Goal: Information Seeking & Learning: Learn about a topic

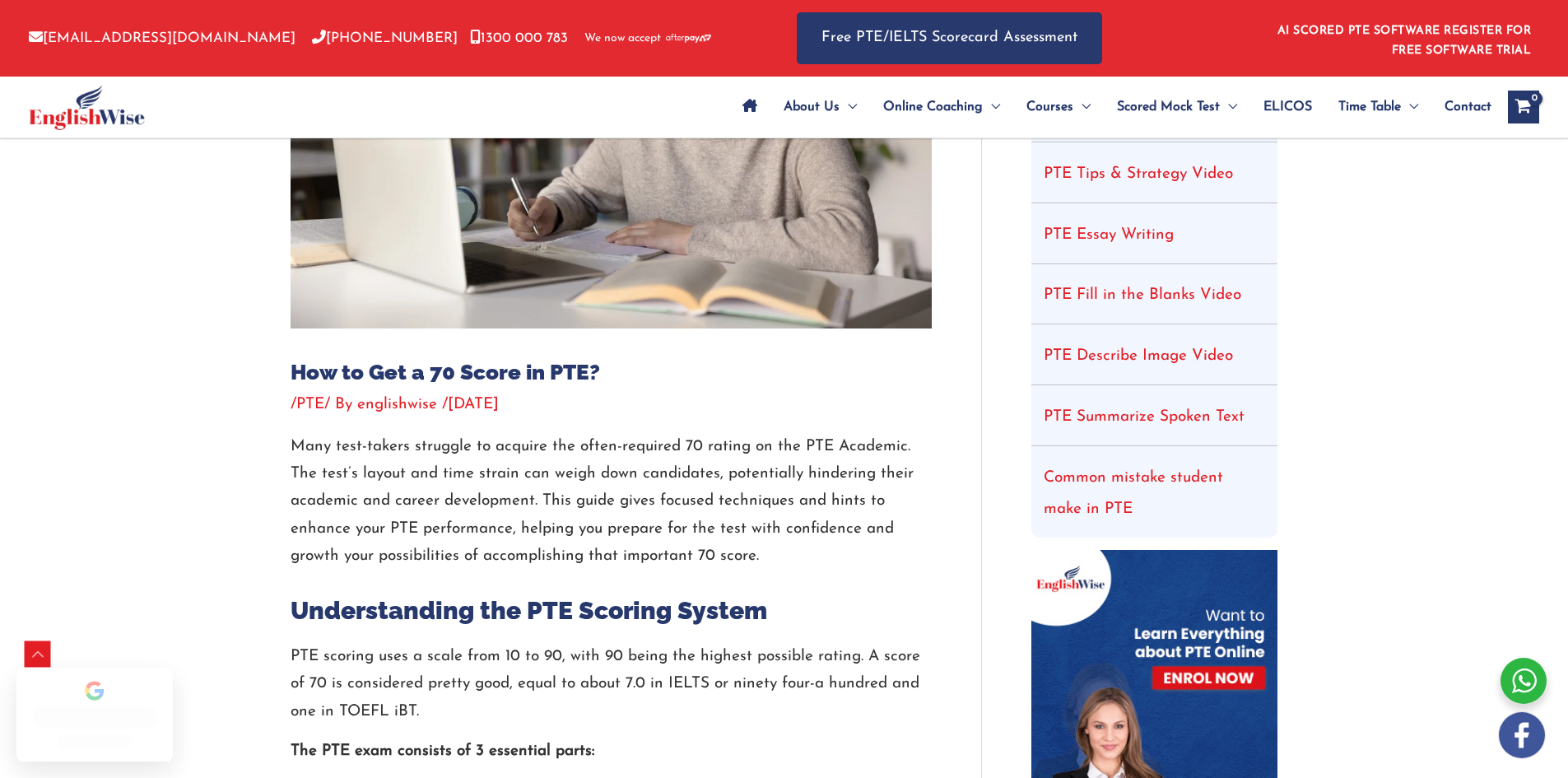
scroll to position [330, 0]
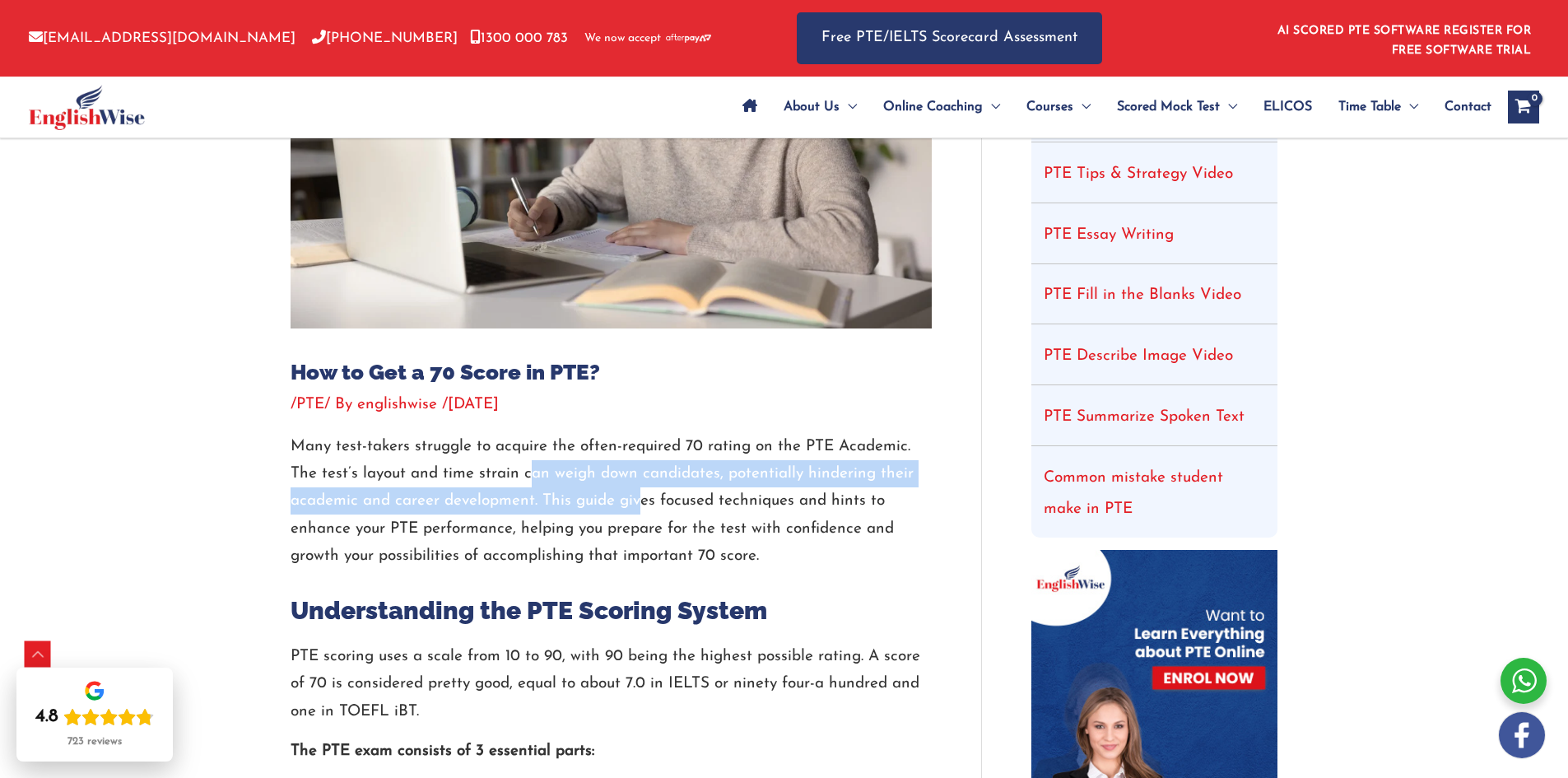
drag, startPoint x: 602, startPoint y: 486, endPoint x: 637, endPoint y: 523, distance: 50.9
click at [638, 516] on p "Many test-takers struggle to acquire the often-required 70 rating on the PTE Ac…" at bounding box center [611, 502] width 642 height 137
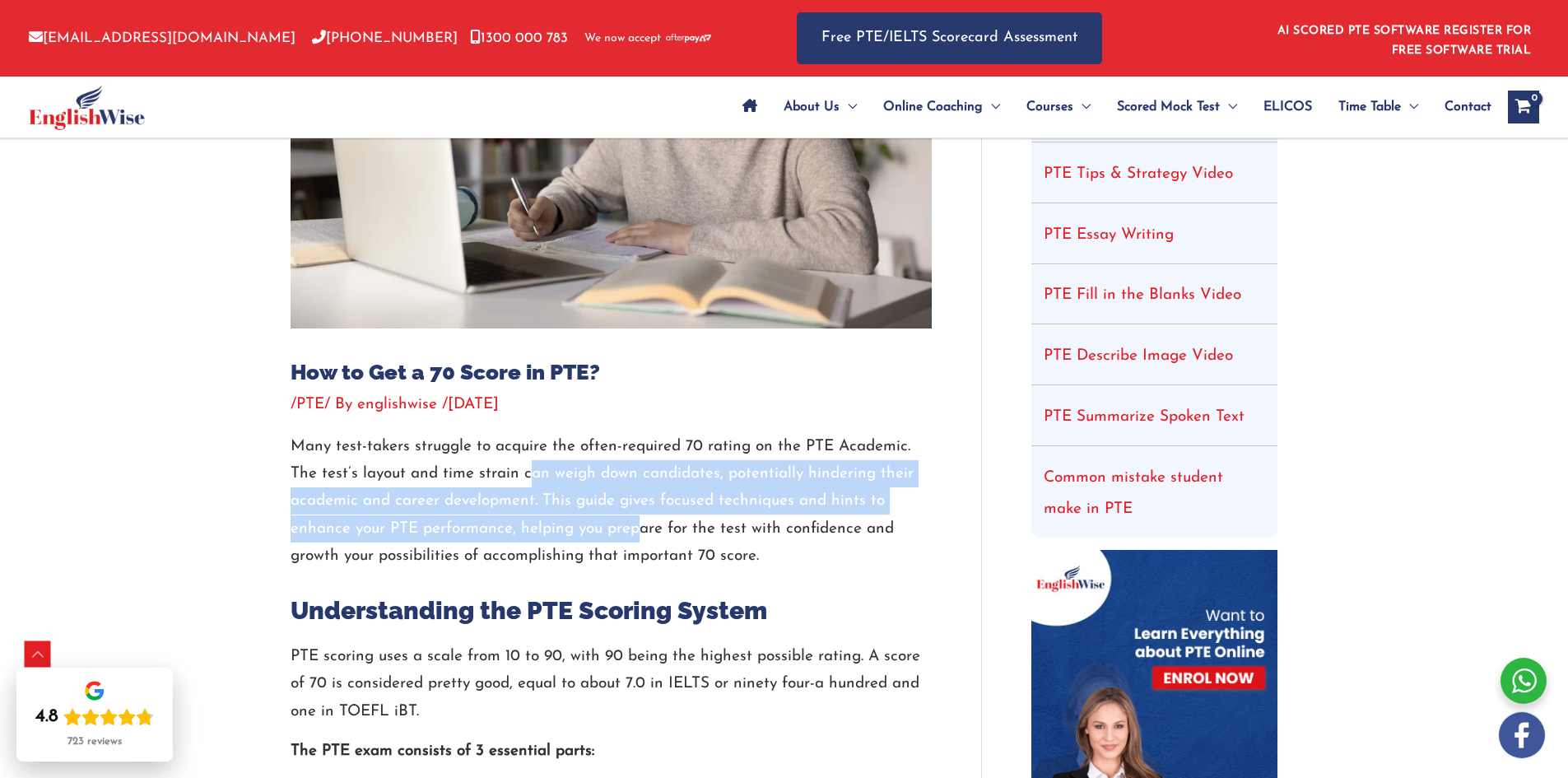
click at [636, 524] on p "Many test-takers struggle to acquire the often-required 70 rating on the PTE Ac…" at bounding box center [611, 502] width 642 height 137
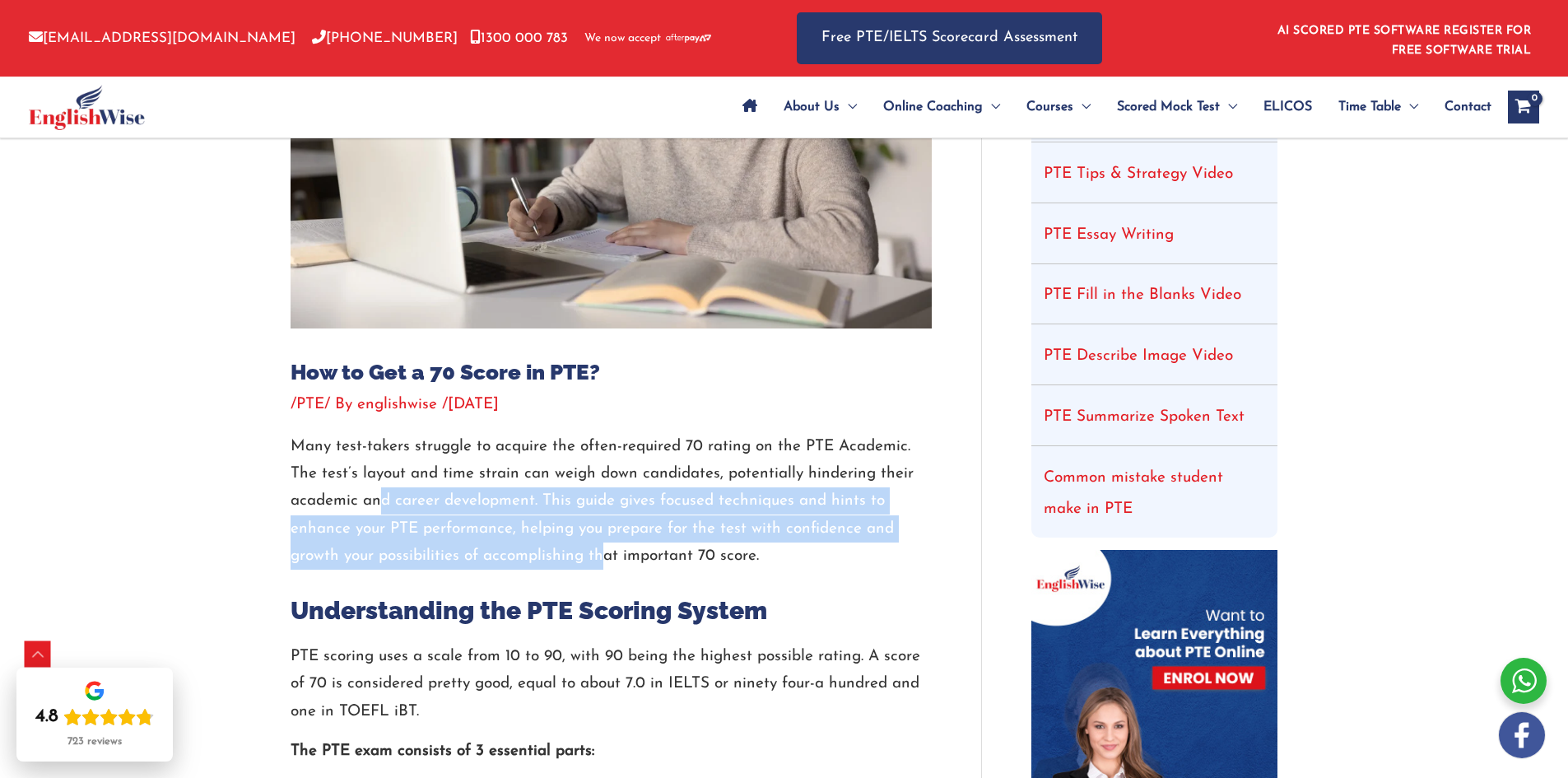
drag, startPoint x: 514, startPoint y: 535, endPoint x: 375, endPoint y: 491, distance: 145.8
click at [377, 492] on p "Many test-takers struggle to acquire the often-required 70 rating on the PTE Ac…" at bounding box center [611, 502] width 642 height 137
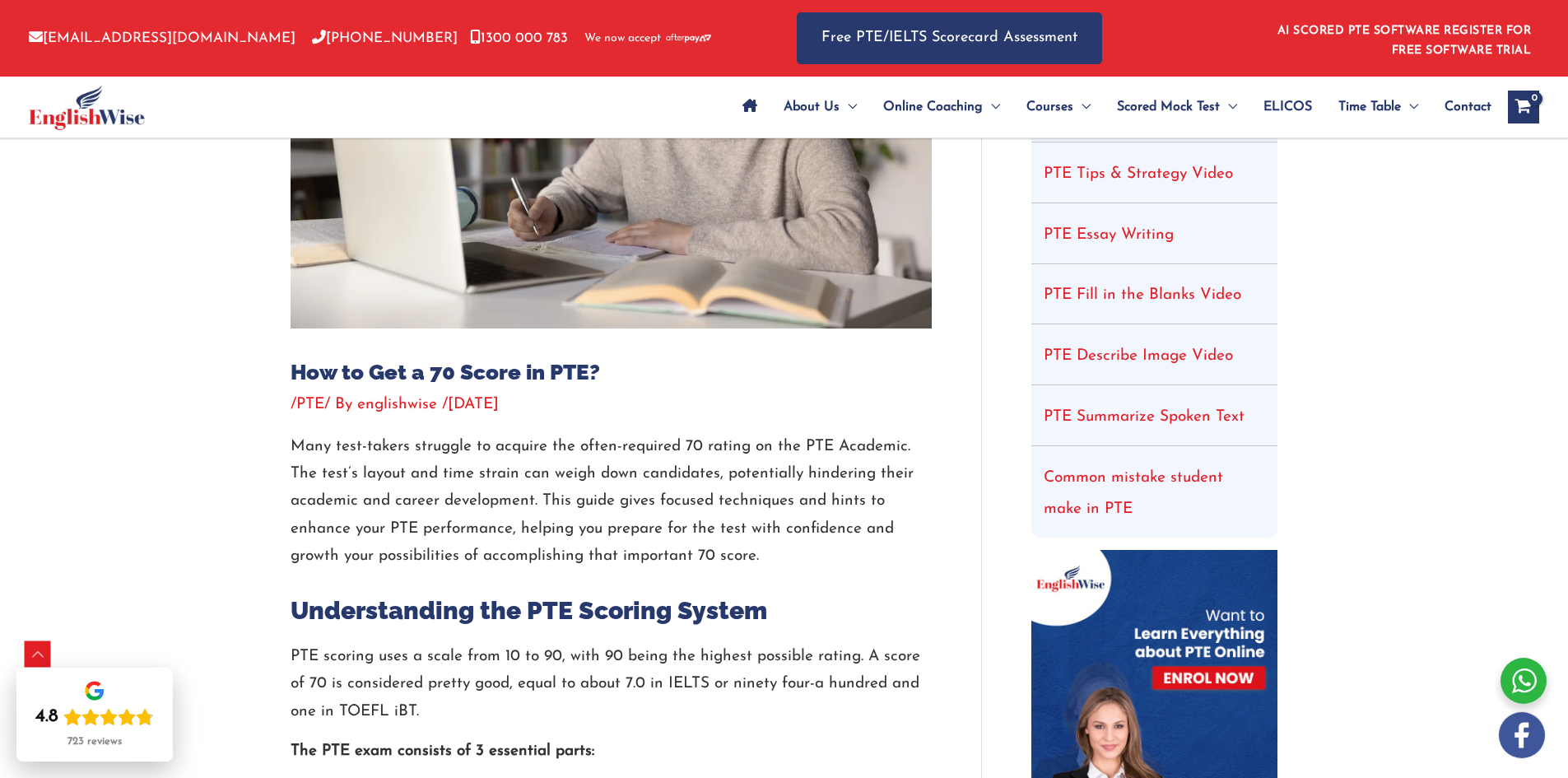
click at [373, 488] on p "Many test-takers struggle to acquire the often-required 70 rating on the PTE Ac…" at bounding box center [611, 502] width 642 height 137
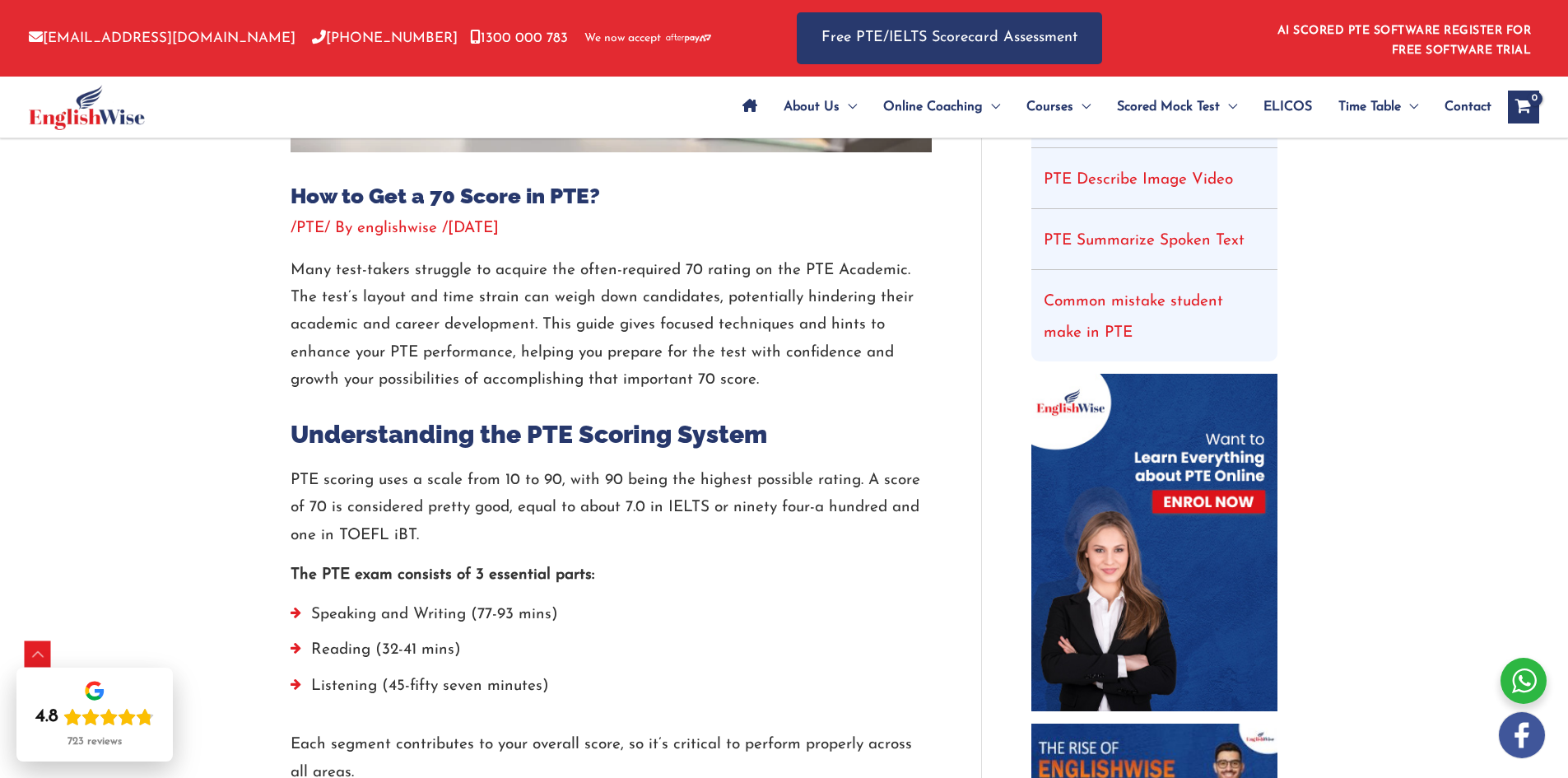
scroll to position [658, 0]
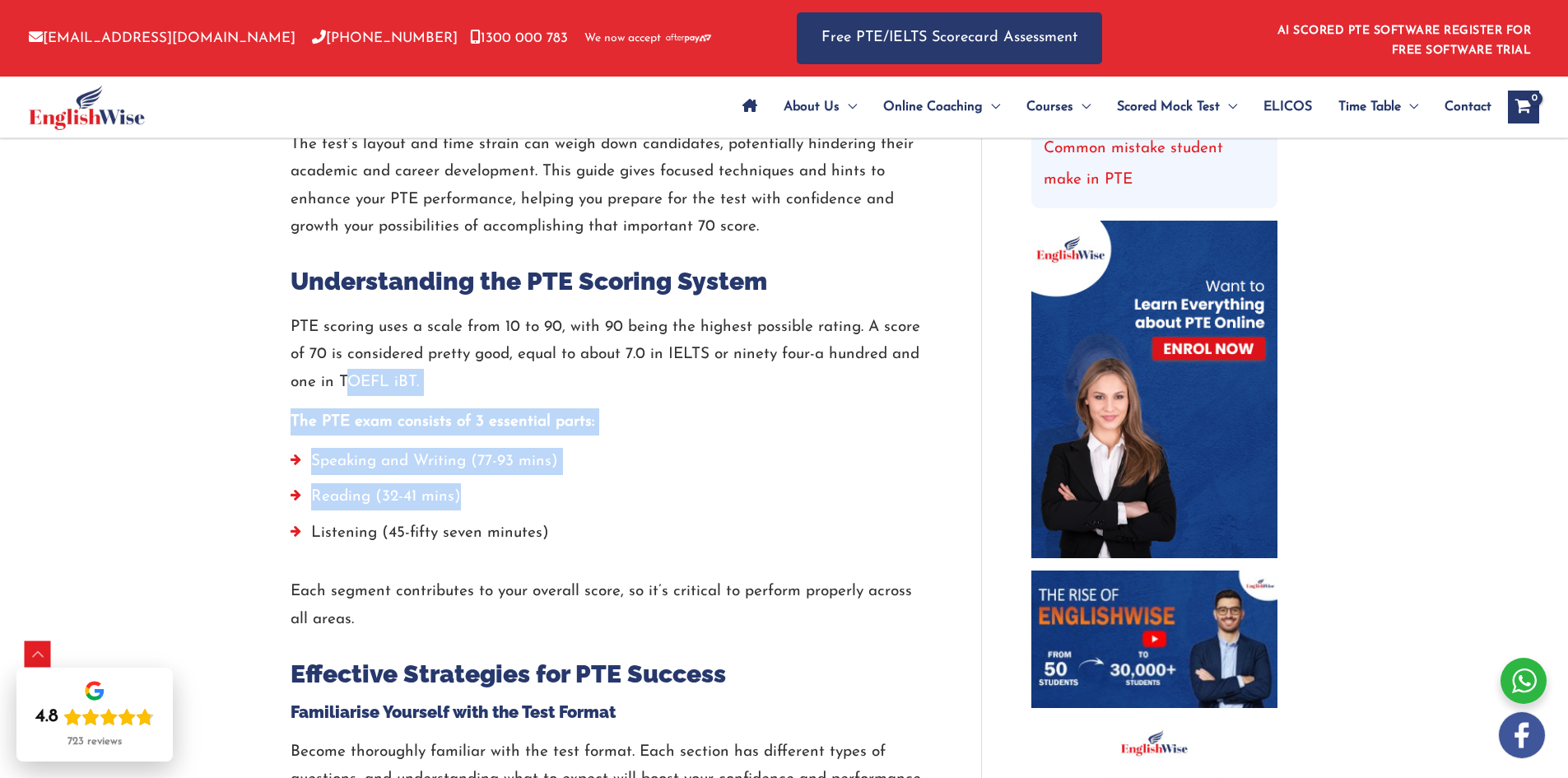
drag, startPoint x: 348, startPoint y: 384, endPoint x: 635, endPoint y: 520, distance: 317.6
click at [628, 516] on div "PTE scoring uses a scale from 10 to 90, with 90 being the highest possible rati…" at bounding box center [611, 473] width 642 height 320
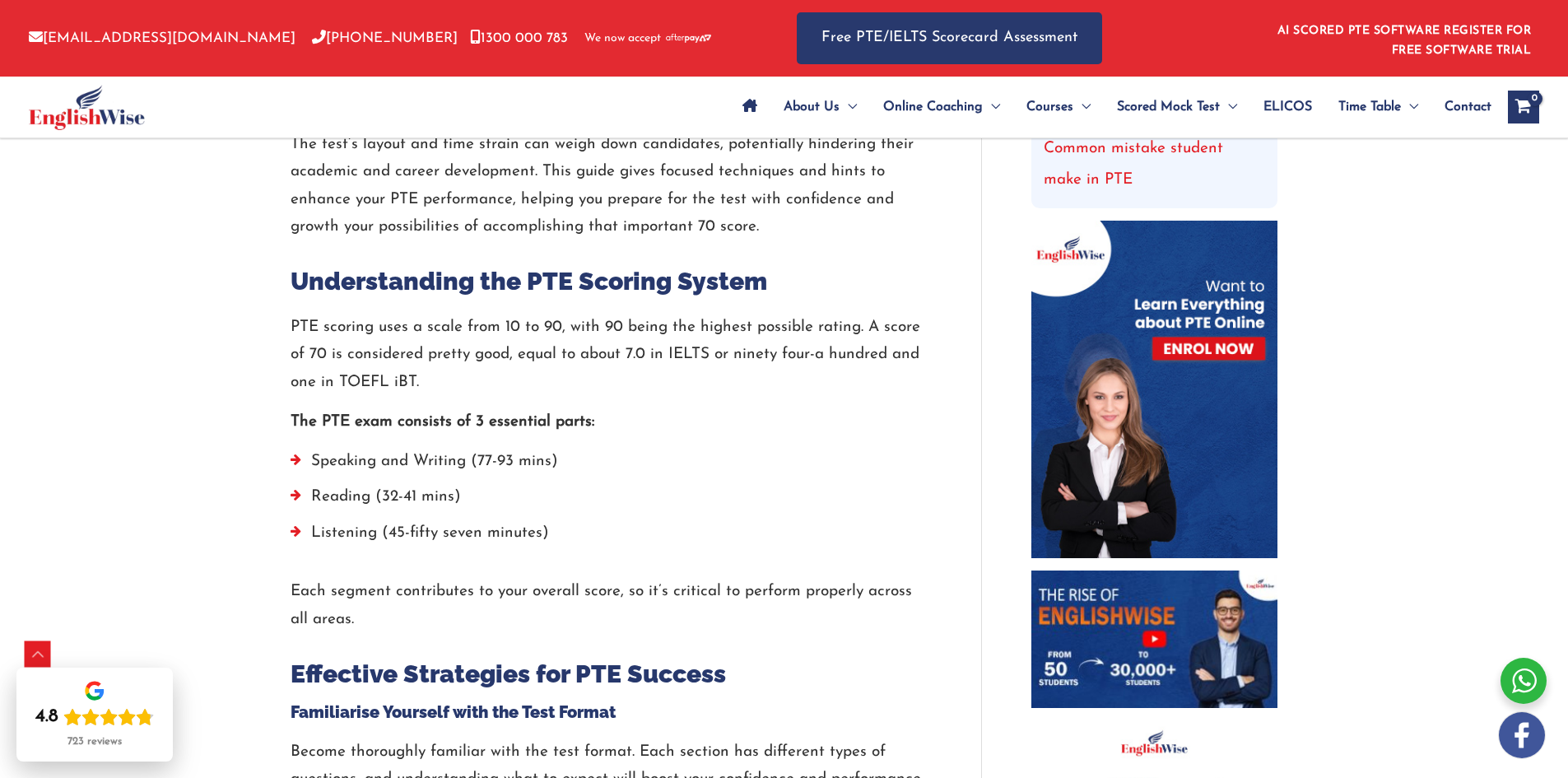
click at [635, 521] on li "Listening (45-fifty seven minutes)" at bounding box center [611, 537] width 642 height 36
drag, startPoint x: 349, startPoint y: 425, endPoint x: 574, endPoint y: 452, distance: 226.6
click at [563, 444] on div "PTE scoring uses a scale from 10 to 90, with 90 being the highest possible rati…" at bounding box center [611, 473] width 642 height 320
click at [626, 516] on li "Reading (32-41 mins)" at bounding box center [611, 501] width 642 height 36
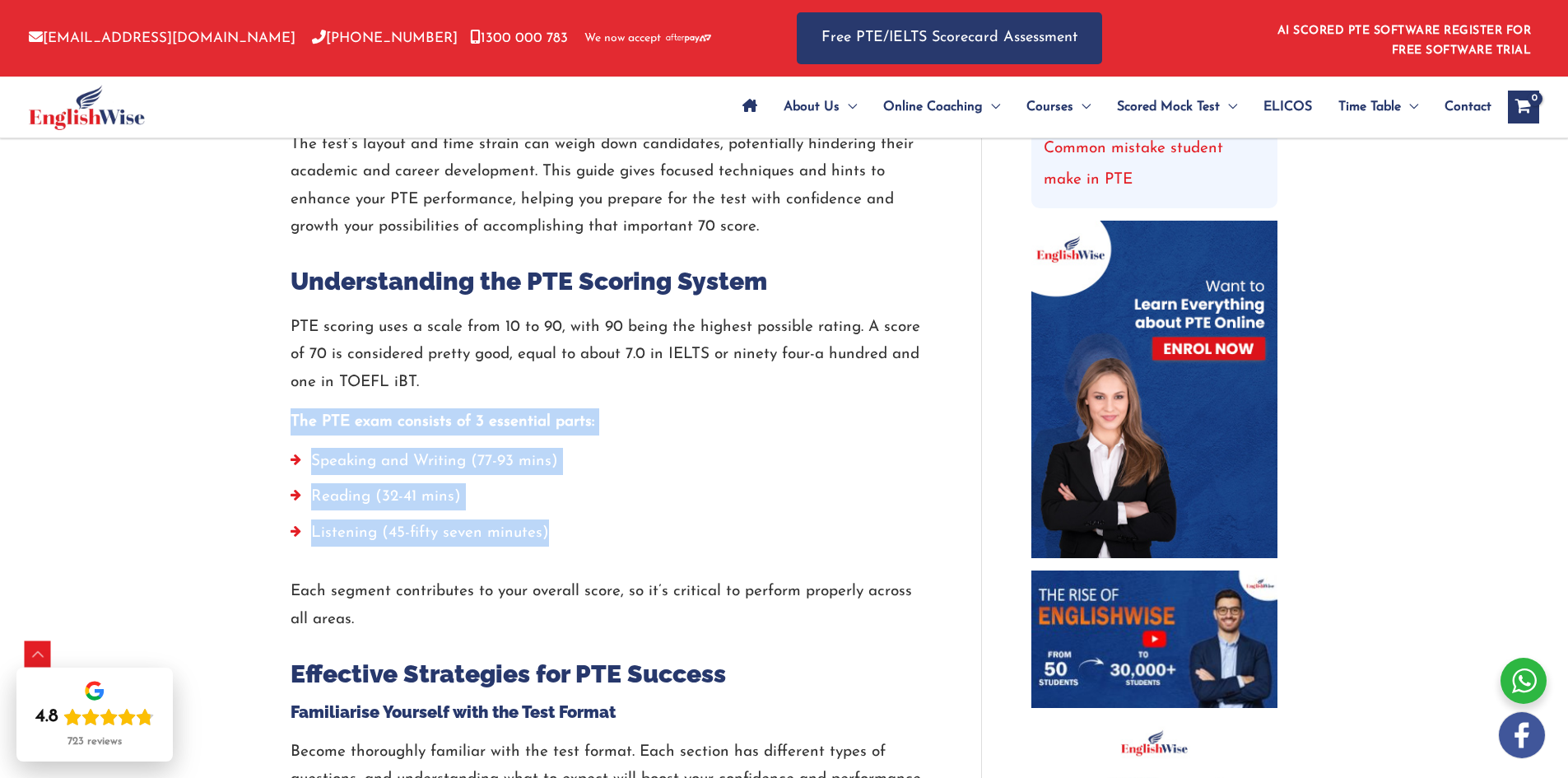
drag, startPoint x: 510, startPoint y: 536, endPoint x: 281, endPoint y: 428, distance: 253.2
click at [602, 471] on li "Speaking and Writing (77-93 mins)" at bounding box center [611, 466] width 642 height 36
click at [580, 532] on li "Listening (45-fifty seven minutes)" at bounding box center [611, 537] width 642 height 36
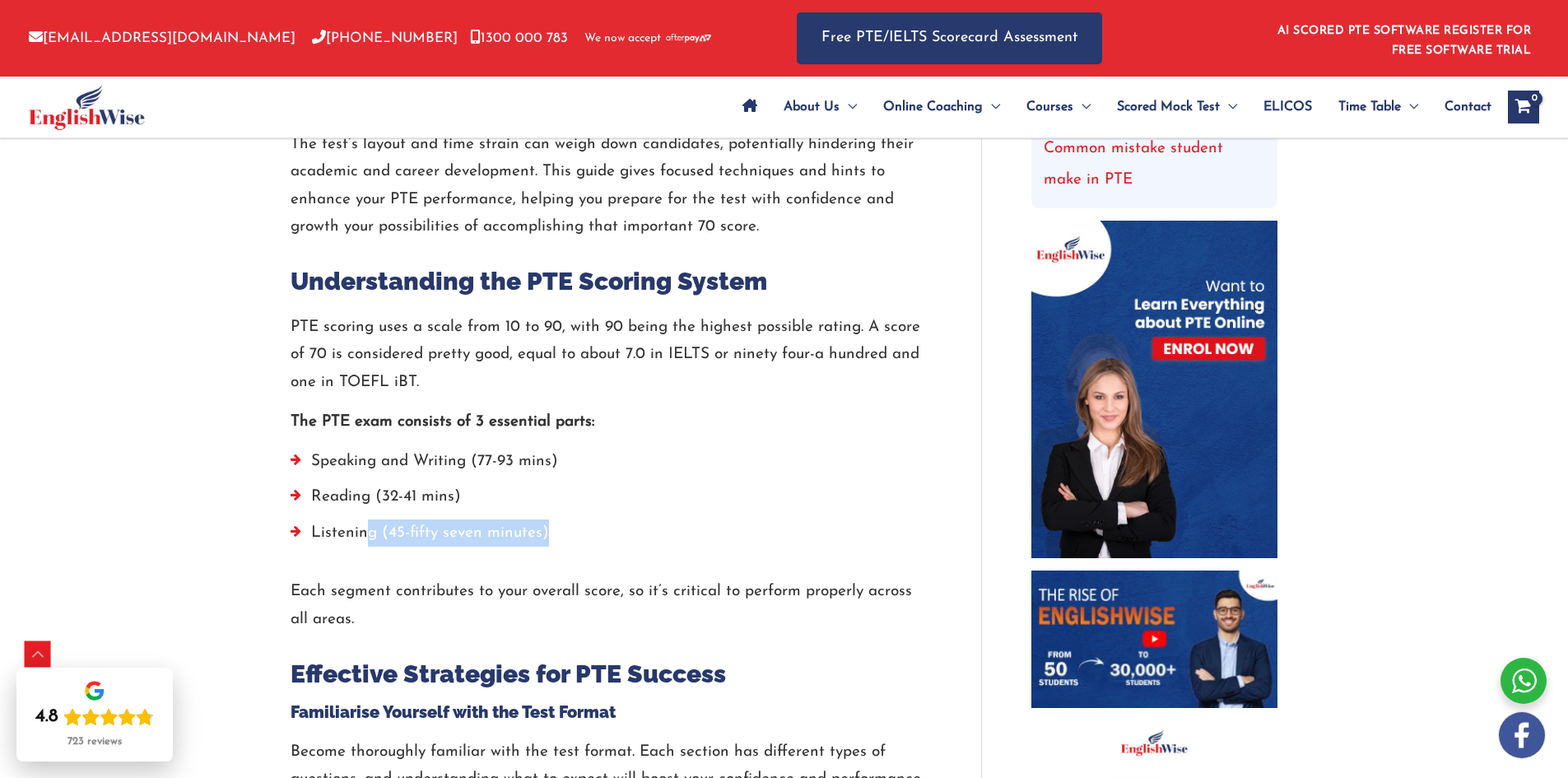
drag, startPoint x: 571, startPoint y: 531, endPoint x: 364, endPoint y: 521, distance: 207.2
click at [364, 521] on li "Listening (45-fifty seven minutes)" at bounding box center [611, 537] width 642 height 36
click at [473, 550] on li "Listening (45-fifty seven minutes)" at bounding box center [611, 537] width 642 height 36
drag, startPoint x: 397, startPoint y: 531, endPoint x: 584, endPoint y: 535, distance: 187.0
click at [566, 532] on li "Listening (45-fifty seven minutes)" at bounding box center [611, 537] width 642 height 36
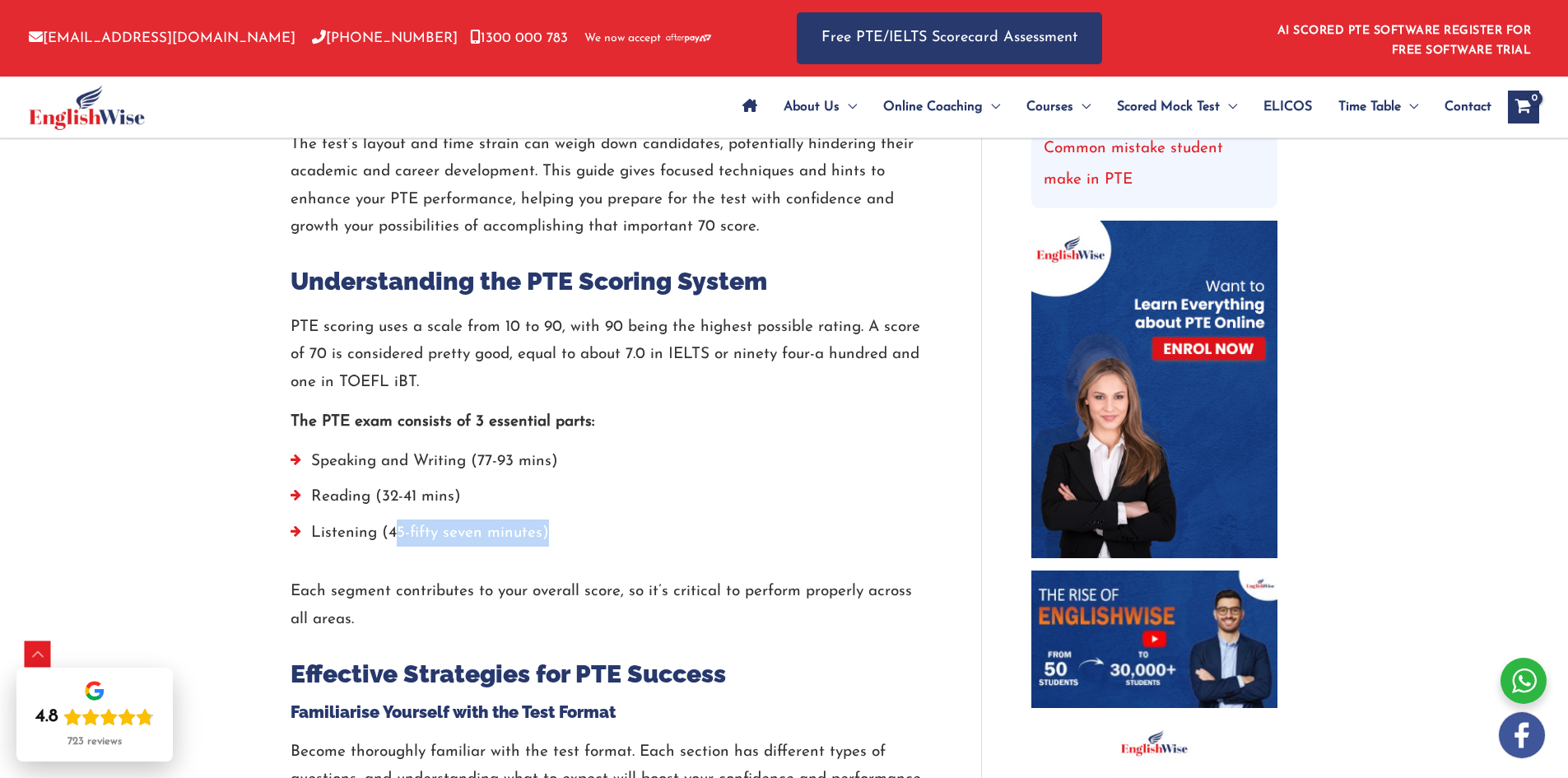
click at [585, 535] on li "Listening (45-fifty seven minutes)" at bounding box center [611, 537] width 642 height 36
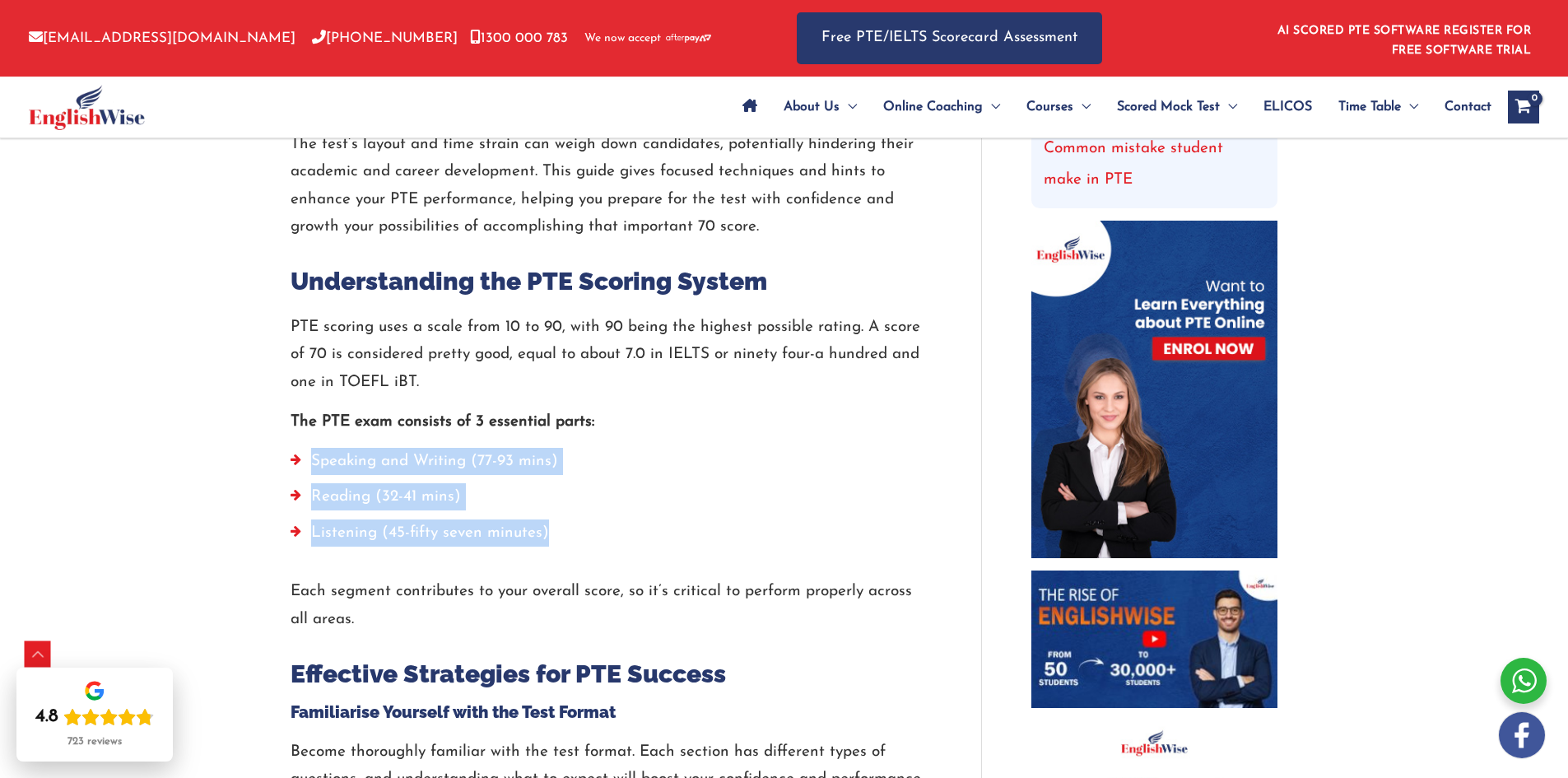
drag, startPoint x: 567, startPoint y: 531, endPoint x: 294, endPoint y: 448, distance: 285.3
click at [294, 448] on ul "Speaking and Writing (77-93 mins) Reading (32-41 mins) Listening (45-fifty seve…" at bounding box center [611, 502] width 642 height 107
click at [457, 510] on li "Reading (32-41 mins)" at bounding box center [611, 501] width 642 height 36
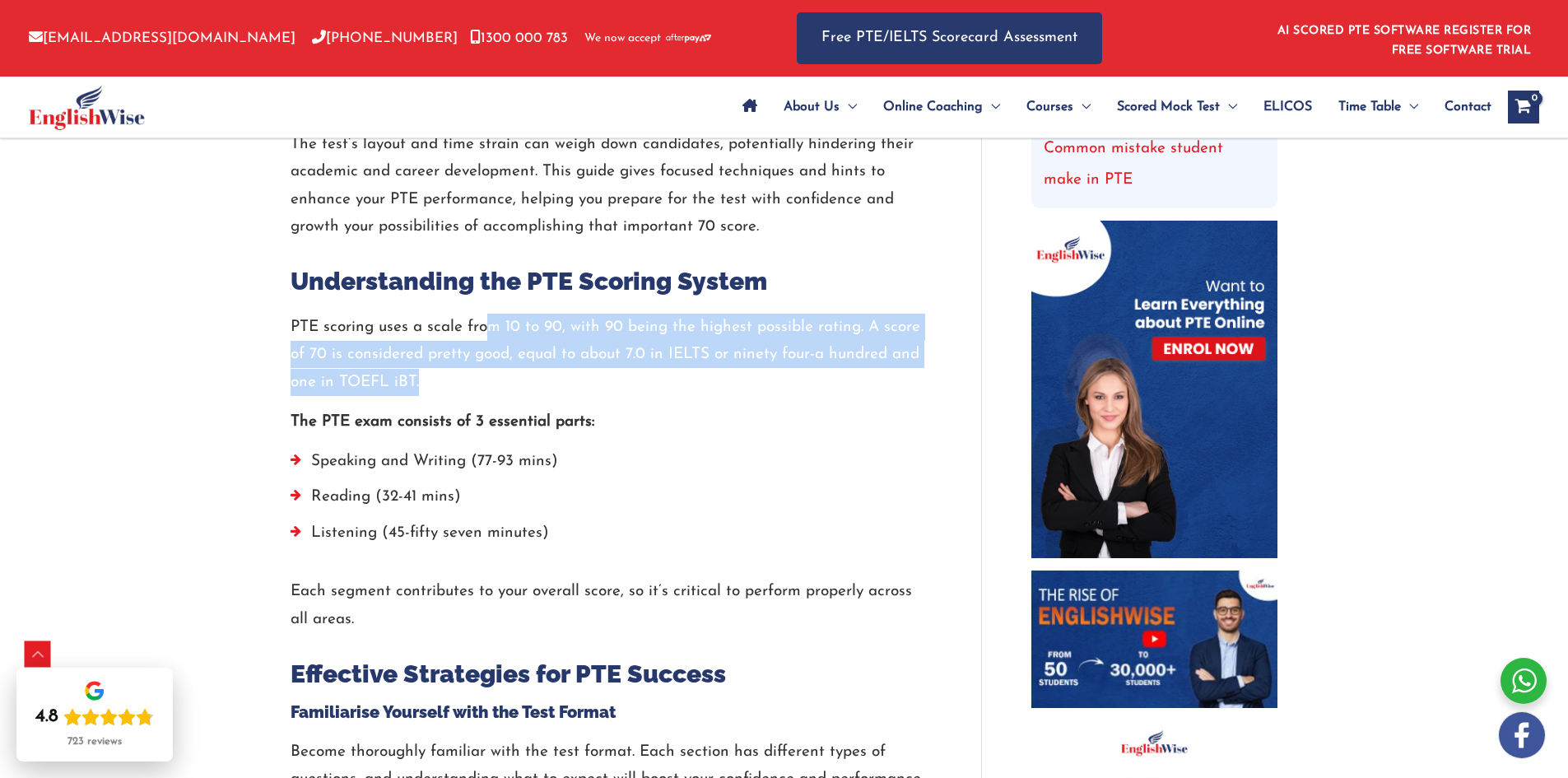
drag, startPoint x: 484, startPoint y: 330, endPoint x: 733, endPoint y: 387, distance: 255.4
click at [718, 375] on p "PTE scoring uses a scale from 10 to 90, with 90 being the highest possible rati…" at bounding box center [611, 355] width 642 height 82
drag, startPoint x: 740, startPoint y: 393, endPoint x: 740, endPoint y: 459, distance: 66.0
click at [740, 393] on p "PTE scoring uses a scale from 10 to 90, with 90 being the highest possible rati…" at bounding box center [611, 355] width 642 height 82
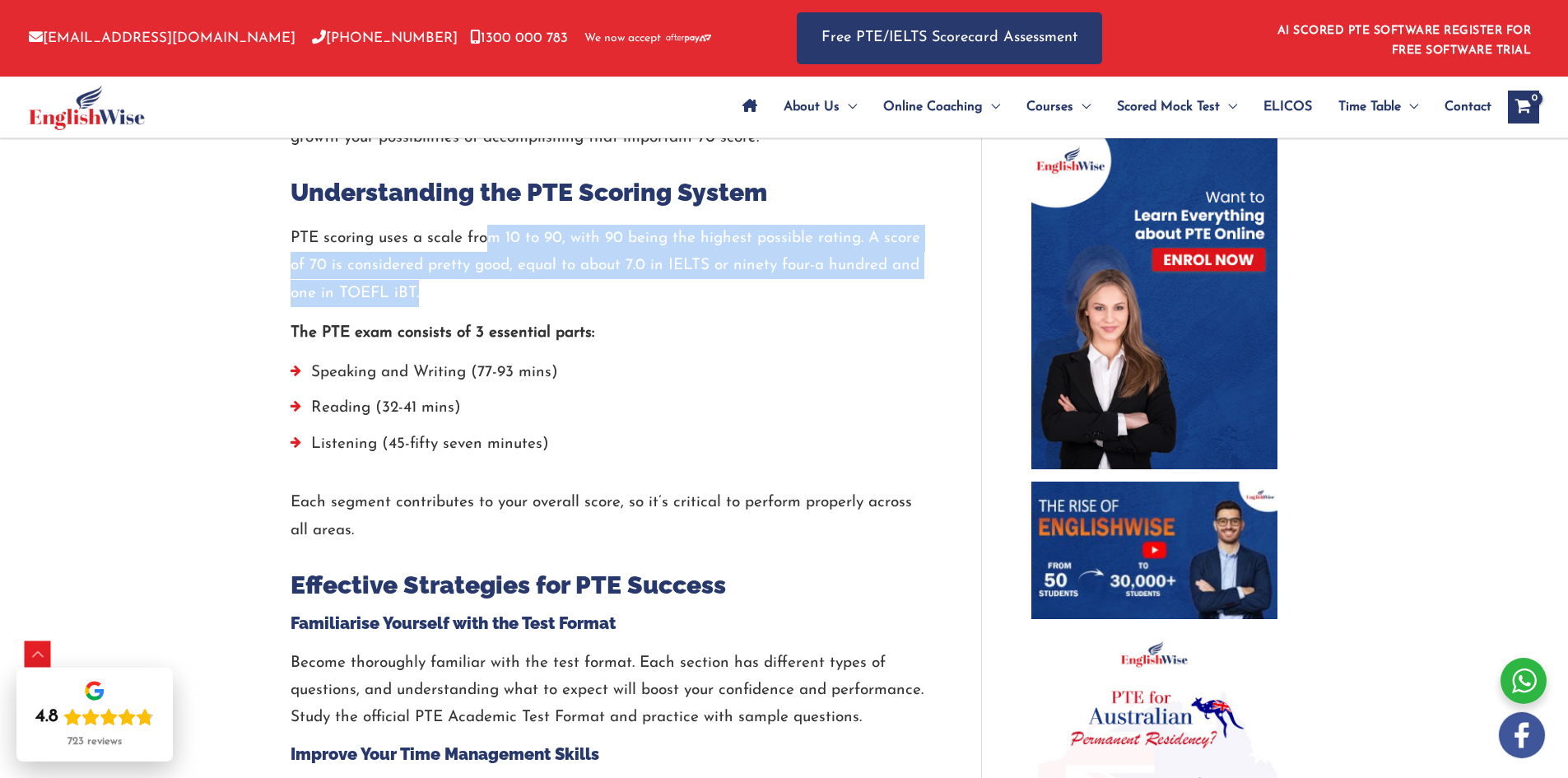
scroll to position [906, 0]
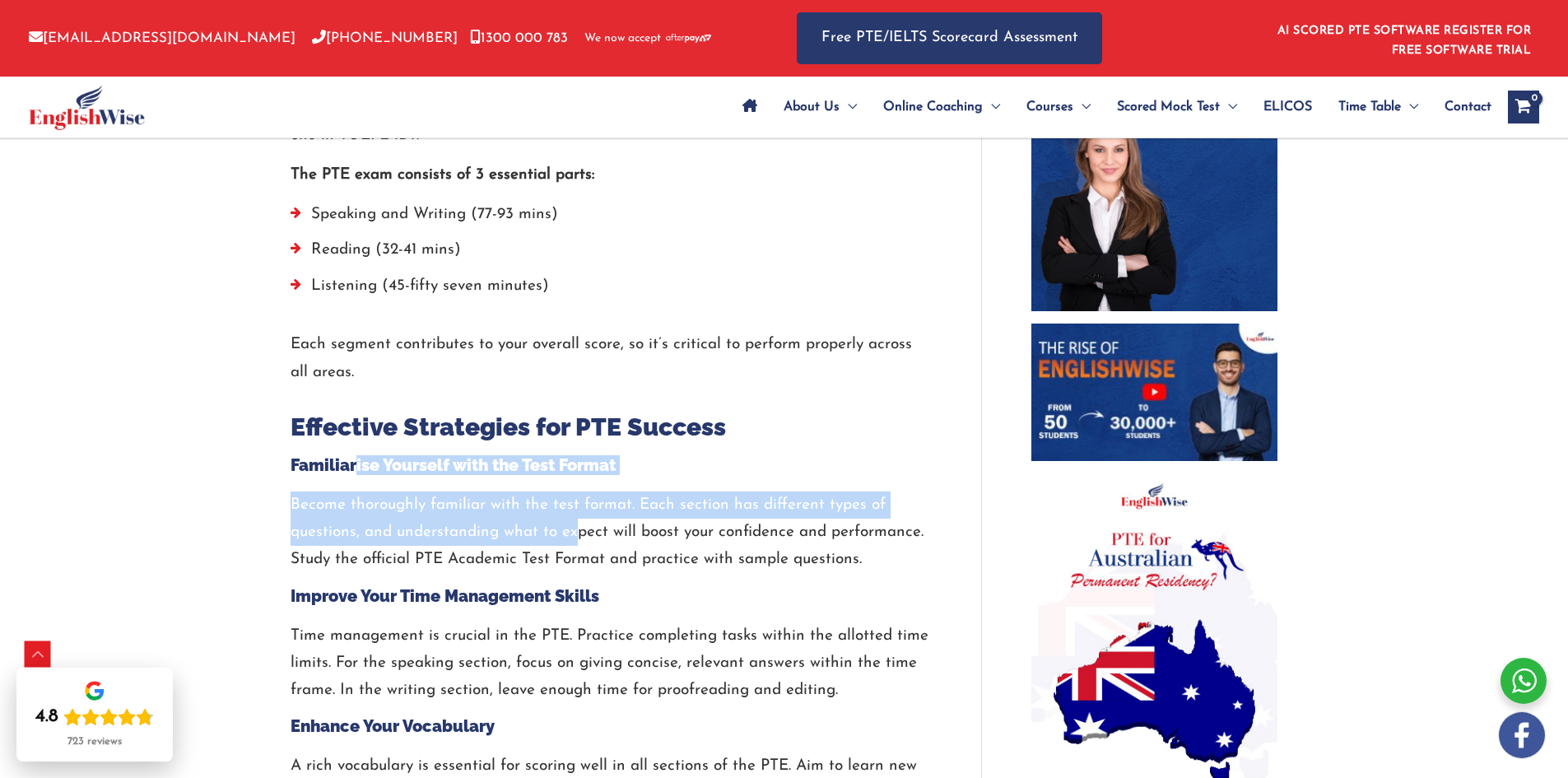
drag, startPoint x: 354, startPoint y: 466, endPoint x: 642, endPoint y: 541, distance: 297.6
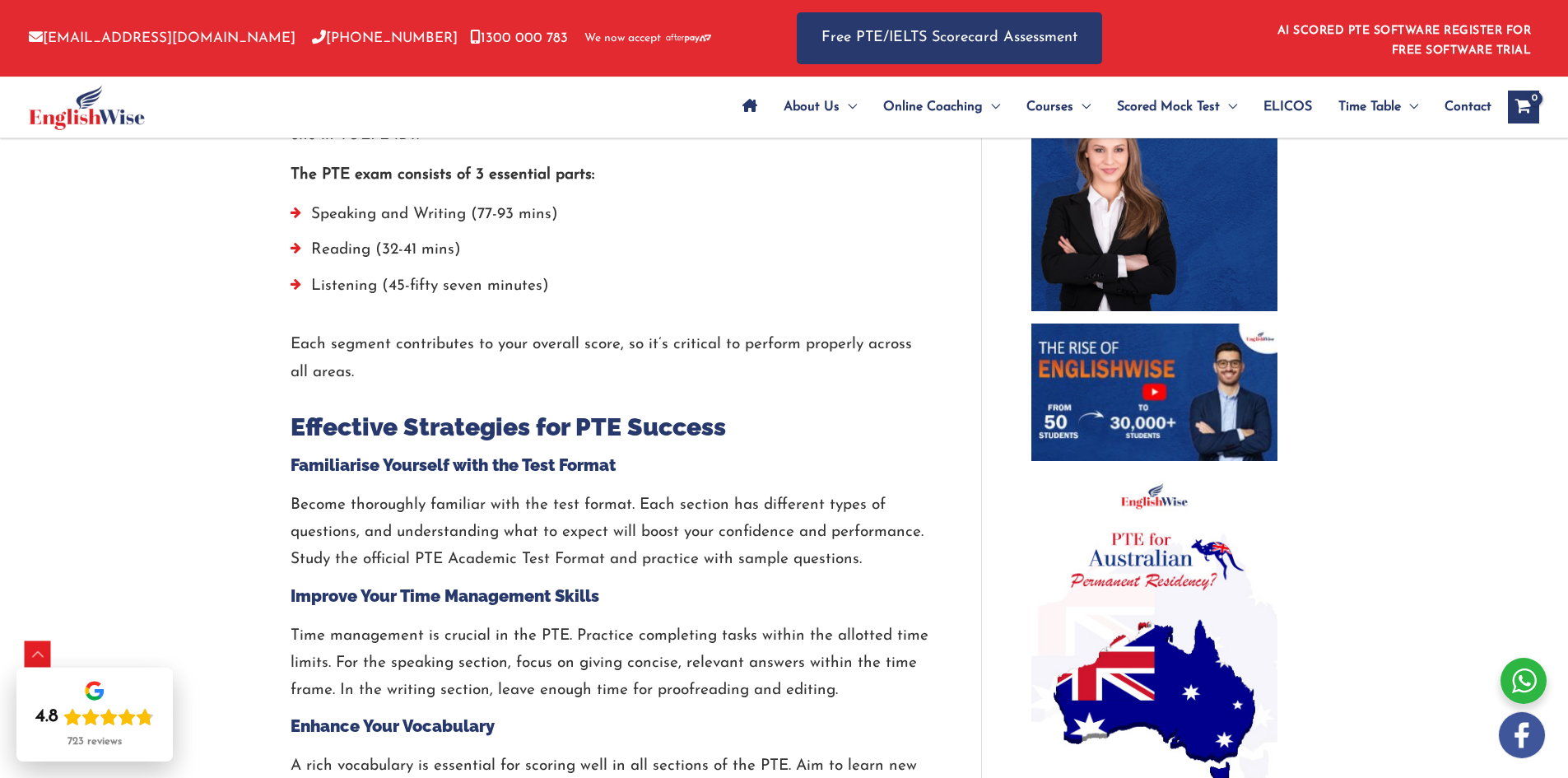
click at [663, 541] on p "Become thoroughly familiar with the test format. Each section has different typ…" at bounding box center [611, 532] width 642 height 82
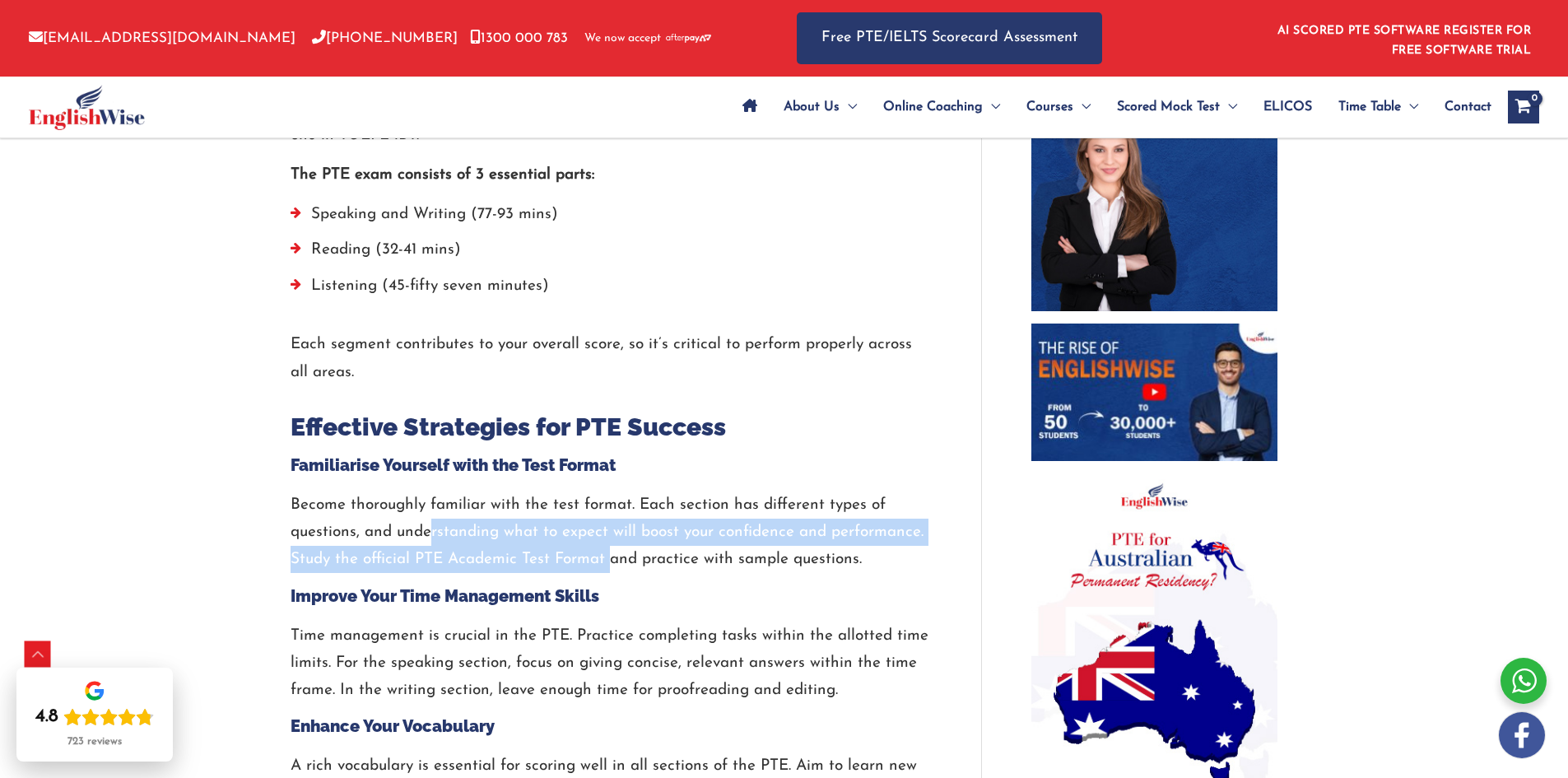
drag, startPoint x: 604, startPoint y: 550, endPoint x: 360, endPoint y: 521, distance: 245.7
click at [372, 521] on p "Become thoroughly familiar with the test format. Each section has different typ…" at bounding box center [611, 532] width 642 height 82
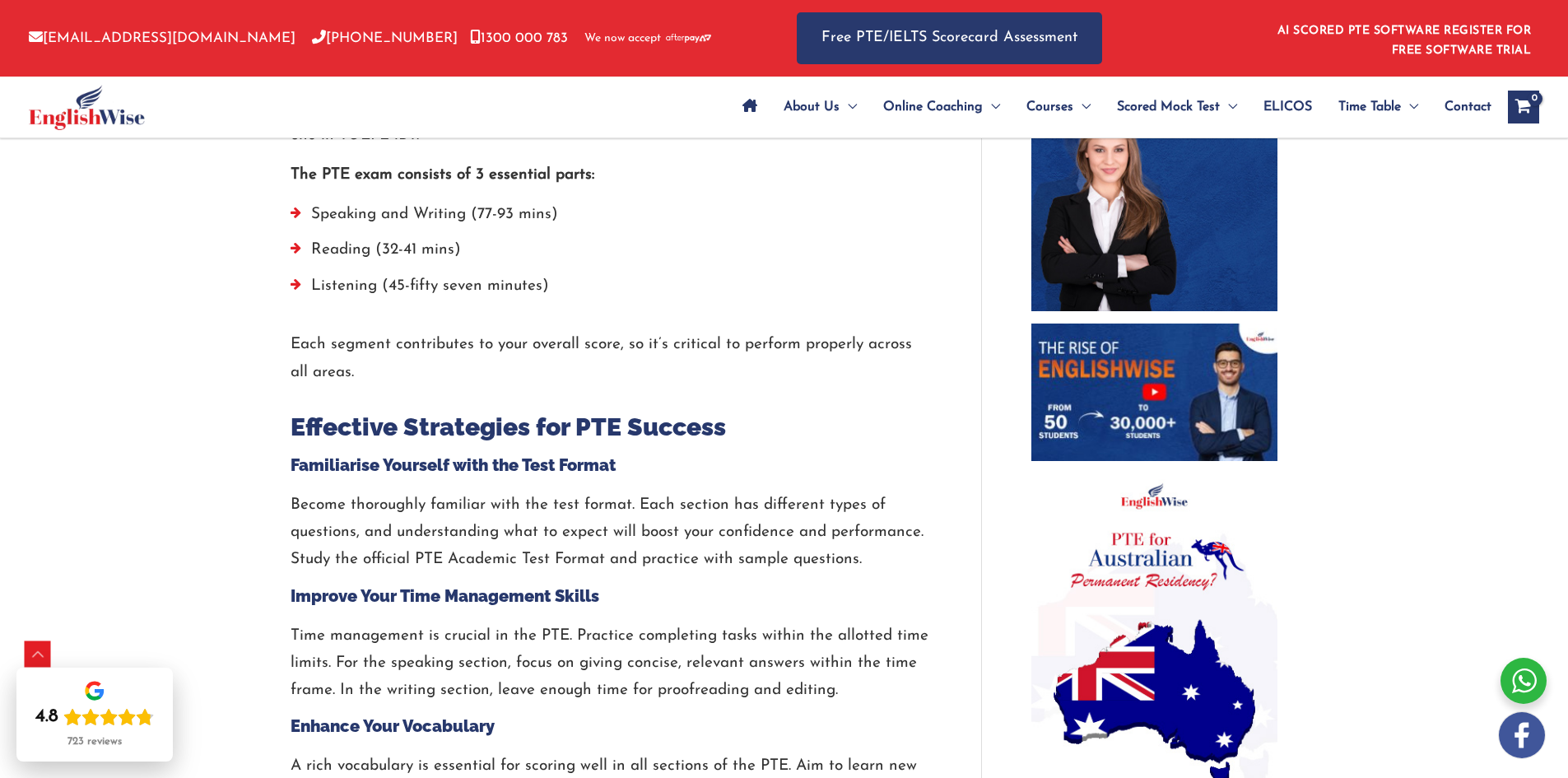
click at [352, 521] on p "Become thoroughly familiar with the test format. Each section has different typ…" at bounding box center [611, 532] width 642 height 82
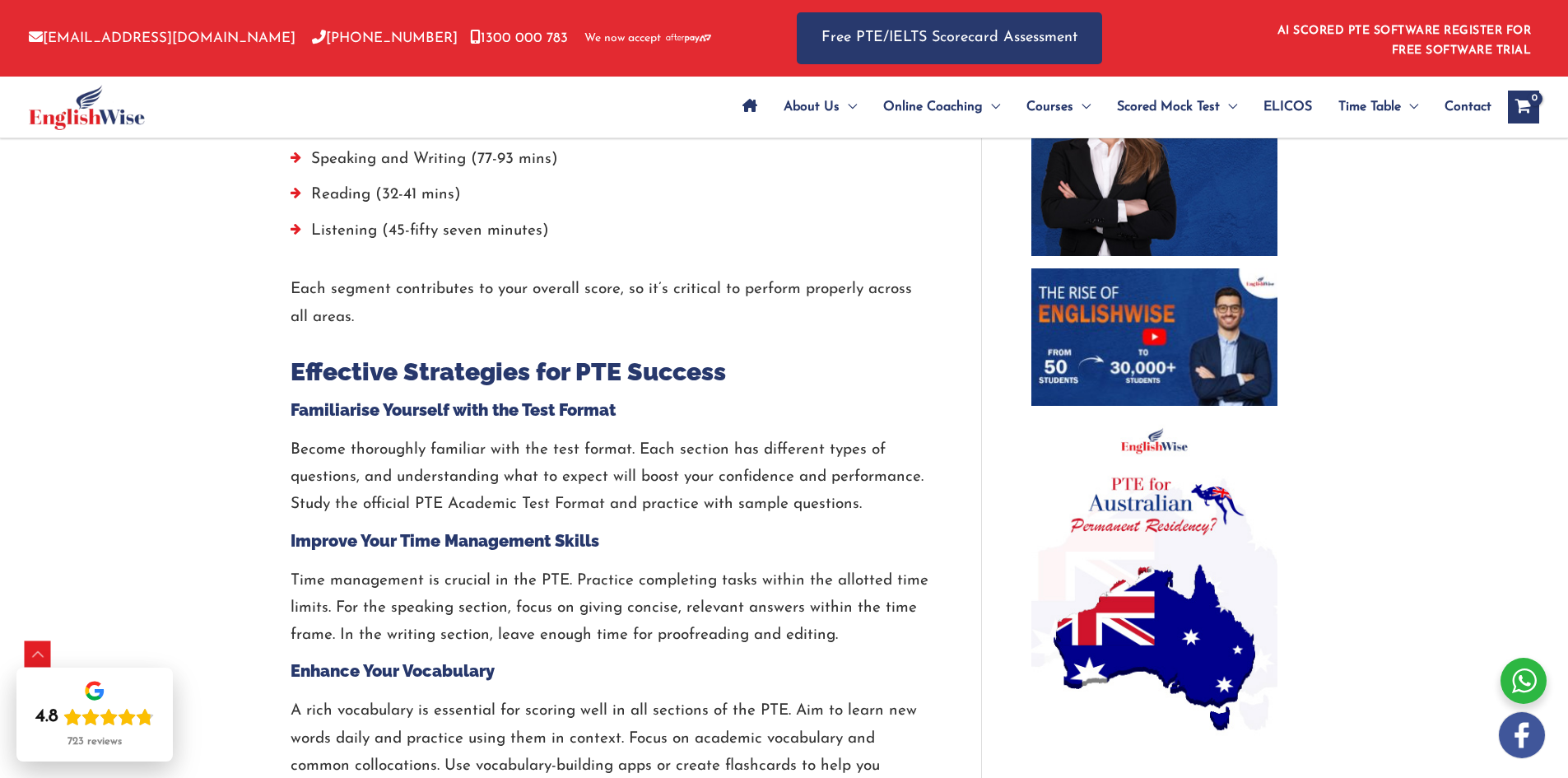
scroll to position [988, 0]
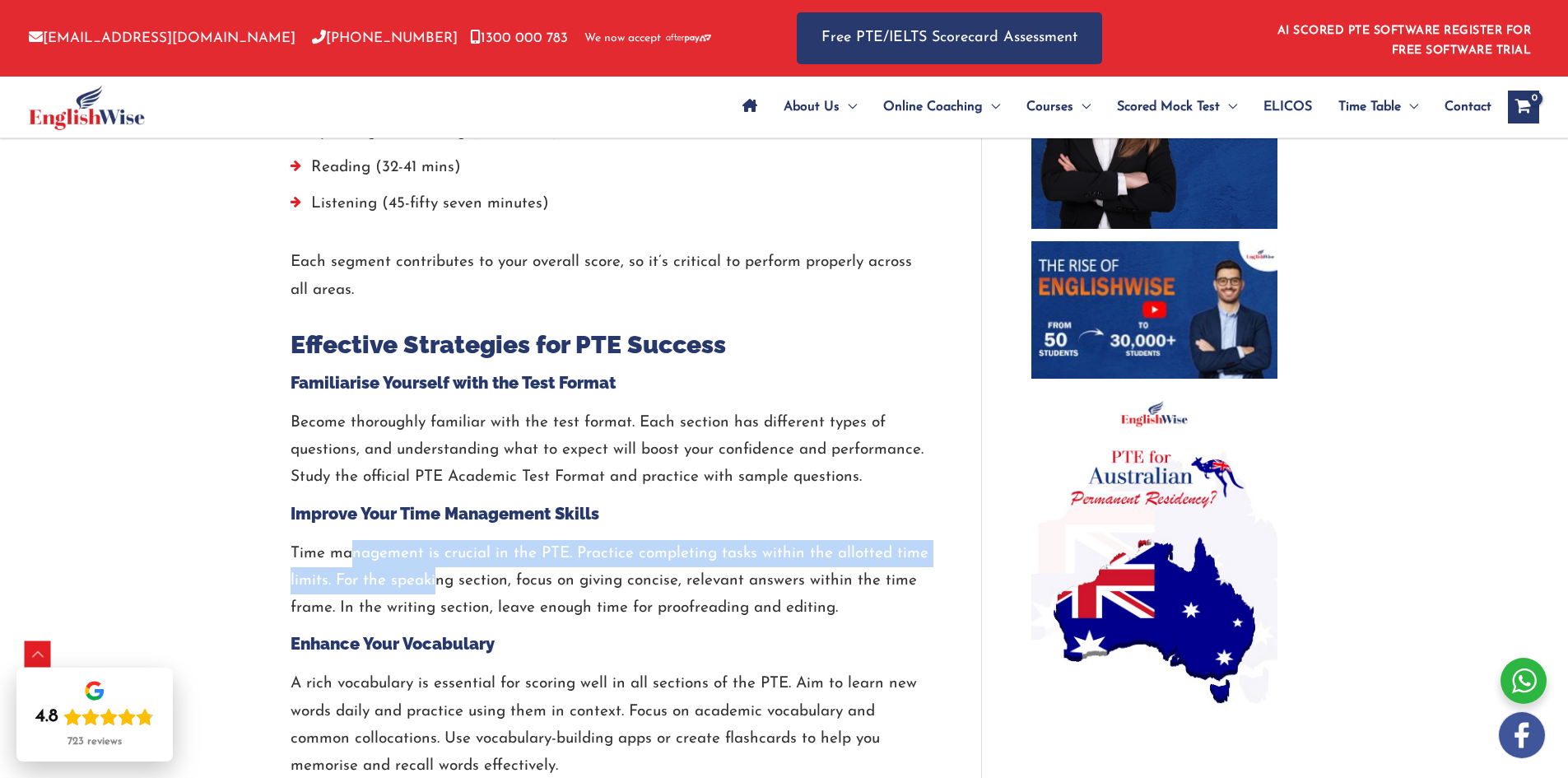
click at [452, 572] on p "Time management is crucial in the PTE. Practice completing tasks within the all…" at bounding box center [611, 581] width 642 height 82
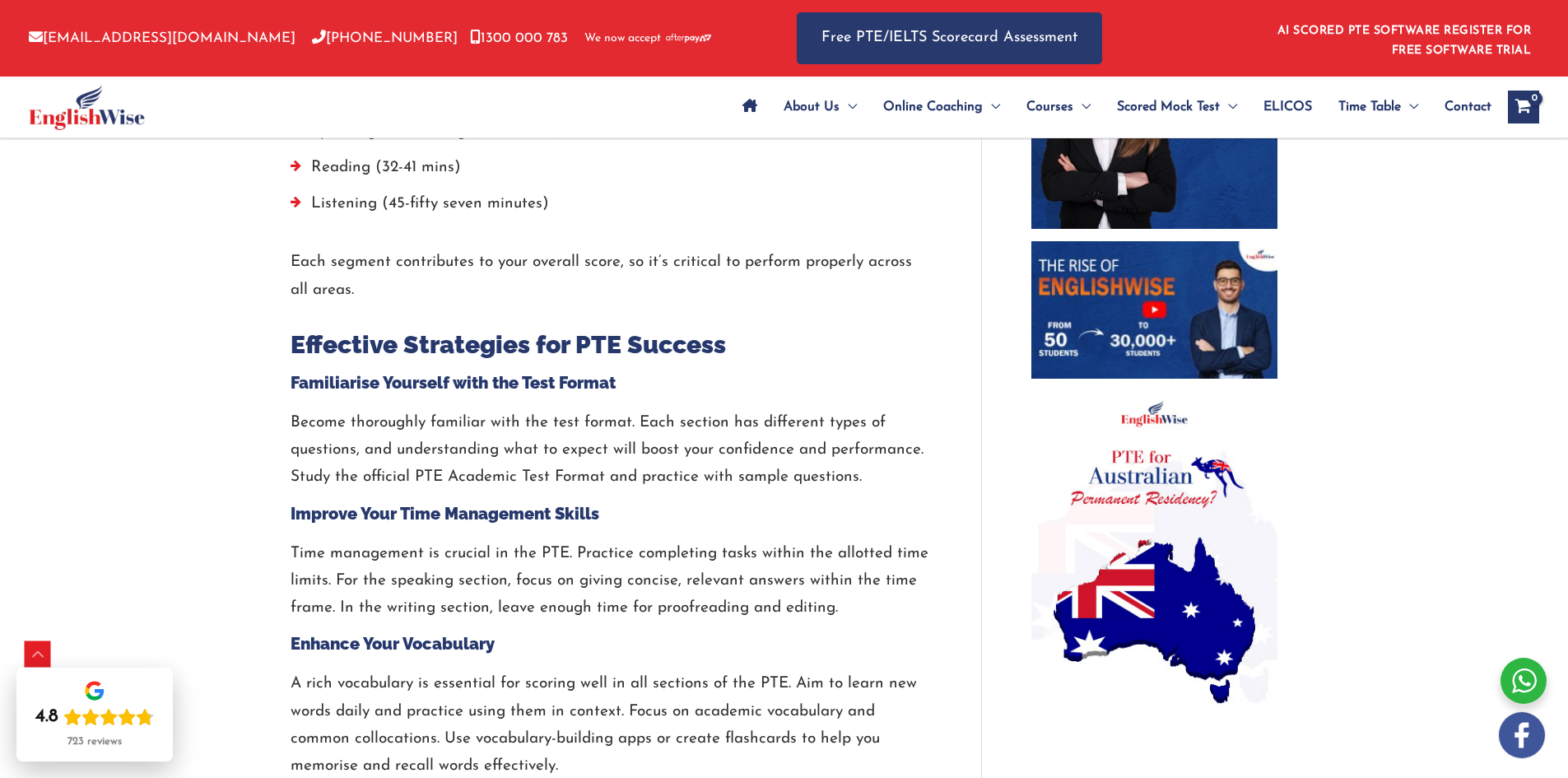
click at [479, 582] on p "Time management is crucial in the PTE. Practice completing tasks within the all…" at bounding box center [611, 581] width 642 height 82
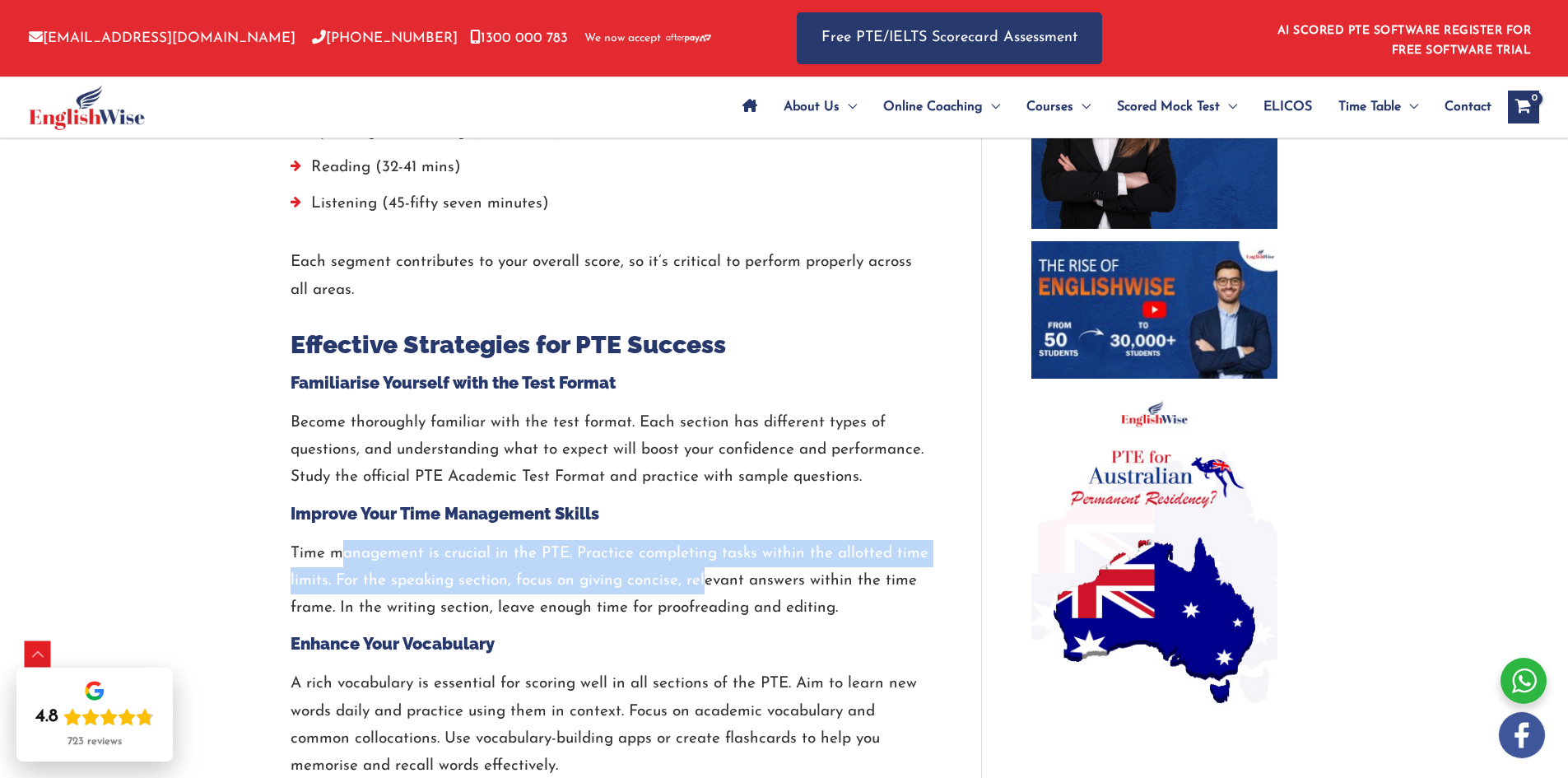
drag, startPoint x: 336, startPoint y: 540, endPoint x: 703, endPoint y: 579, distance: 369.1
click at [703, 579] on p "Time management is crucial in the PTE. Practice completing tasks within the all…" at bounding box center [611, 581] width 642 height 82
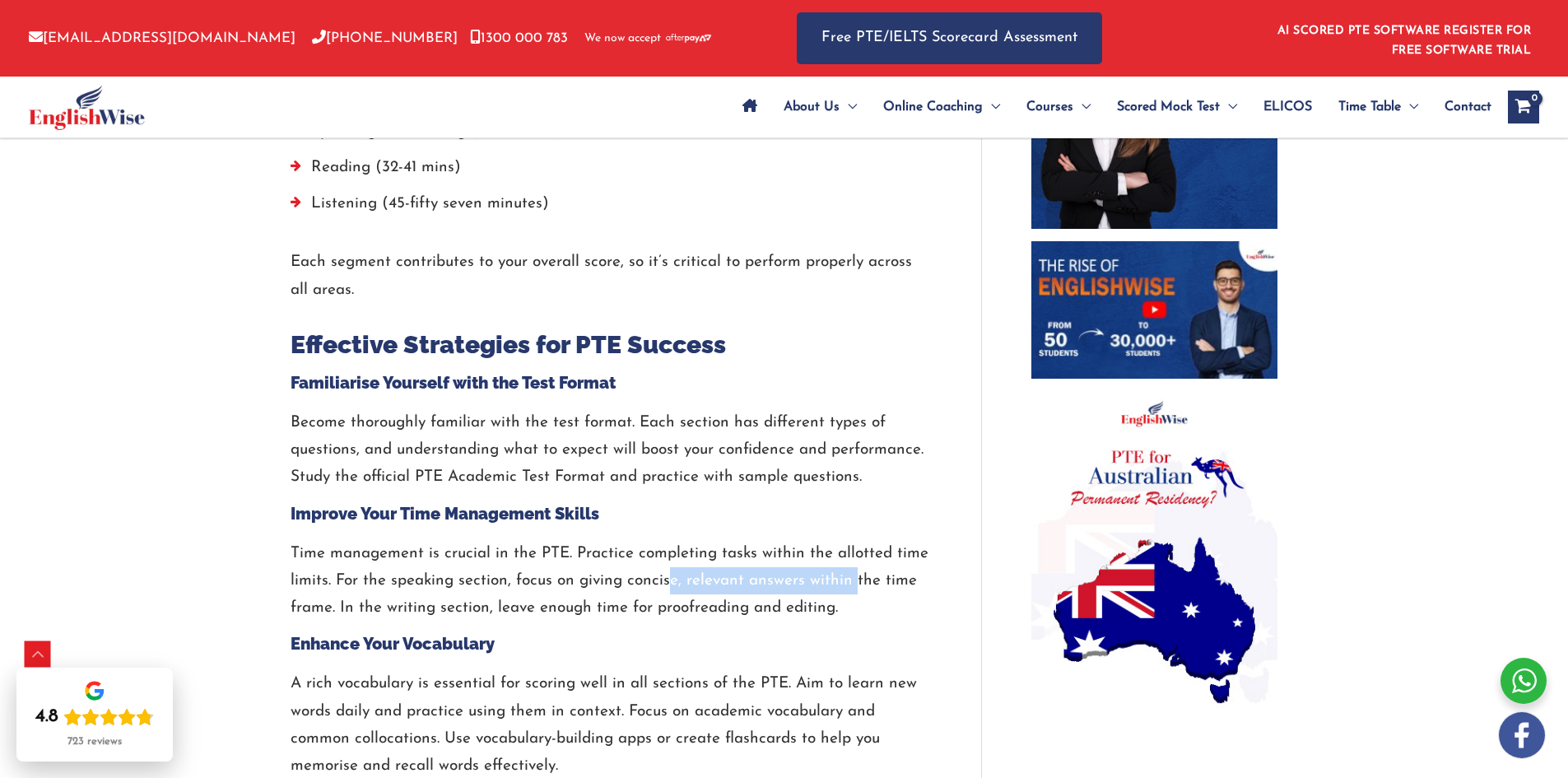
drag, startPoint x: 665, startPoint y: 579, endPoint x: 871, endPoint y: 587, distance: 206.2
click at [860, 585] on p "Time management is crucial in the PTE. Practice completing tasks within the all…" at bounding box center [611, 581] width 642 height 82
click at [871, 587] on p "Time management is crucial in the PTE. Practice completing tasks within the all…" at bounding box center [611, 581] width 642 height 82
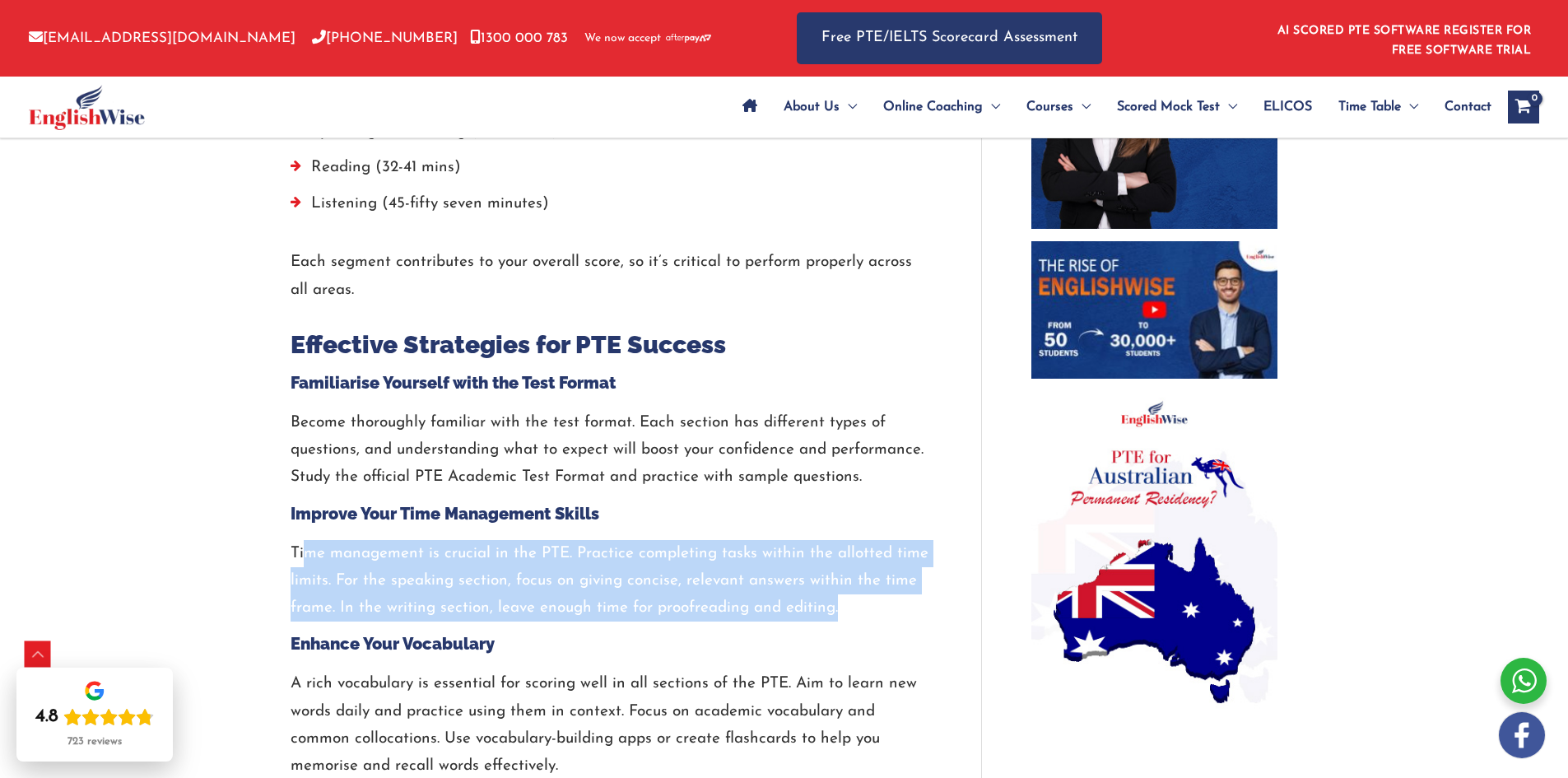
drag, startPoint x: 864, startPoint y: 597, endPoint x: 303, endPoint y: 523, distance: 565.9
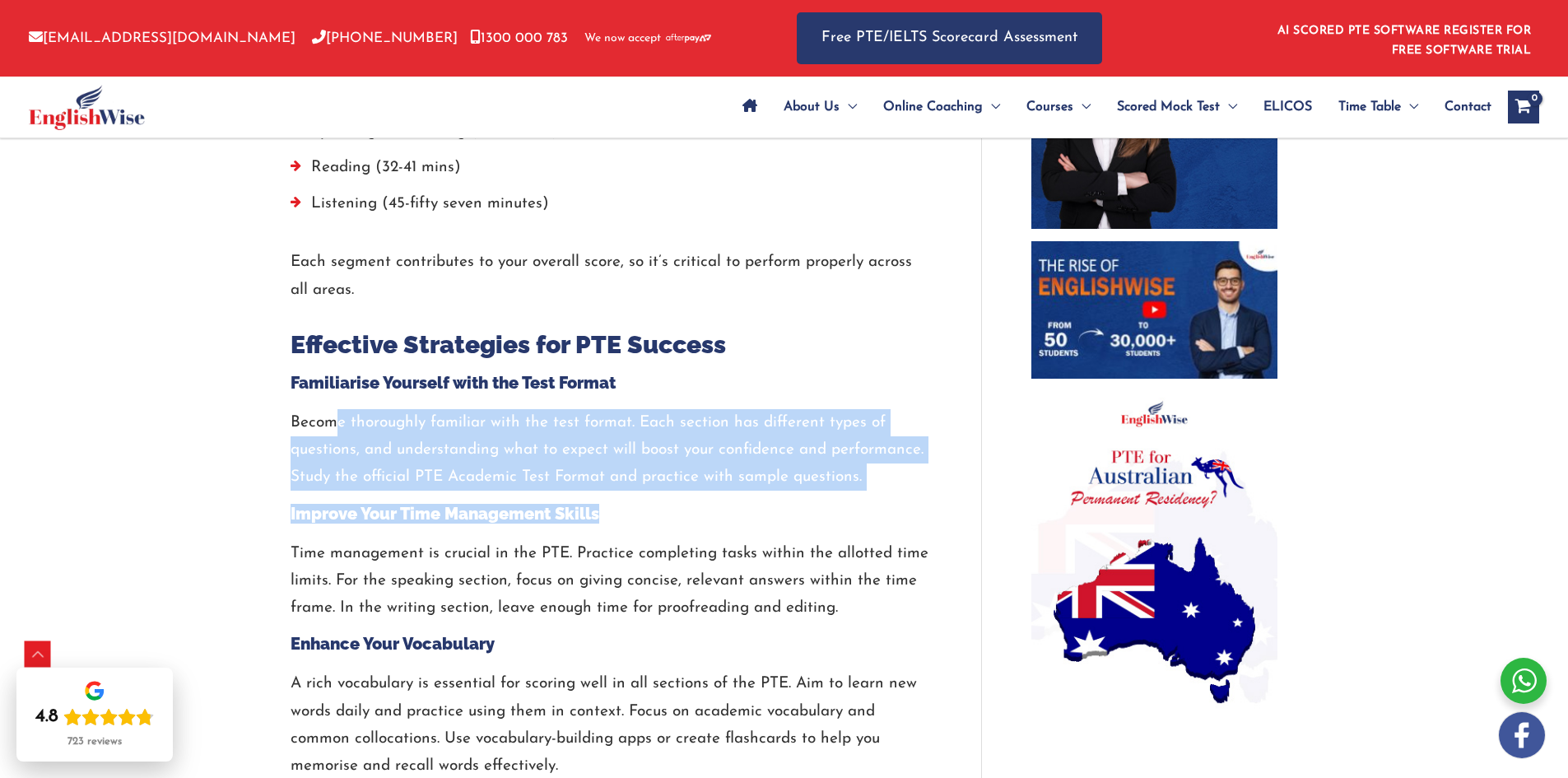
drag, startPoint x: 344, startPoint y: 411, endPoint x: 843, endPoint y: 514, distance: 509.5
click at [843, 514] on h4 "Improve Your Time Management Skills" at bounding box center [611, 514] width 642 height 20
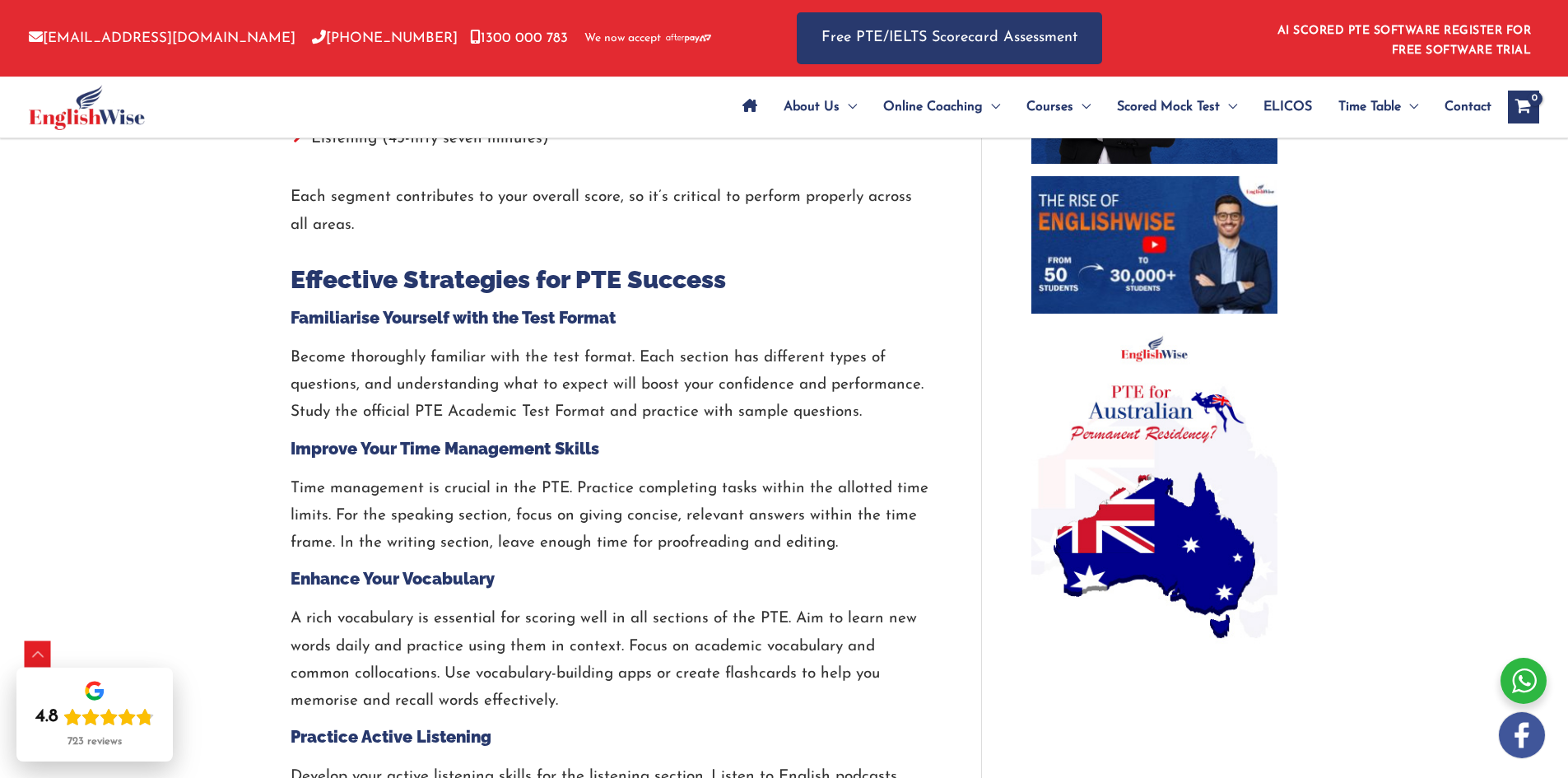
scroll to position [1153, 0]
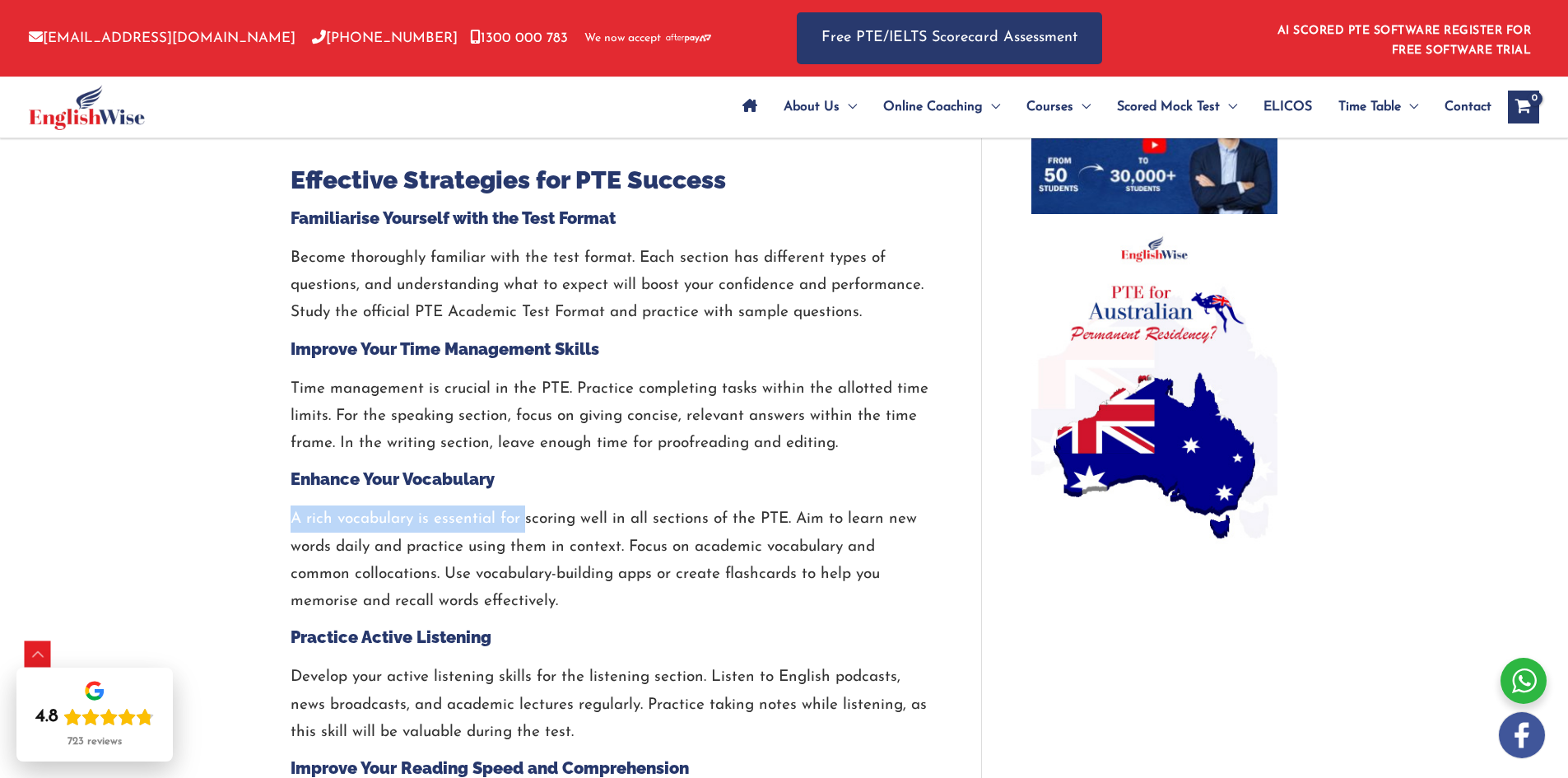
drag, startPoint x: 293, startPoint y: 520, endPoint x: 553, endPoint y: 524, distance: 260.0
click at [543, 523] on p "A rich vocabulary is essential for scoring well in all sections of the PTE. Aim…" at bounding box center [611, 560] width 642 height 110
click at [586, 531] on p "A rich vocabulary is essential for scoring well in all sections of the PTE. Aim…" at bounding box center [611, 560] width 642 height 110
drag, startPoint x: 506, startPoint y: 529, endPoint x: 353, endPoint y: 528, distance: 153.0
click at [354, 528] on p "A rich vocabulary is essential for scoring well in all sections of the PTE. Aim…" at bounding box center [611, 560] width 642 height 110
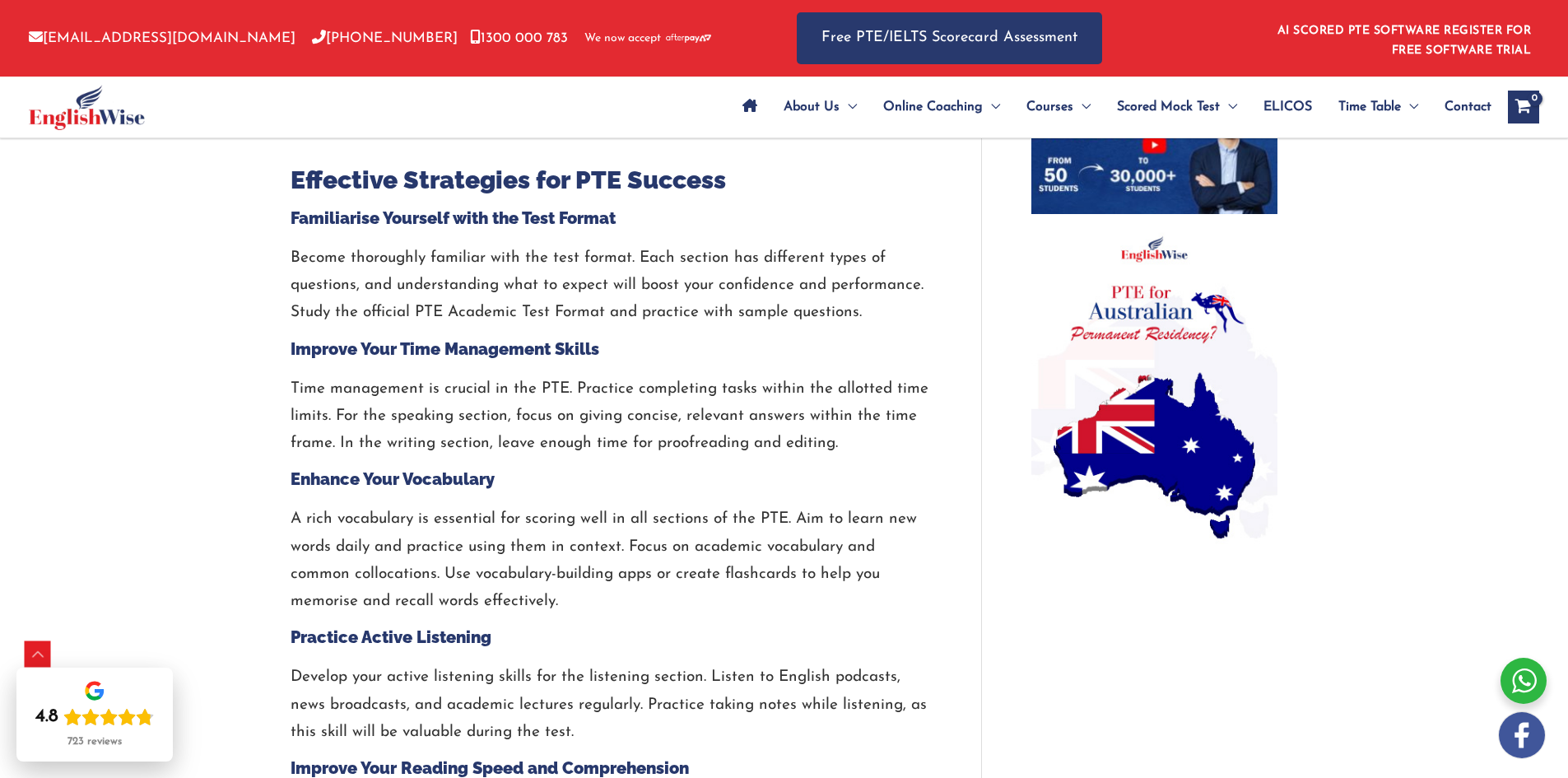
click at [341, 528] on p "A rich vocabulary is essential for scoring well in all sections of the PTE. Aim…" at bounding box center [611, 560] width 642 height 110
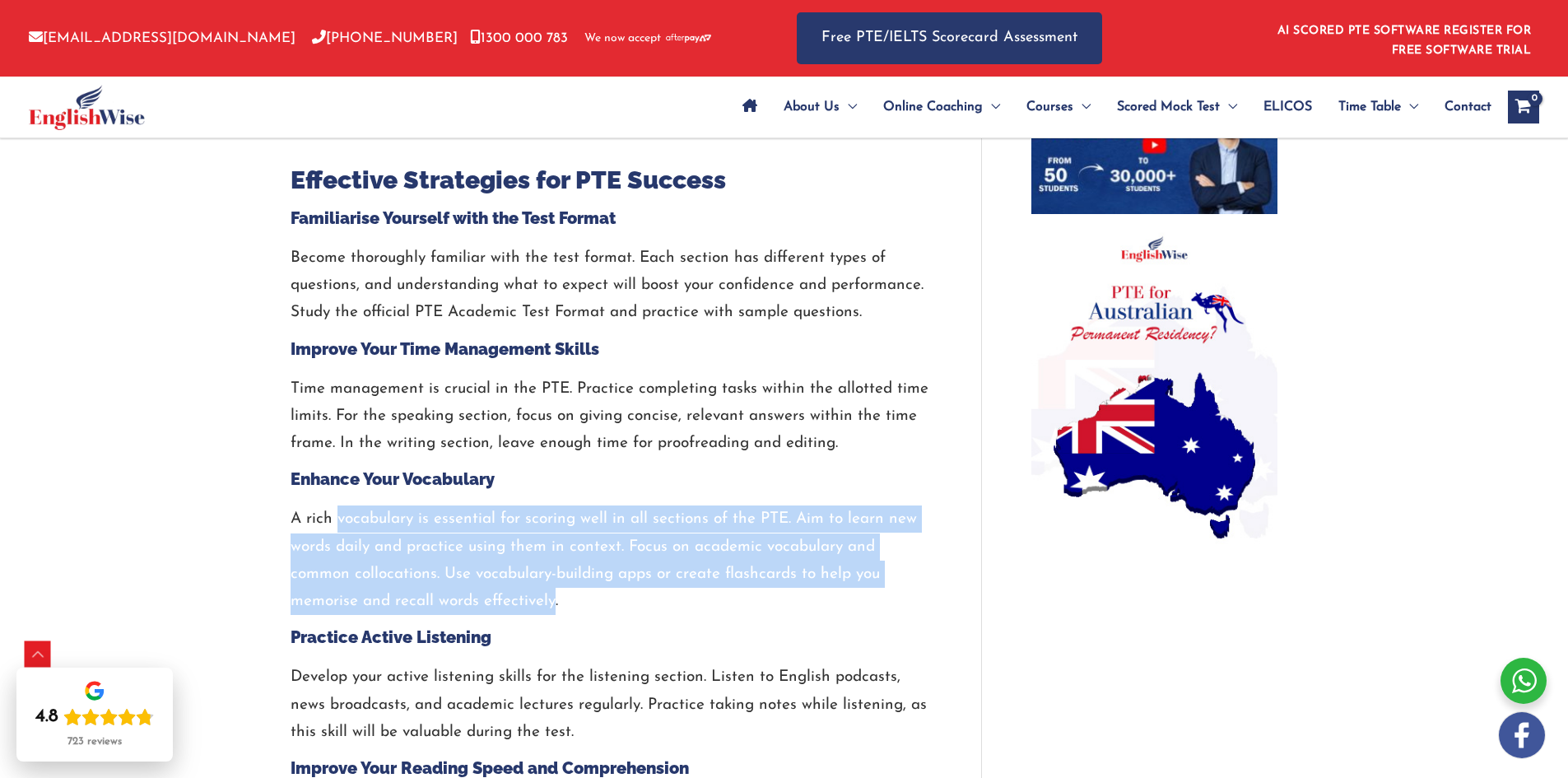
drag, startPoint x: 341, startPoint y: 528, endPoint x: 592, endPoint y: 595, distance: 259.8
click at [569, 595] on p "A rich vocabulary is essential for scoring well in all sections of the PTE. Aim…" at bounding box center [611, 560] width 642 height 110
click at [593, 595] on p "A rich vocabulary is essential for scoring well in all sections of the PTE. Aim…" at bounding box center [611, 560] width 642 height 110
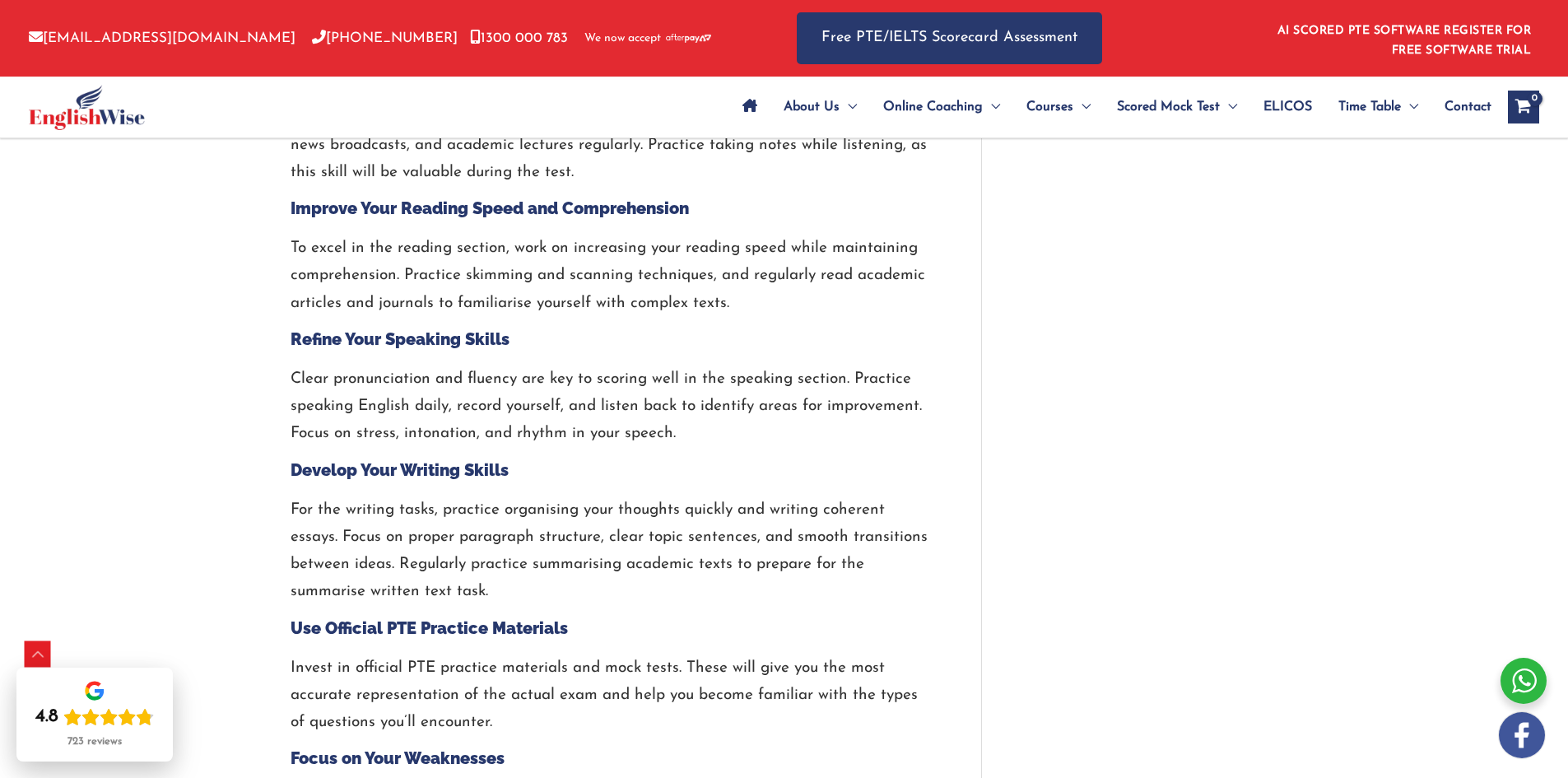
scroll to position [1812, 0]
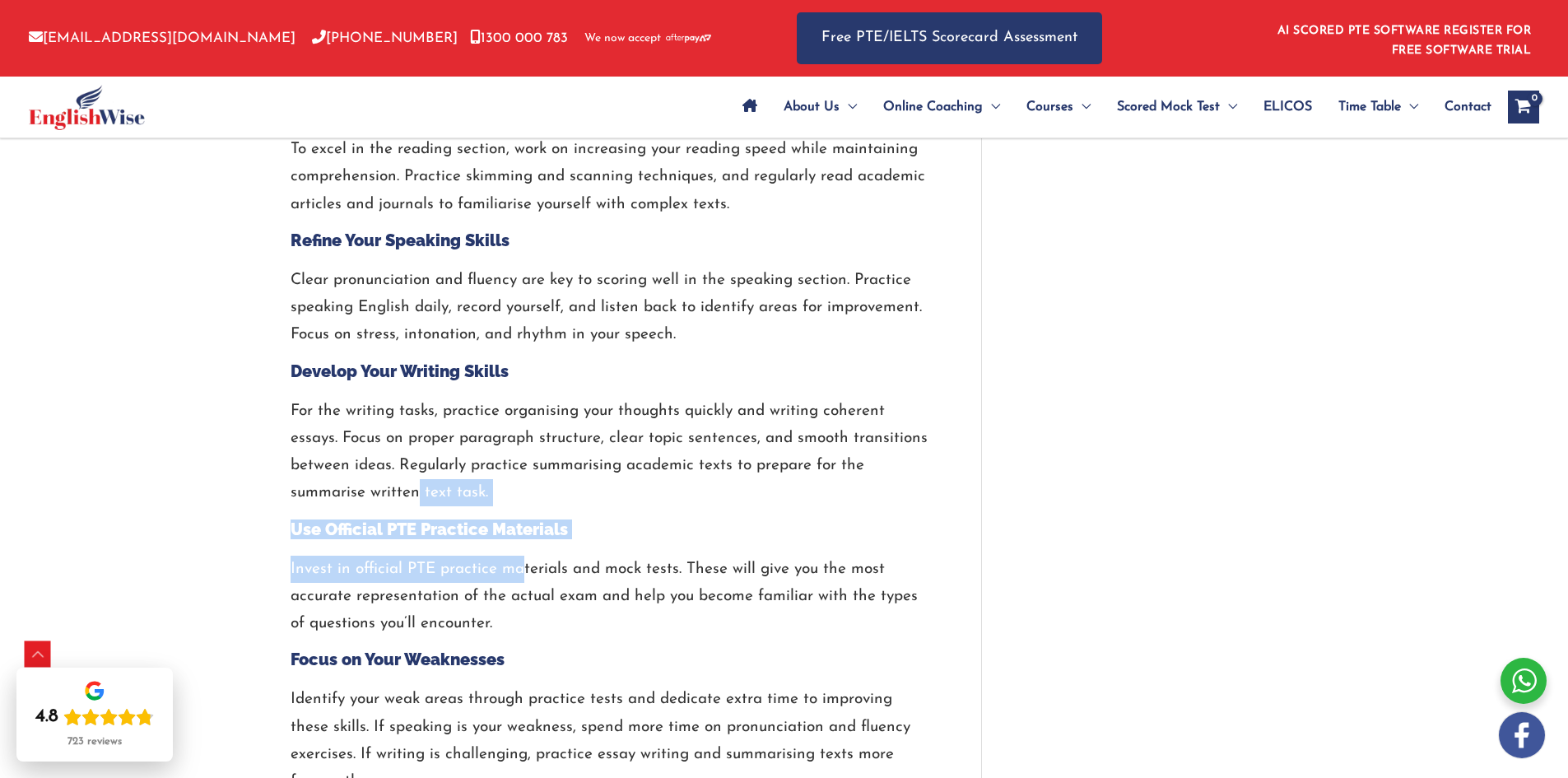
drag, startPoint x: 417, startPoint y: 487, endPoint x: 554, endPoint y: 591, distance: 172.0
click at [529, 580] on div "Familiarise Yourself with the Test Format Become thoroughly familiar with the t…" at bounding box center [611, 237] width 642 height 1377
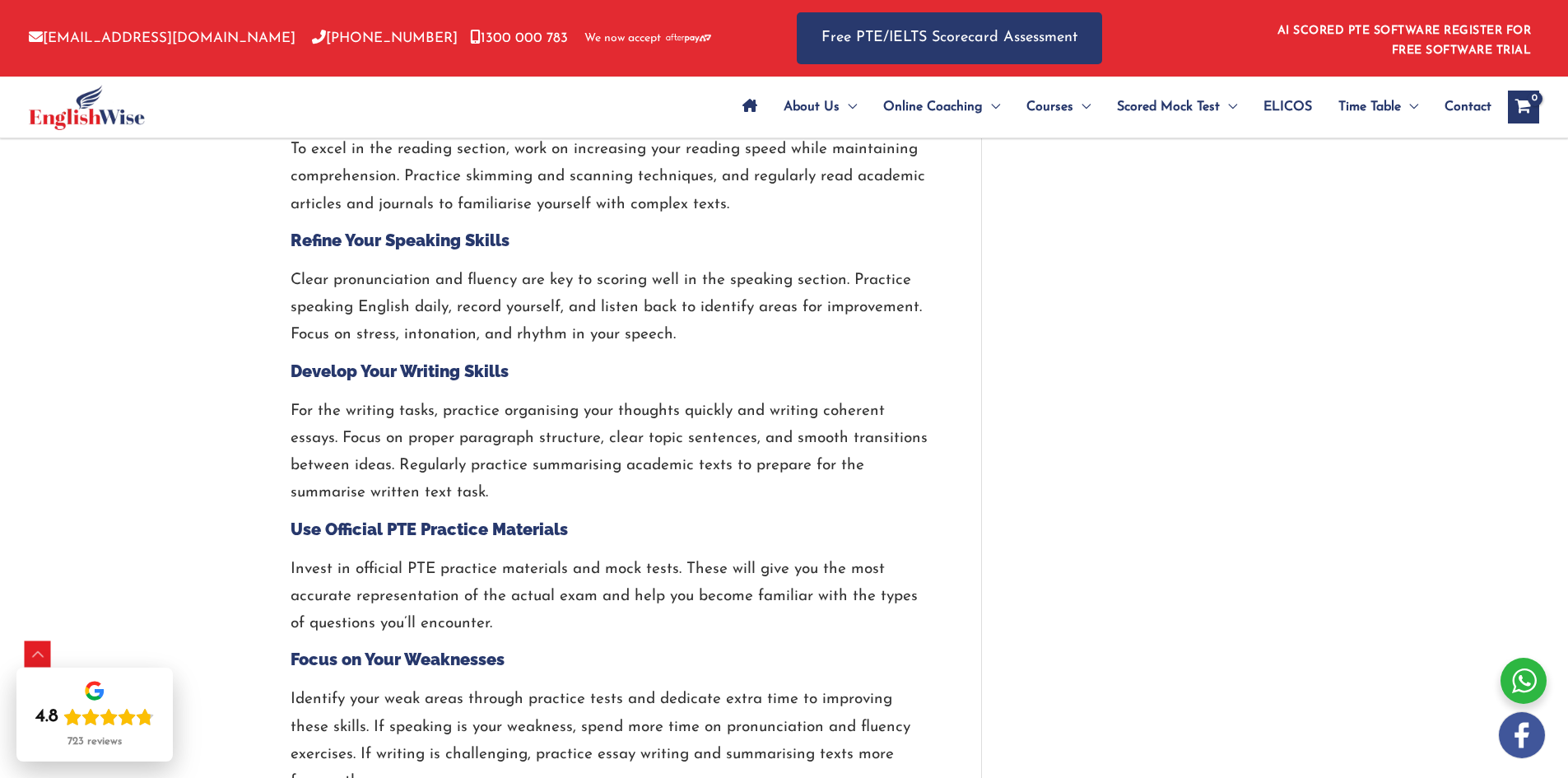
click at [561, 595] on p "Invest in official PTE practice materials and mock tests. These will give you t…" at bounding box center [611, 597] width 642 height 82
drag, startPoint x: 563, startPoint y: 610, endPoint x: 325, endPoint y: 582, distance: 239.6
click at [327, 583] on p "Invest in official PTE practice materials and mock tests. These will give you t…" at bounding box center [611, 597] width 642 height 82
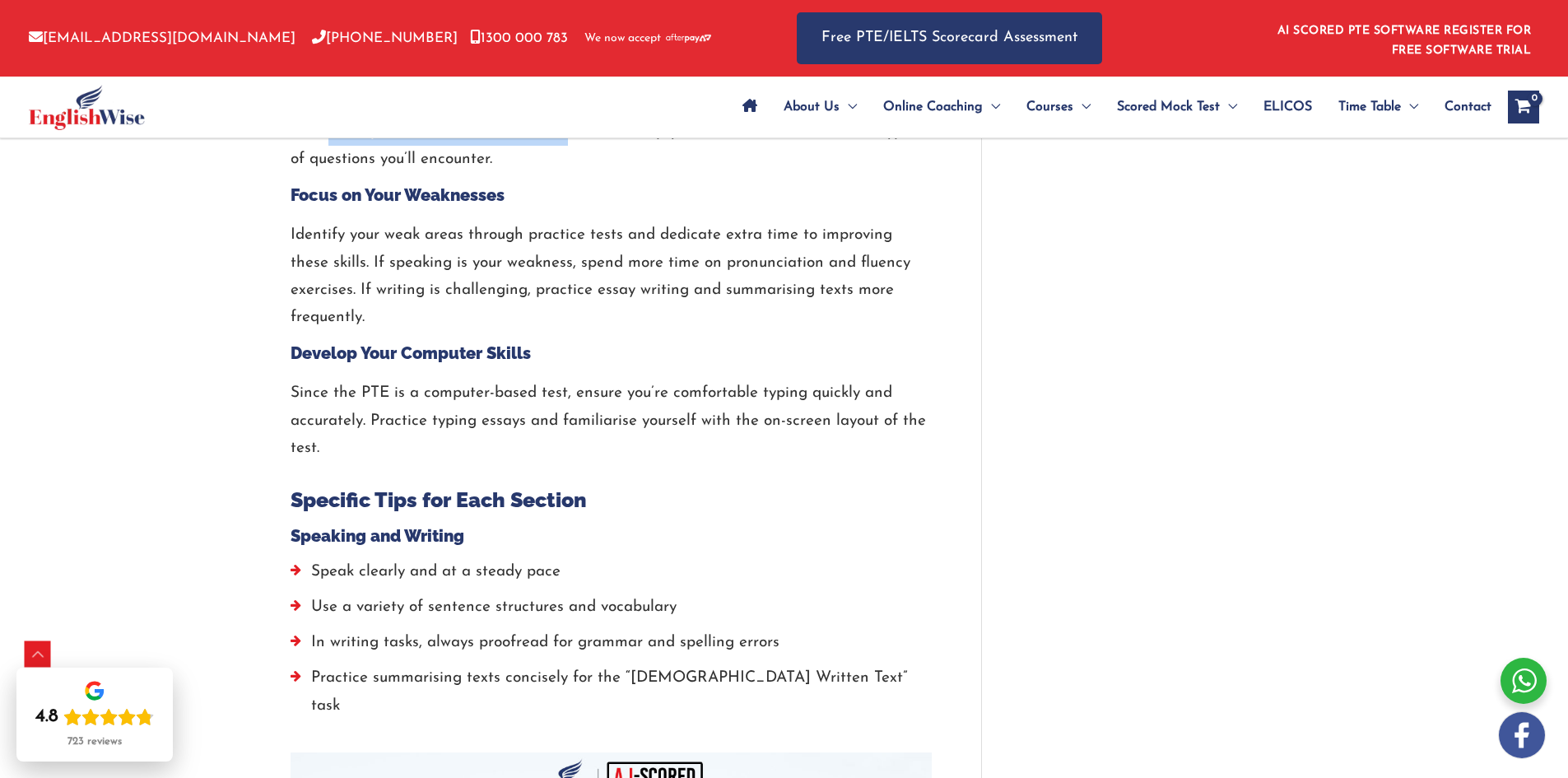
scroll to position [2388, 0]
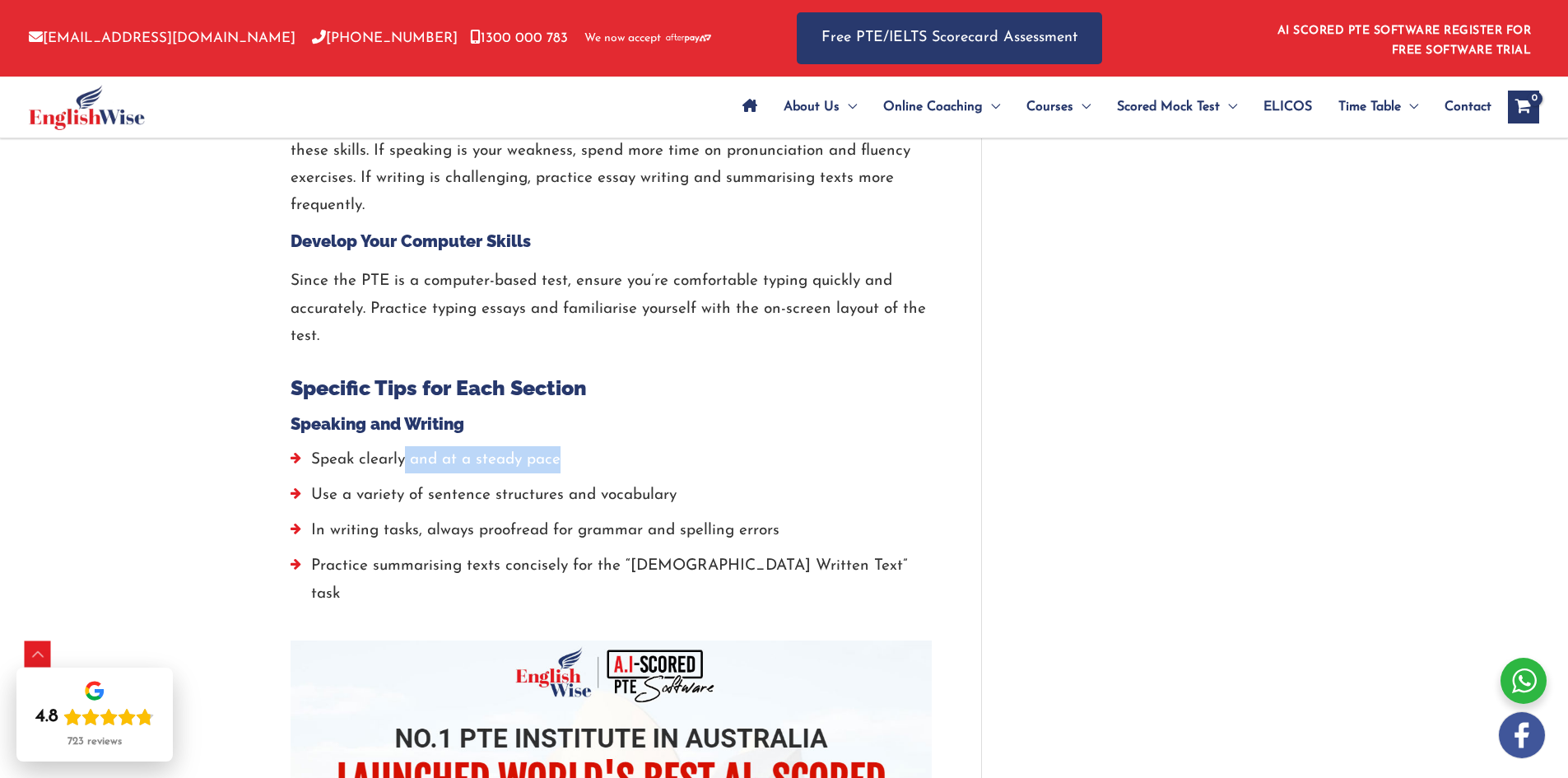
drag, startPoint x: 600, startPoint y: 461, endPoint x: 732, endPoint y: 486, distance: 134.3
click at [650, 460] on li "Speak clearly and at a steady pace" at bounding box center [611, 464] width 642 height 36
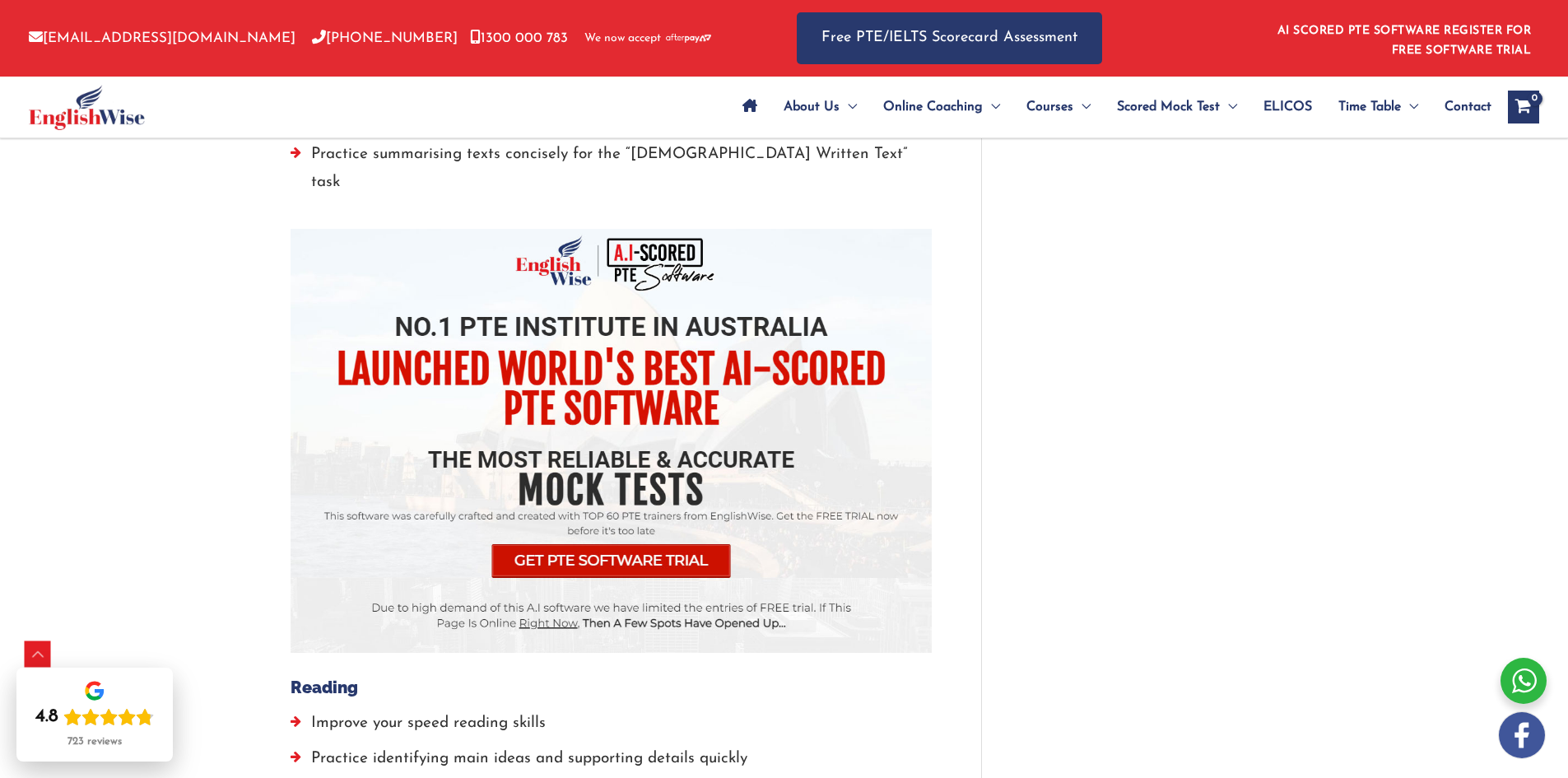
scroll to position [3212, 0]
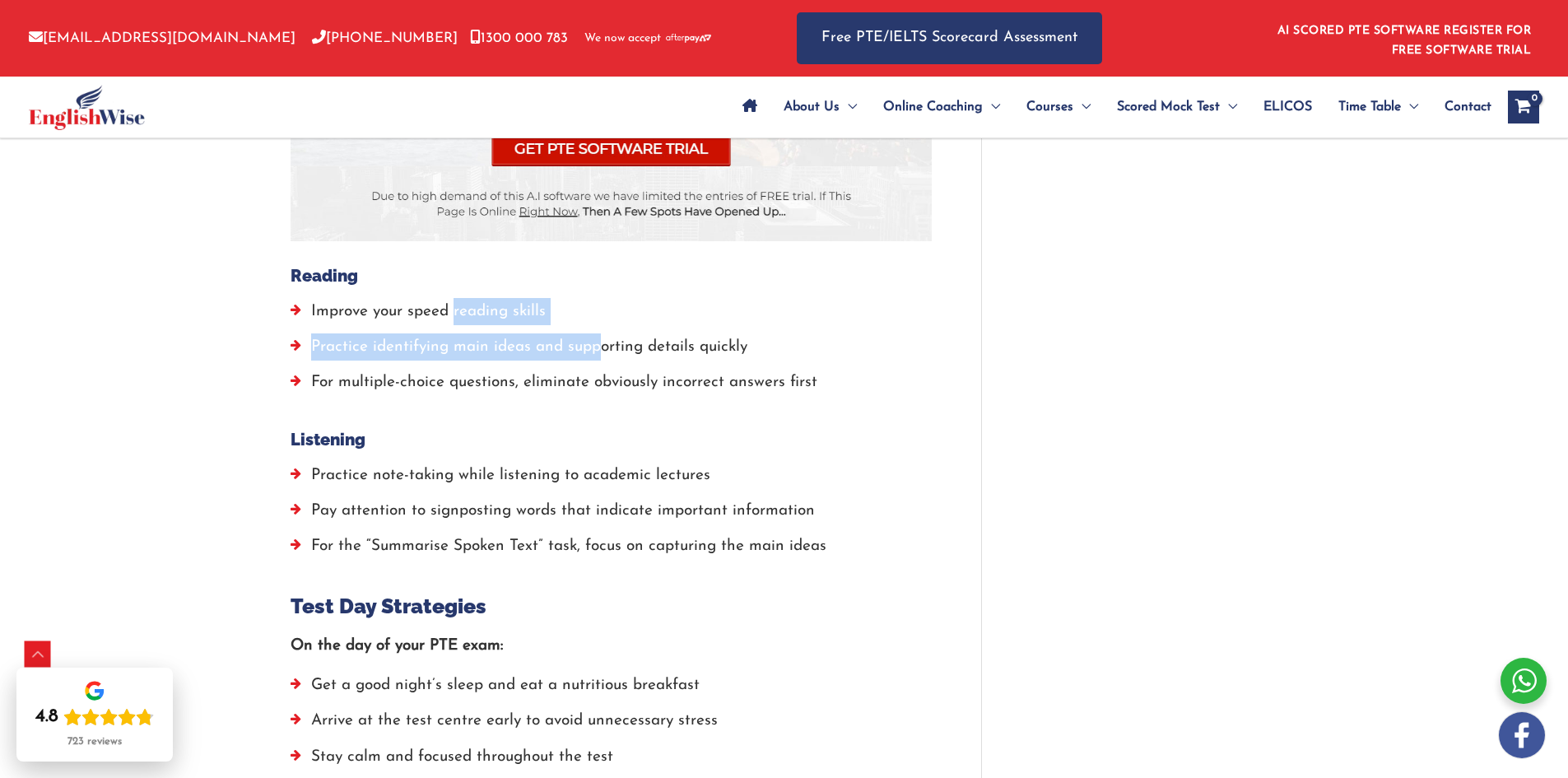
drag, startPoint x: 512, startPoint y: 316, endPoint x: 654, endPoint y: 343, distance: 144.5
click at [628, 339] on ul "Improve your speed reading skills Practice identifying main ideas and supportin…" at bounding box center [611, 351] width 642 height 107
click at [680, 369] on li "For multiple-choice questions, eliminate obviously incorrect answers first" at bounding box center [611, 386] width 642 height 36
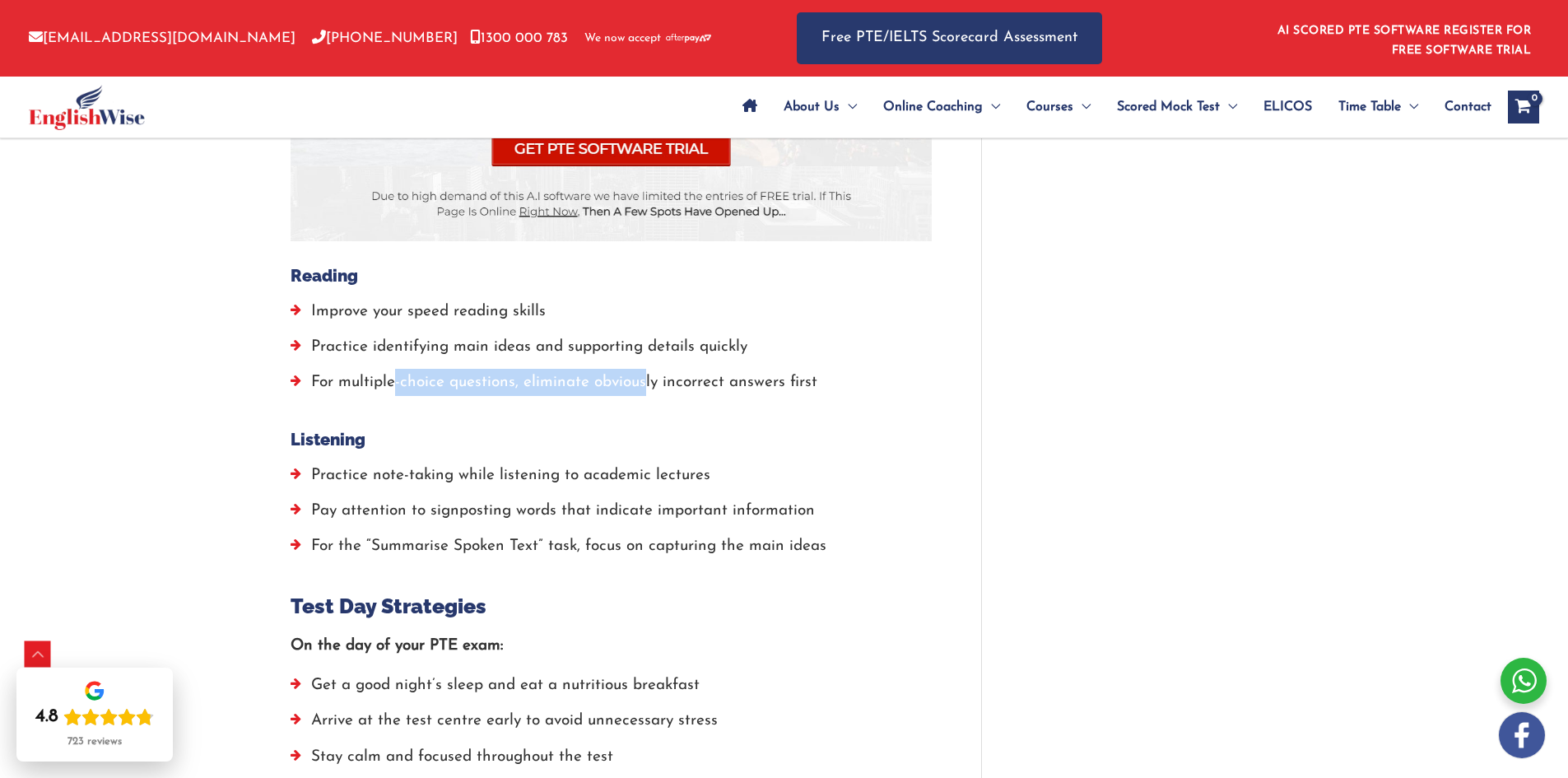
drag, startPoint x: 559, startPoint y: 366, endPoint x: 374, endPoint y: 345, distance: 186.2
click at [381, 369] on li "For multiple-choice questions, eliminate obviously incorrect answers first" at bounding box center [611, 386] width 642 height 36
click at [379, 462] on li "Practice note-taking while listening to academic lectures" at bounding box center [611, 479] width 642 height 36
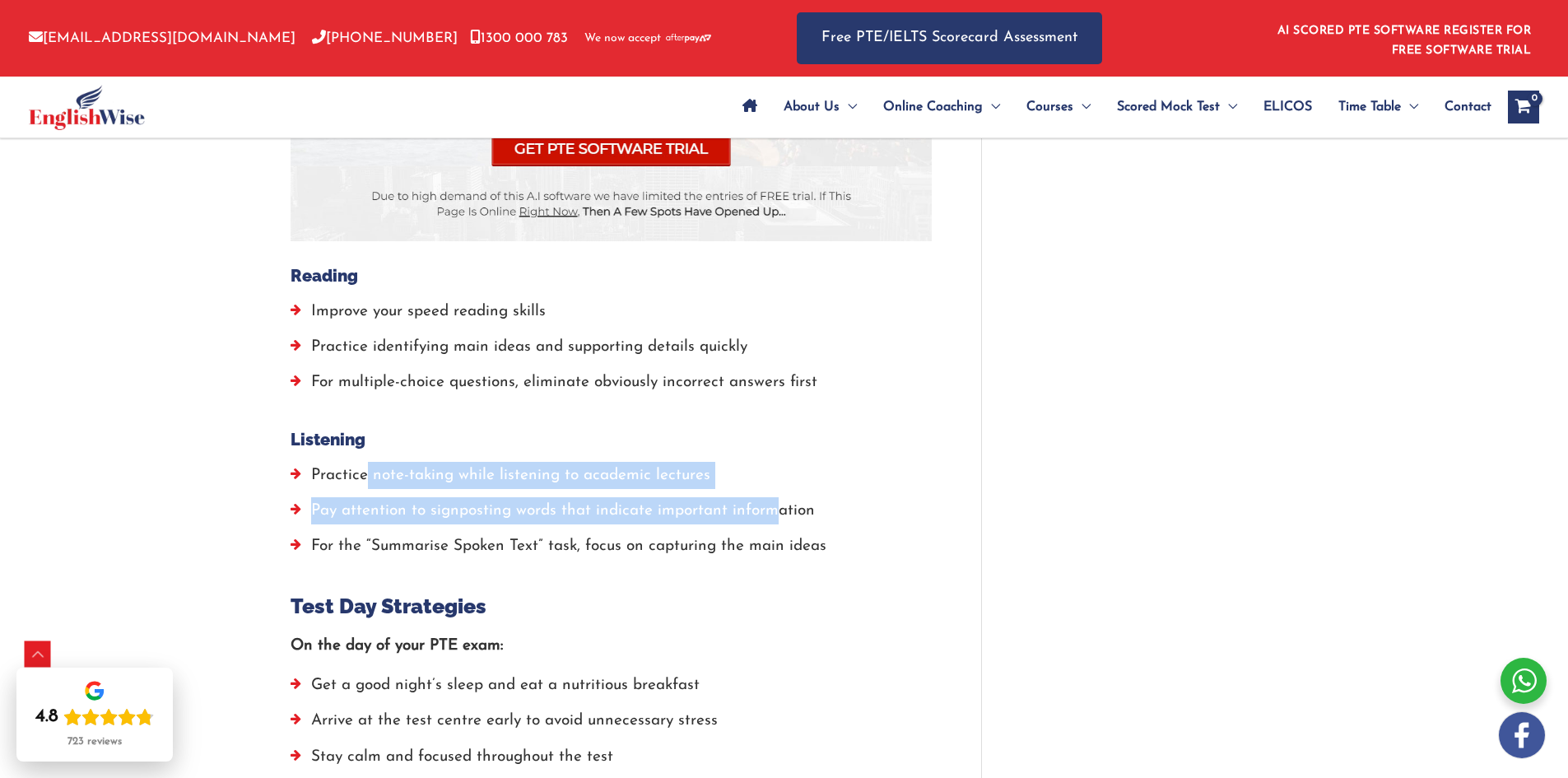
drag, startPoint x: 706, startPoint y: 487, endPoint x: 785, endPoint y: 492, distance: 79.2
click at [776, 492] on ul "Practice note-taking while listening to academic lectures Pay attention to sign…" at bounding box center [611, 515] width 642 height 107
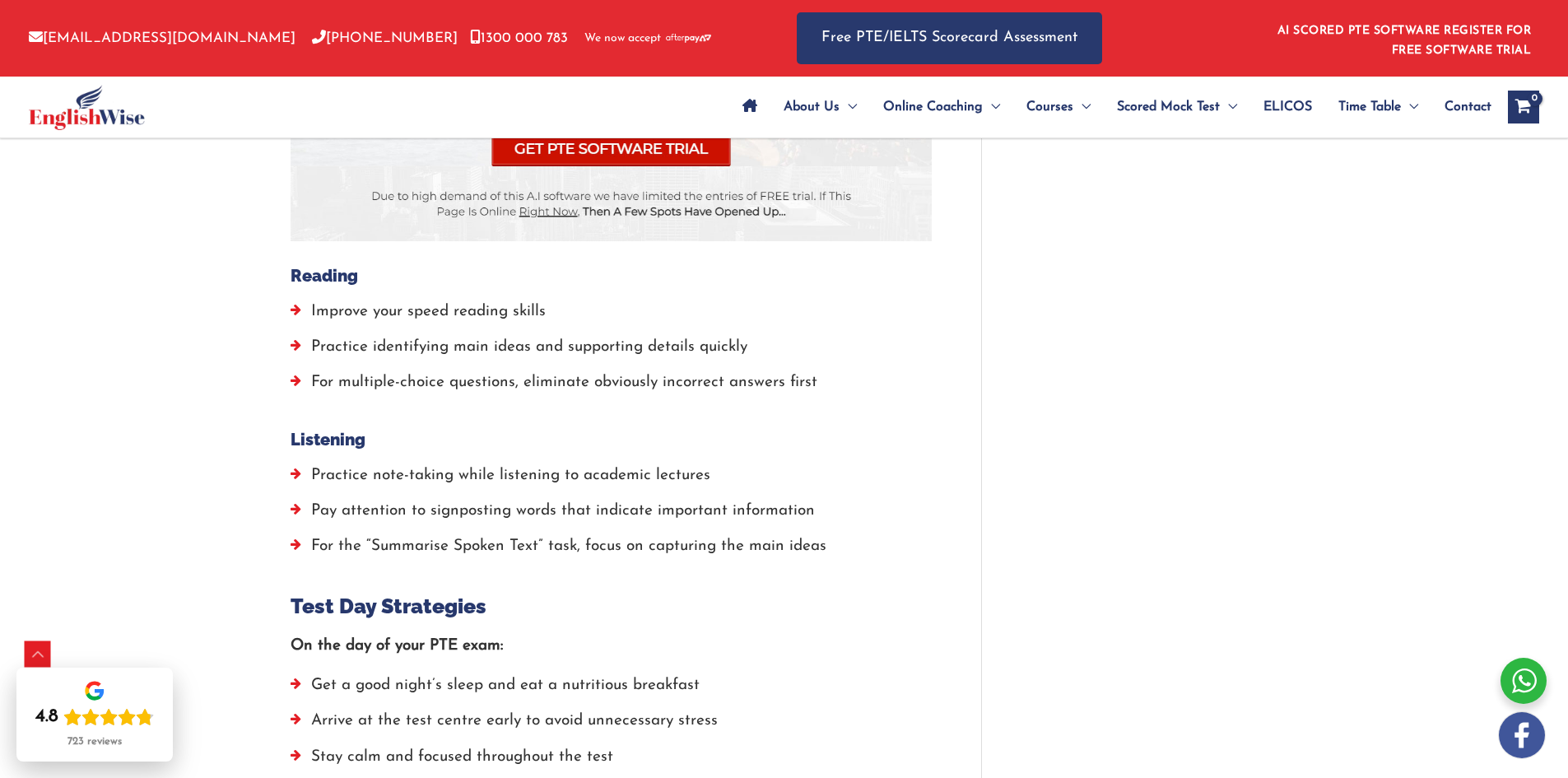
click at [785, 497] on li "Pay attention to signposting words that indicate important information" at bounding box center [611, 515] width 642 height 36
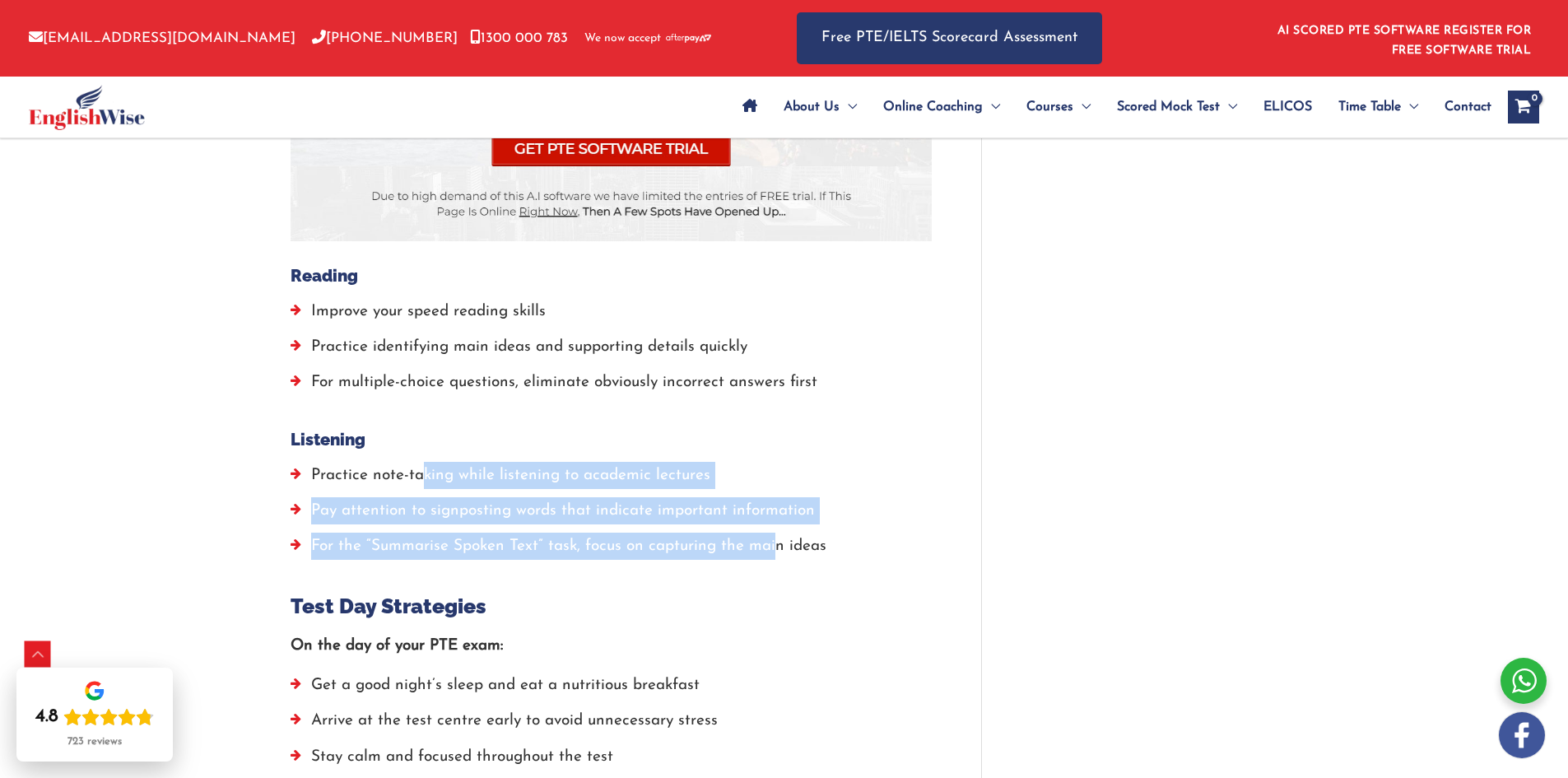
drag, startPoint x: 750, startPoint y: 512, endPoint x: 405, endPoint y: 464, distance: 348.3
click at [410, 464] on ul "Practice note-taking while listening to academic lectures Pay attention to sign…" at bounding box center [611, 515] width 642 height 107
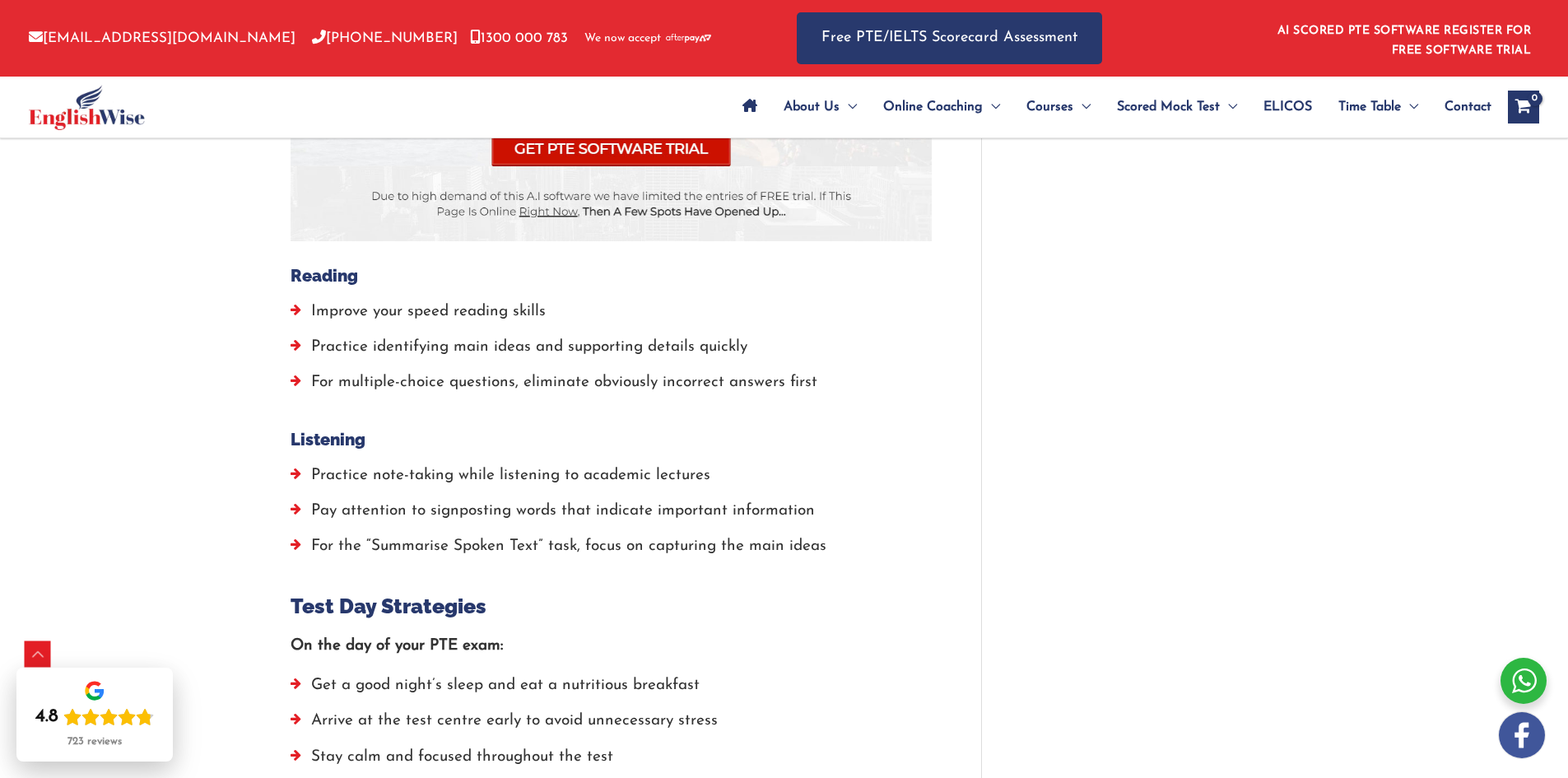
click at [386, 462] on li "Practice note-taking while listening to academic lectures" at bounding box center [611, 479] width 642 height 36
drag, startPoint x: 354, startPoint y: 450, endPoint x: 646, endPoint y: 466, distance: 292.4
click at [623, 466] on li "Practice note-taking while listening to academic lectures" at bounding box center [611, 479] width 642 height 36
click at [648, 466] on li "Practice note-taking while listening to academic lectures" at bounding box center [611, 479] width 642 height 36
drag, startPoint x: 547, startPoint y: 474, endPoint x: 453, endPoint y: 465, distance: 94.4
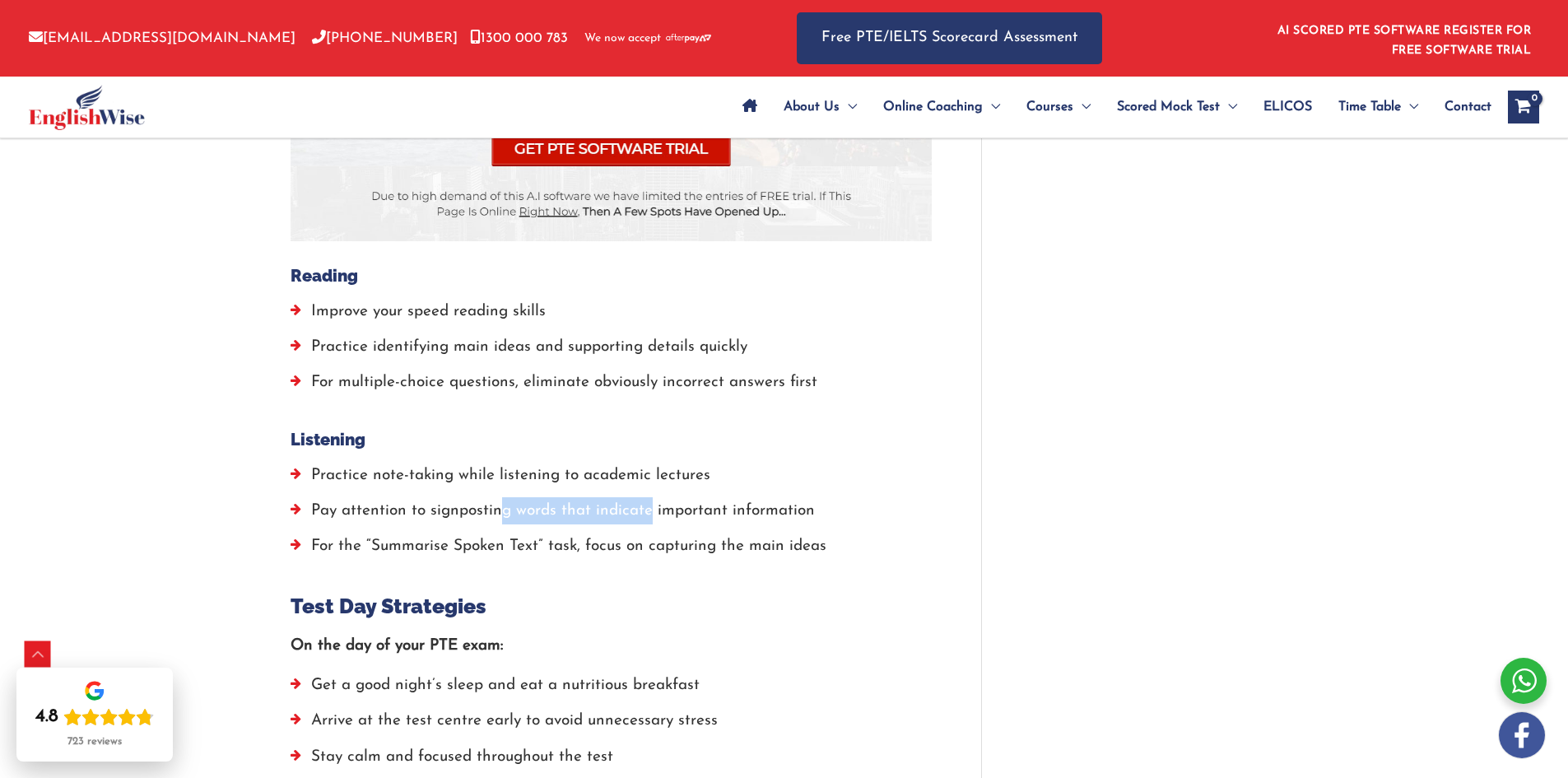
click at [464, 467] on ul "Practice note-taking while listening to academic lectures Pay attention to sign…" at bounding box center [611, 515] width 642 height 107
click at [451, 465] on li "Practice note-taking while listening to academic lectures" at bounding box center [611, 479] width 642 height 36
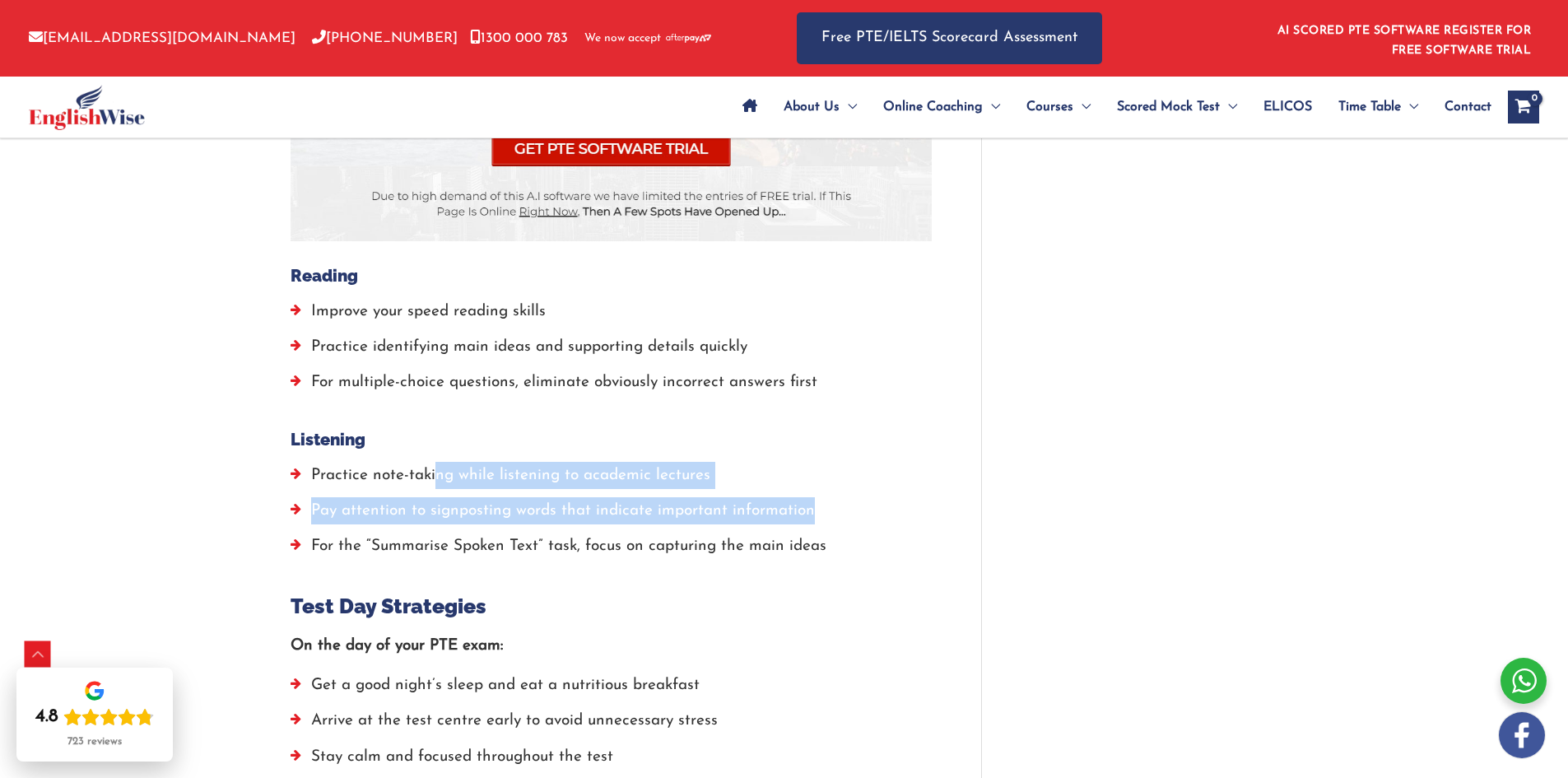
drag, startPoint x: 708, startPoint y: 467, endPoint x: 871, endPoint y: 476, distance: 163.2
click at [860, 474] on ul "Practice note-taking while listening to academic lectures Pay attention to sign…" at bounding box center [611, 515] width 642 height 107
click at [871, 497] on li "Pay attention to signposting words that indicate important information" at bounding box center [611, 515] width 642 height 36
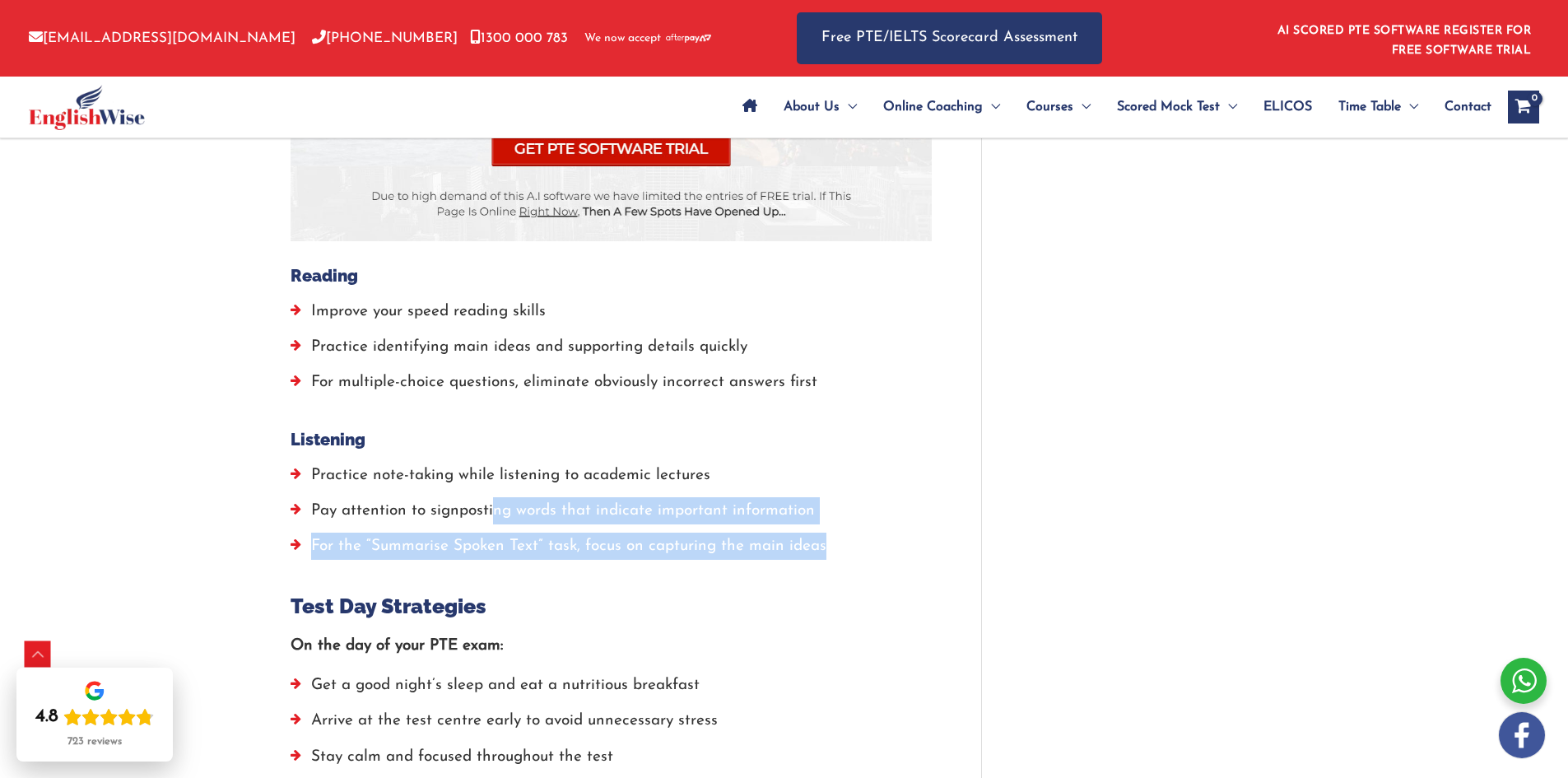
drag, startPoint x: 716, startPoint y: 508, endPoint x: 474, endPoint y: 497, distance: 242.2
click at [474, 497] on ul "Practice note-taking while listening to academic lectures Pay attention to sign…" at bounding box center [611, 515] width 642 height 107
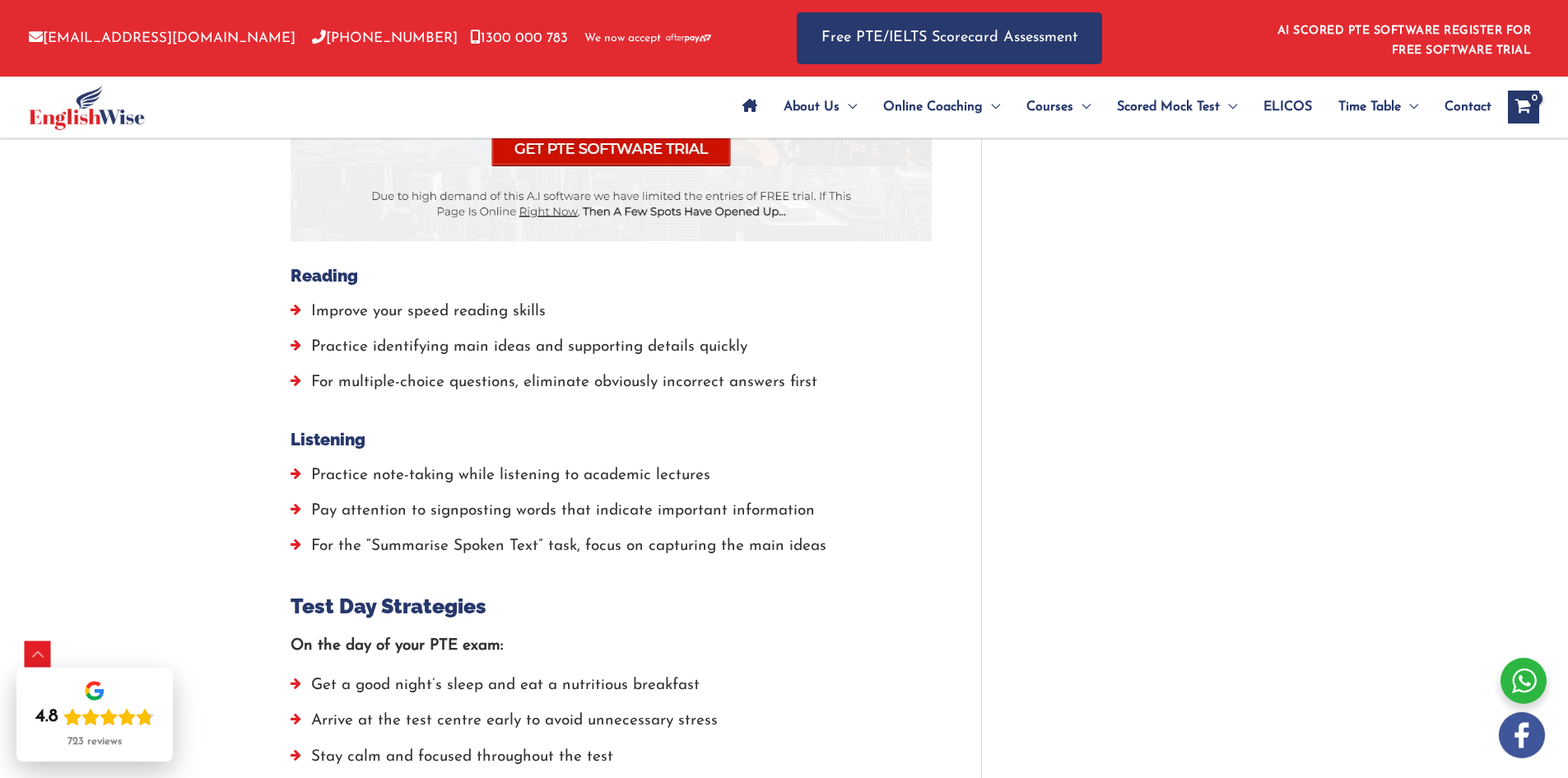
click at [469, 497] on li "Pay attention to signposting words that indicate important information" at bounding box center [611, 515] width 642 height 36
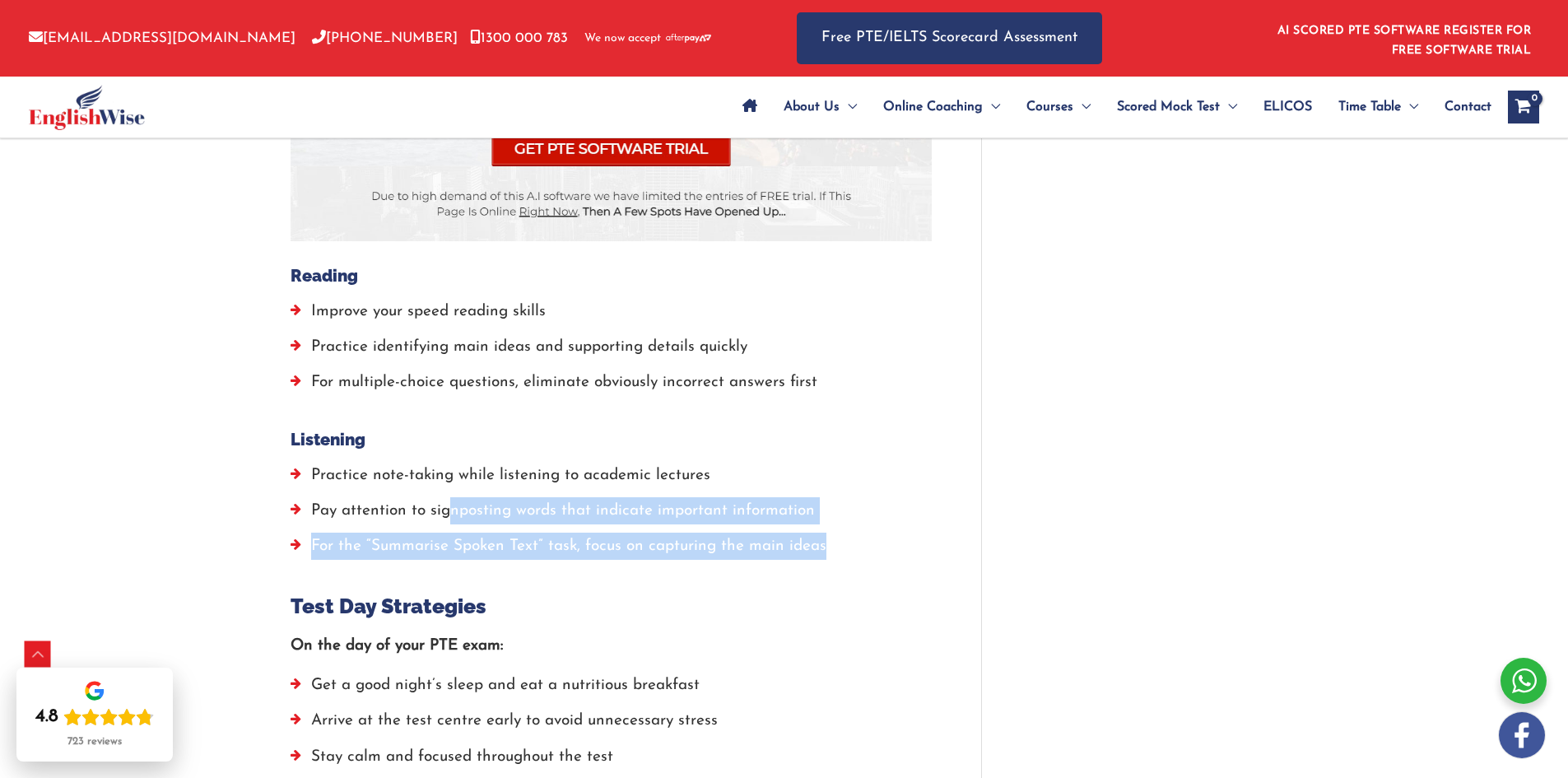
drag
click at [830, 520] on ul "Practice note-taking while listening to academic lectures Pay attention to sign…" at bounding box center [611, 515] width 642 height 107
click at [840, 533] on li "For the “Summarise Spoken Text” task, focus on capturing the main ideas" at bounding box center [611, 550] width 642 height 36
click at [456, 485] on ul "Practice note-taking while listening to academic lectures Pay attention to sign…" at bounding box center [611, 515] width 642 height 107
click at [455, 497] on li "Pay attention to signposting words that indicate important information" at bounding box center [611, 515] width 642 height 36
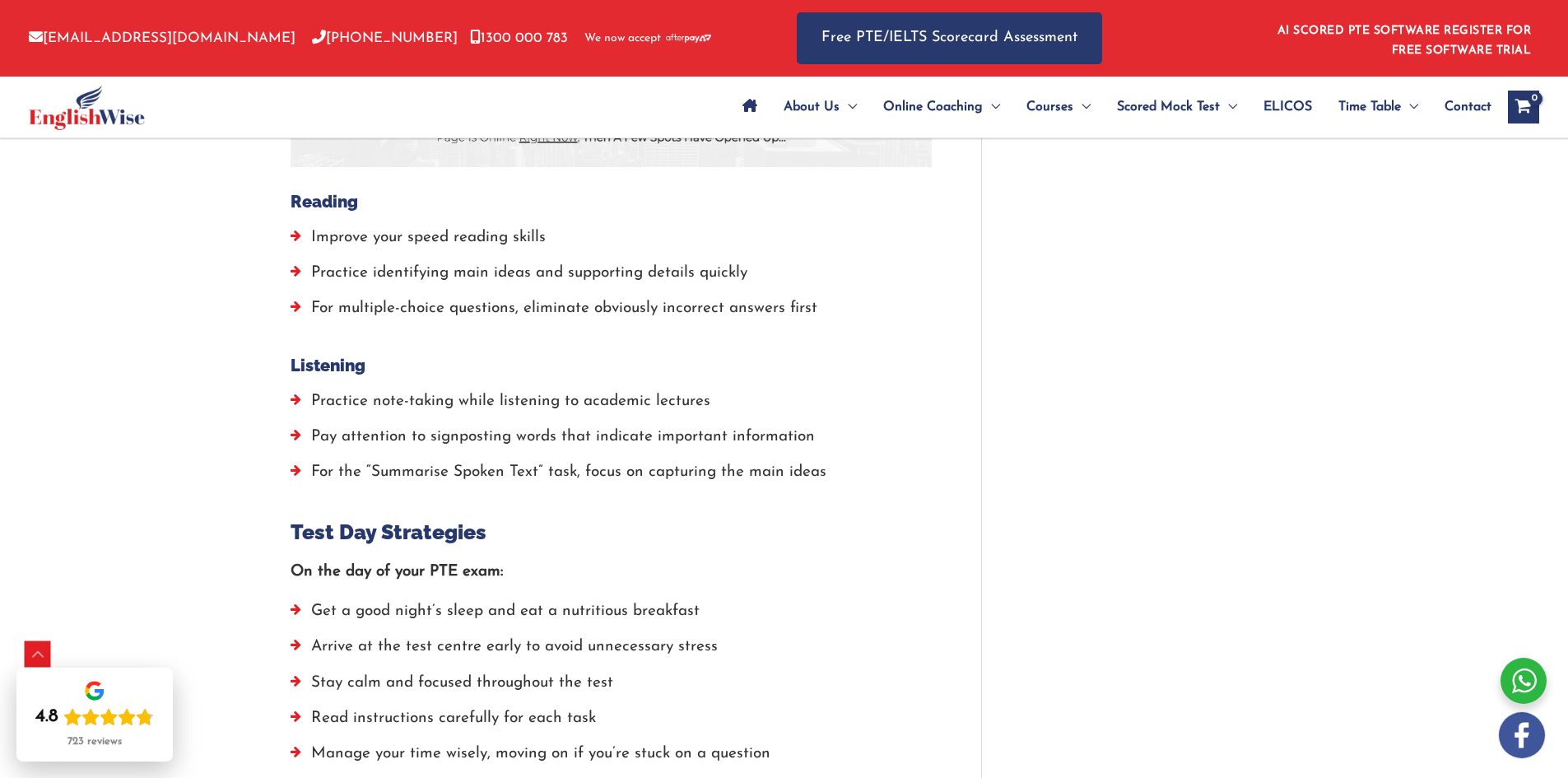
scroll to position [3377, 0]
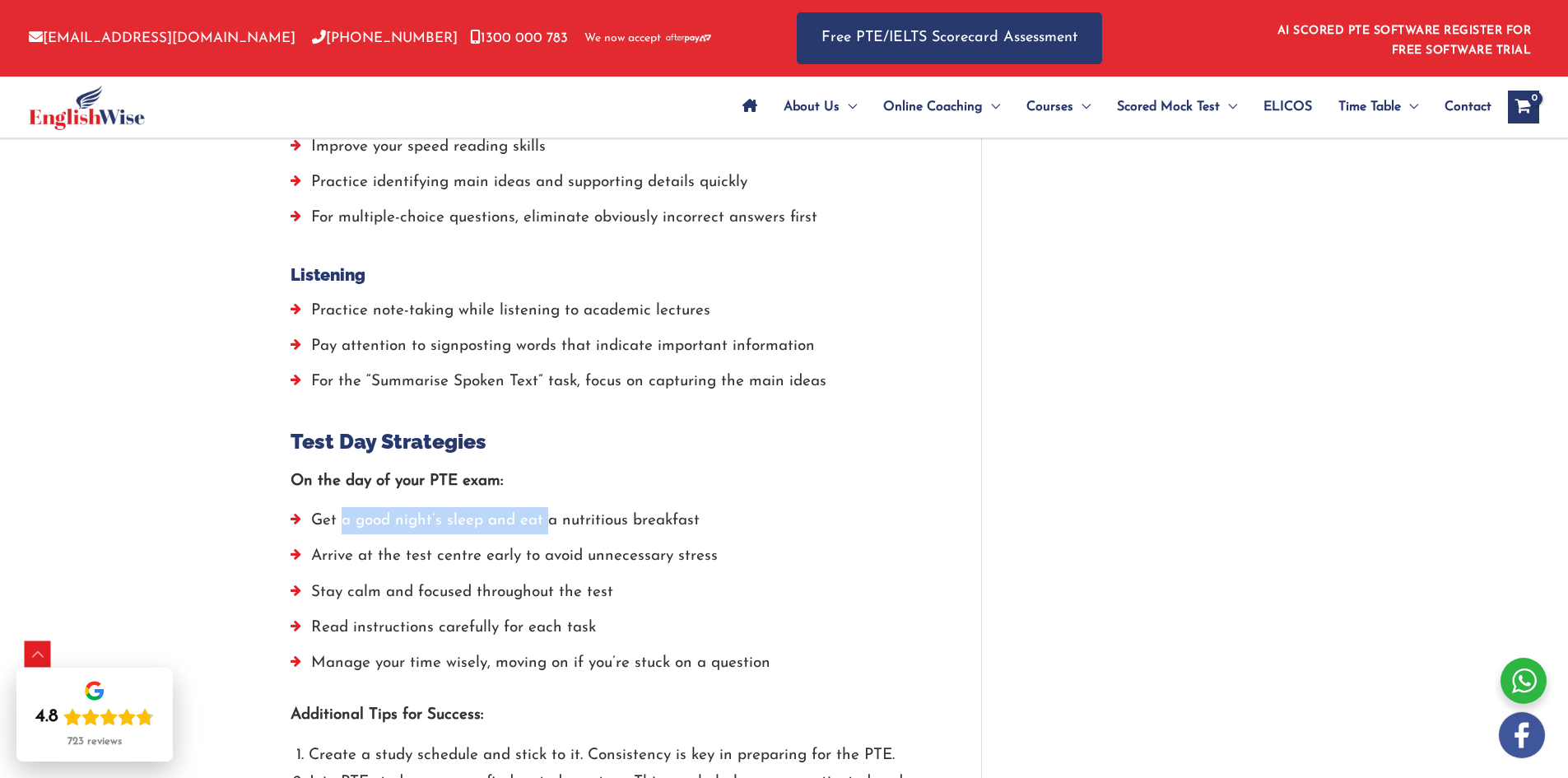
click at [646, 516] on ul "Get a good night’s sleep and eat a nutritious breakfast Arrive at the test cent…" at bounding box center [611, 596] width 642 height 178
click at [725, 543] on li "Arrive at the test centre early to avoid unnecessary stress" at bounding box center [611, 560] width 642 height 36
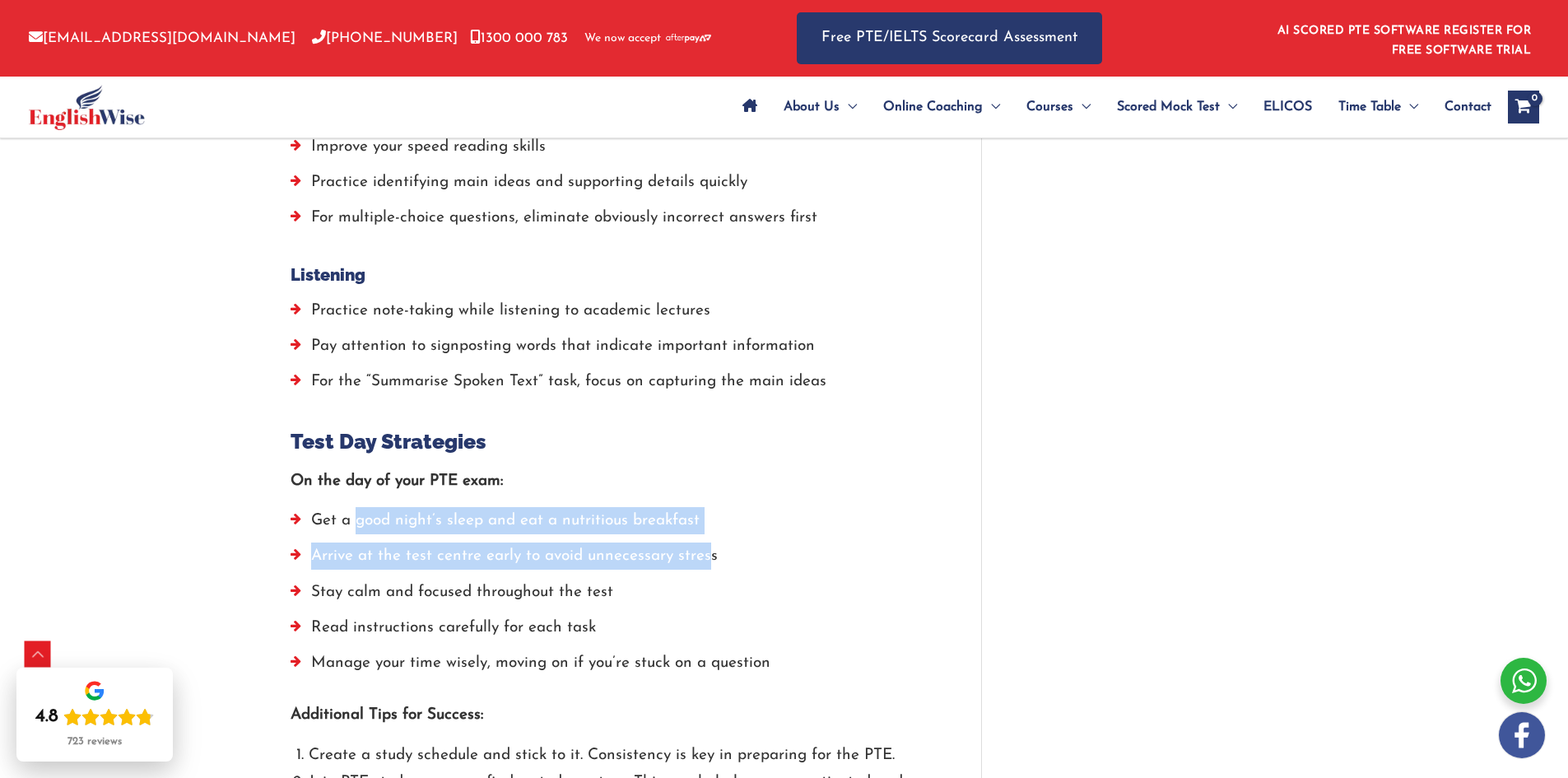
click at [354, 515] on ul "Get a good night’s sleep and eat a nutritious breakfast Arrive at the test cent…" at bounding box center [611, 596] width 642 height 178
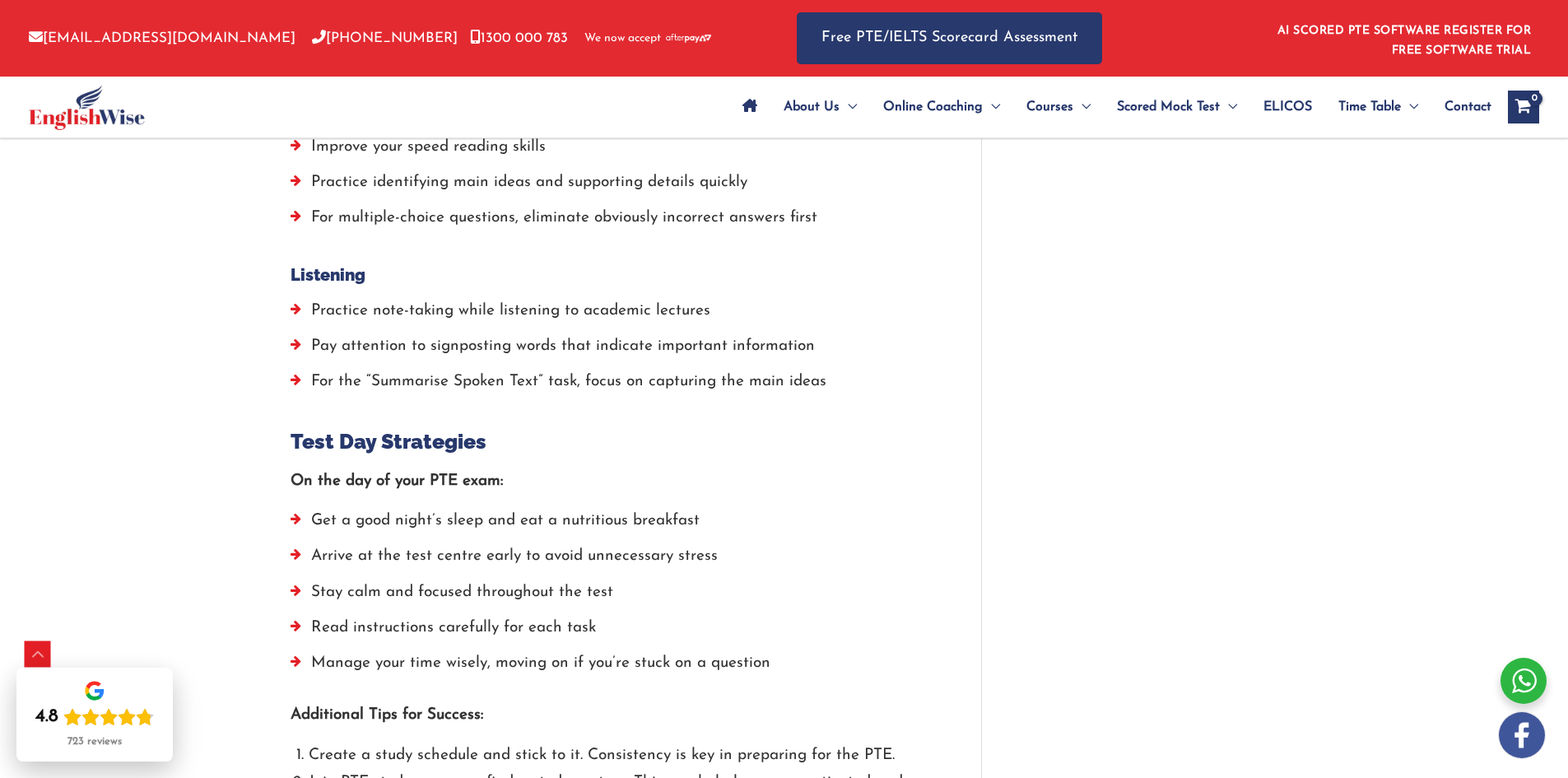
click at [344, 514] on li "Get a good night’s sleep and eat a nutritious breakfast" at bounding box center [611, 525] width 642 height 36
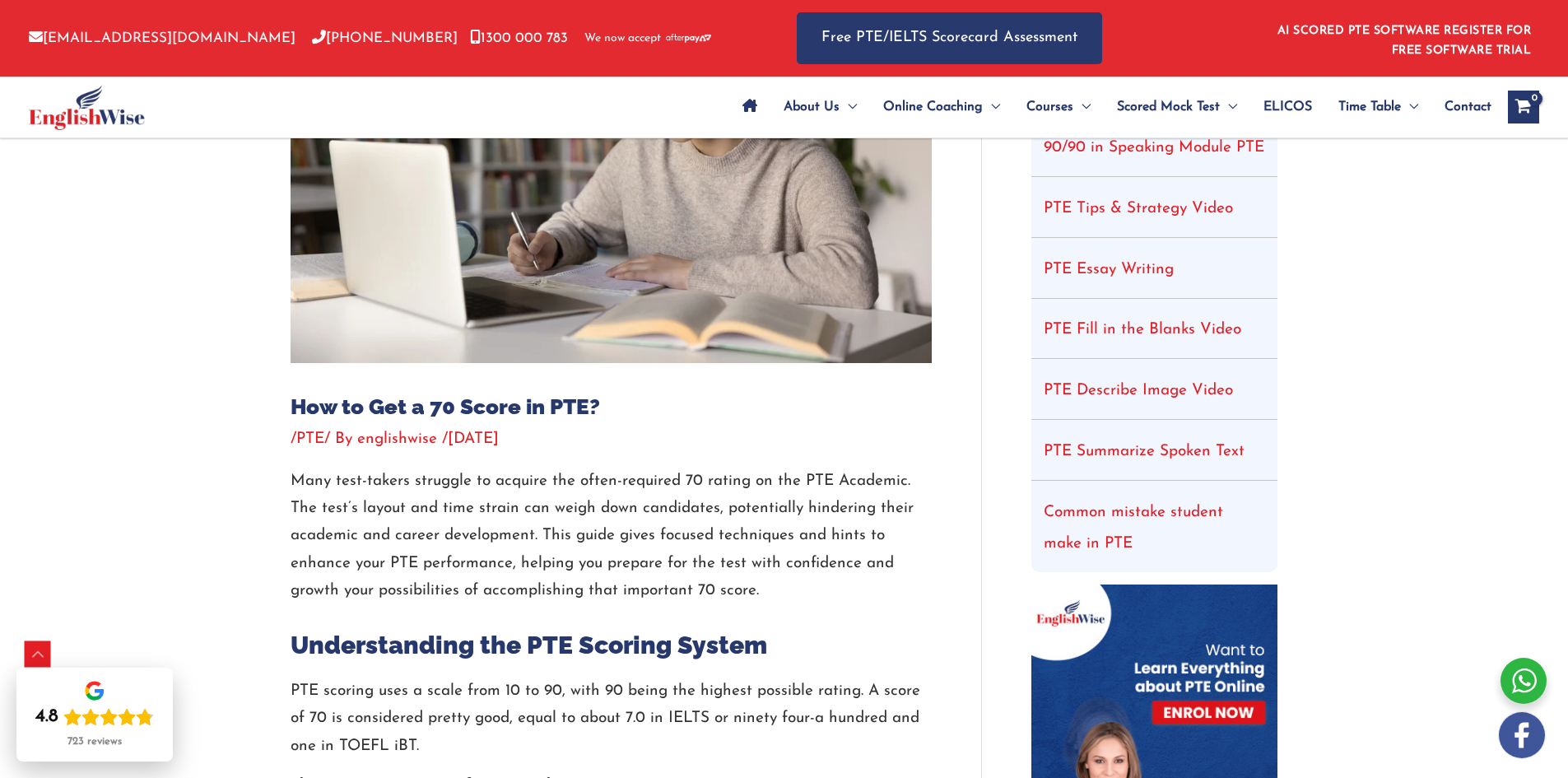
scroll to position [412, 0]
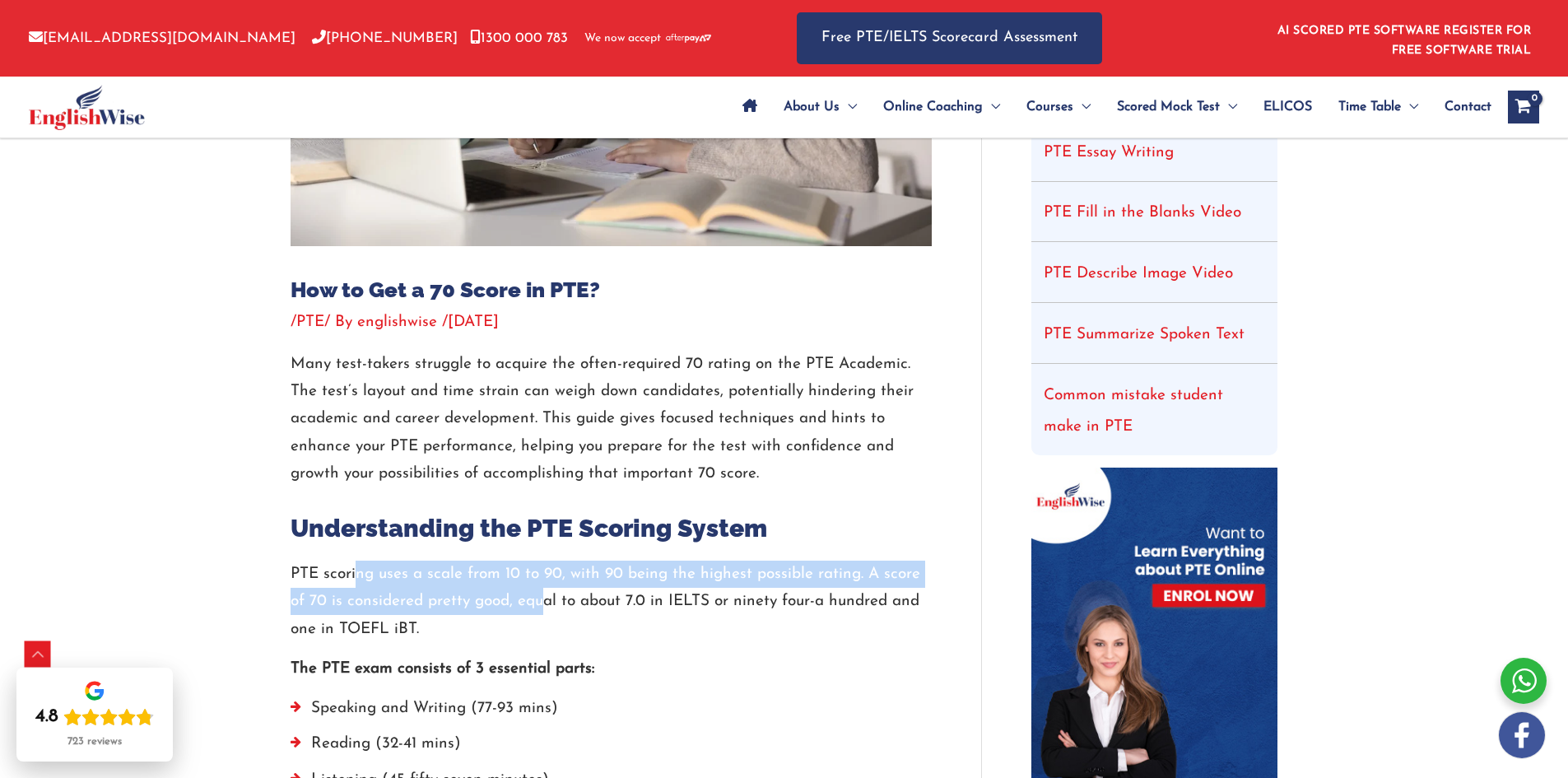
click at [554, 593] on p "PTE scoring uses a scale from 10 to 90, with 90 being the highest possible rati…" at bounding box center [611, 601] width 642 height 82
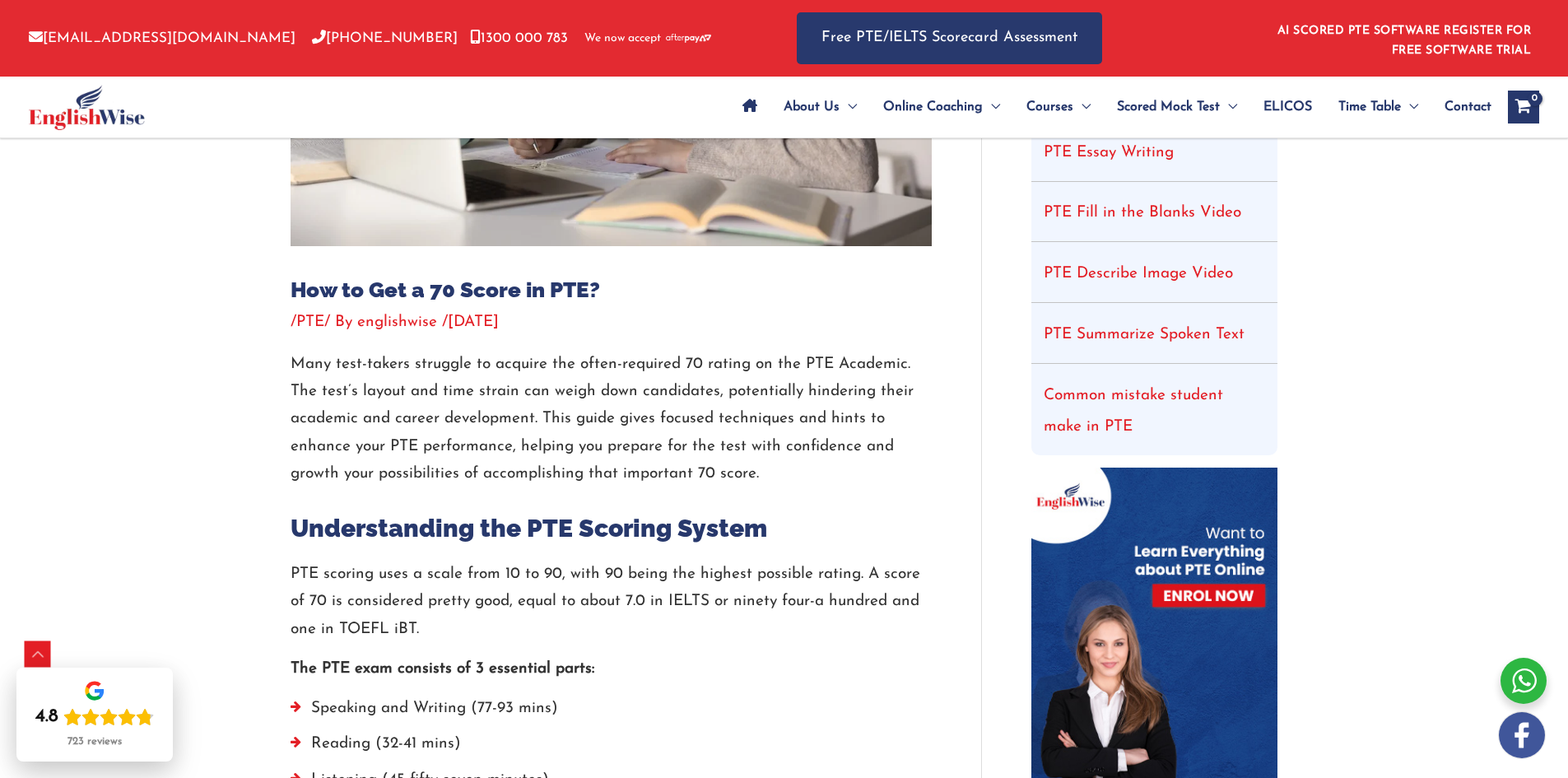
click at [556, 593] on p "PTE scoring uses a scale from 10 to 90, with 90 being the highest possible rati…" at bounding box center [611, 601] width 642 height 82
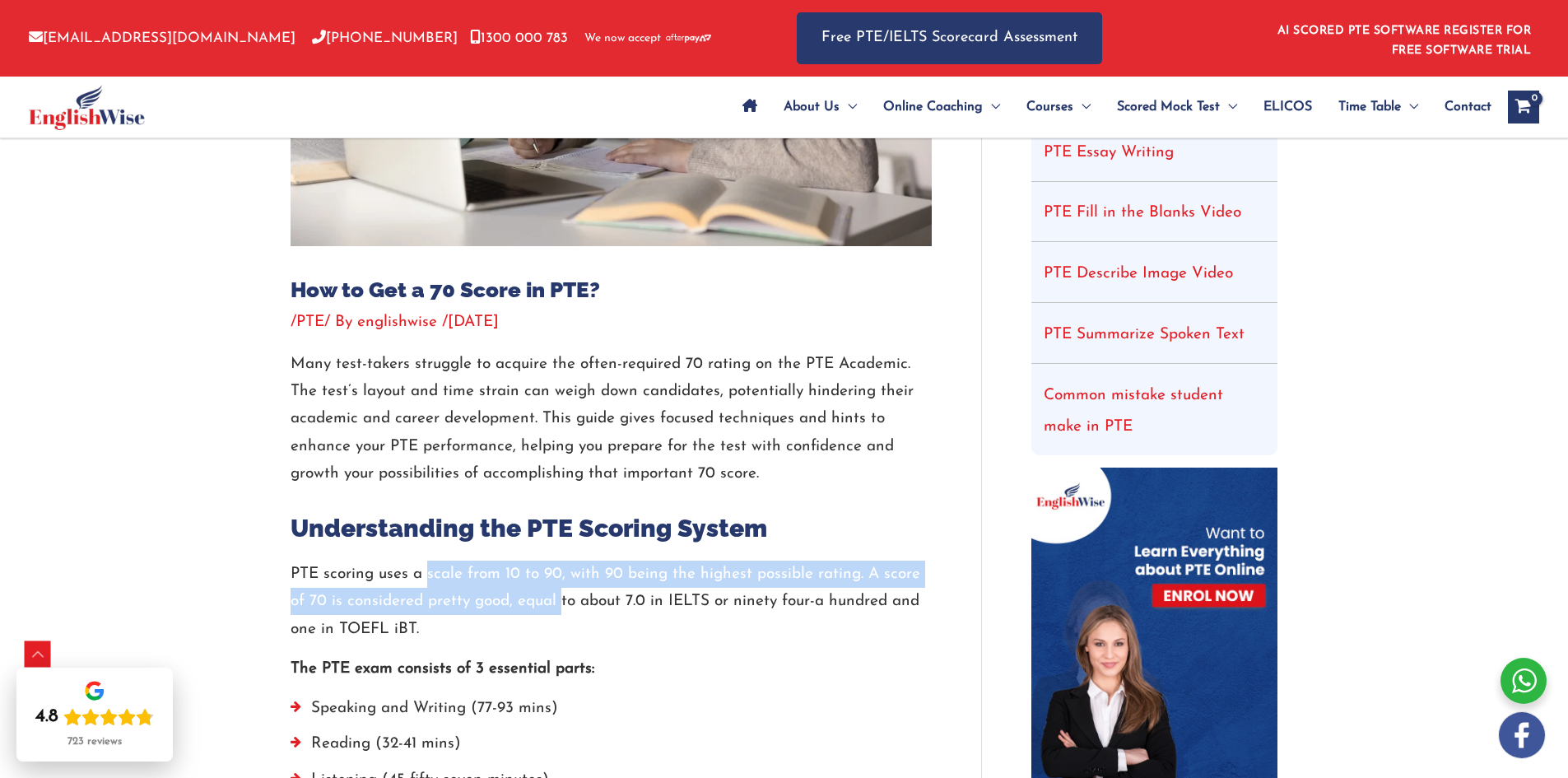
click at [414, 580] on p "PTE scoring uses a scale from 10 to 90, with 90 being the highest possible rati…" at bounding box center [611, 601] width 642 height 82
click at [413, 580] on p "PTE scoring uses a scale from 10 to 90, with 90 being the highest possible rati…" at bounding box center [611, 601] width 642 height 82
click at [694, 614] on p "PTE scoring uses a scale from 10 to 90, with 90 being the highest possible rati…" at bounding box center [611, 601] width 642 height 82
click at [697, 614] on p "PTE scoring uses a scale from 10 to 90, with 90 being the highest possible rati…" at bounding box center [611, 601] width 642 height 82
click at [538, 582] on p "PTE scoring uses a scale from 10 to 90, with 90 being the highest possible rati…" at bounding box center [611, 601] width 642 height 82
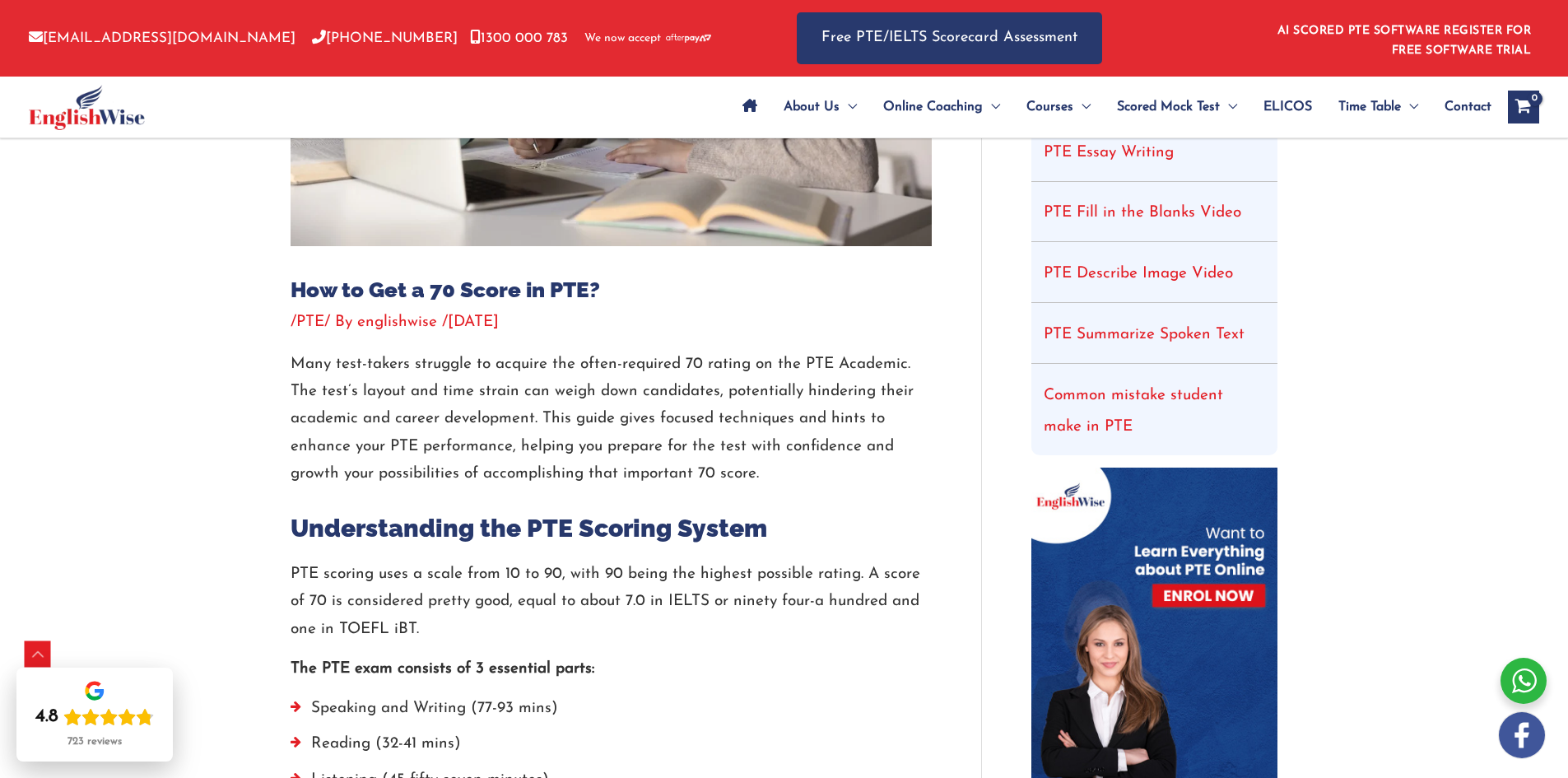
click at [535, 582] on p "PTE scoring uses a scale from 10 to 90, with 90 being the highest possible rati…" at bounding box center [611, 601] width 642 height 82
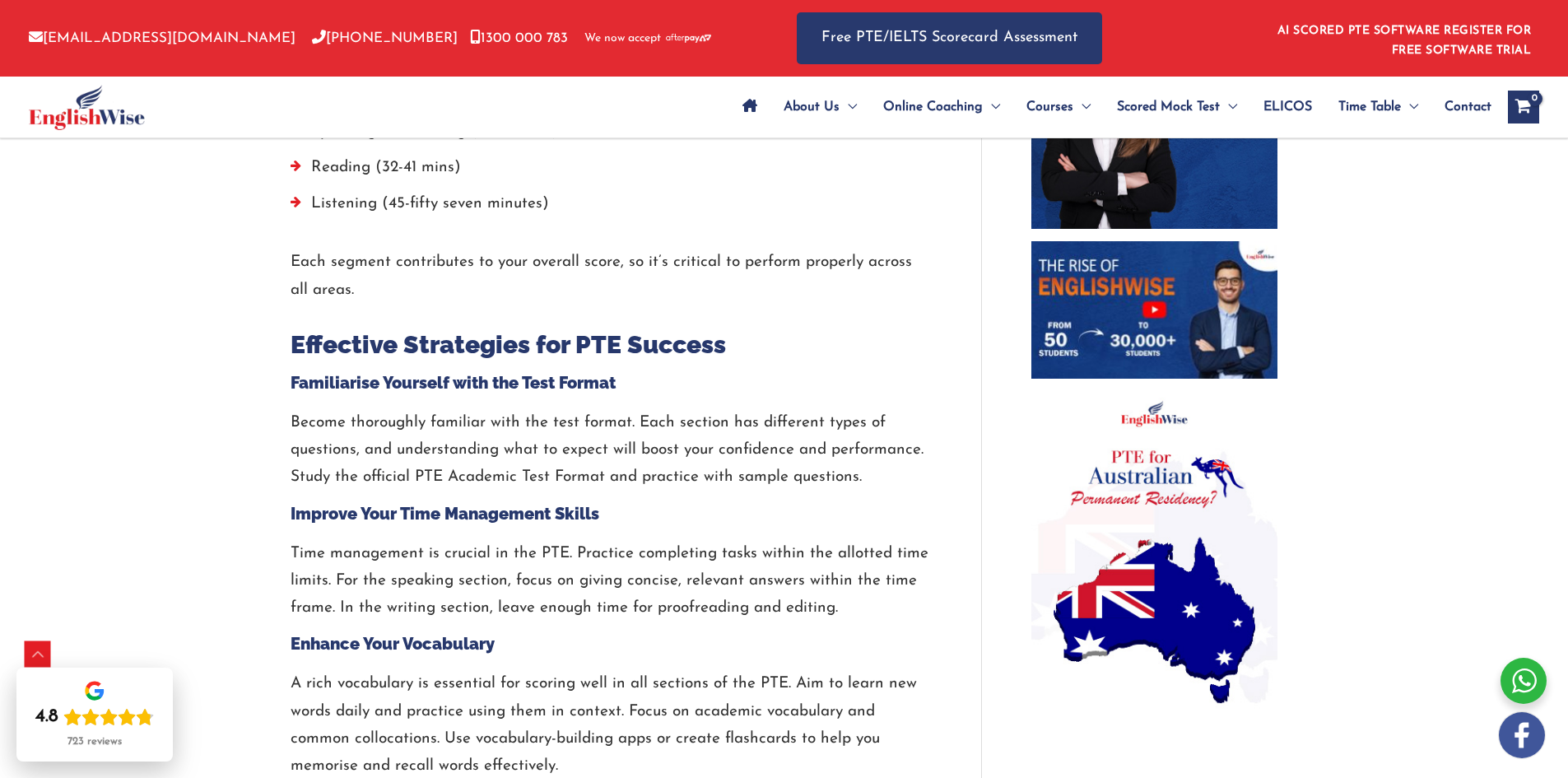
scroll to position [1070, 0]
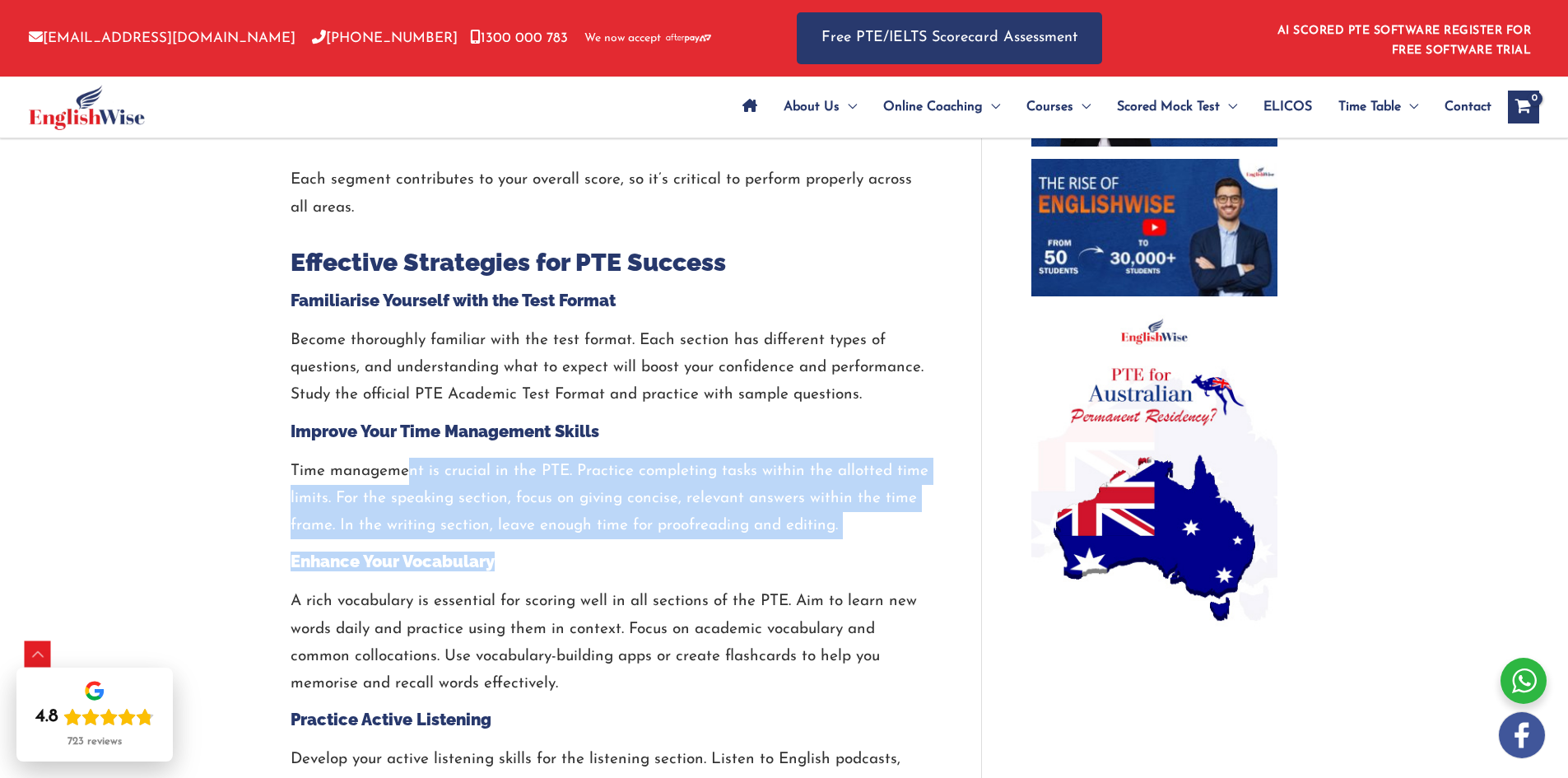
drag, startPoint x: 666, startPoint y: 586, endPoint x: 677, endPoint y: 589, distance: 11.4
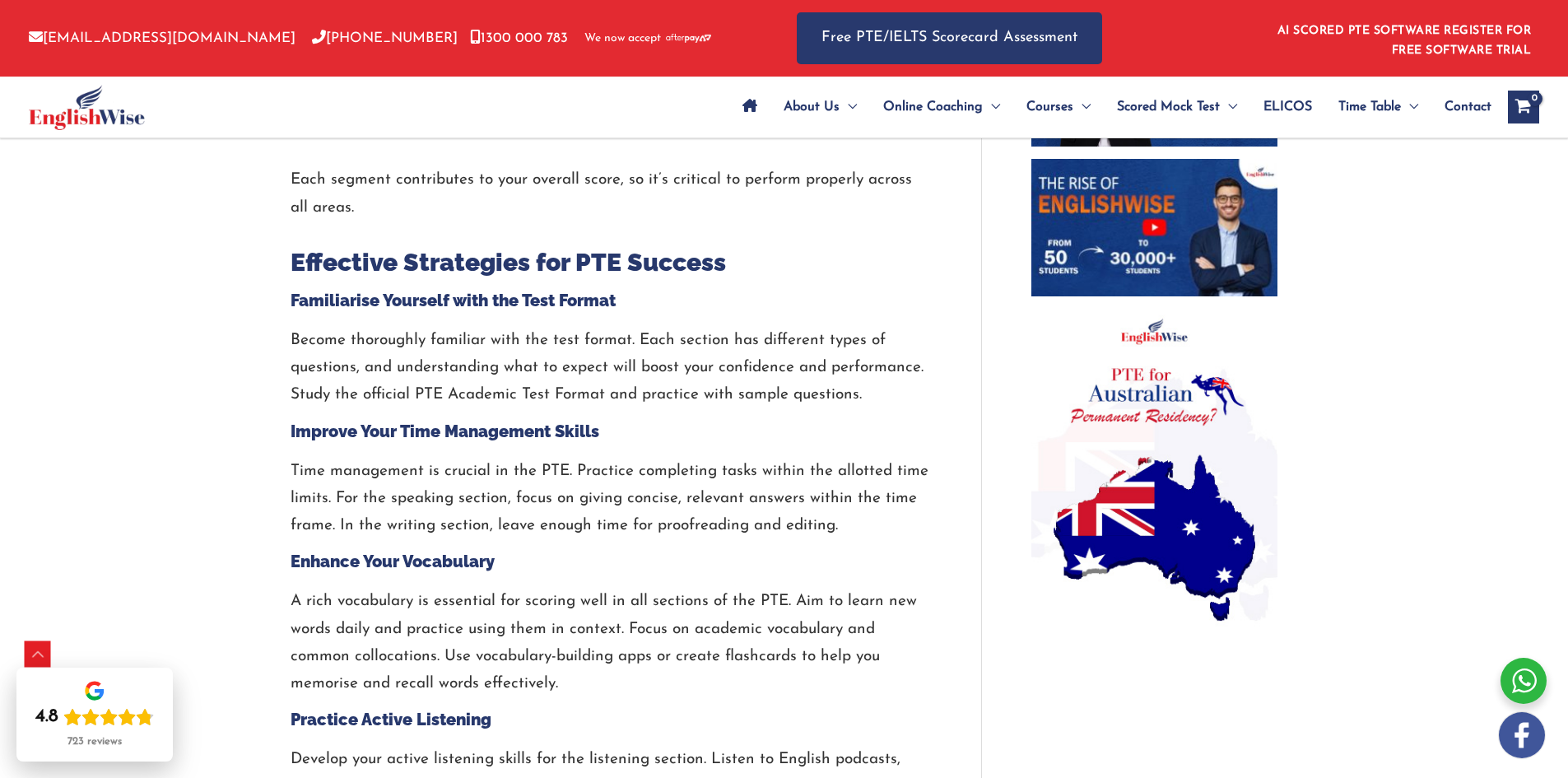
click at [677, 589] on p "A rich vocabulary is essential for scoring well in all sections of the PTE. Aim…" at bounding box center [611, 643] width 642 height 110
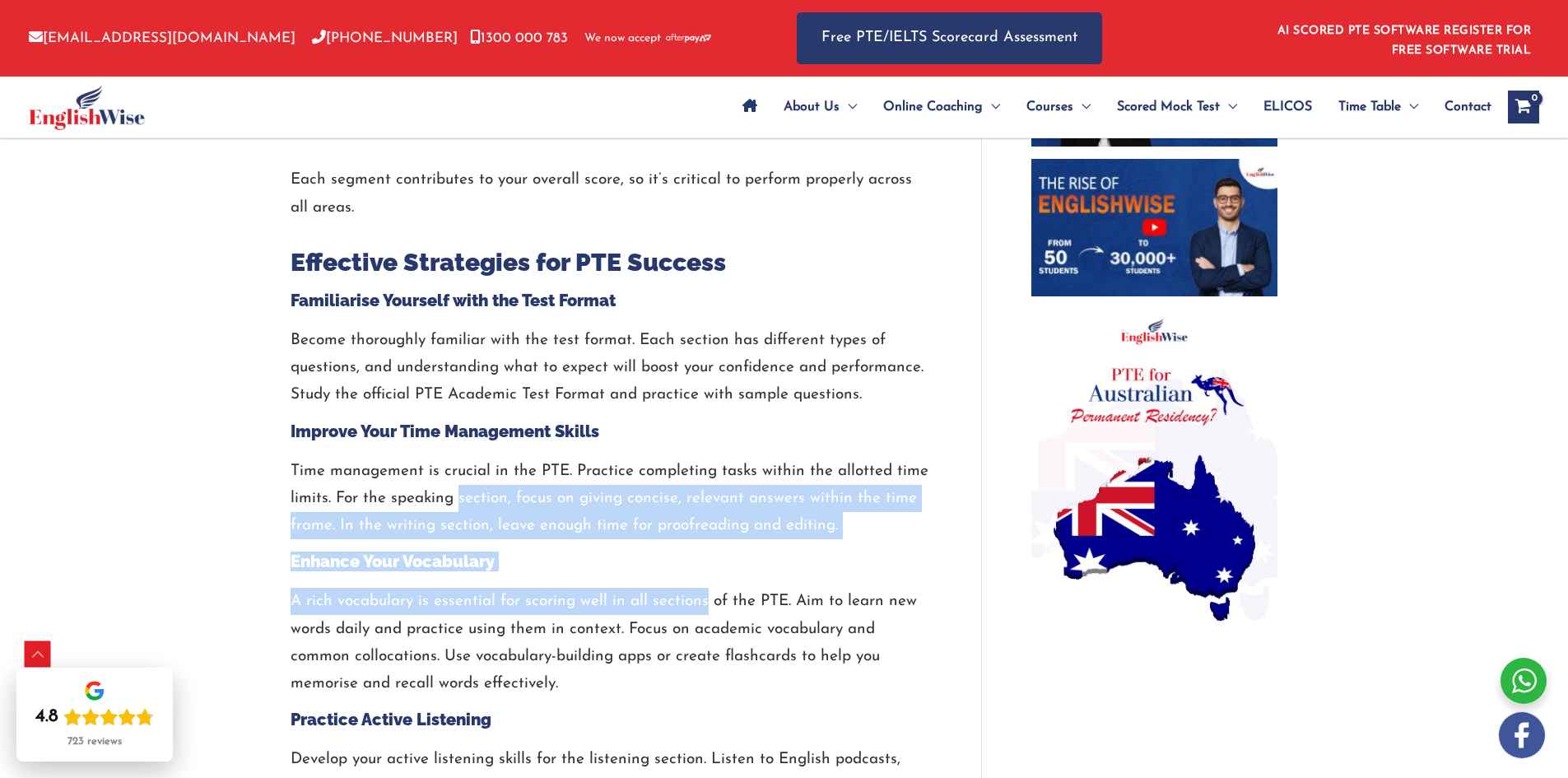
drag, startPoint x: 495, startPoint y: 509, endPoint x: 413, endPoint y: 469, distance: 91.2
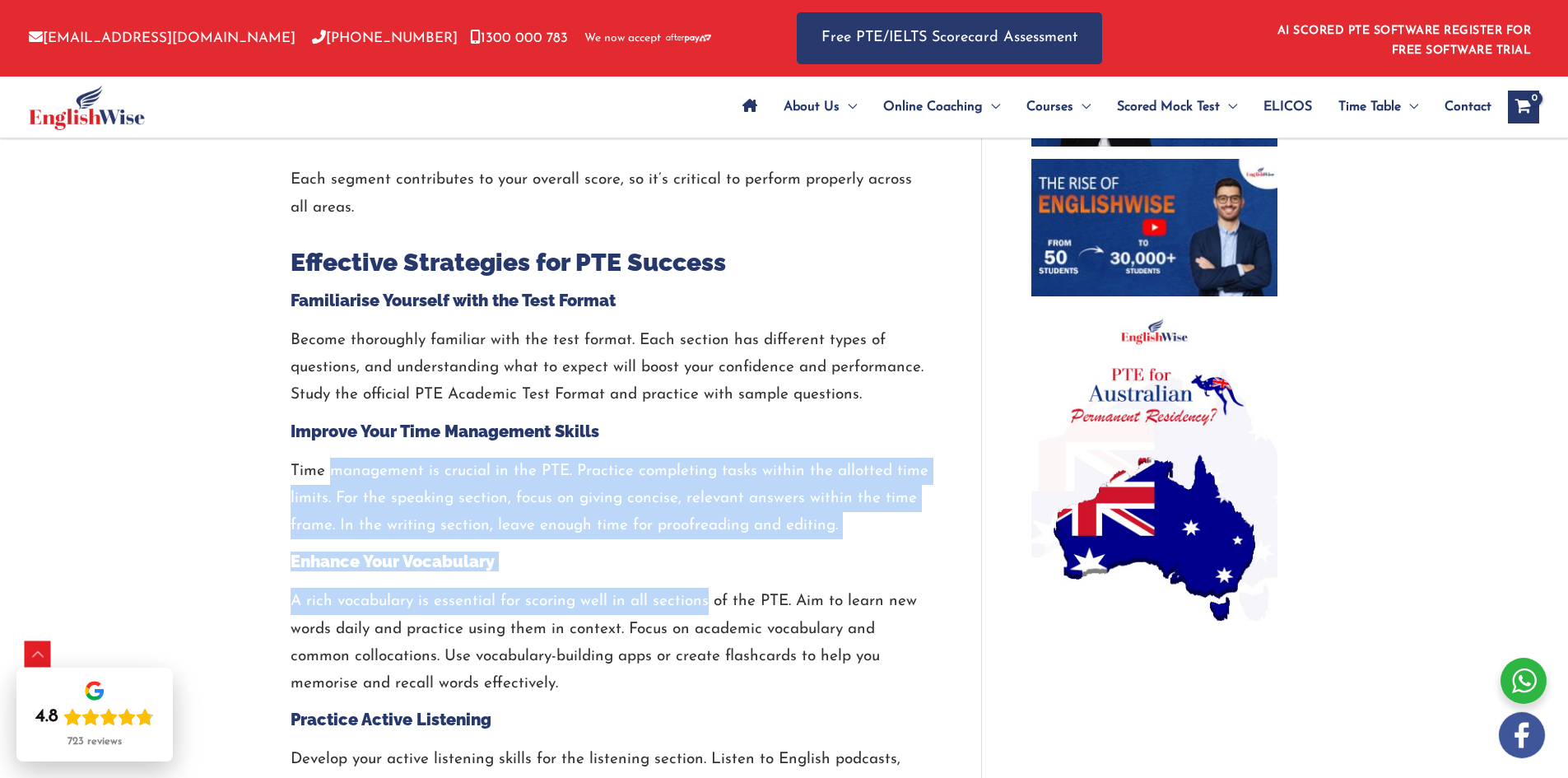
click at [401, 465] on p "Time management is crucial in the PTE. Practice completing tasks within the all…" at bounding box center [611, 498] width 642 height 82
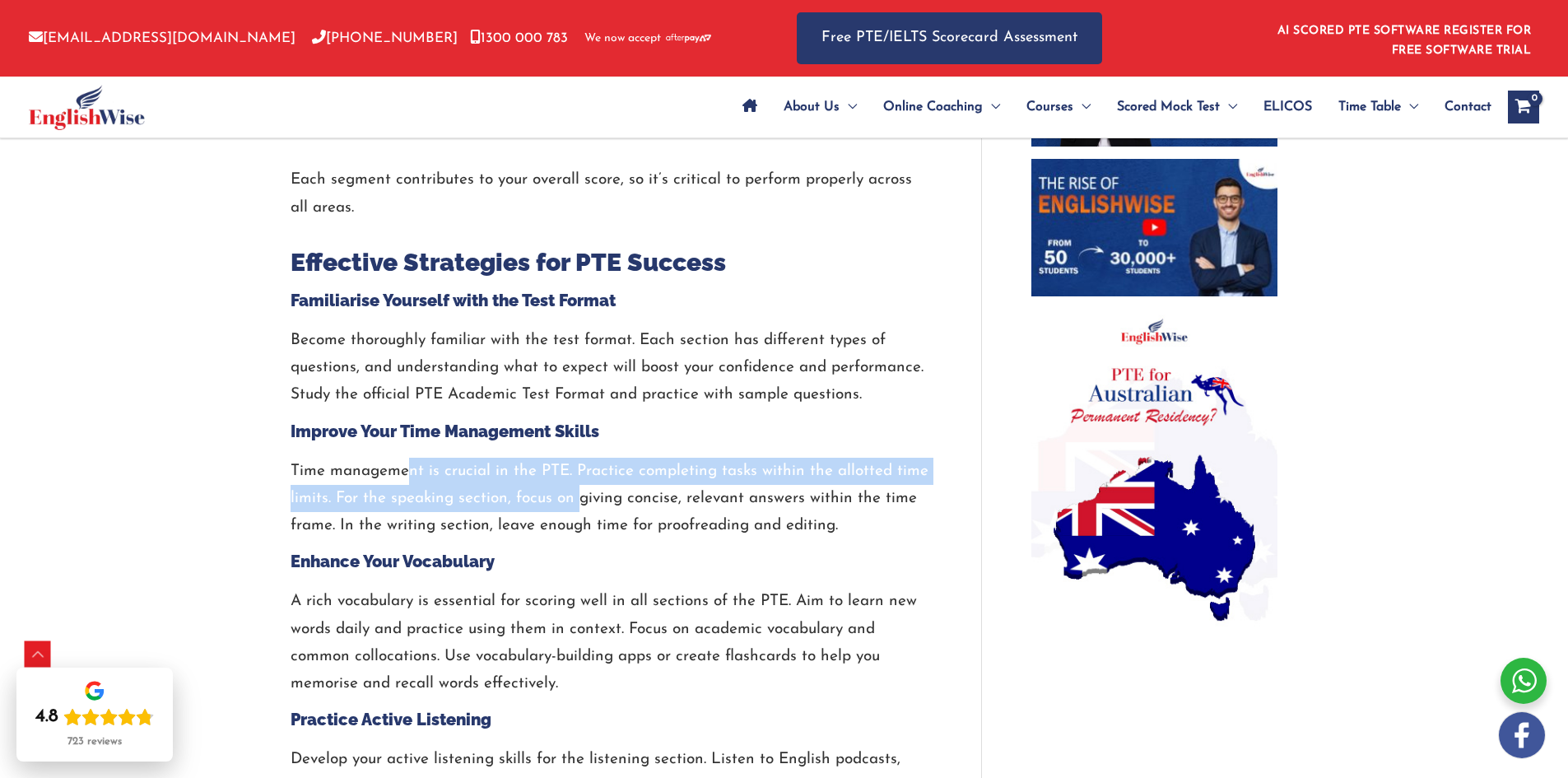
drag, startPoint x: 531, startPoint y: 484, endPoint x: 779, endPoint y: 502, distance: 248.7
click at [699, 495] on p "Time management is crucial in the PTE. Practice completing tasks within the all…" at bounding box center [611, 498] width 642 height 82
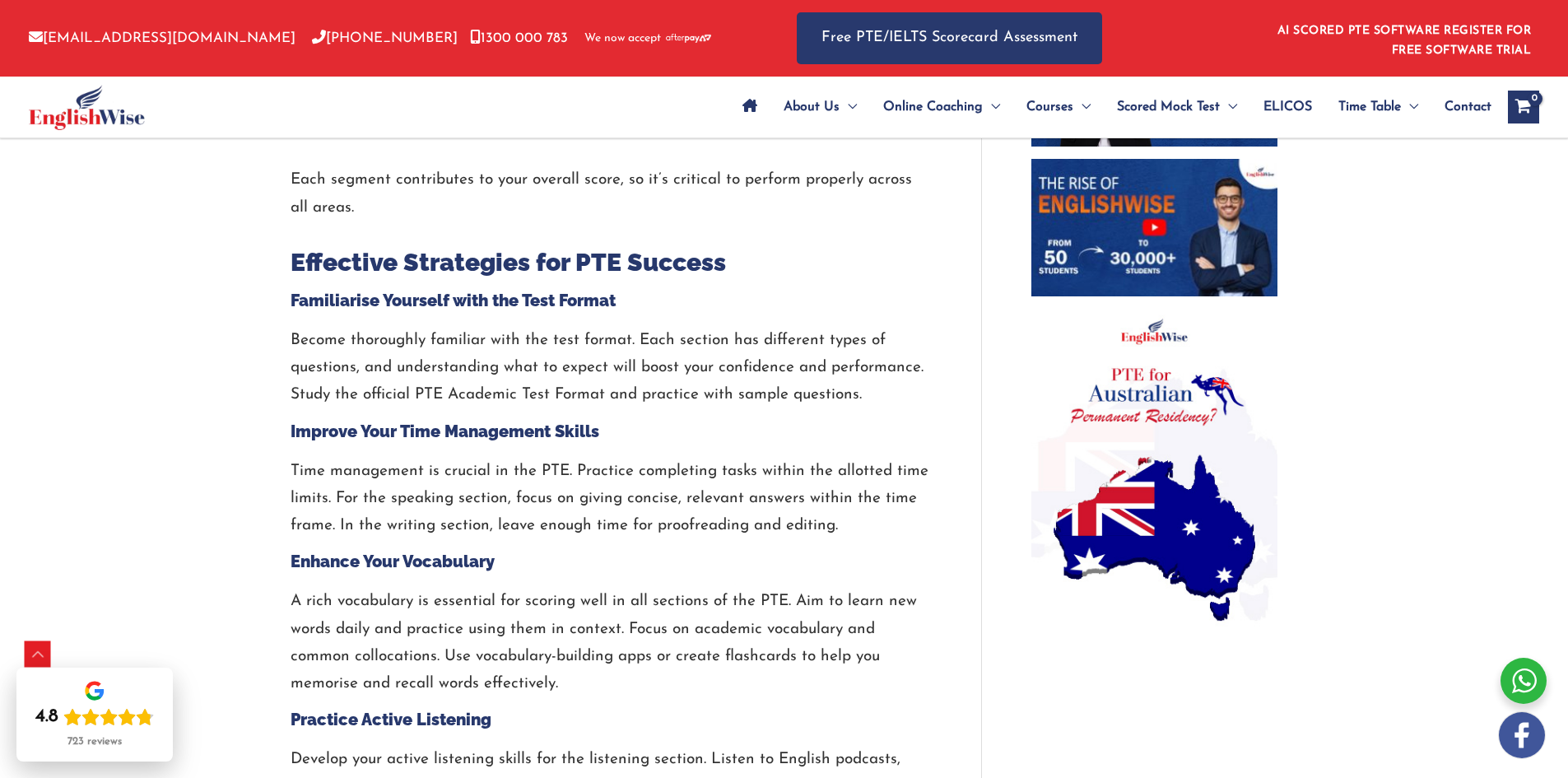
click at [779, 502] on p "Time management is crucial in the PTE. Practice completing tasks within the all…" at bounding box center [611, 498] width 642 height 82
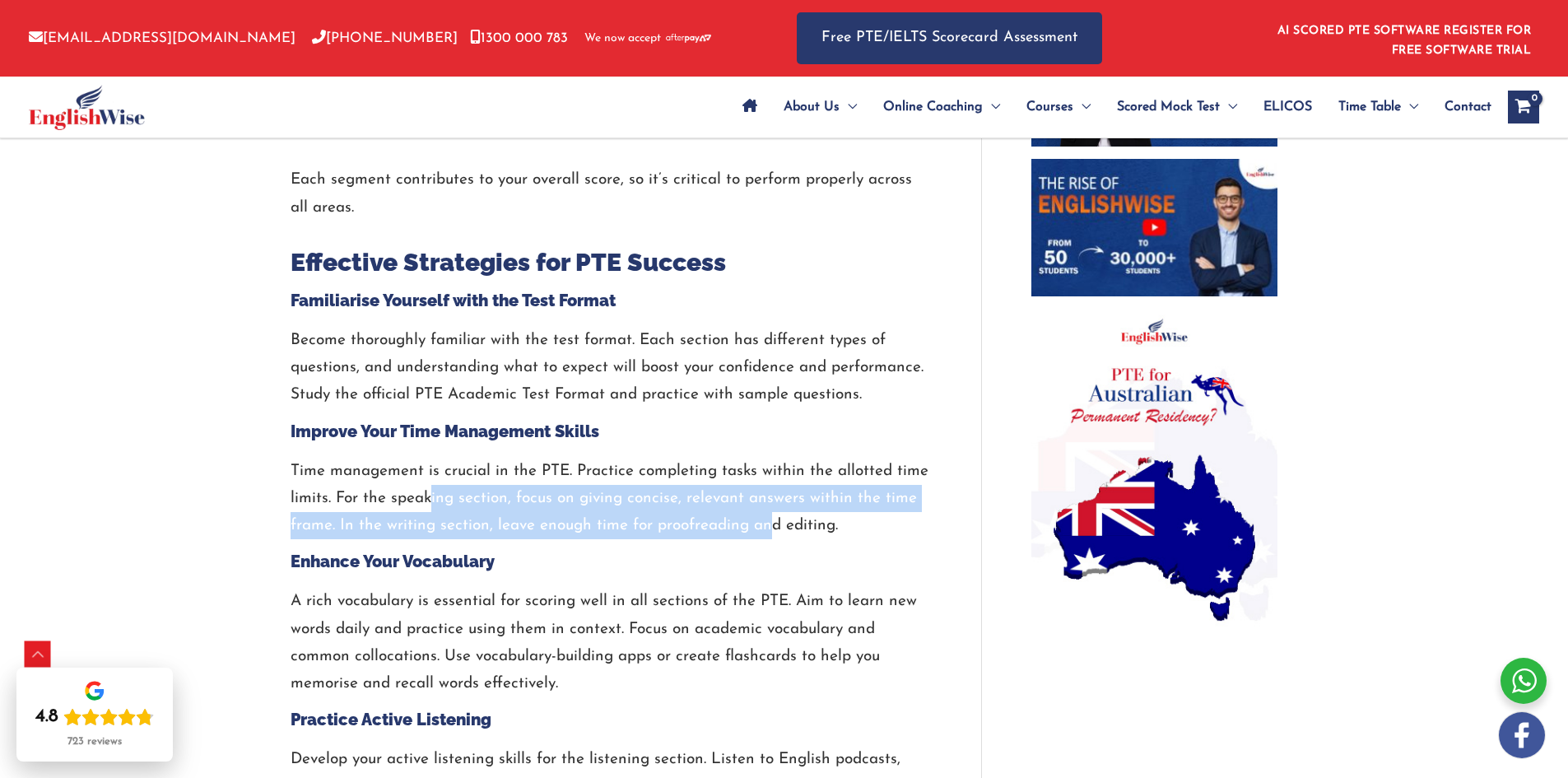
drag, startPoint x: 721, startPoint y: 537, endPoint x: 412, endPoint y: 486, distance: 313.2
click at [420, 487] on p "Time management is crucial in the PTE. Practice completing tasks within the all…" at bounding box center [611, 498] width 642 height 82
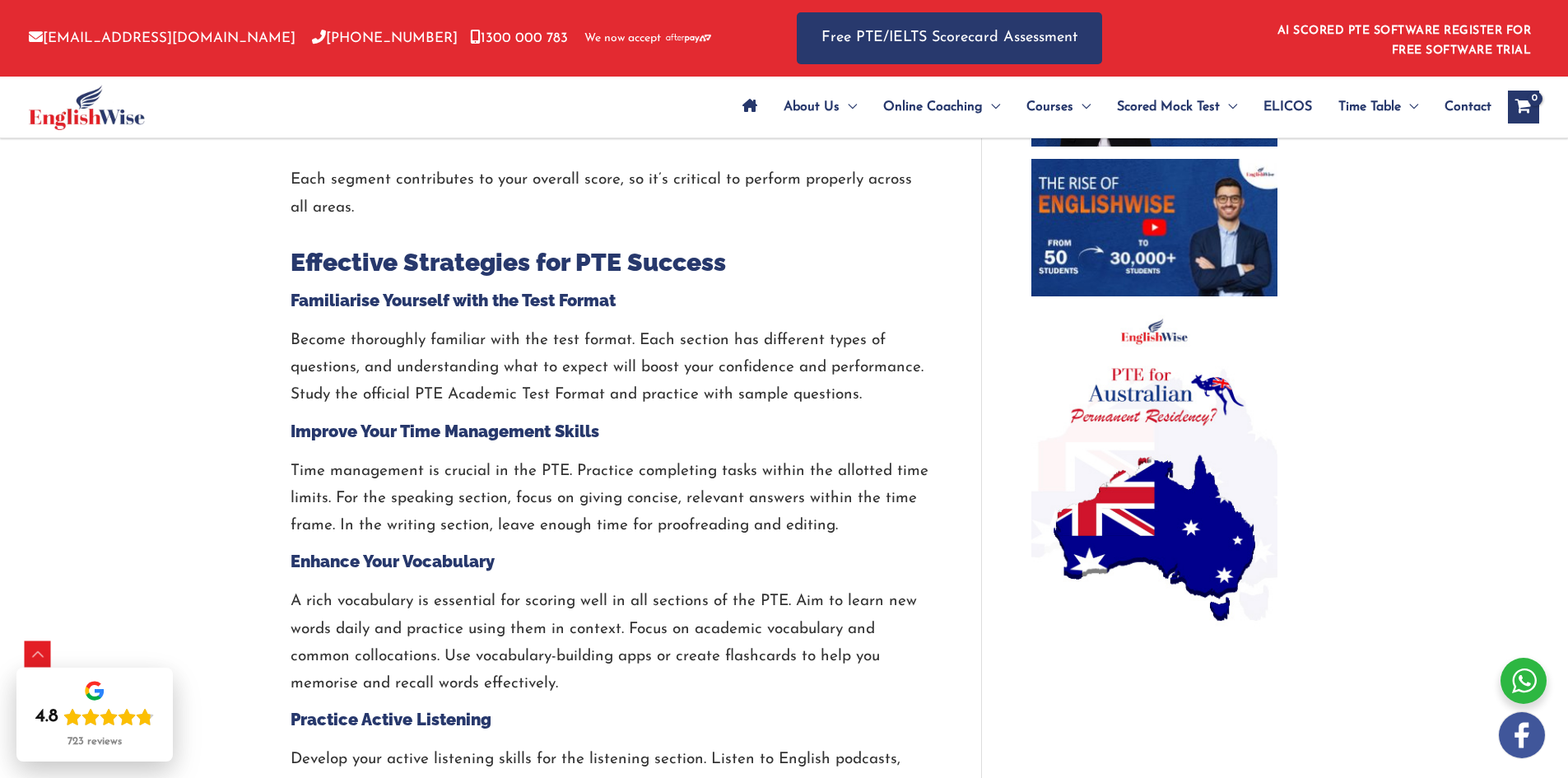
click at [412, 486] on p "Time management is crucial in the PTE. Practice completing tasks within the all…" at bounding box center [611, 498] width 642 height 82
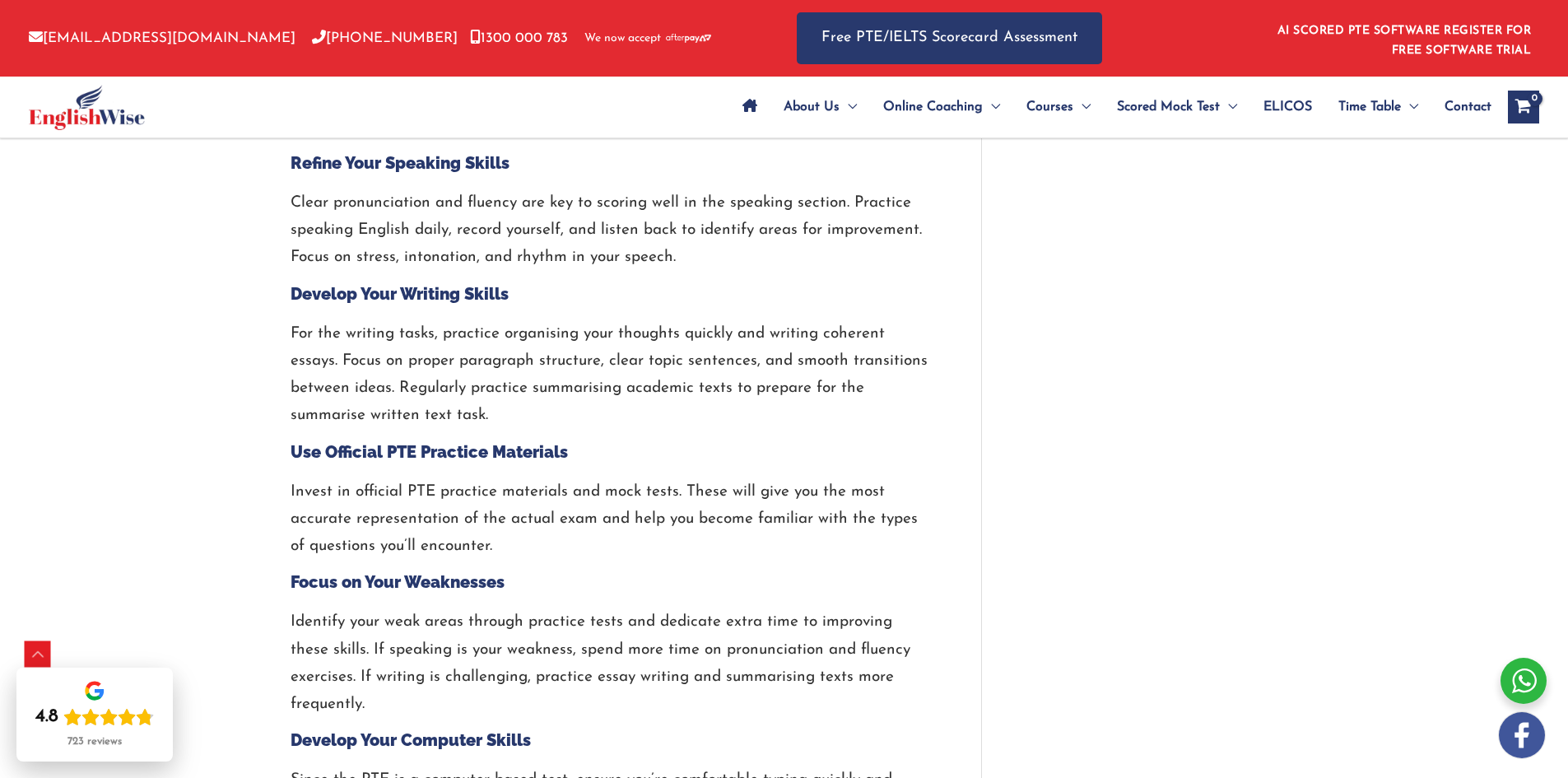
scroll to position [1894, 0]
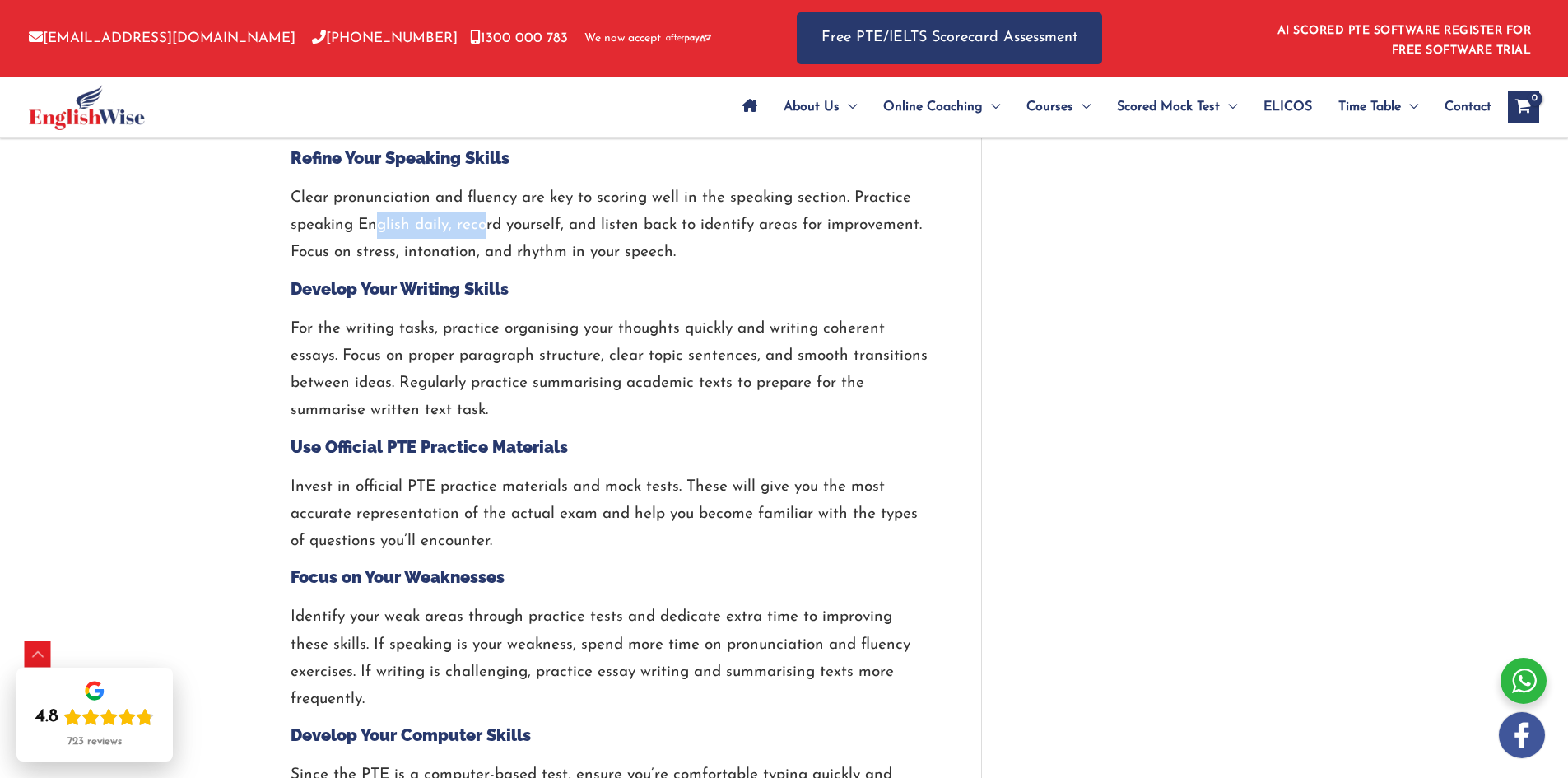
drag, startPoint x: 464, startPoint y: 218, endPoint x: 631, endPoint y: 219, distance: 167.0
click at [565, 218] on p "Clear pronunciation and fluency are key to scoring well in the speaking section…" at bounding box center [611, 225] width 642 height 82
click at [645, 223] on p "Clear pronunciation and fluency are key to scoring well in the speaking section…" at bounding box center [611, 225] width 642 height 82
drag, startPoint x: 652, startPoint y: 235, endPoint x: 394, endPoint y: 214, distance: 258.9
click at [402, 214] on p "Clear pronunciation and fluency are key to scoring well in the speaking section…" at bounding box center [611, 225] width 642 height 82
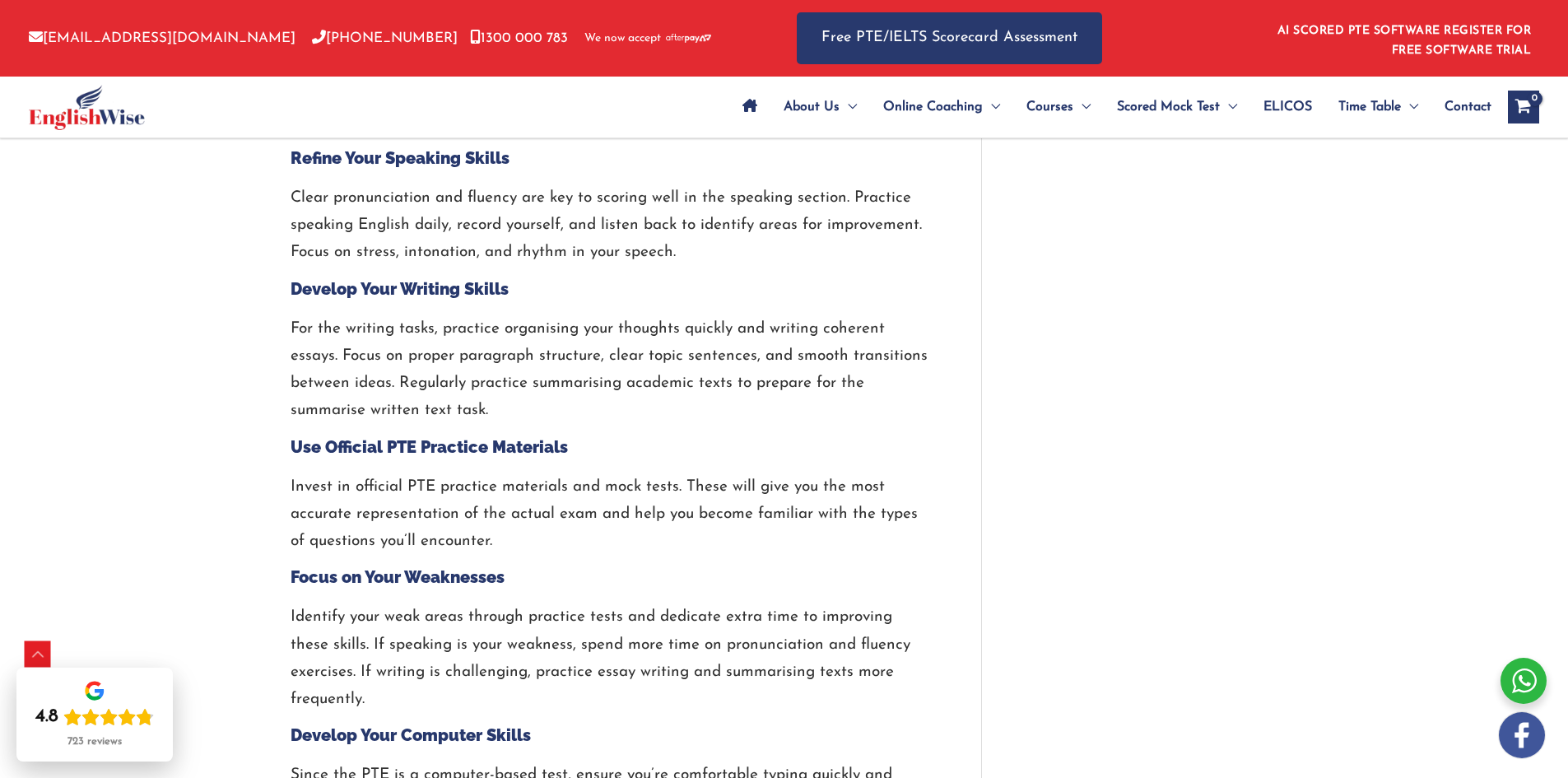
click at [394, 214] on p "Clear pronunciation and fluency are key to scoring well in the speaking section…" at bounding box center [611, 225] width 642 height 82
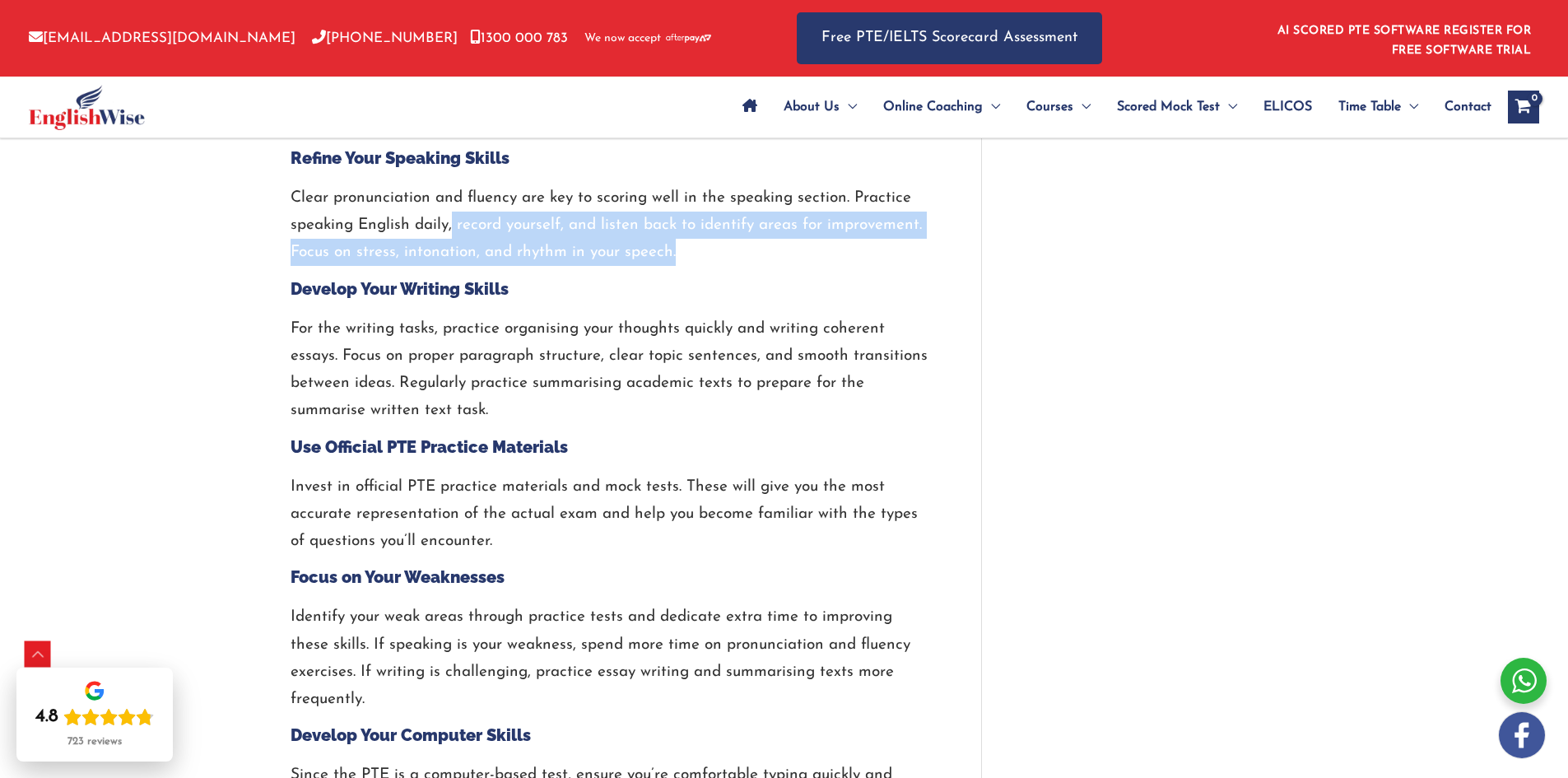
drag, startPoint x: 465, startPoint y: 228, endPoint x: 755, endPoint y: 237, distance: 290.1
click at [732, 241] on p "Clear pronunciation and fluency are key to scoring well in the speaking section…" at bounding box center [611, 225] width 642 height 82
click at [758, 239] on p "Clear pronunciation and fluency are key to scoring well in the speaking section…" at bounding box center [611, 225] width 642 height 82
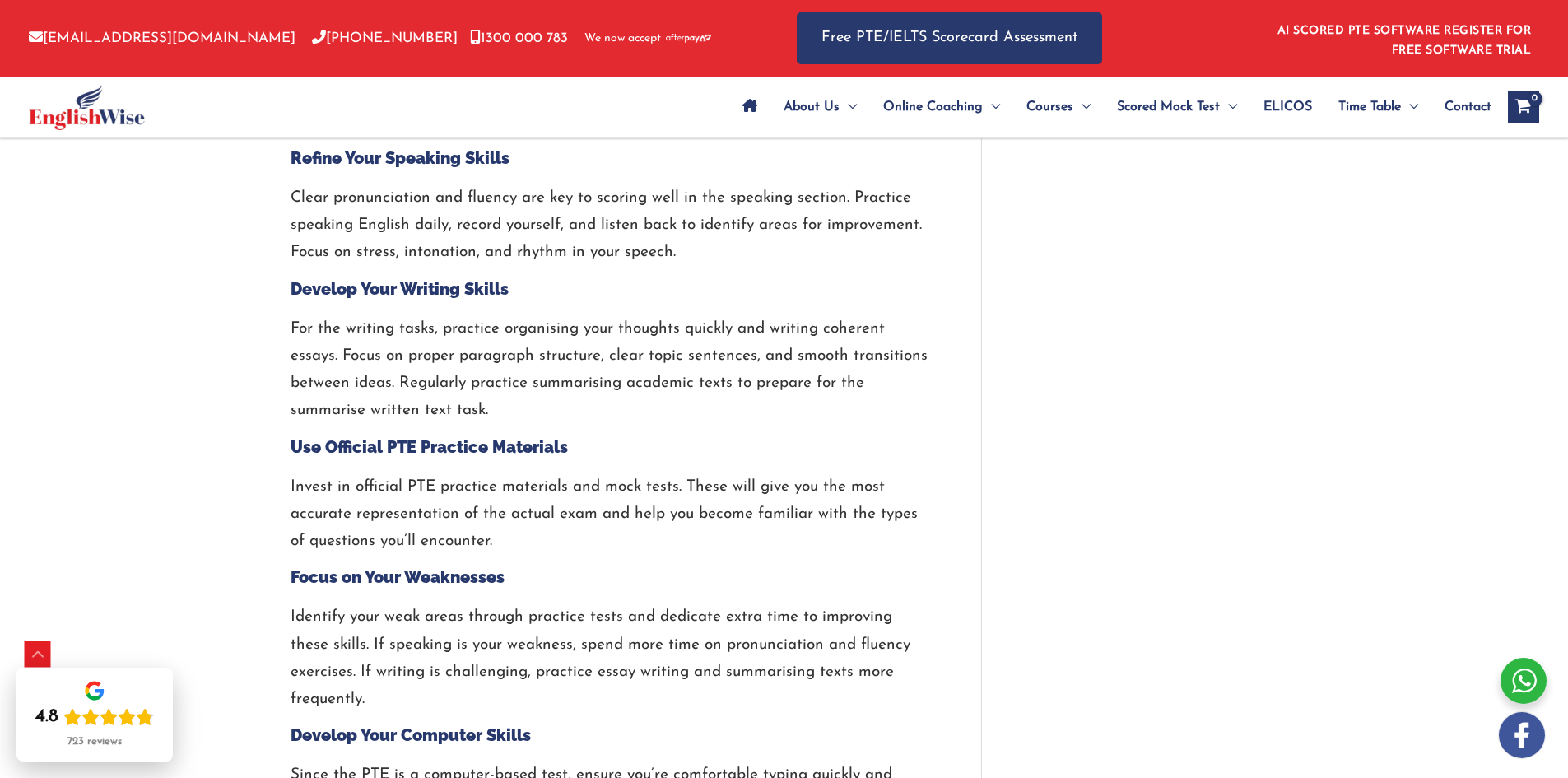
click at [393, 219] on p "Clear pronunciation and fluency are key to scoring well in the speaking section…" at bounding box center [611, 225] width 642 height 82
drag, startPoint x: 622, startPoint y: 232, endPoint x: 825, endPoint y: 237, distance: 203.1
click at [825, 237] on p "Clear pronunciation and fluency are key to scoring well in the speaking section…" at bounding box center [611, 225] width 642 height 82
drag, startPoint x: 823, startPoint y: 242, endPoint x: 789, endPoint y: 252, distance: 35.4
click at [822, 242] on p "Clear pronunciation and fluency are key to scoring well in the speaking section…" at bounding box center [611, 225] width 642 height 82
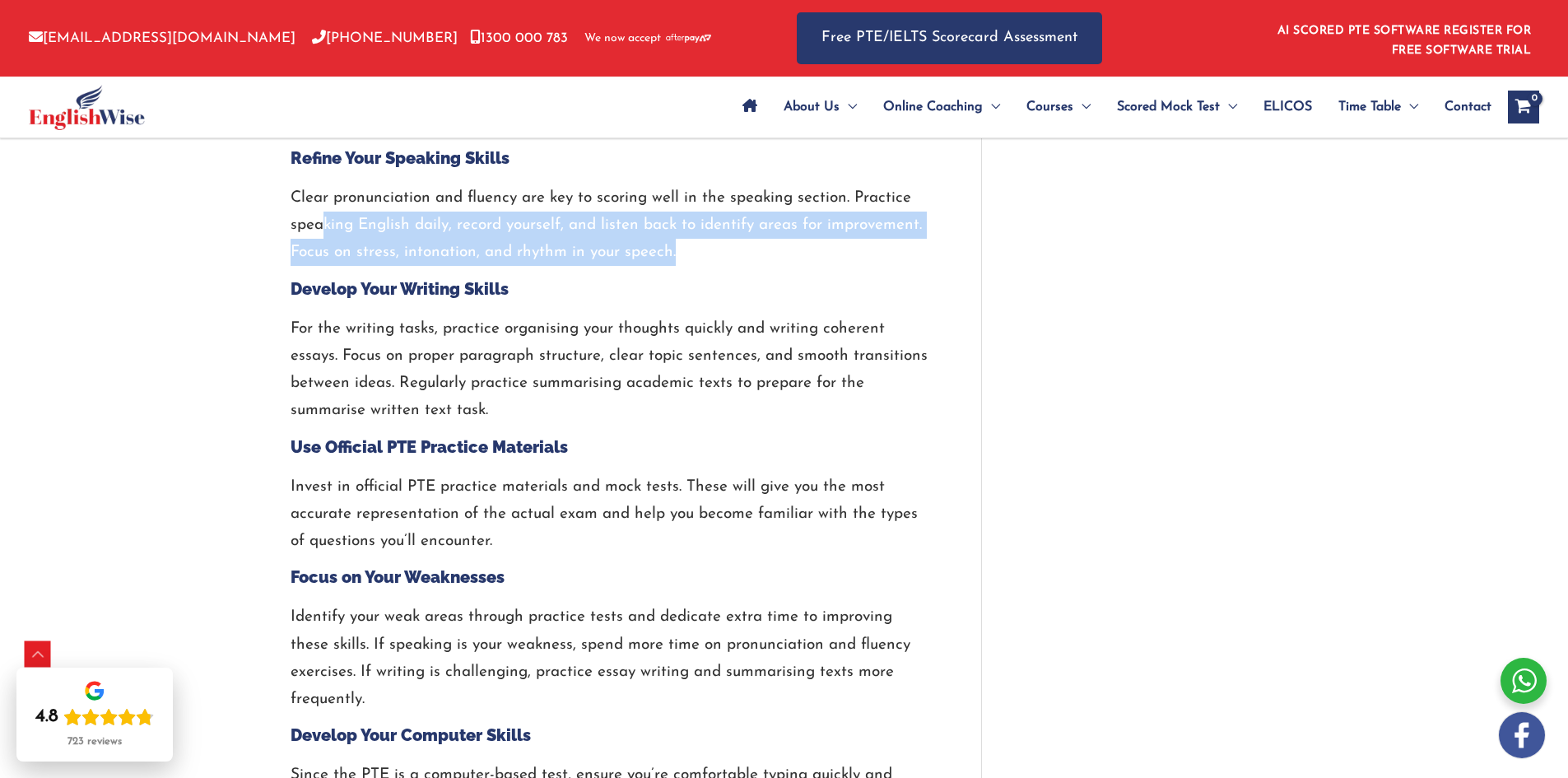
drag, startPoint x: 725, startPoint y: 261, endPoint x: 310, endPoint y: 233, distance: 415.9
click at [315, 234] on p "Clear pronunciation and fluency are key to scoring well in the speaking section…" at bounding box center [611, 225] width 642 height 82
click at [310, 233] on p "Clear pronunciation and fluency are key to scoring well in the speaking section…" at bounding box center [611, 225] width 642 height 82
drag, startPoint x: 408, startPoint y: 233, endPoint x: 774, endPoint y: 243, distance: 366.1
click at [760, 244] on p "Clear pronunciation and fluency are key to scoring well in the speaking section…" at bounding box center [611, 225] width 642 height 82
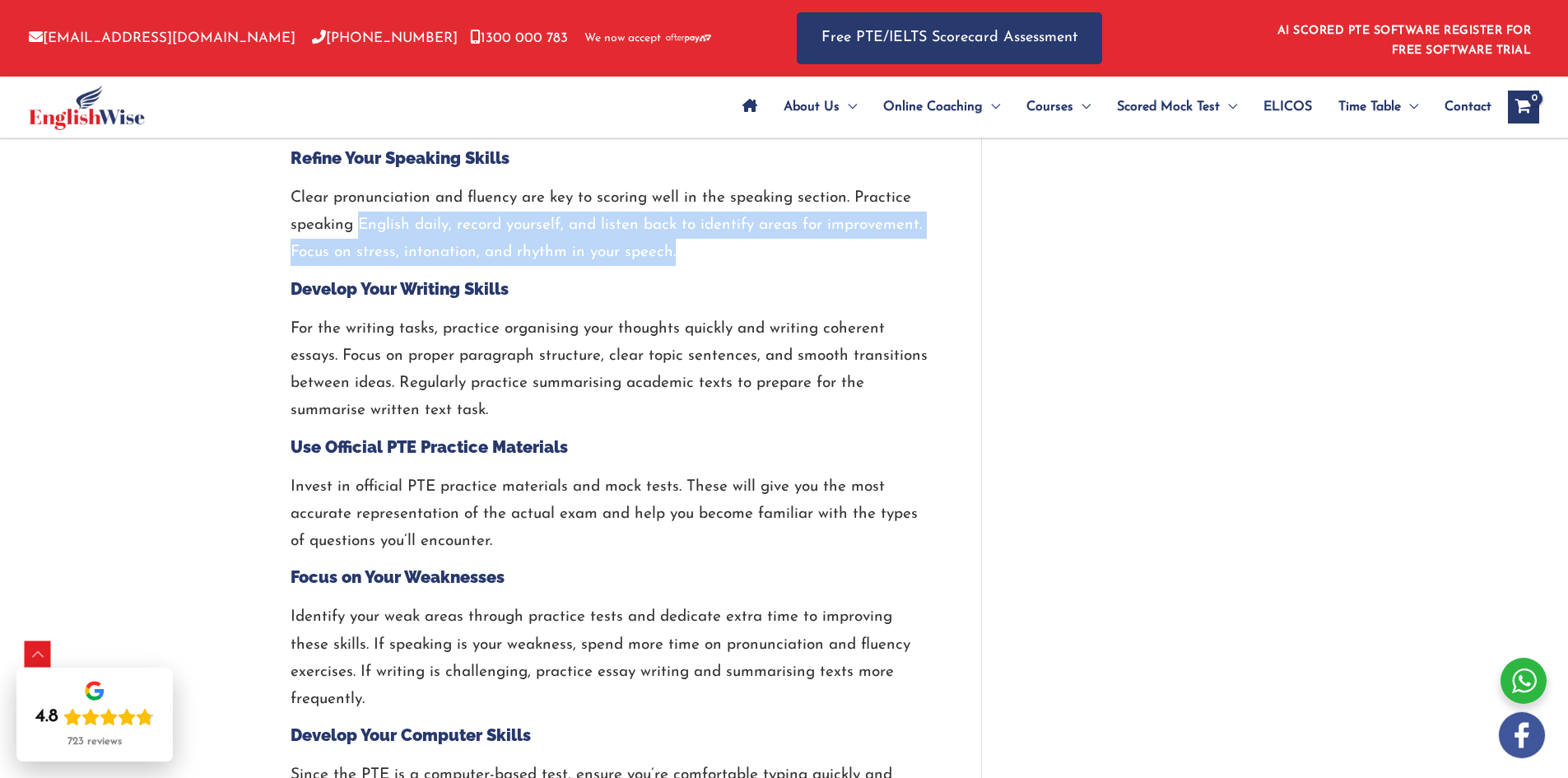
click at [774, 243] on p "Clear pronunciation and fluency are key to scoring well in the speaking section…" at bounding box center [611, 225] width 642 height 82
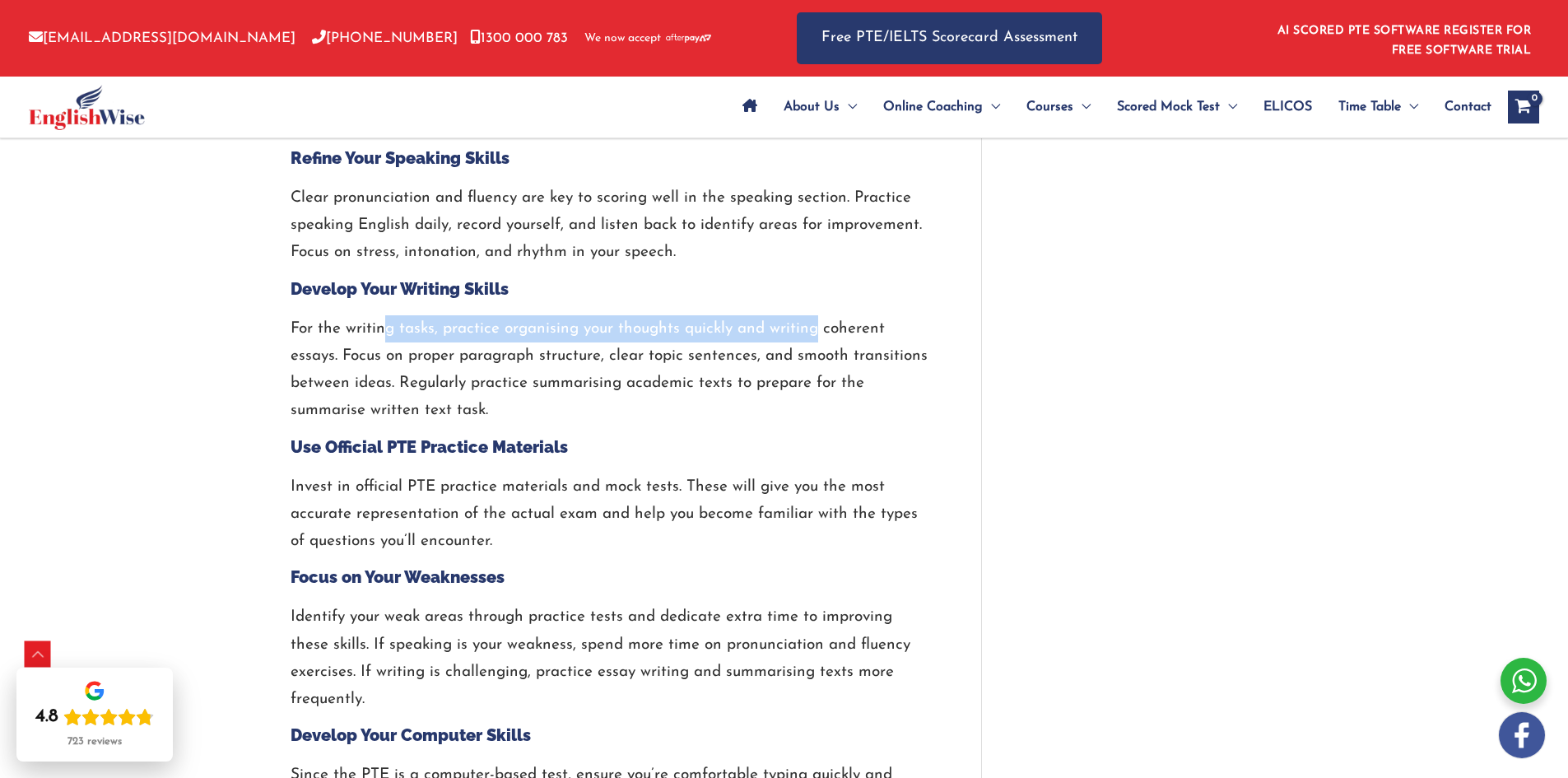
drag, startPoint x: 521, startPoint y: 328, endPoint x: 828, endPoint y: 340, distance: 307.2
click at [828, 340] on p "For the writing tasks, practice organising your thoughts quickly and writing co…" at bounding box center [611, 370] width 642 height 110
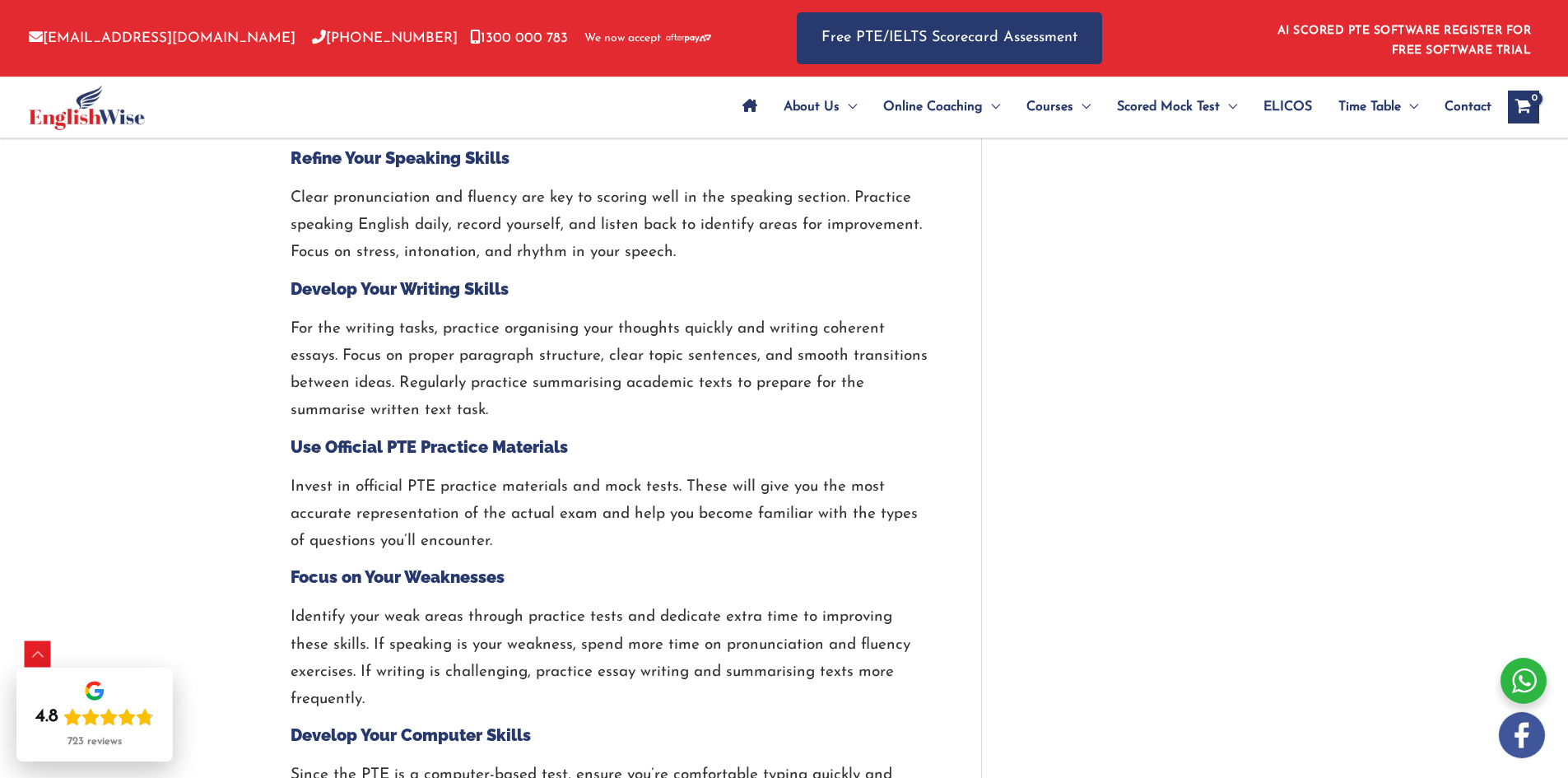
click at [851, 345] on p "For the writing tasks, practice organising your thoughts quickly and writing co…" at bounding box center [611, 370] width 642 height 110
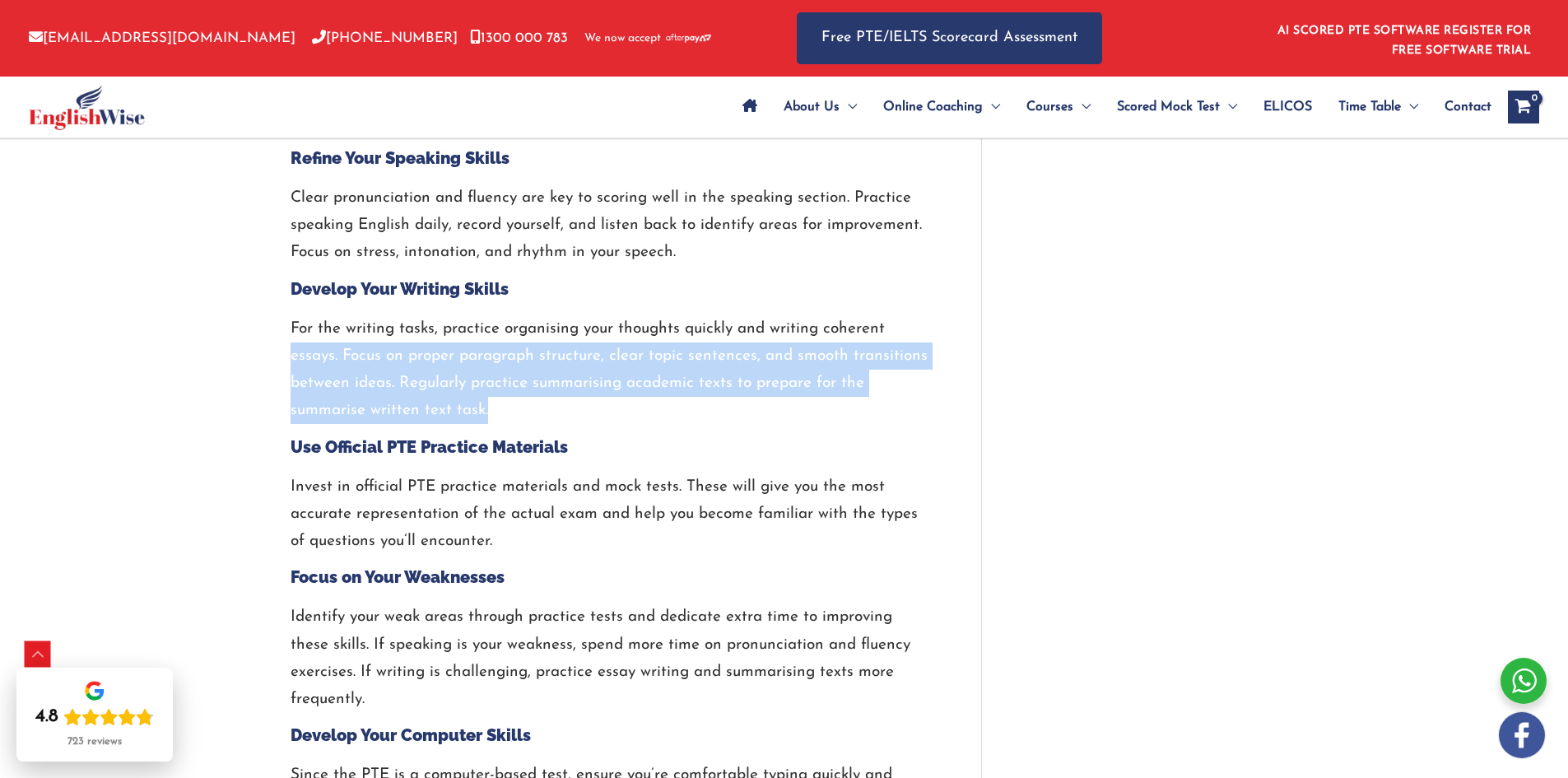
drag, startPoint x: 491, startPoint y: 383, endPoint x: 273, endPoint y: 354, distance: 219.9
click at [274, 354] on div "How to Get a 70 Score in PTE? / PTE / By englishwise / [DATE] Many test-takers …" at bounding box center [784, 685] width 1021 height 4822
click at [491, 344] on p "For the writing tasks, practice organising your thoughts quickly and writing co…" at bounding box center [611, 370] width 642 height 110
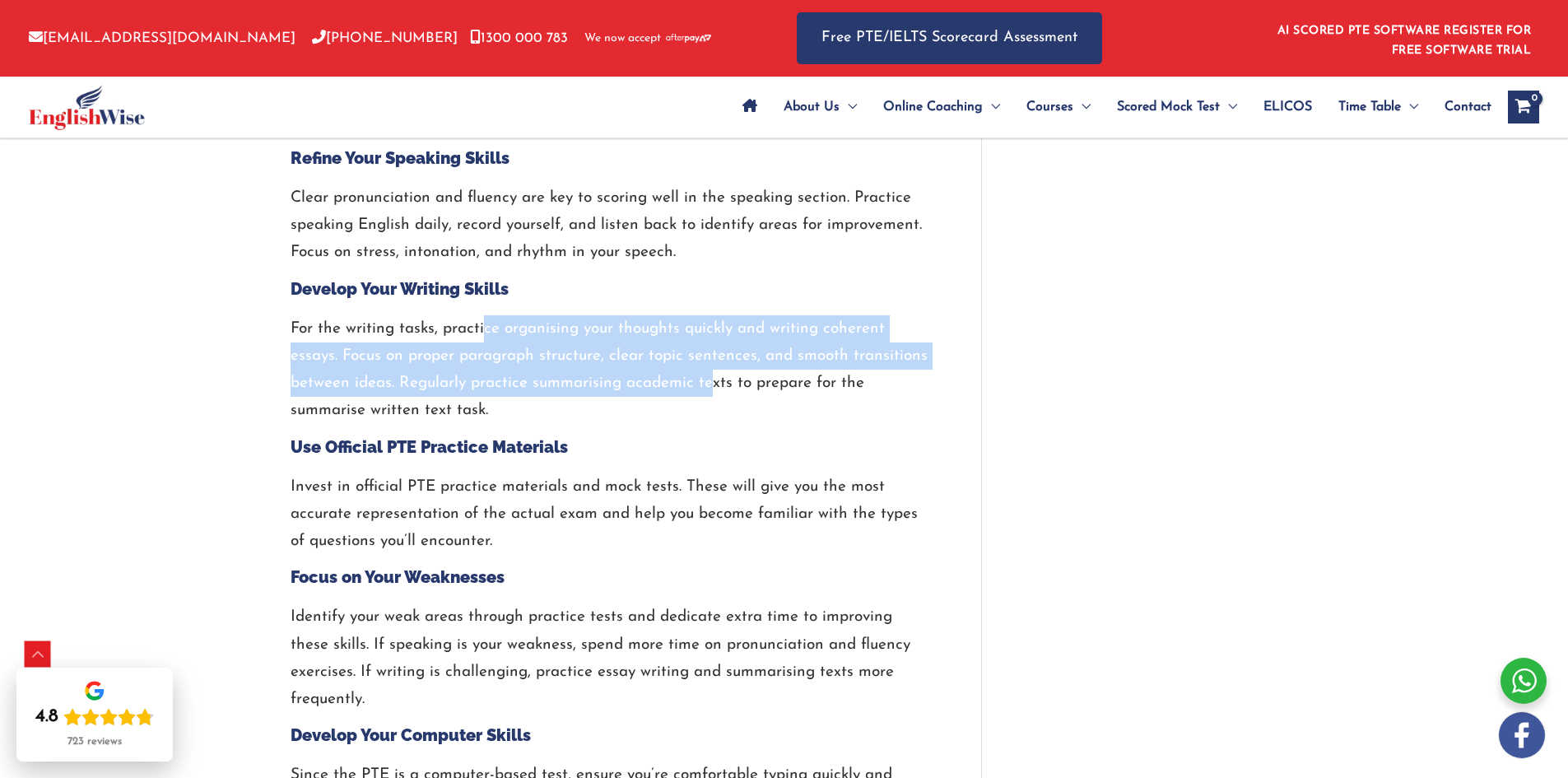
drag, startPoint x: 485, startPoint y: 342, endPoint x: 713, endPoint y: 390, distance: 233.0
click at [713, 390] on p "For the writing tasks, practice organising your thoughts quickly and writing co…" at bounding box center [611, 370] width 642 height 110
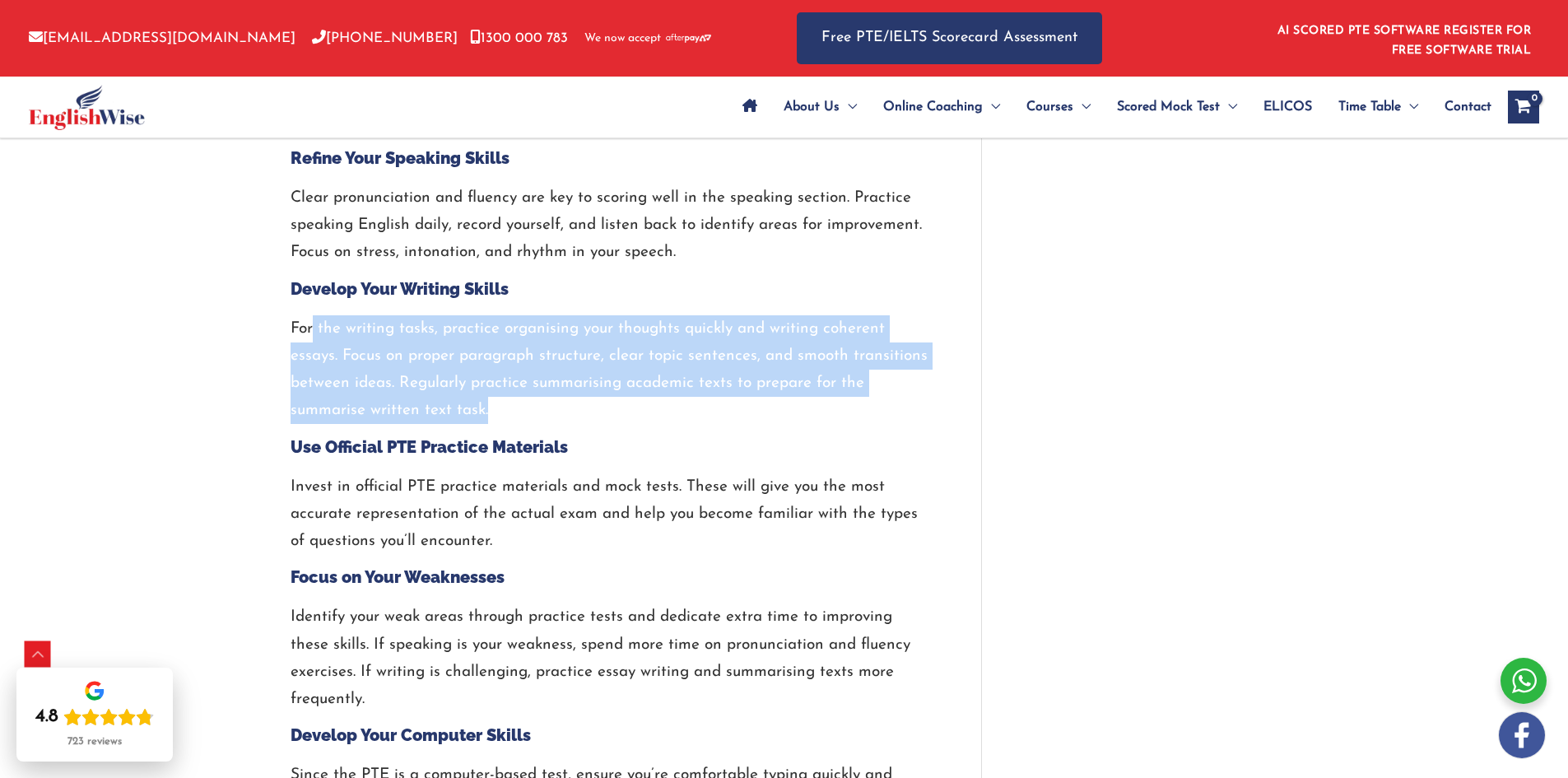
drag, startPoint x: 515, startPoint y: 397, endPoint x: 312, endPoint y: 340, distance: 210.9
click at [313, 340] on p "For the writing tasks, practice organising your thoughts quickly and writing co…" at bounding box center [611, 370] width 642 height 110
click at [321, 339] on p "For the writing tasks, practice organising your thoughts quickly and writing co…" at bounding box center [611, 370] width 642 height 110
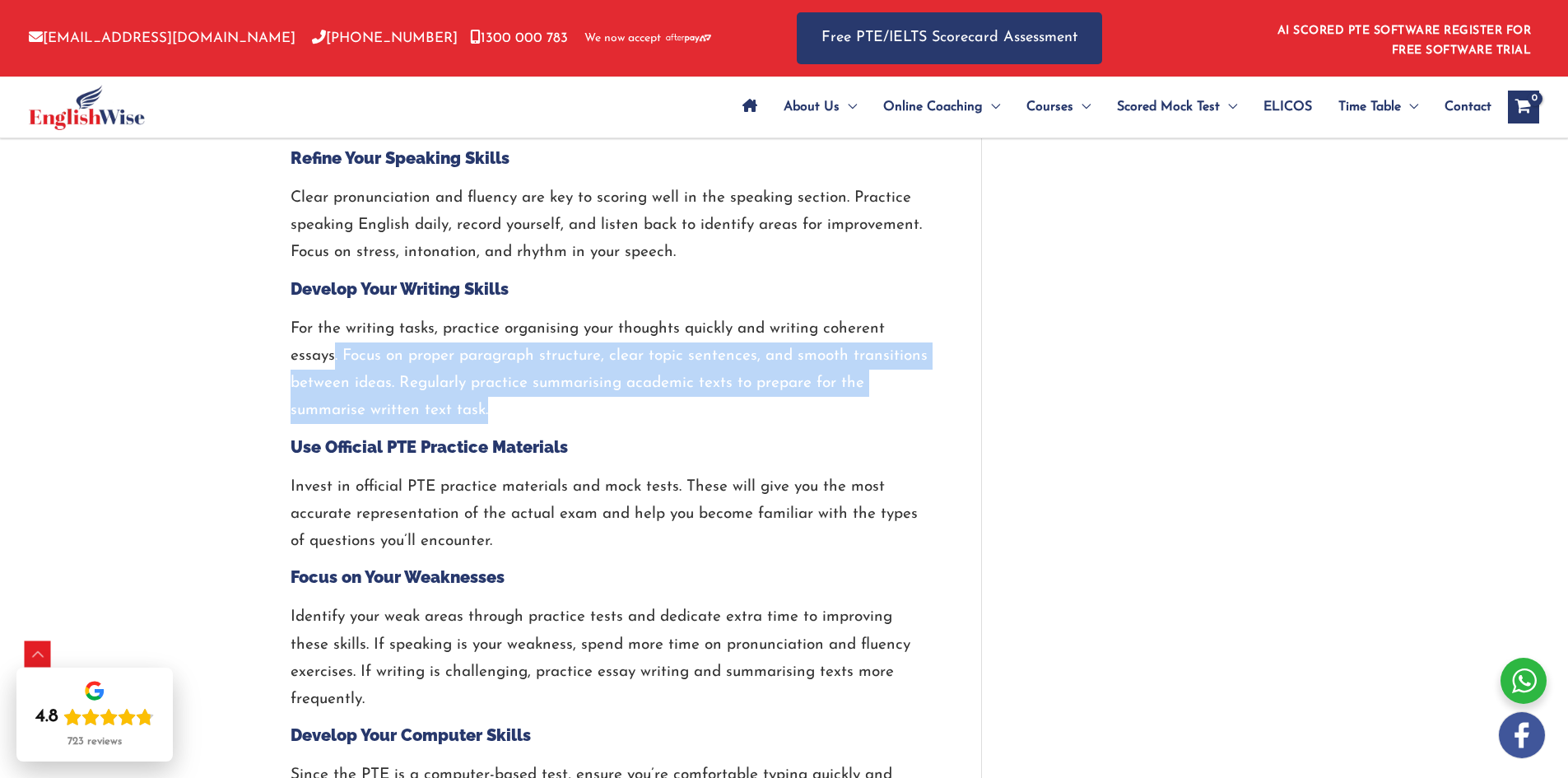
drag, startPoint x: 435, startPoint y: 379, endPoint x: 596, endPoint y: 406, distance: 163.2
click at [596, 406] on p "For the writing tasks, practice organising your thoughts quickly and writing co…" at bounding box center [611, 370] width 642 height 110
click at [645, 424] on p "For the writing tasks, practice organising your thoughts quickly and writing co…" at bounding box center [611, 370] width 642 height 110
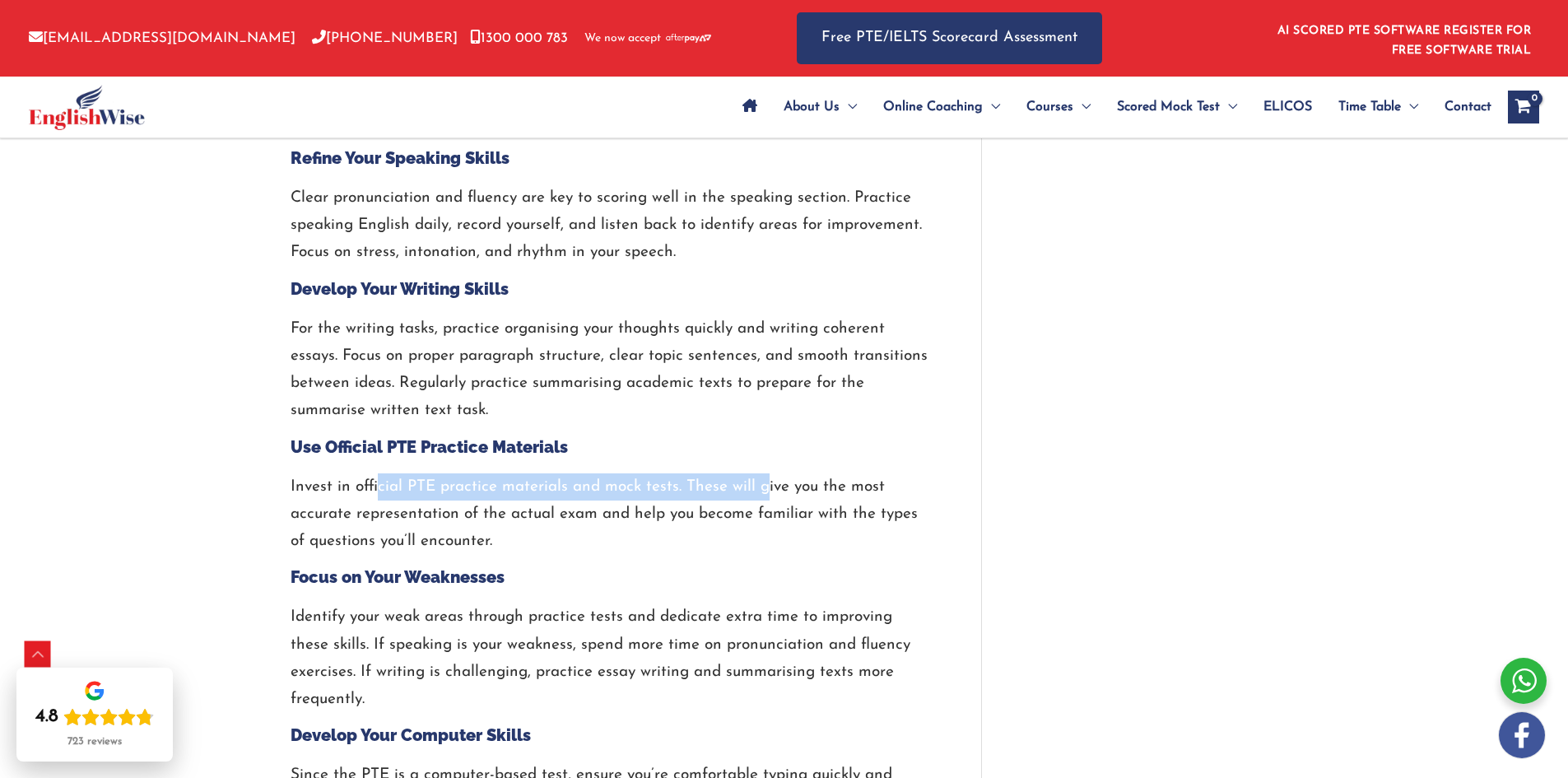
drag, startPoint x: 456, startPoint y: 484, endPoint x: 789, endPoint y: 492, distance: 333.1
click at [777, 489] on p "Invest in official PTE practice materials and mock tests. These will give you t…" at bounding box center [611, 514] width 642 height 82
click at [789, 492] on p "Invest in official PTE practice materials and mock tests. These will give you t…" at bounding box center [611, 514] width 642 height 82
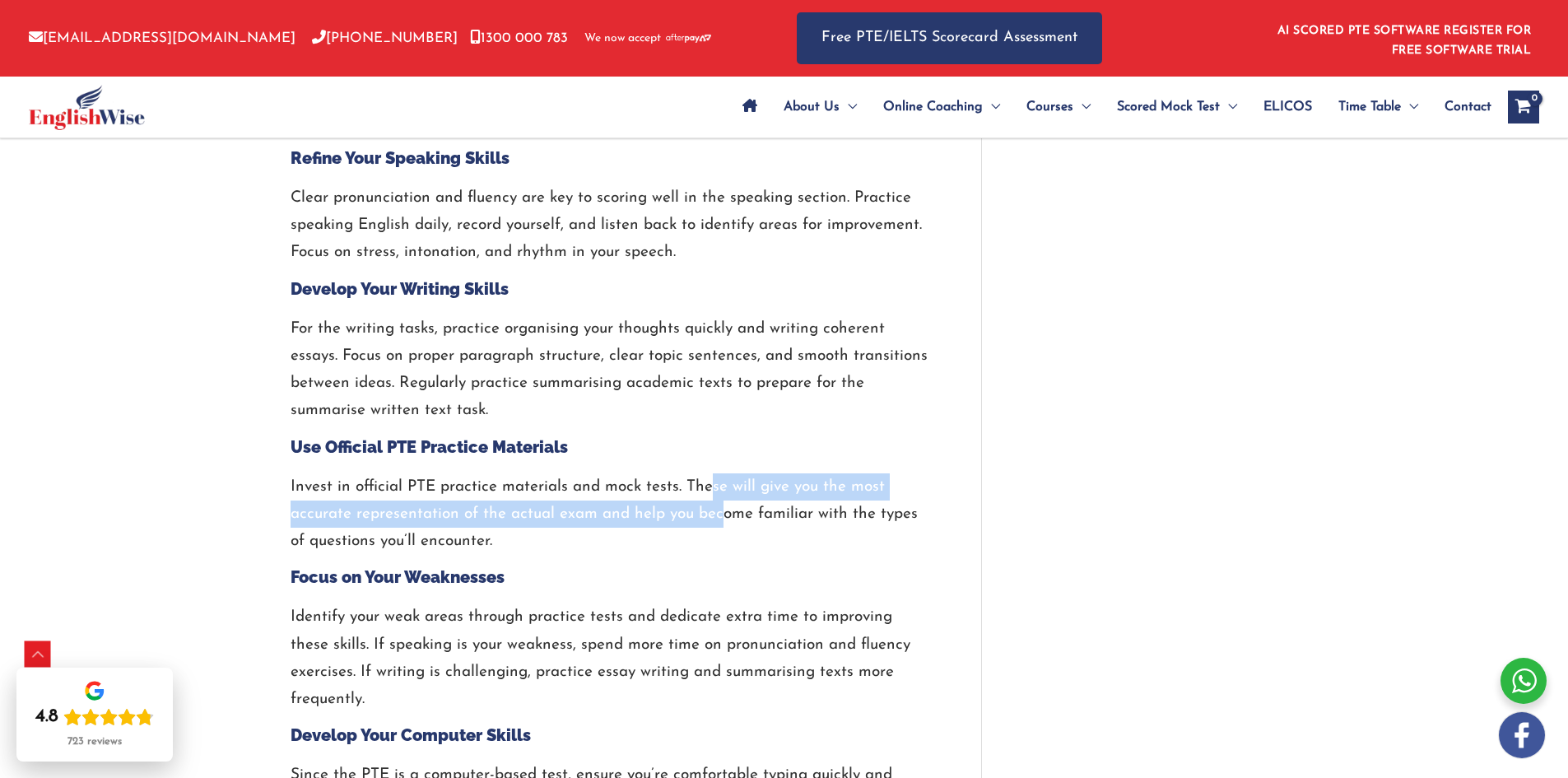
drag, startPoint x: 724, startPoint y: 519, endPoint x: 728, endPoint y: 536, distance: 17.5
click at [725, 526] on p "Invest in official PTE practice materials and mock tests. These will give you t…" at bounding box center [611, 514] width 642 height 82
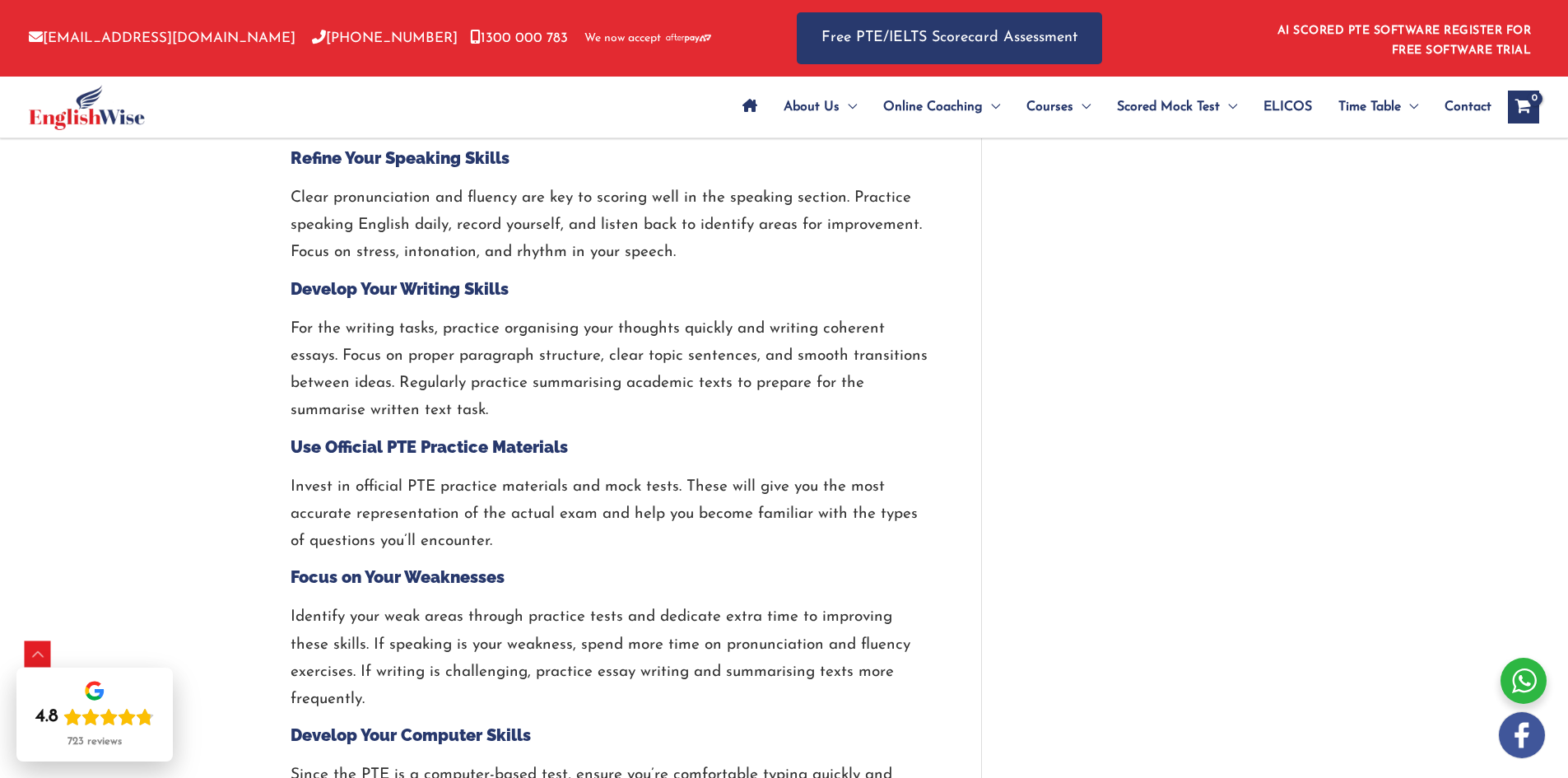
click at [730, 538] on p "Invest in official PTE practice materials and mock tests. These will give you t…" at bounding box center [611, 514] width 642 height 82
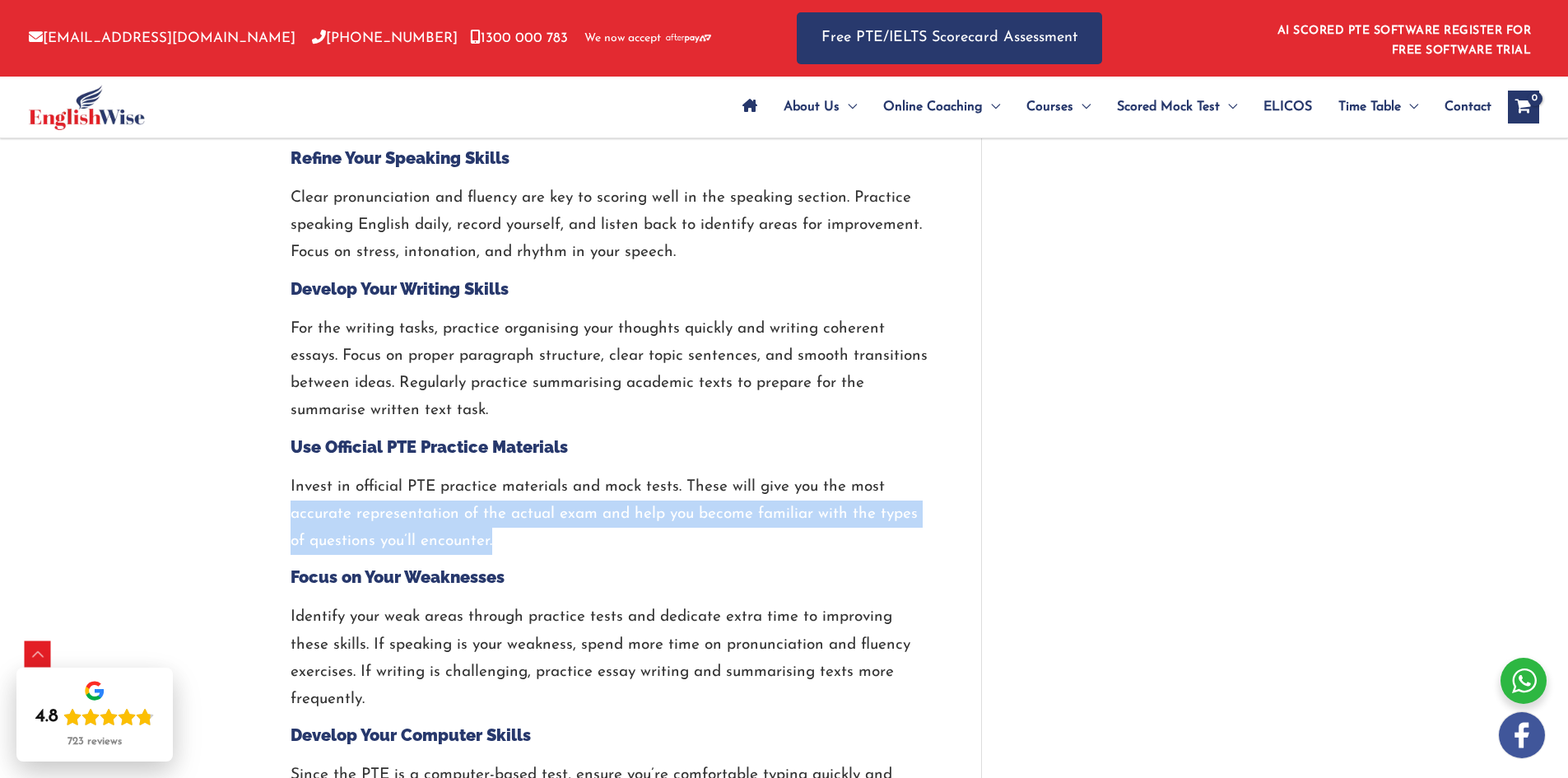
drag, startPoint x: 515, startPoint y: 551, endPoint x: 288, endPoint y: 510, distance: 230.7
click at [291, 511] on p "Invest in official PTE practice materials and mock tests. These will give you t…" at bounding box center [611, 514] width 642 height 82
click at [288, 509] on div "How to Get a 70 Score in PTE? / PTE / By englishwise / [DATE] Many test-takers …" at bounding box center [784, 685] width 1021 height 4822
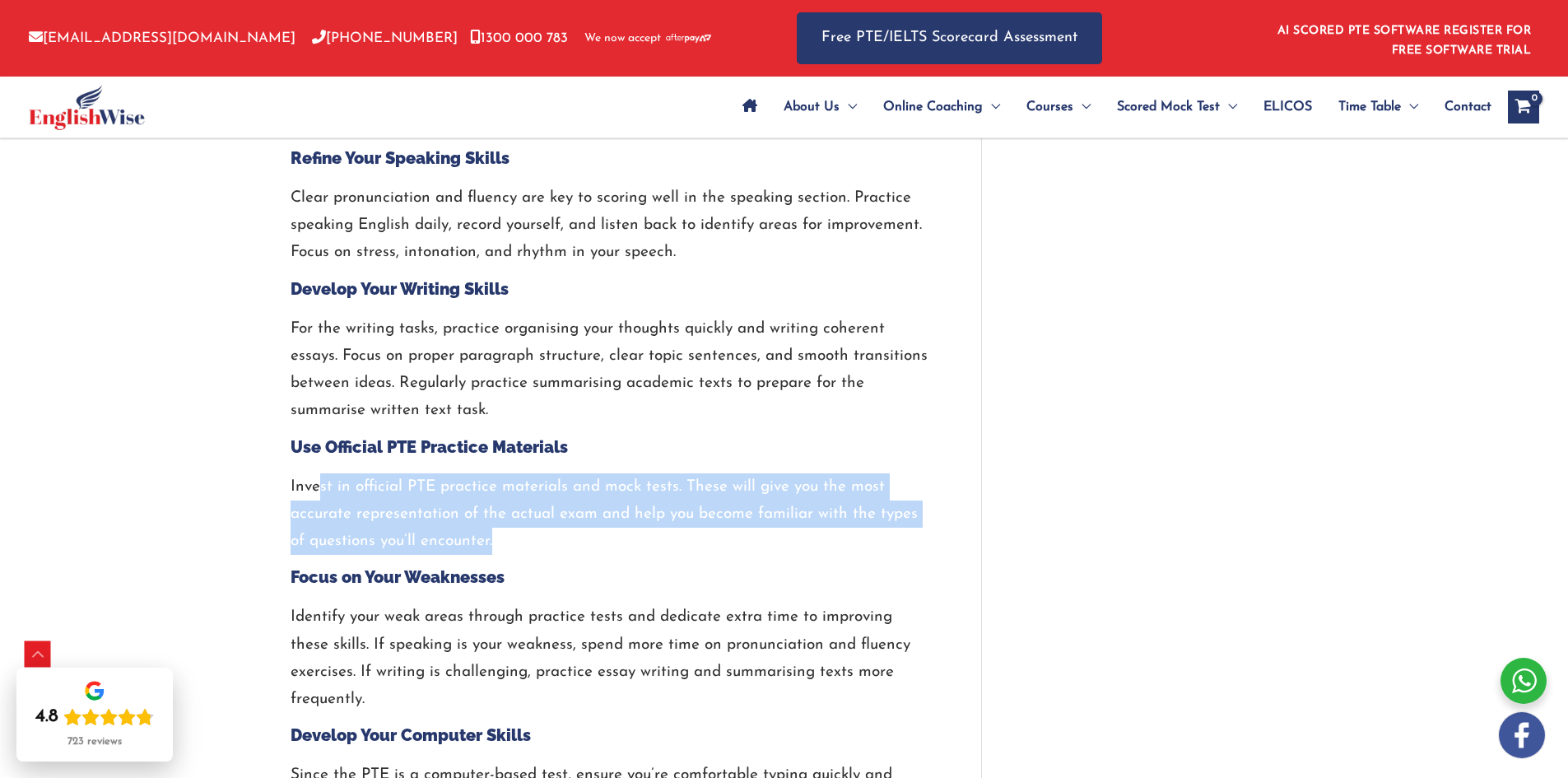
drag, startPoint x: 330, startPoint y: 497, endPoint x: 640, endPoint y: 527, distance: 311.4
click at [632, 529] on p "Invest in official PTE practice materials and mock tests. These will give you t…" at bounding box center [611, 514] width 642 height 82
click at [640, 527] on p "Invest in official PTE practice materials and mock tests. These will give you t…" at bounding box center [611, 514] width 642 height 82
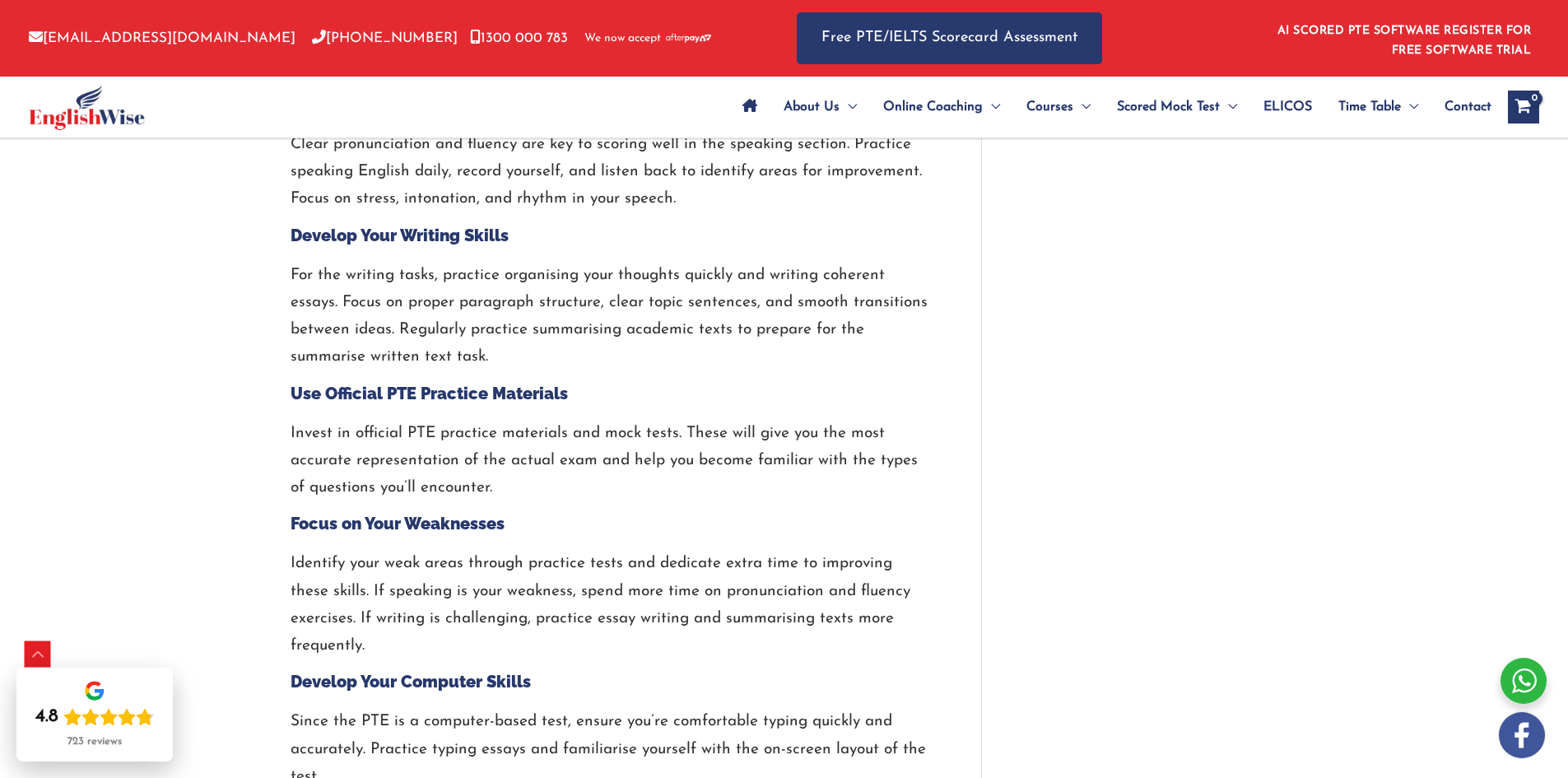
scroll to position [1976, 0]
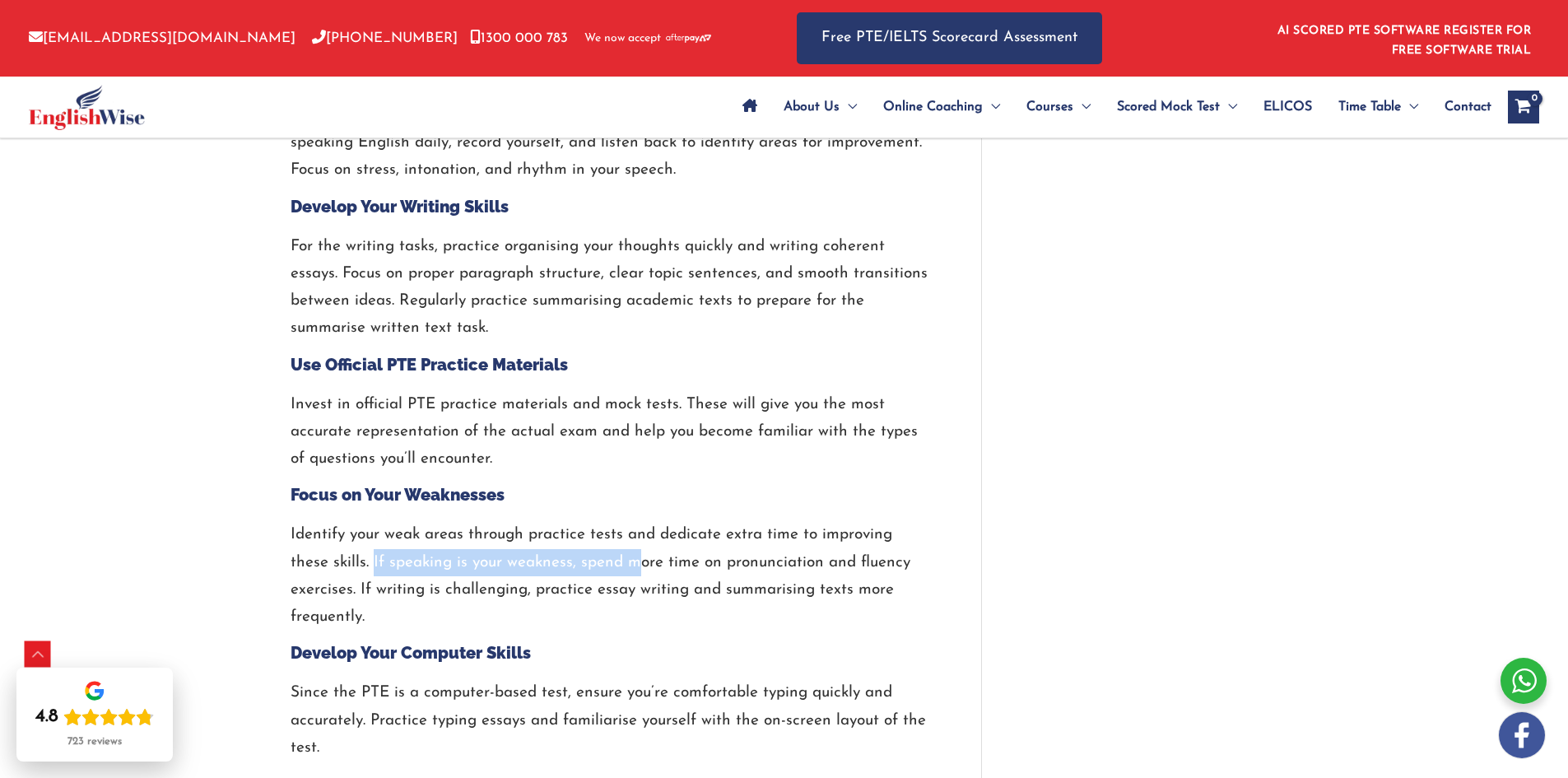
drag, startPoint x: 330, startPoint y: 555, endPoint x: 663, endPoint y: 554, distance: 333.0
click at [602, 555] on p "Identify your weak areas through practice tests and dedicate extra time to impr…" at bounding box center [611, 576] width 642 height 110
click at [667, 554] on p "Identify your weak areas through practice tests and dedicate extra time to impr…" at bounding box center [611, 576] width 642 height 110
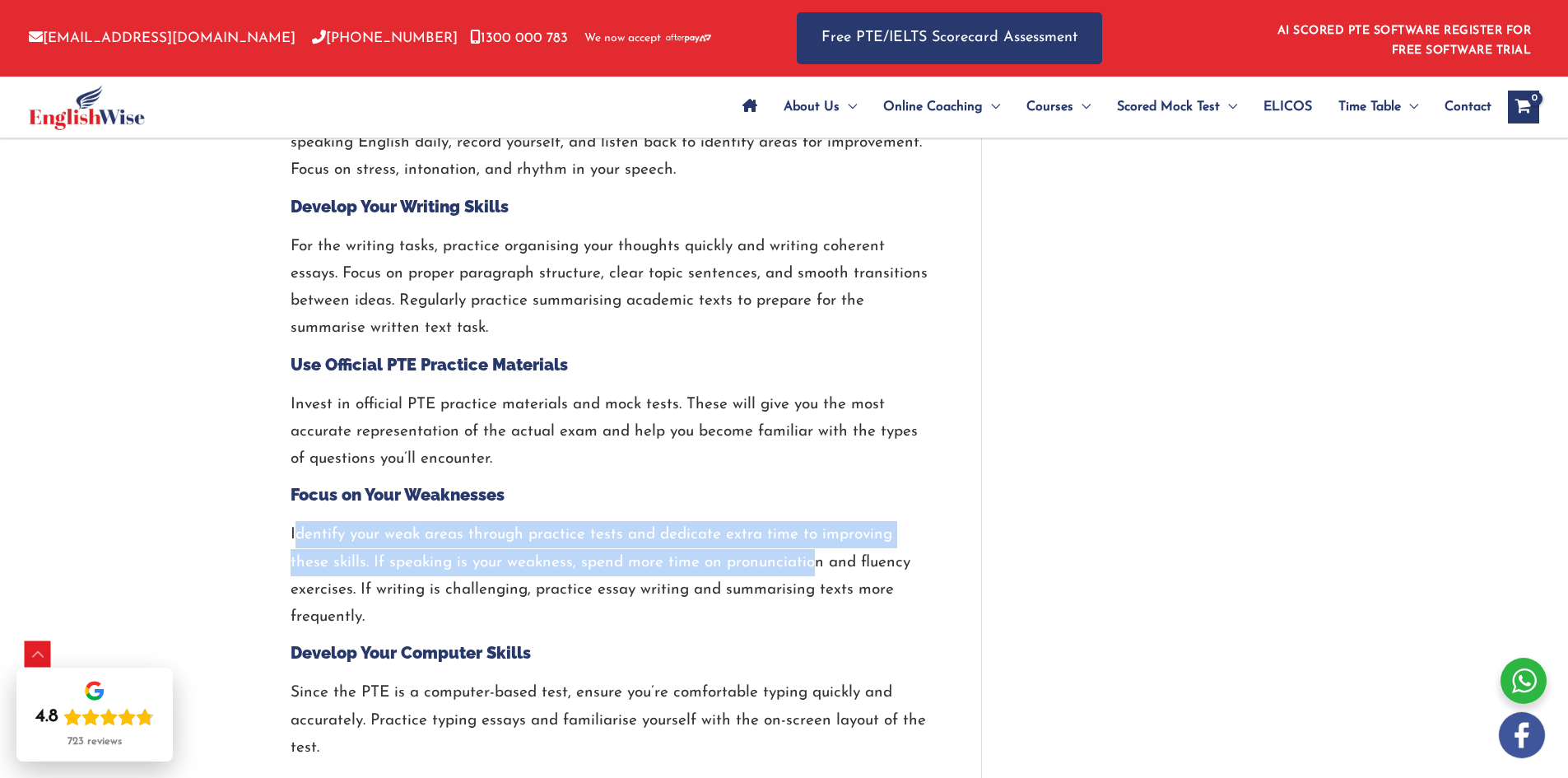
drag, startPoint x: 766, startPoint y: 557, endPoint x: 295, endPoint y: 541, distance: 471.3
click at [295, 541] on p "Identify your weak areas through practice tests and dedicate extra time to impr…" at bounding box center [611, 576] width 642 height 110
drag, startPoint x: 332, startPoint y: 544, endPoint x: 628, endPoint y: 560, distance: 296.4
click at [628, 560] on p "Identify your weak areas through practice tests and dedicate extra time to impr…" at bounding box center [611, 576] width 642 height 110
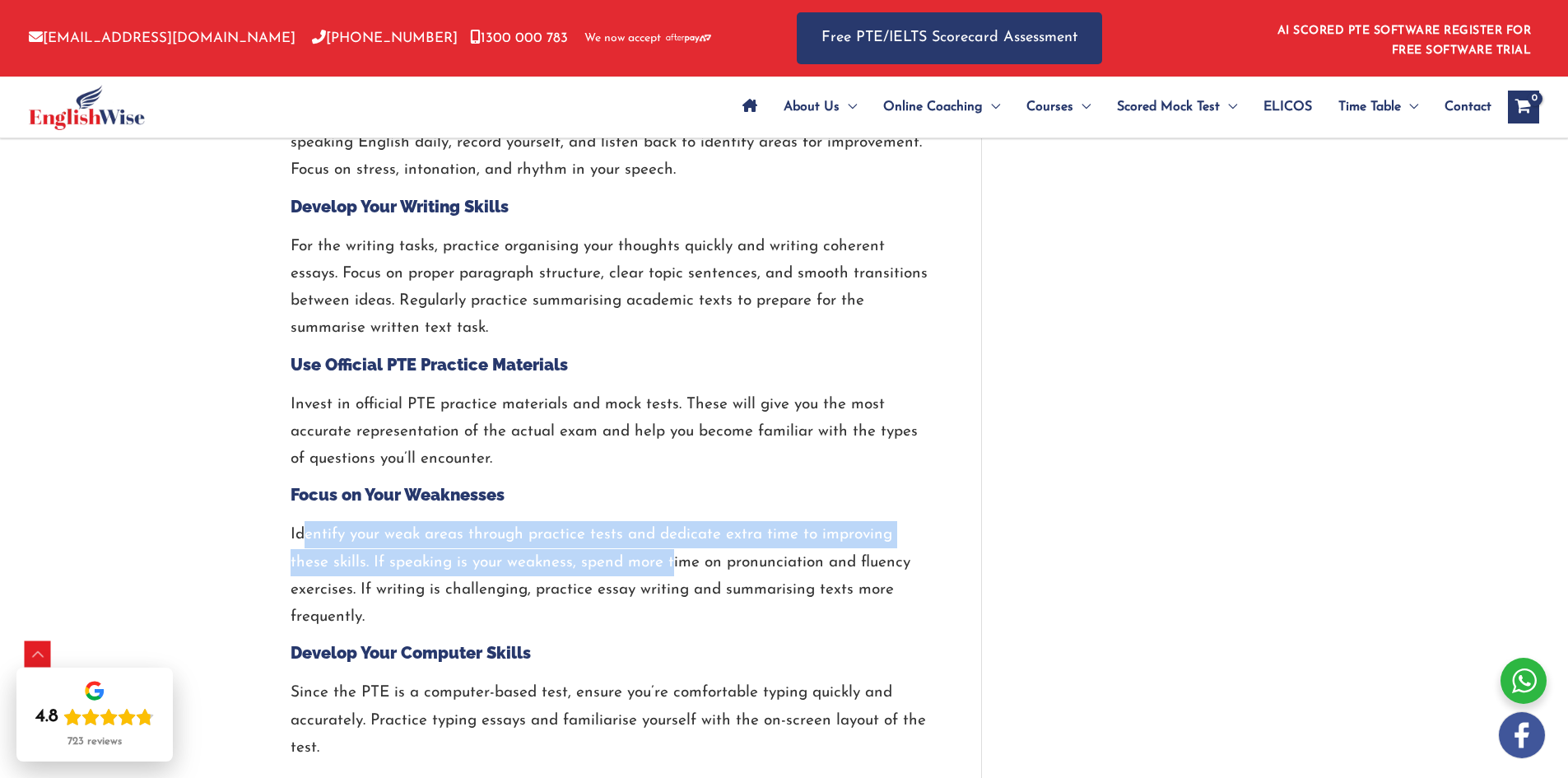
click at [628, 560] on p "Identify your weak areas through practice tests and dedicate extra time to impr…" at bounding box center [611, 576] width 642 height 110
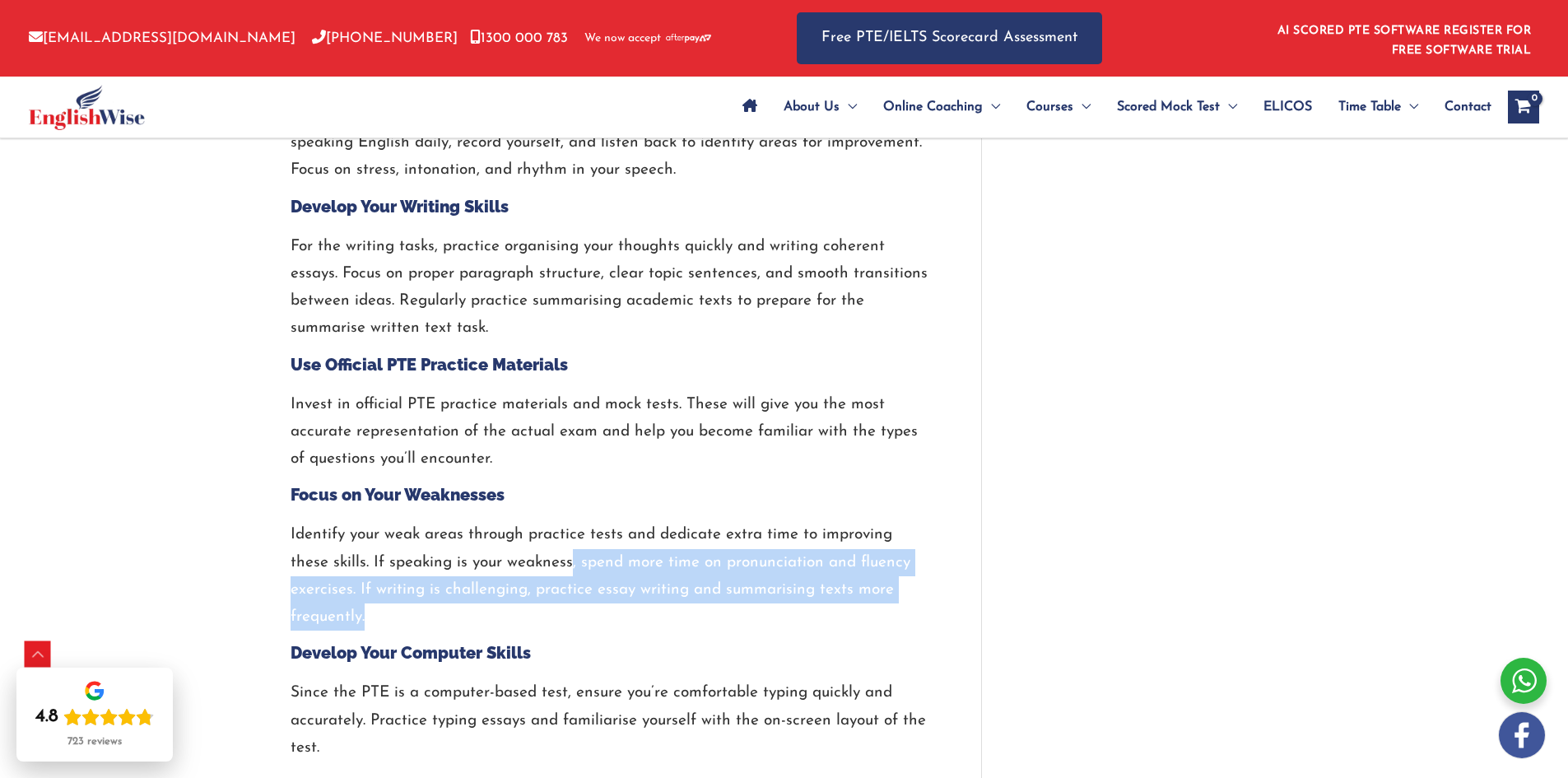
drag, startPoint x: 544, startPoint y: 565, endPoint x: 730, endPoint y: 610, distance: 191.4
click at [730, 610] on p "Identify your weak areas through practice tests and dedicate extra time to impr…" at bounding box center [611, 576] width 642 height 110
drag, startPoint x: 667, startPoint y: 609, endPoint x: 276, endPoint y: 595, distance: 391.3
click at [276, 595] on div "How to Get a 70 Score in PTE? / PTE / By englishwise / [DATE] Many test-takers …" at bounding box center [784, 603] width 1021 height 4822
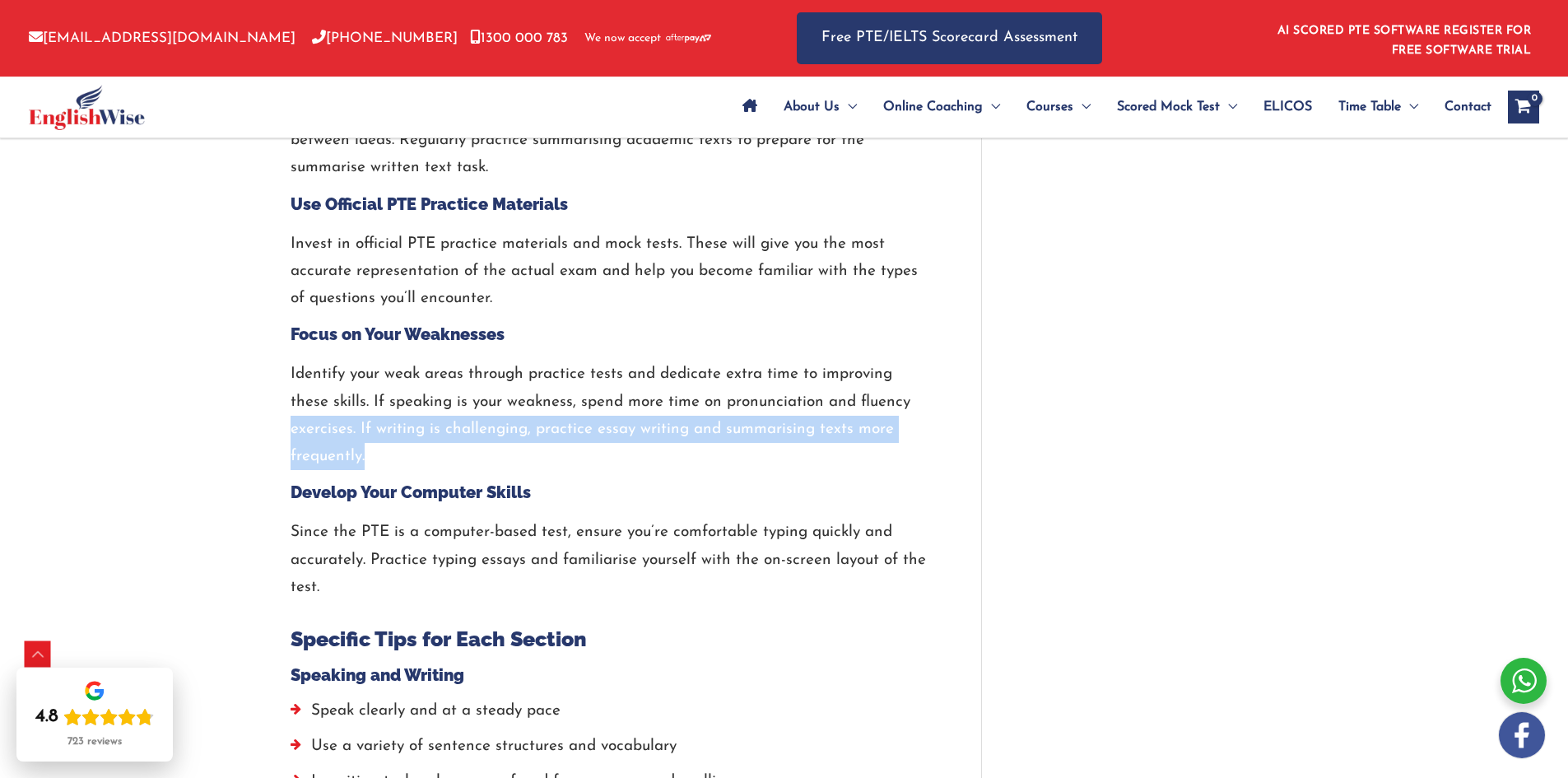
scroll to position [2141, 0]
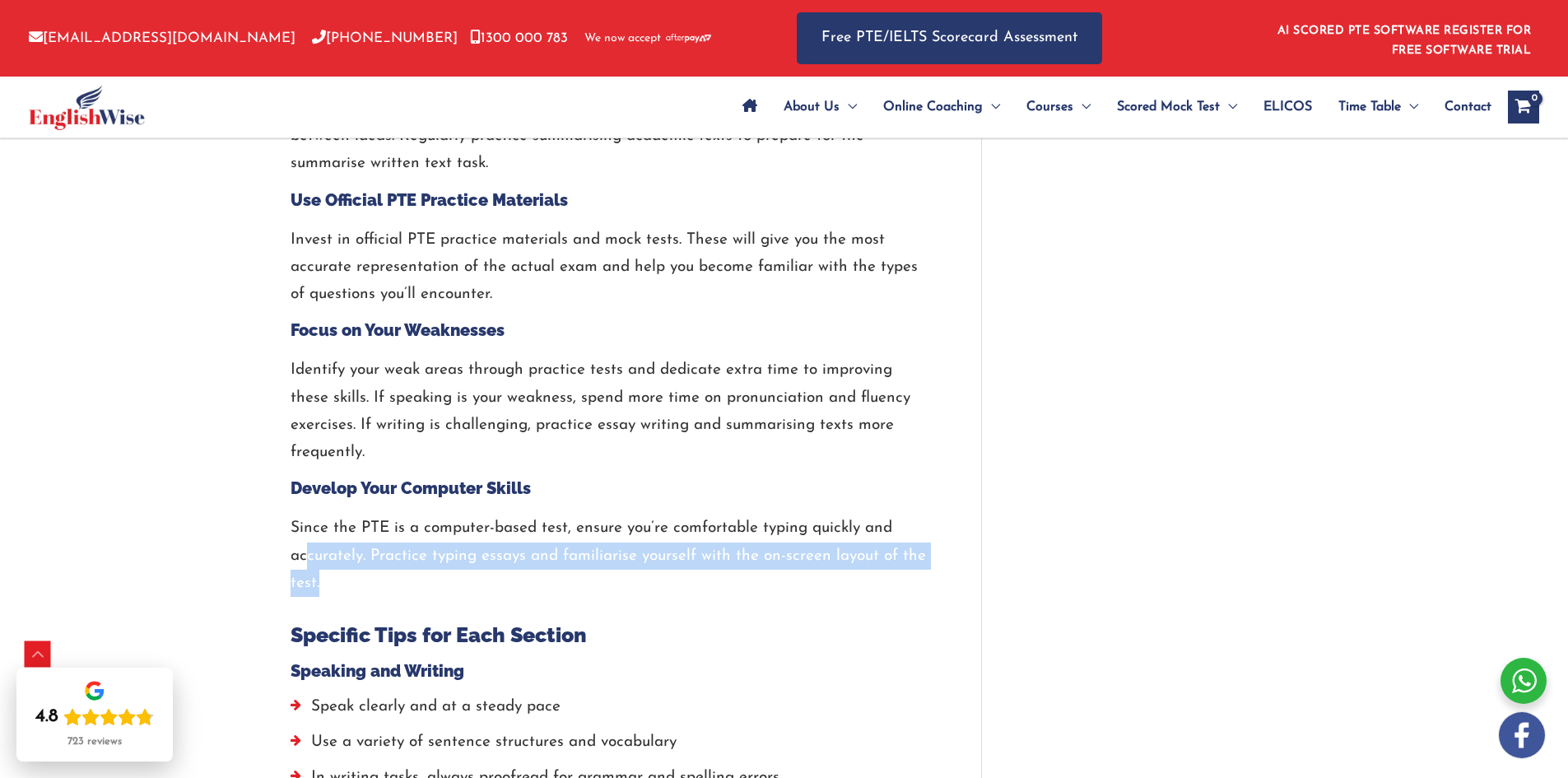
drag, startPoint x: 584, startPoint y: 570, endPoint x: 732, endPoint y: 575, distance: 148.1
click at [721, 575] on p "Since the PTE is a computer-based test, ensure you’re comfortable typing quickl…" at bounding box center [611, 555] width 642 height 82
click at [732, 575] on p "Since the PTE is a computer-based test, ensure you’re comfortable typing quickl…" at bounding box center [611, 555] width 642 height 82
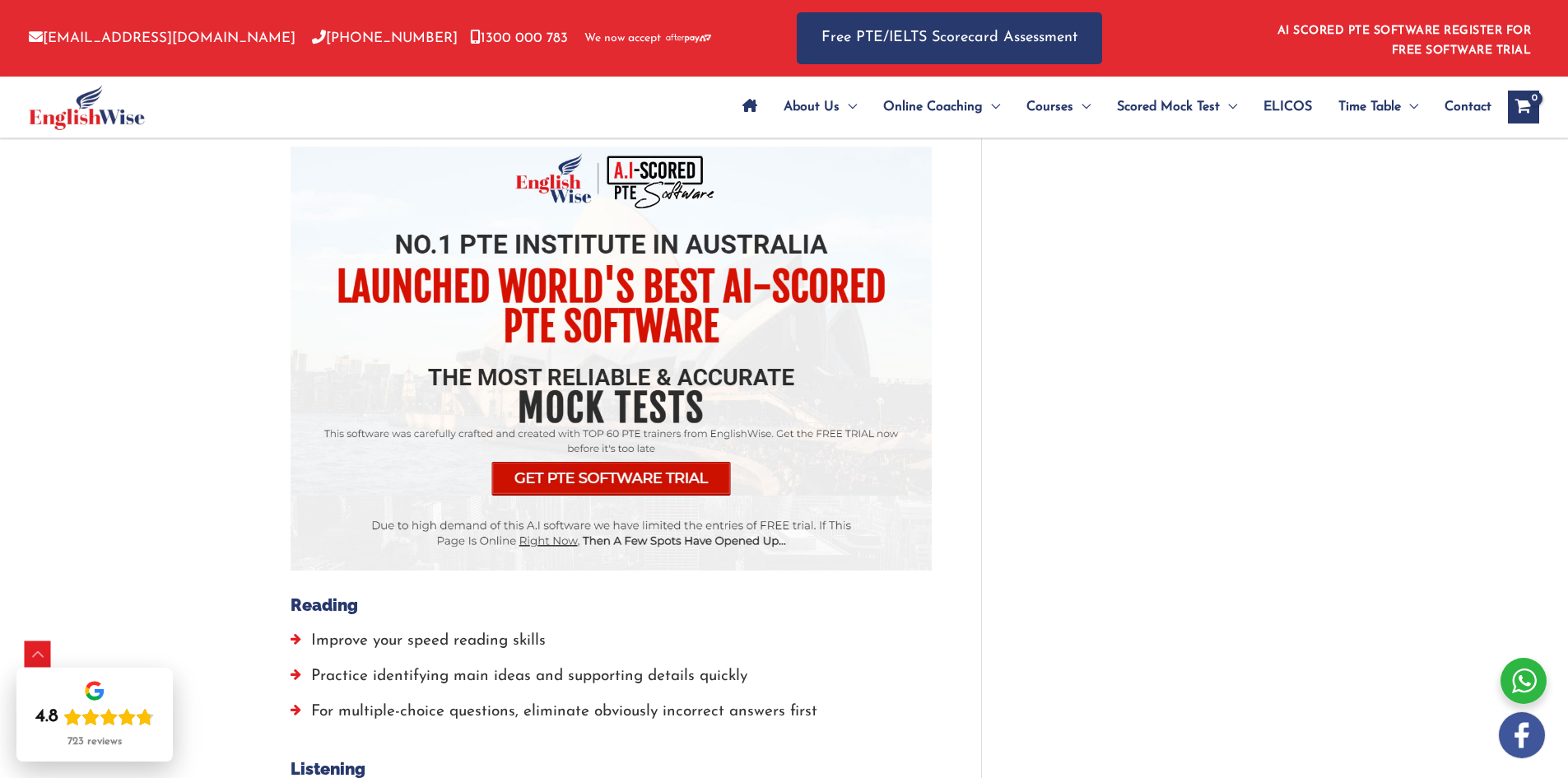
scroll to position [3294, 0]
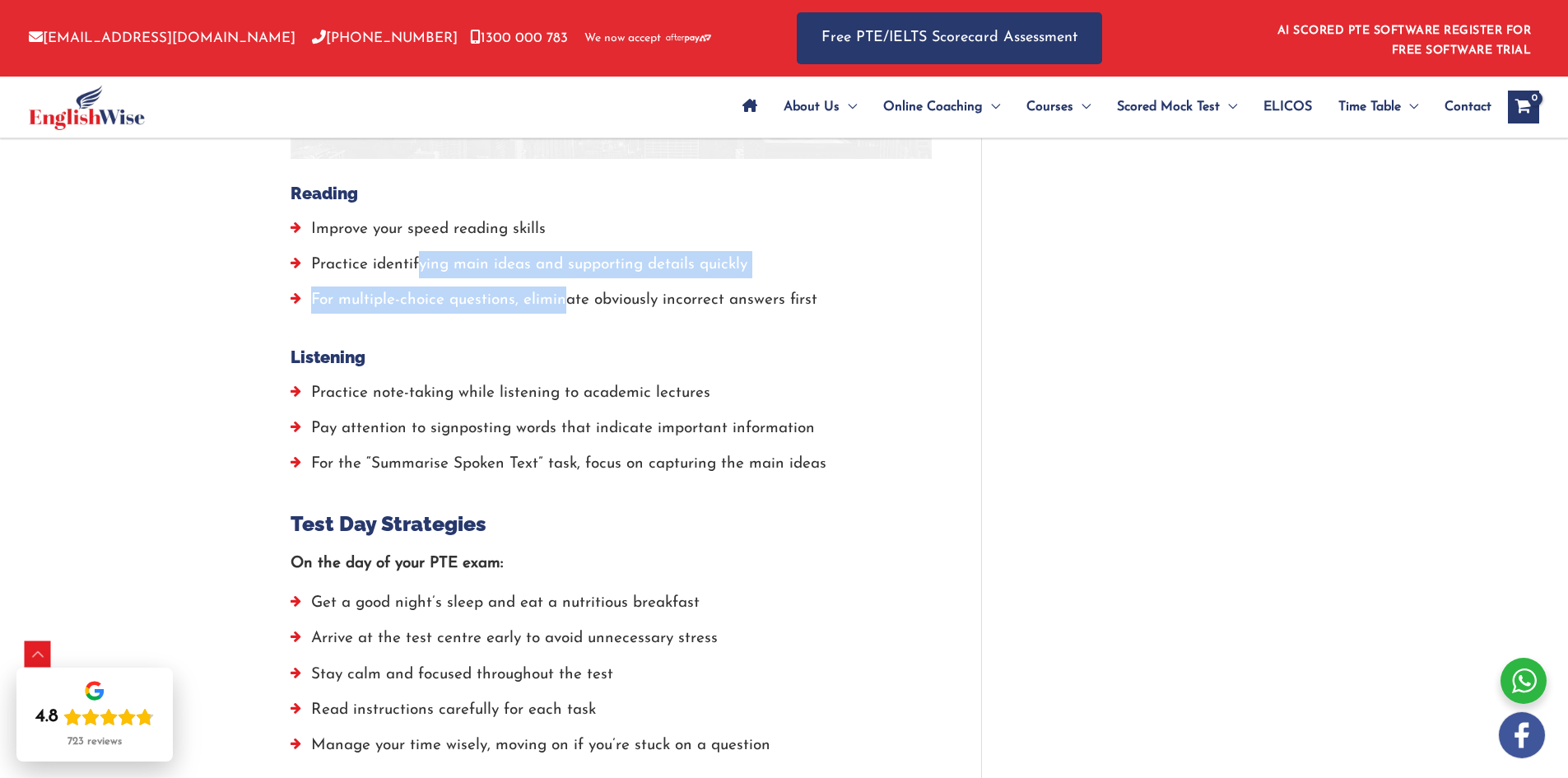
drag, startPoint x: 418, startPoint y: 256, endPoint x: 694, endPoint y: 299, distance: 279.3
click at [672, 295] on ul "Improve your speed reading skills Practice identifying main ideas and supportin…" at bounding box center [611, 269] width 642 height 107
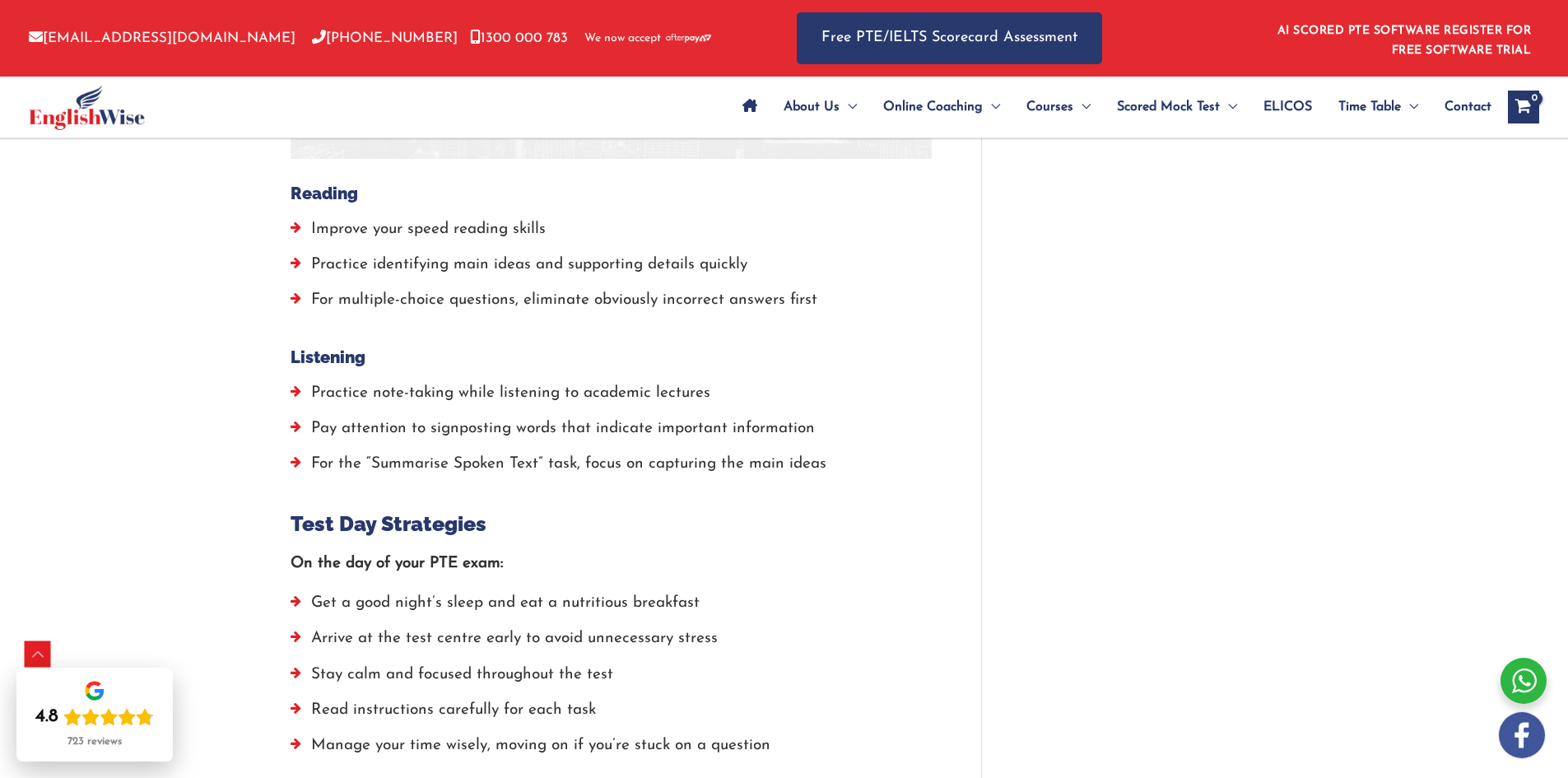
click at [778, 348] on h4 "Listening" at bounding box center [611, 358] width 642 height 20
drag, startPoint x: 328, startPoint y: 357, endPoint x: 660, endPoint y: 352, distance: 332.0
click at [653, 379] on li "Practice note-taking while listening to academic lectures" at bounding box center [611, 397] width 642 height 36
click at [660, 379] on li "Practice note-taking while listening to academic lectures" at bounding box center [611, 397] width 642 height 36
drag, startPoint x: 686, startPoint y: 355, endPoint x: 332, endPoint y: 369, distance: 354.3
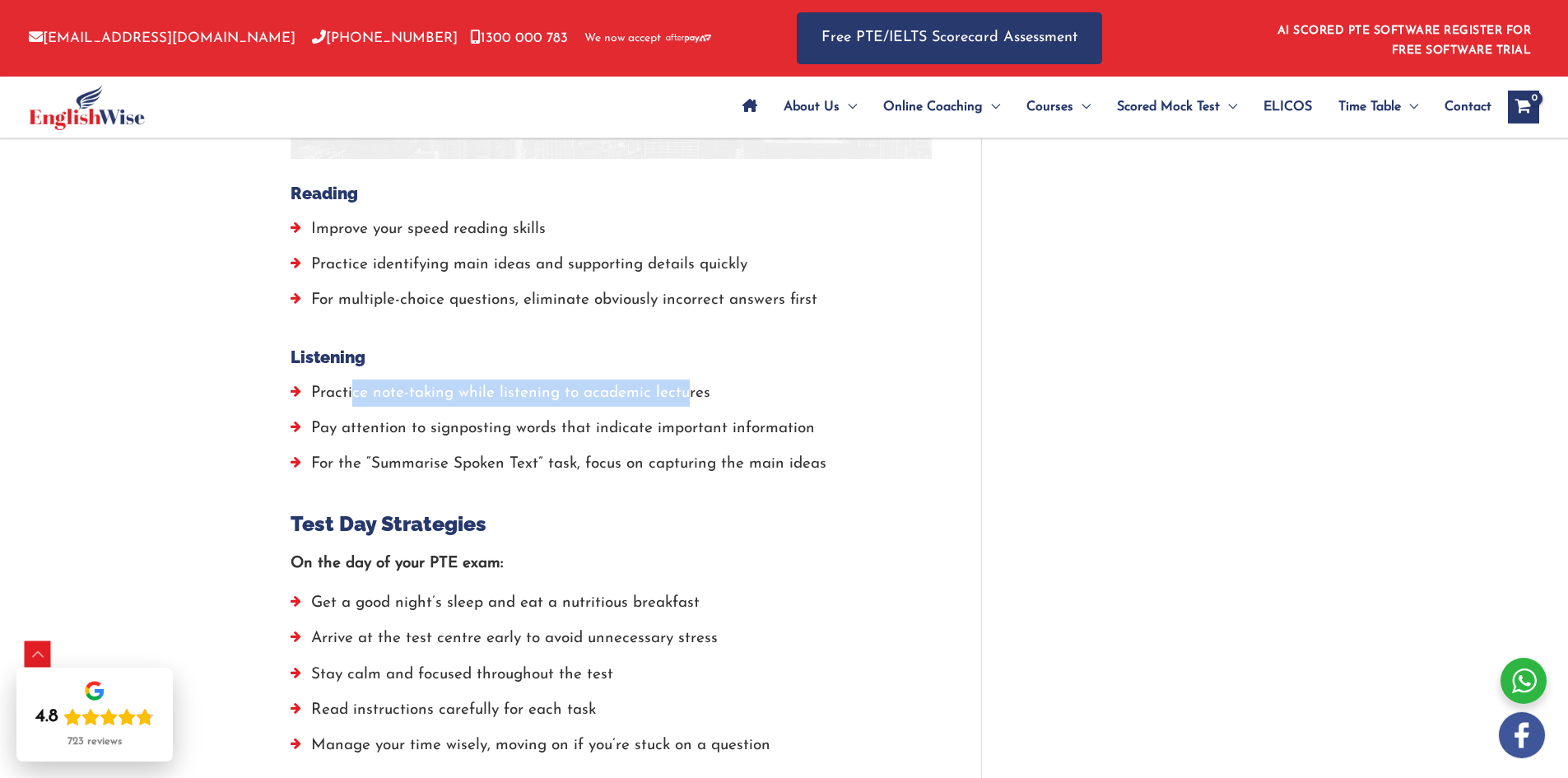
click at [335, 379] on li "Practice note-taking while listening to academic lectures" at bounding box center [611, 397] width 642 height 36
click at [330, 379] on li "Practice note-taking while listening to academic lectures" at bounding box center [611, 397] width 642 height 36
drag, startPoint x: 324, startPoint y: 369, endPoint x: 684, endPoint y: 379, distance: 360.1
click at [677, 379] on li "Practice note-taking while listening to academic lectures" at bounding box center [611, 397] width 642 height 36
click at [760, 415] on li "Pay attention to signposting words that indicate important information" at bounding box center [611, 433] width 642 height 36
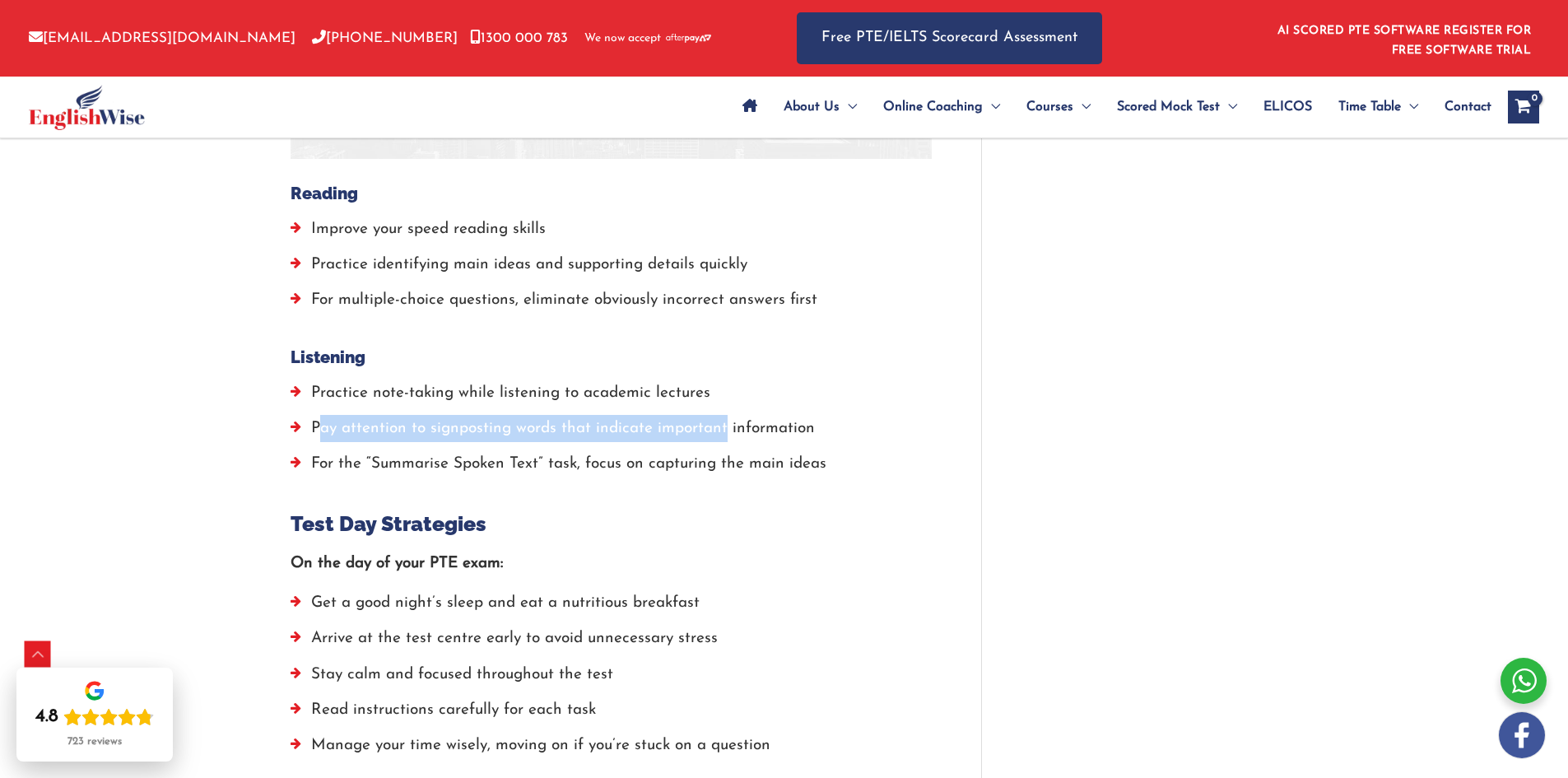
click at [312, 415] on li "Pay attention to signposting words that indicate important information" at bounding box center [611, 433] width 642 height 36
click at [309, 415] on li "Pay attention to signposting words that indicate important information" at bounding box center [611, 433] width 642 height 36
click at [866, 415] on li "Pay attention to signposting words that indicate important information" at bounding box center [611, 433] width 642 height 36
click at [869, 415] on li "Pay attention to signposting words that indicate important information" at bounding box center [611, 433] width 642 height 36
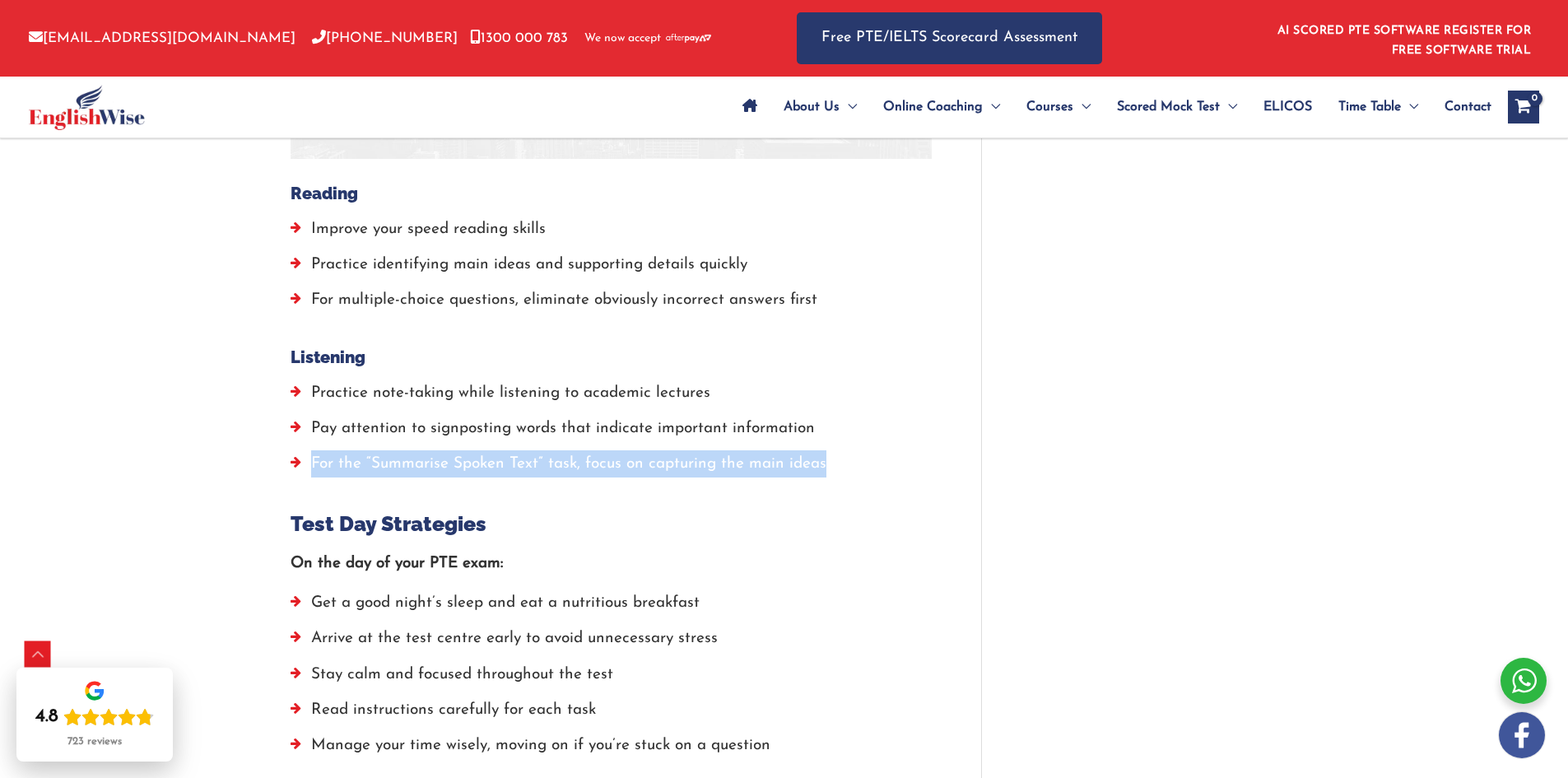
click at [306, 451] on li "For the “Summarise Spoken Text” task, focus on capturing the main ideas" at bounding box center [611, 468] width 642 height 36
click at [303, 451] on li "For the “Summarise Spoken Text” task, focus on capturing the main ideas" at bounding box center [611, 468] width 642 height 36
click at [535, 451] on li "For the “Summarise Spoken Text” task, focus on capturing the main ideas" at bounding box center [611, 468] width 642 height 36
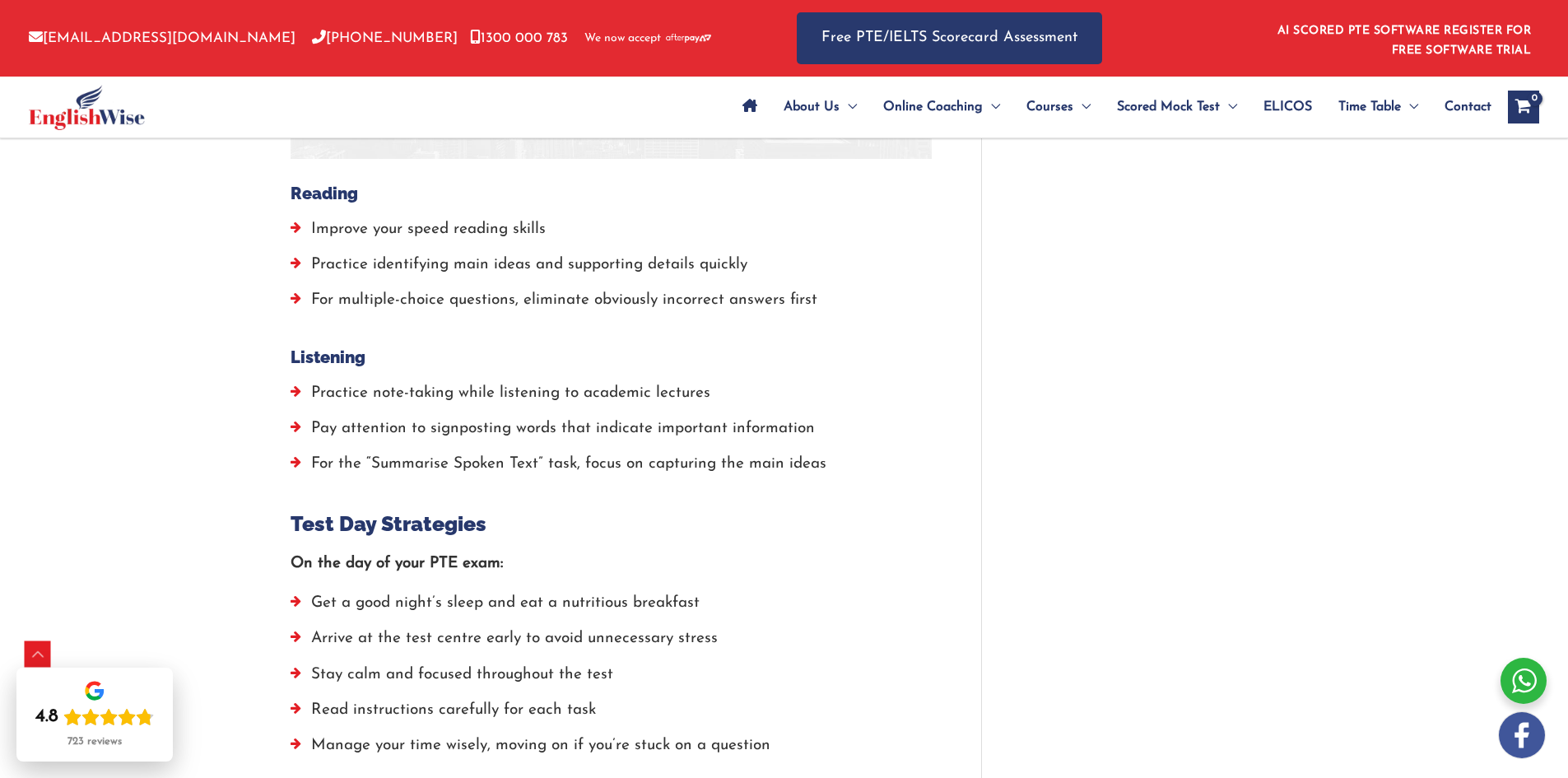
click at [652, 451] on li "For the “Summarise Spoken Text” task, focus on capturing the main ideas" at bounding box center [611, 468] width 642 height 36
click at [695, 590] on li "Get a good night’s sleep and eat a nutritious breakfast" at bounding box center [611, 607] width 642 height 36
click at [739, 590] on li "Get a good night’s sleep and eat a nutritious breakfast" at bounding box center [611, 607] width 642 height 36
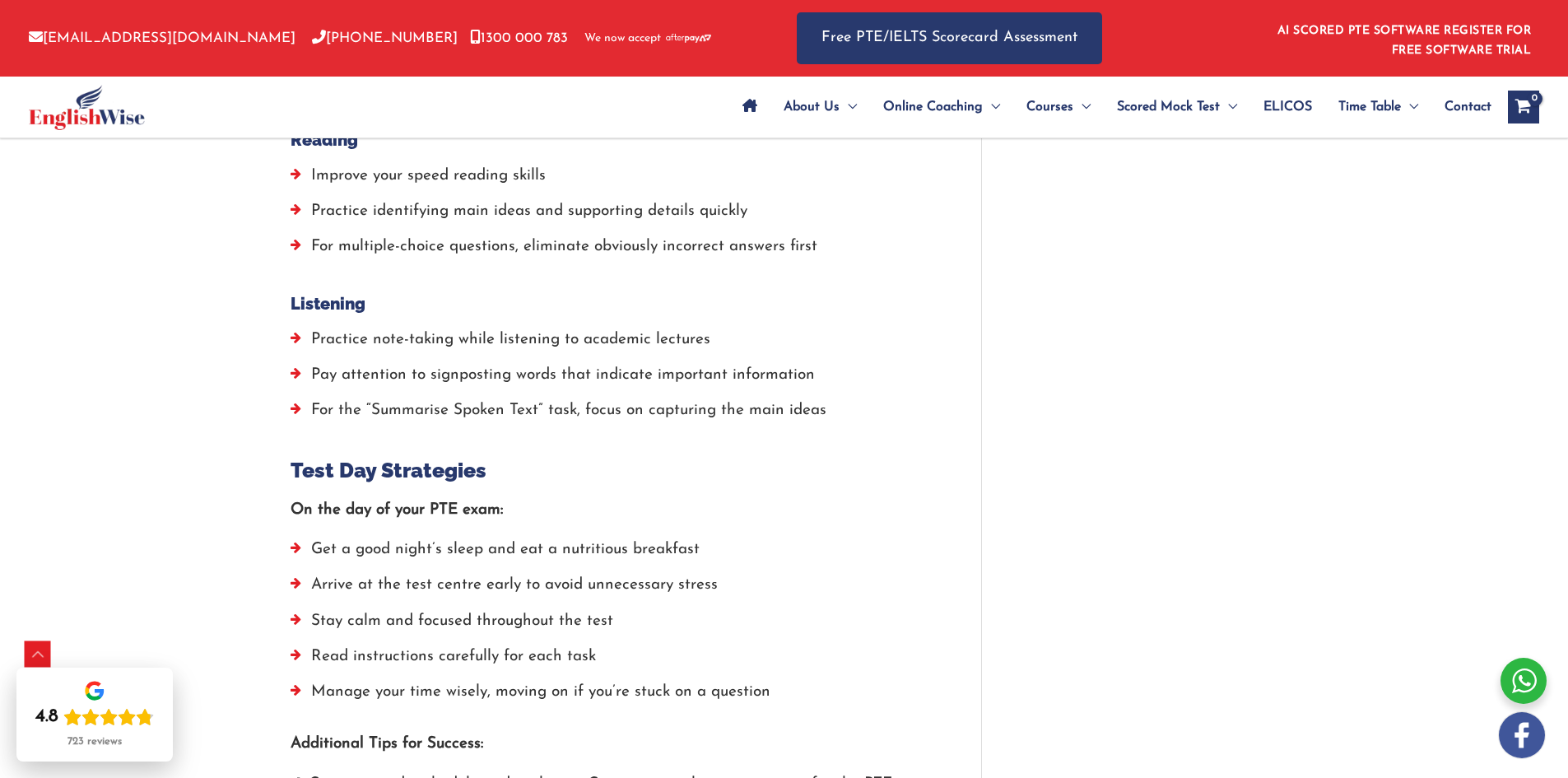
scroll to position [3377, 0]
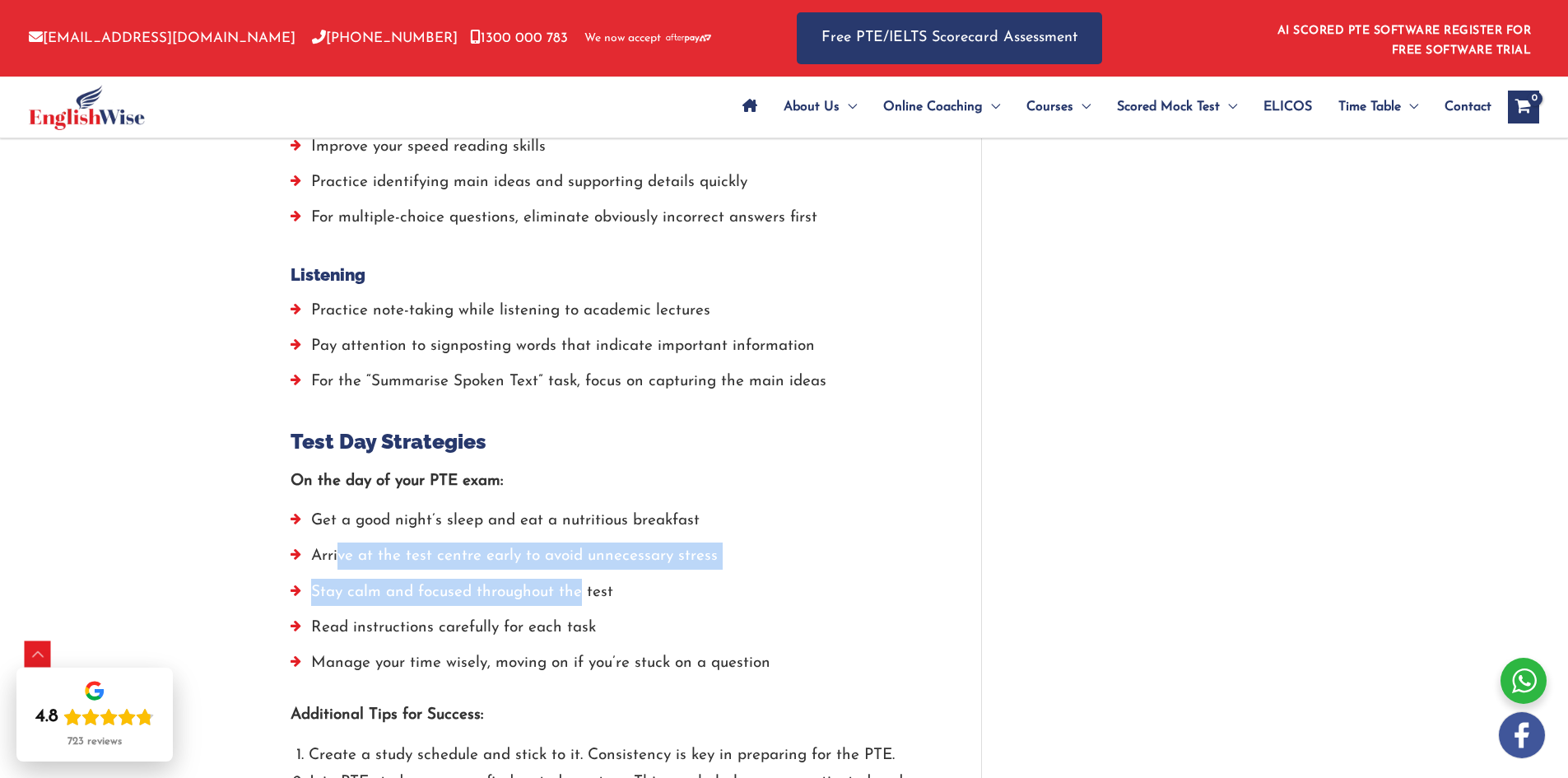
click at [330, 523] on ul "Get a good night’s sleep and eat a nutritious breakfast Arrive at the test cent…" at bounding box center [611, 596] width 642 height 178
click at [326, 543] on li "Arrive at the test centre early to avoid unnecessary stress" at bounding box center [611, 560] width 642 height 36
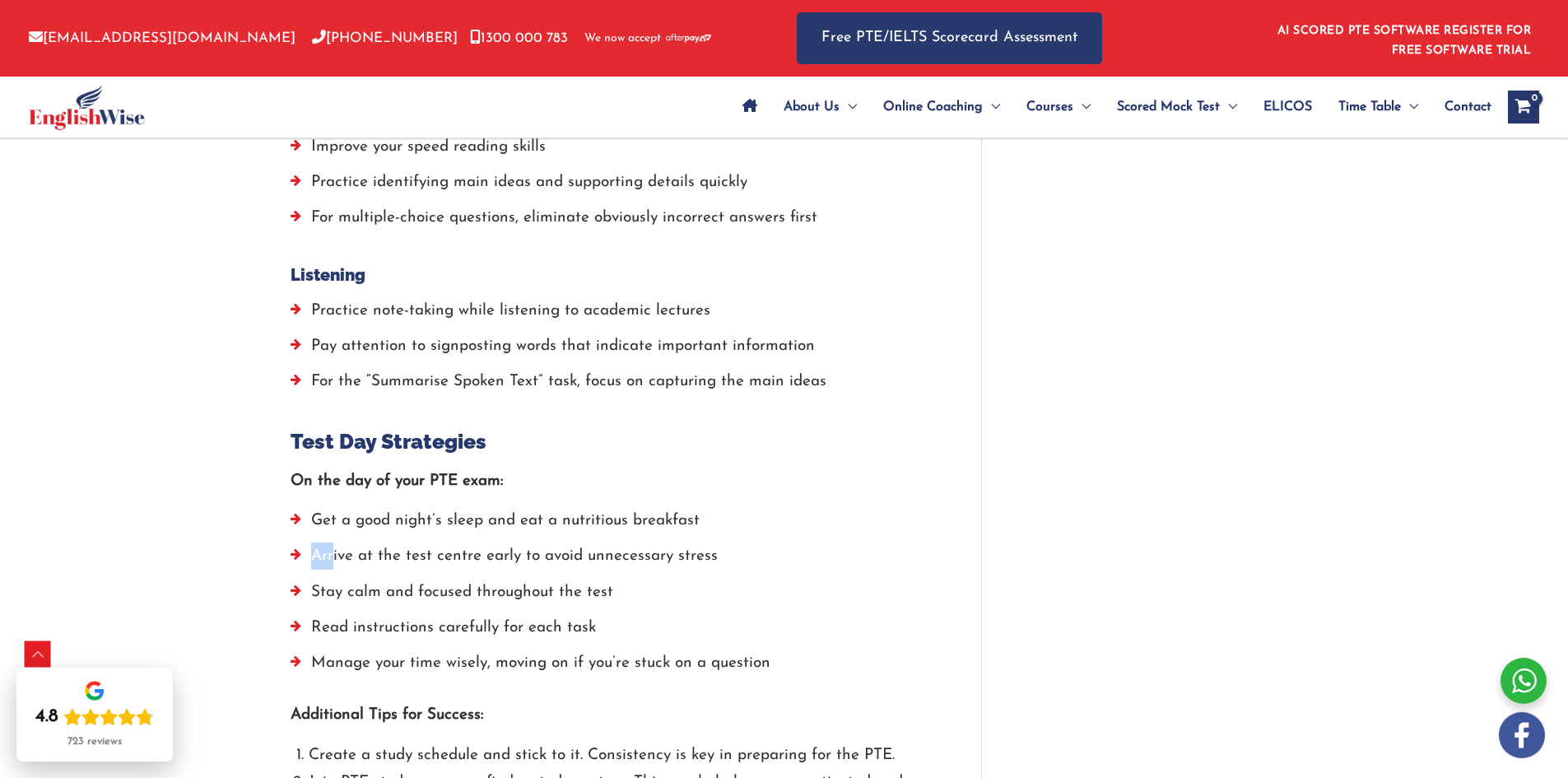
click at [818, 515] on ul "Get a good night’s sleep and eat a nutritious breakfast Arrive at the test cent…" at bounding box center [611, 596] width 642 height 178
click at [818, 515] on li "Get a good night’s sleep and eat a nutritious breakfast" at bounding box center [611, 525] width 642 height 36
click at [394, 543] on li "Arrive at the test centre early to avoid unnecessary stress" at bounding box center [611, 560] width 642 height 36
click at [310, 579] on li "Stay calm and focused throughout the test" at bounding box center [611, 596] width 642 height 36
click at [671, 579] on li "Stay calm and focused throughout the test" at bounding box center [611, 596] width 642 height 36
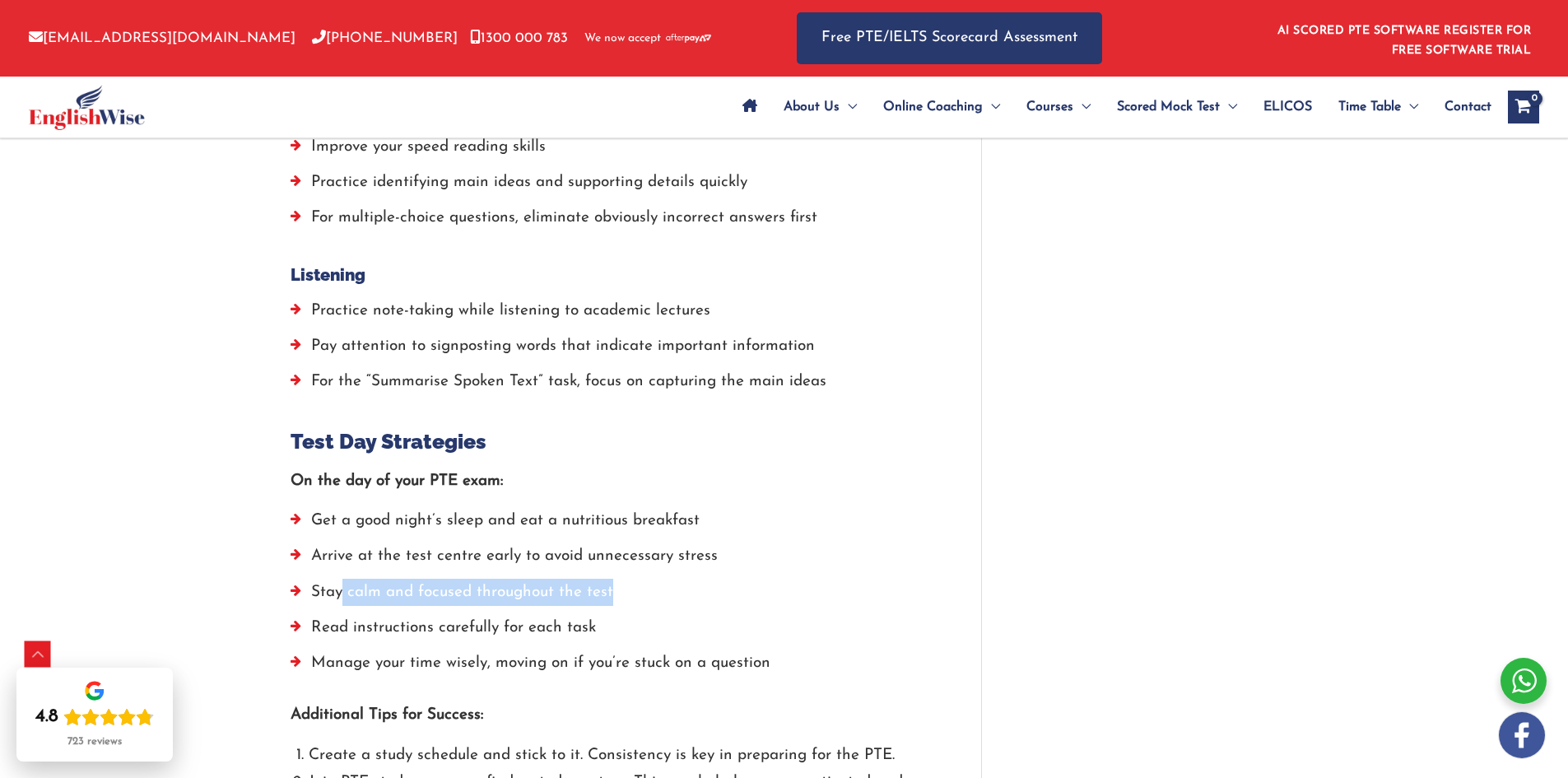
click at [707, 579] on li "Stay calm and focused throughout the test" at bounding box center [611, 596] width 642 height 36
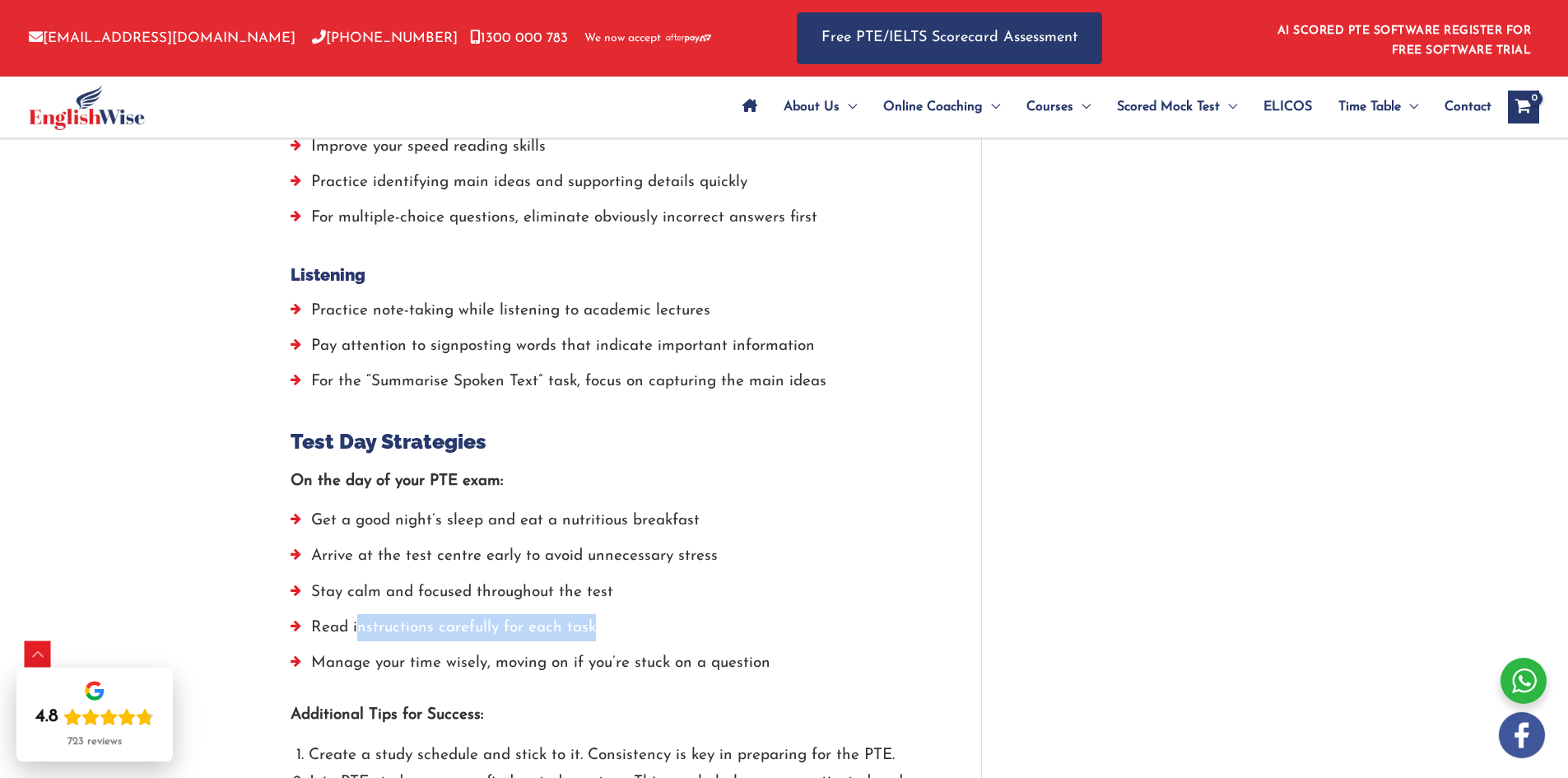
click at [310, 614] on li "Read instructions carefully for each task" at bounding box center [611, 632] width 642 height 36
click at [300, 616] on li "Read instructions carefully for each task" at bounding box center [611, 632] width 642 height 36
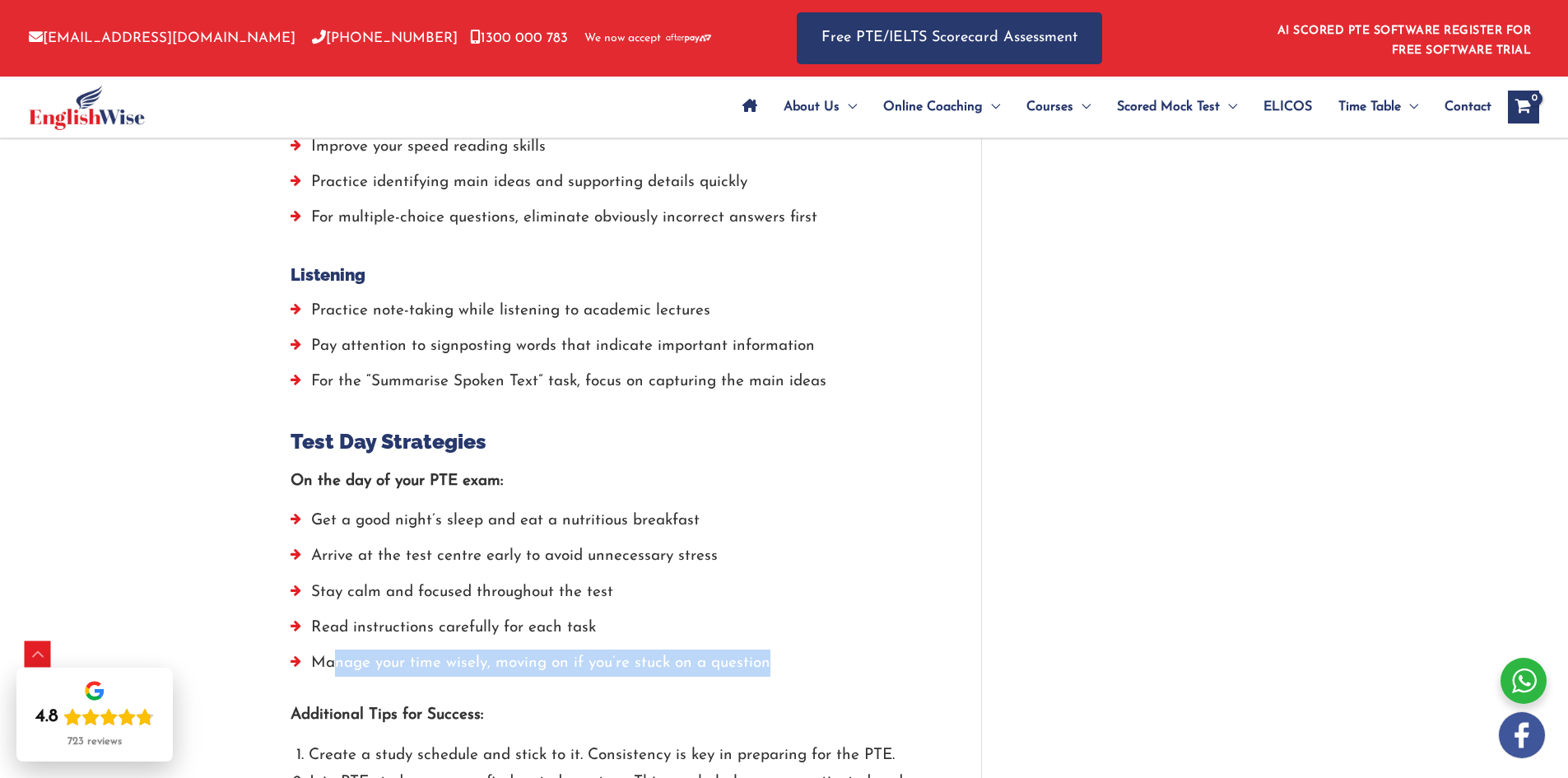
click at [866, 650] on li "Manage your time wisely, moving on if you’re stuck on a question" at bounding box center [611, 668] width 642 height 36
click at [877, 650] on li "Manage your time wisely, moving on if you’re stuck on a question" at bounding box center [611, 668] width 642 height 36
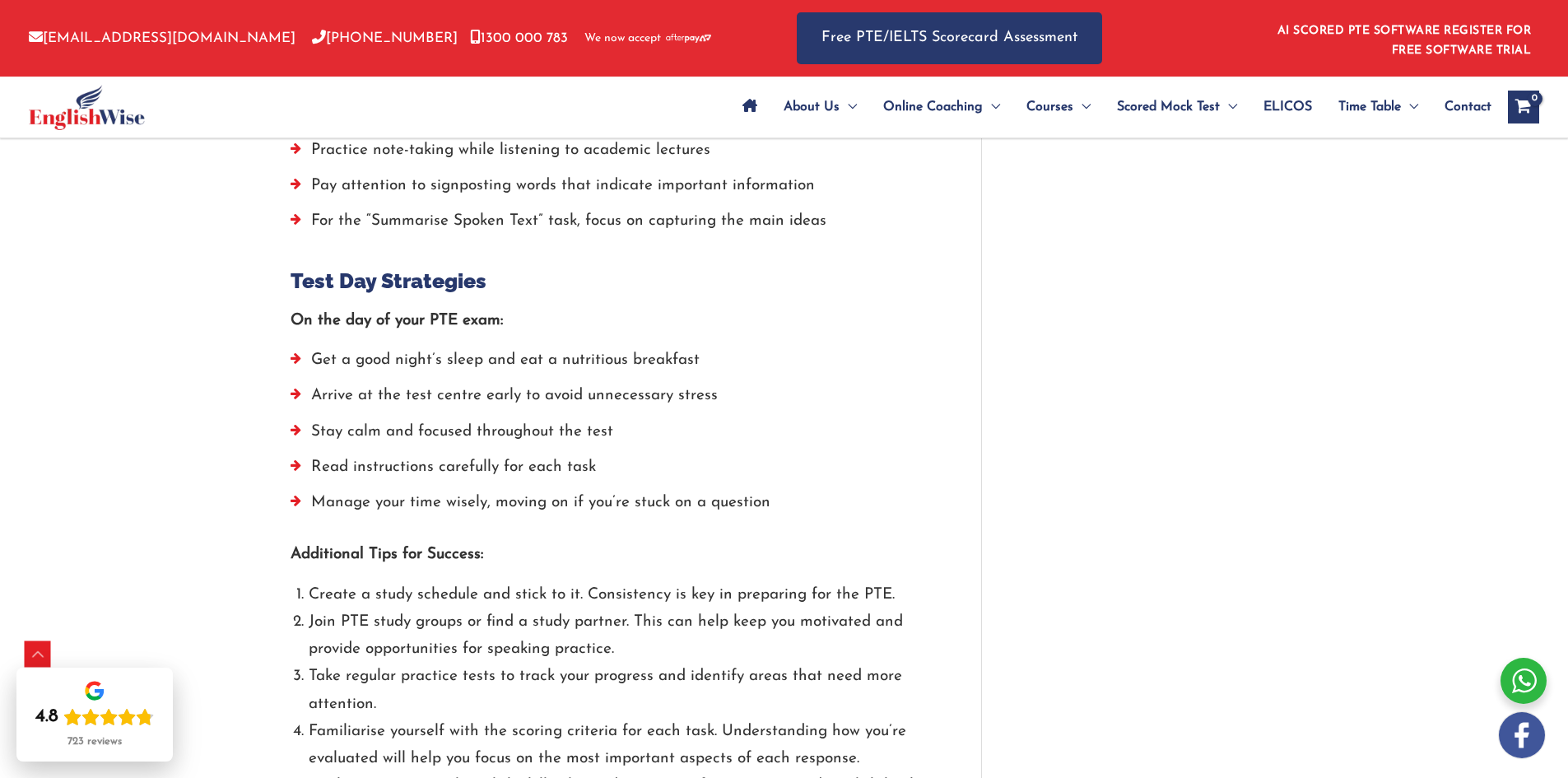
scroll to position [3541, 0]
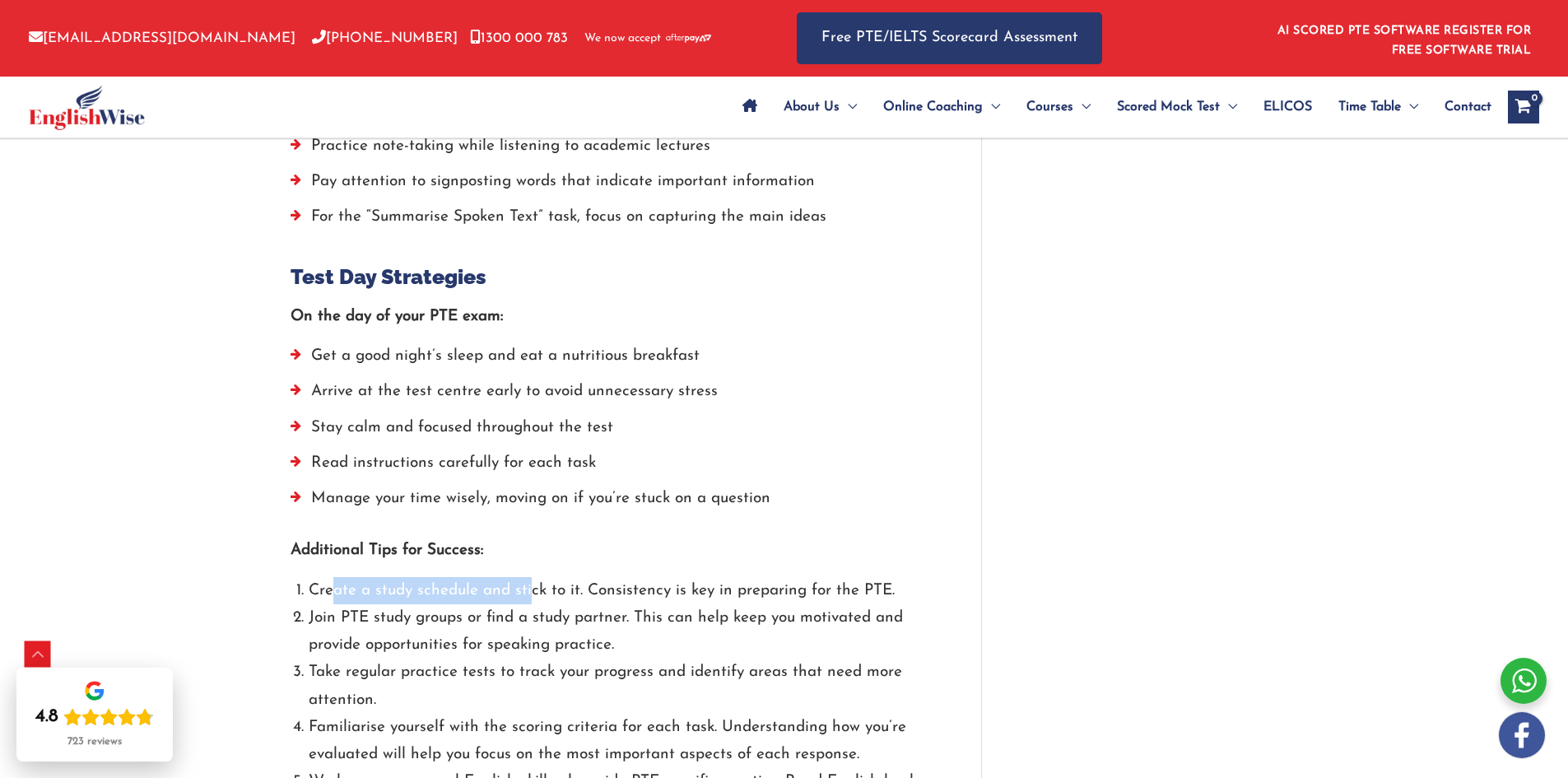
click at [631, 577] on li "Create a study schedule and stick to it. Consistency is key in preparing for th…" at bounding box center [620, 590] width 623 height 27
click at [693, 577] on li "Create a study schedule and stick to it. Consistency is key in preparing for th…" at bounding box center [620, 590] width 623 height 27
click at [436, 577] on li "Create a study schedule and stick to it. Consistency is key in preparing for th…" at bounding box center [620, 590] width 623 height 27
click at [416, 577] on li "Create a study schedule and stick to it. Consistency is key in preparing for th…" at bounding box center [620, 590] width 623 height 27
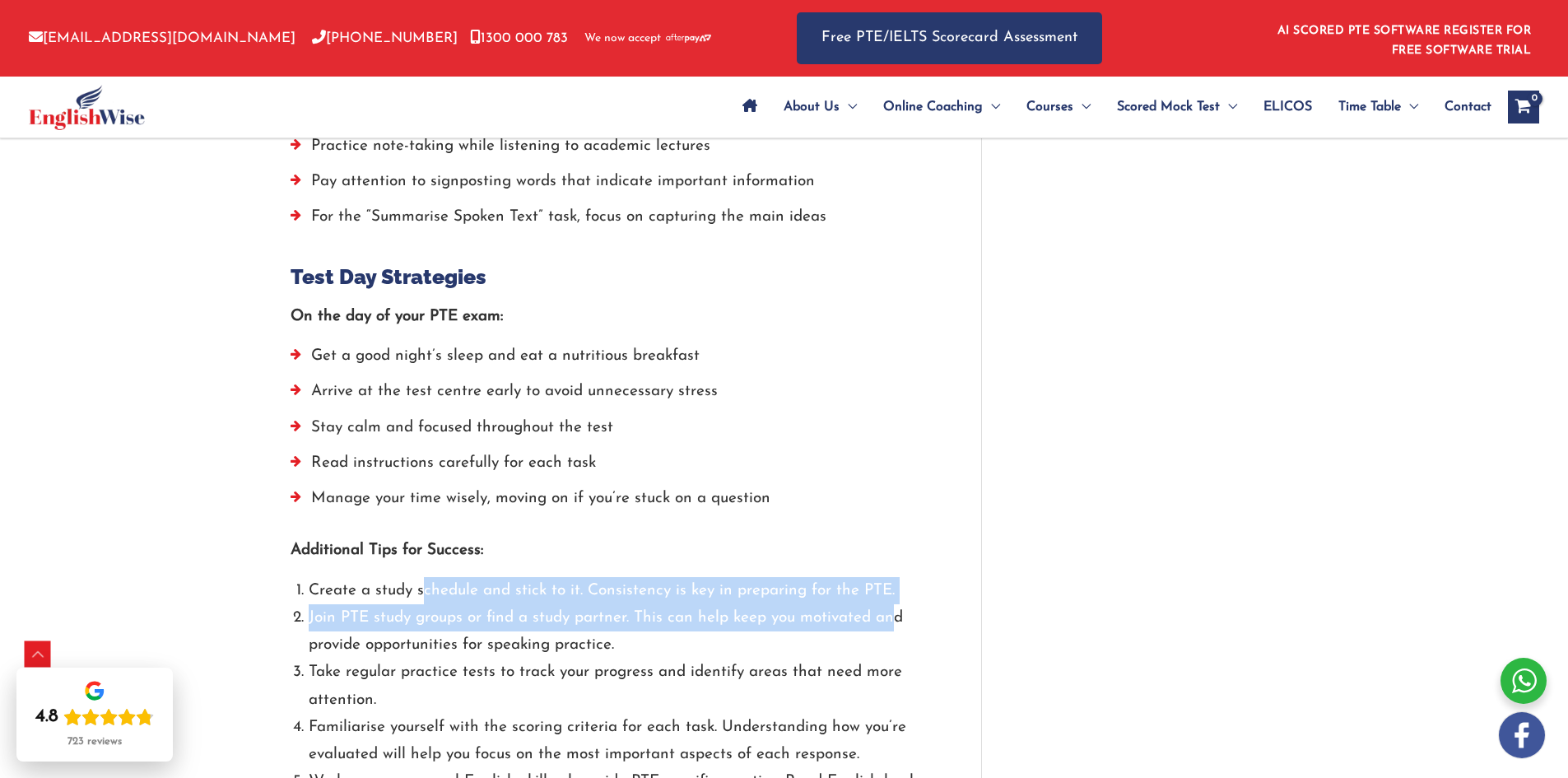
click at [871, 604] on li "Join PTE study groups or find a study partner. This can help keep you motivated…" at bounding box center [620, 632] width 623 height 55
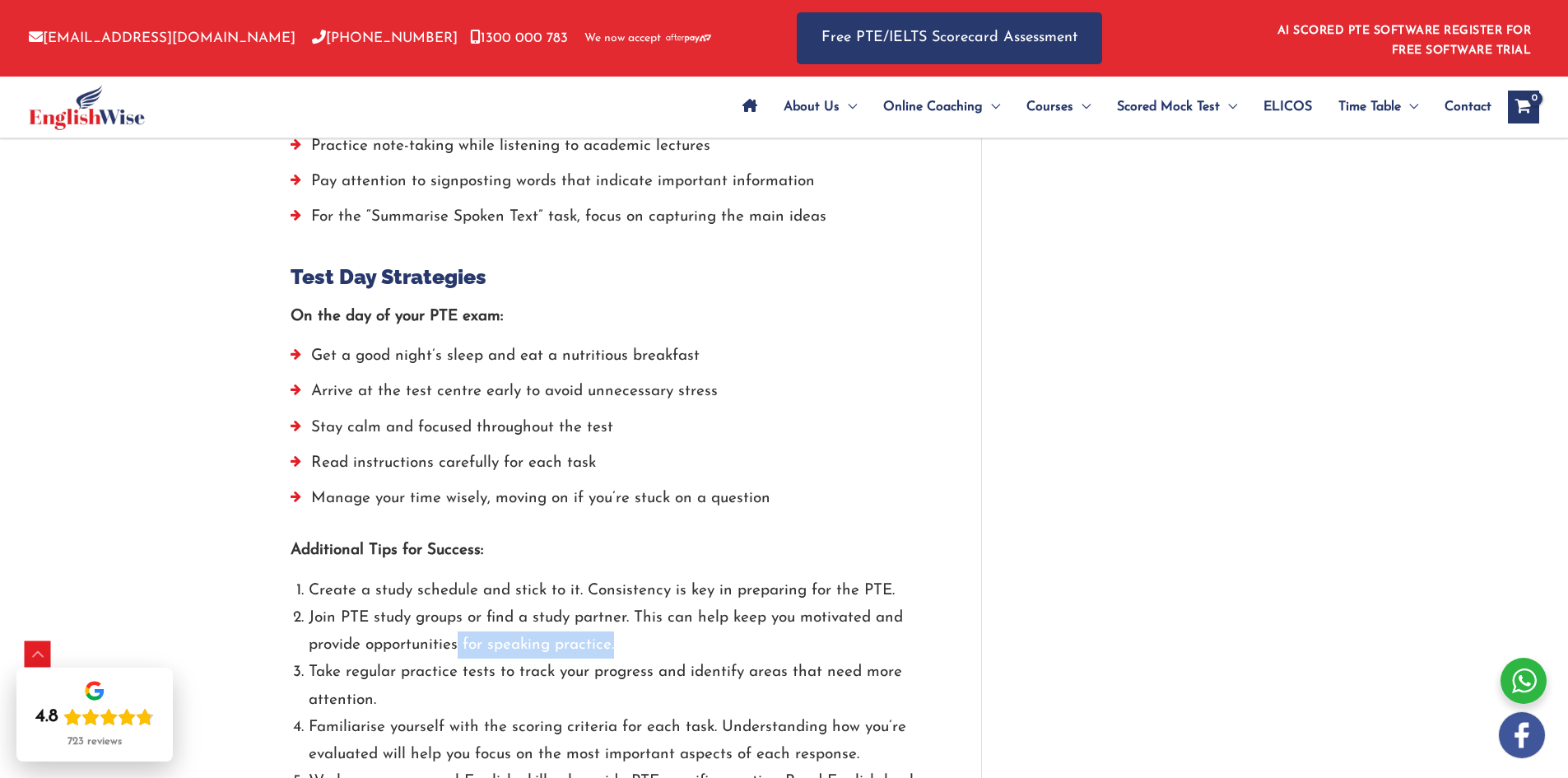
click at [439, 613] on li "Join PTE study groups or find a study partner. This can help keep you motivated…" at bounding box center [620, 632] width 623 height 55
click at [394, 604] on li "Join PTE study groups or find a study partner. This can help keep you motivated…" at bounding box center [620, 632] width 623 height 55
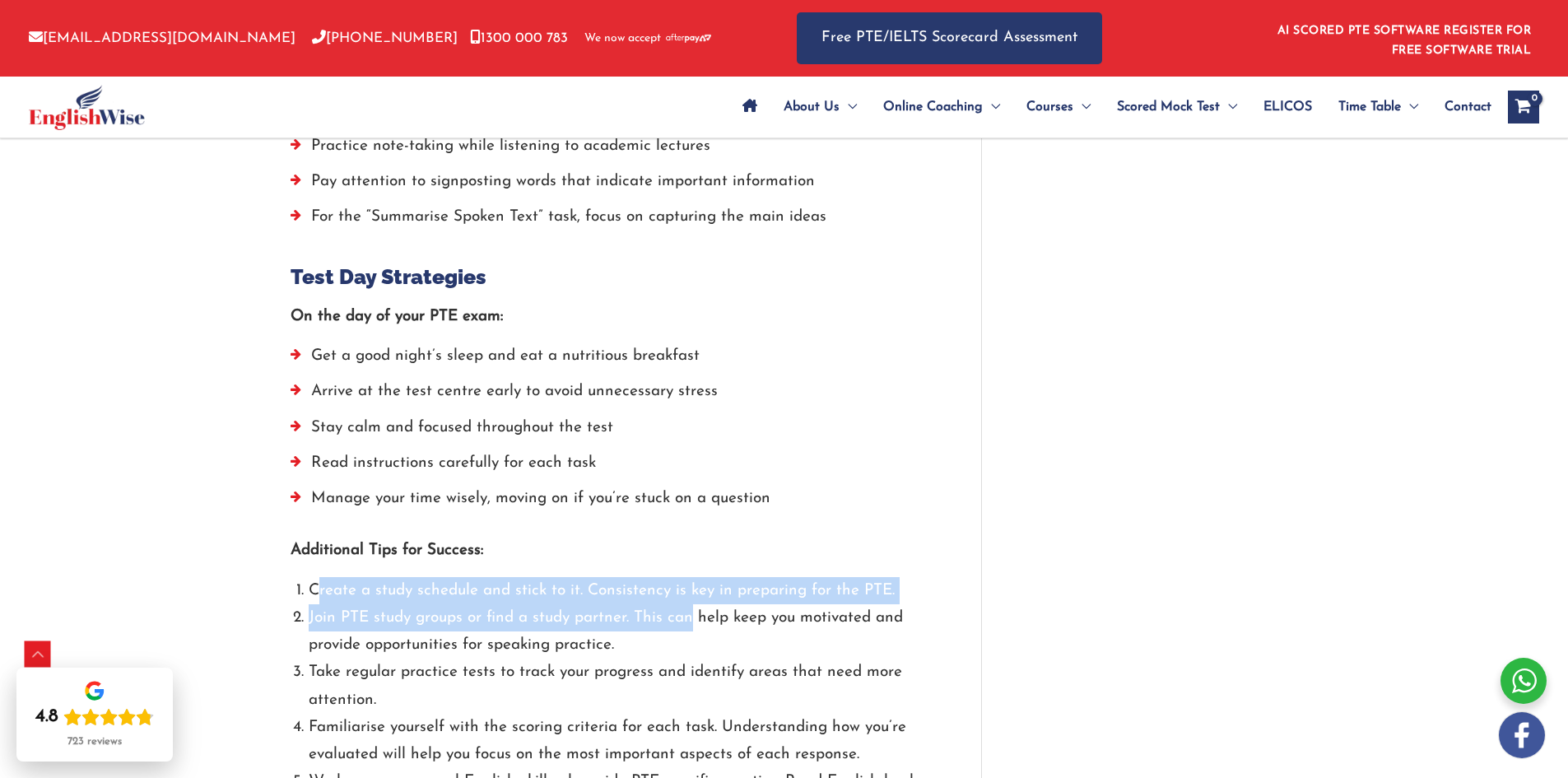
click at [696, 604] on li "Join PTE study groups or find a study partner. This can help keep you motivated…" at bounding box center [620, 632] width 623 height 55
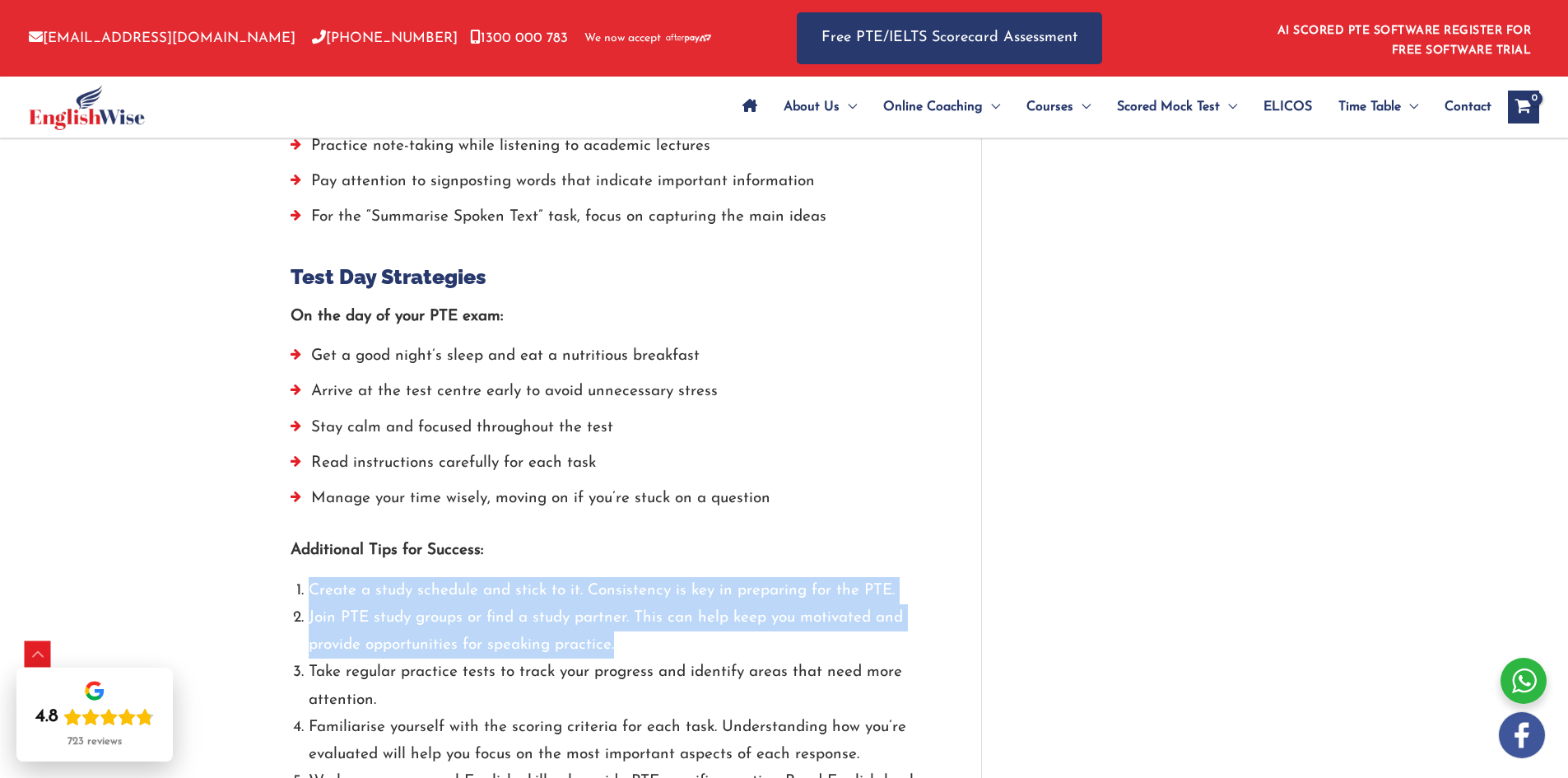
click at [309, 577] on li "Create a study schedule and stick to it. Consistency is key in preparing for th…" at bounding box center [620, 590] width 623 height 27
click at [657, 614] on li "Join PTE study groups or find a study partner. This can help keep you motivated…" at bounding box center [620, 632] width 623 height 55
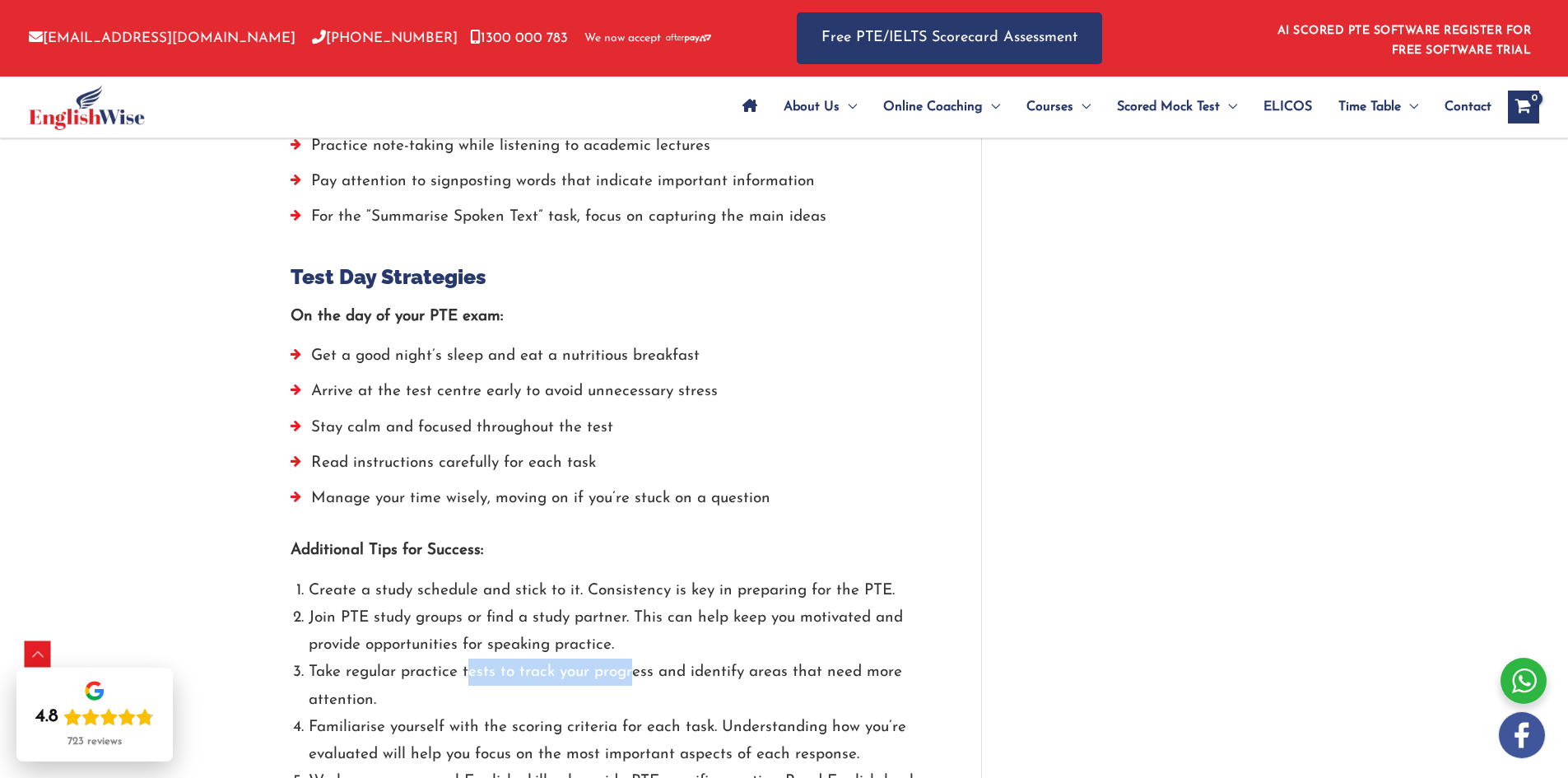
click at [439, 658] on li "Take regular practice tests to track your progress and identify areas that need…" at bounding box center [620, 686] width 623 height 55
click at [398, 658] on li "Take regular practice tests to track your progress and identify areas that need…" at bounding box center [620, 686] width 623 height 55
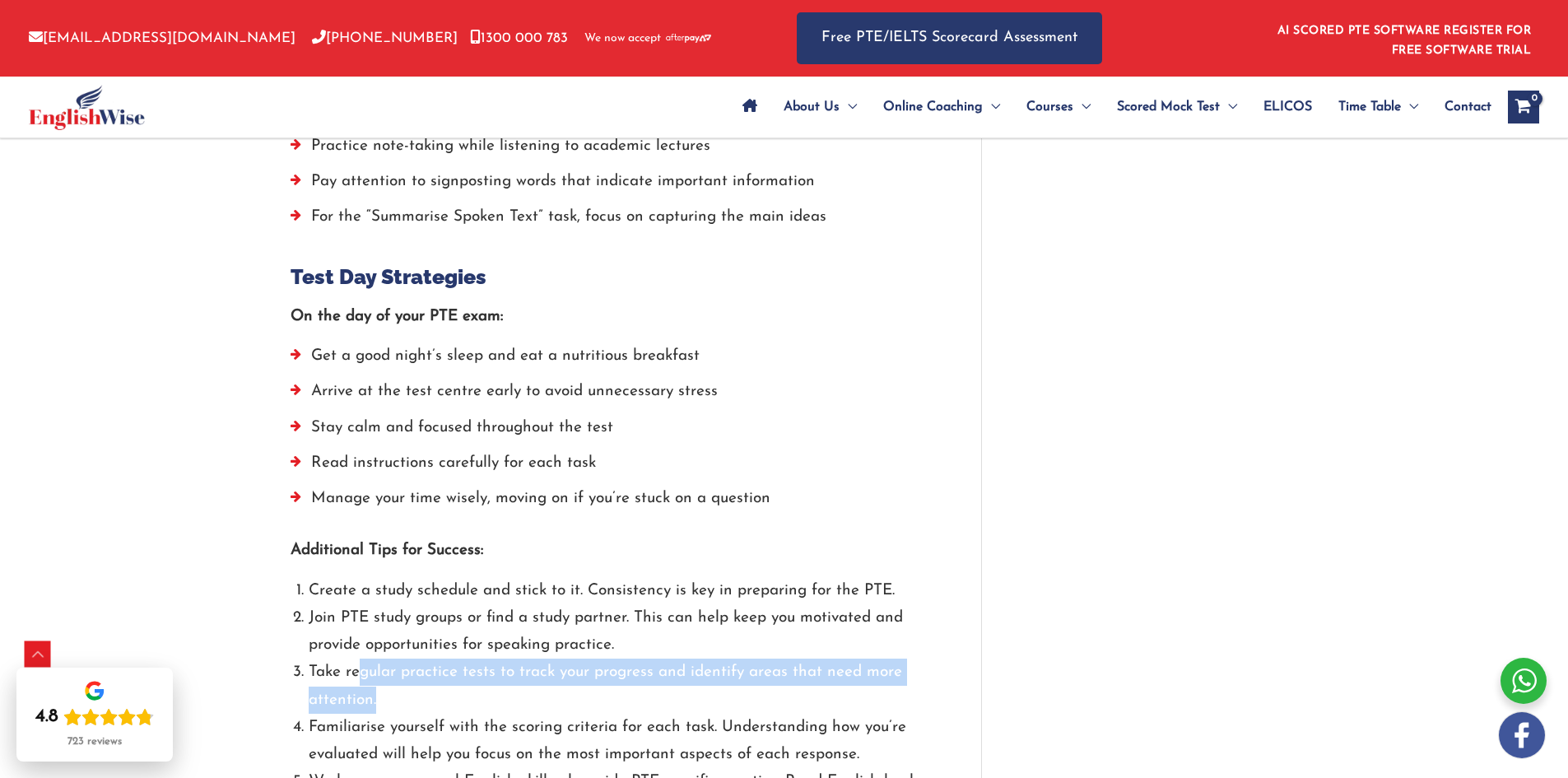
click at [647, 664] on li "Take regular practice tests to track your progress and identify areas that need…" at bounding box center [620, 686] width 623 height 55
click at [309, 658] on li "Take regular practice tests to track your progress and identify areas that need…" at bounding box center [620, 686] width 623 height 55
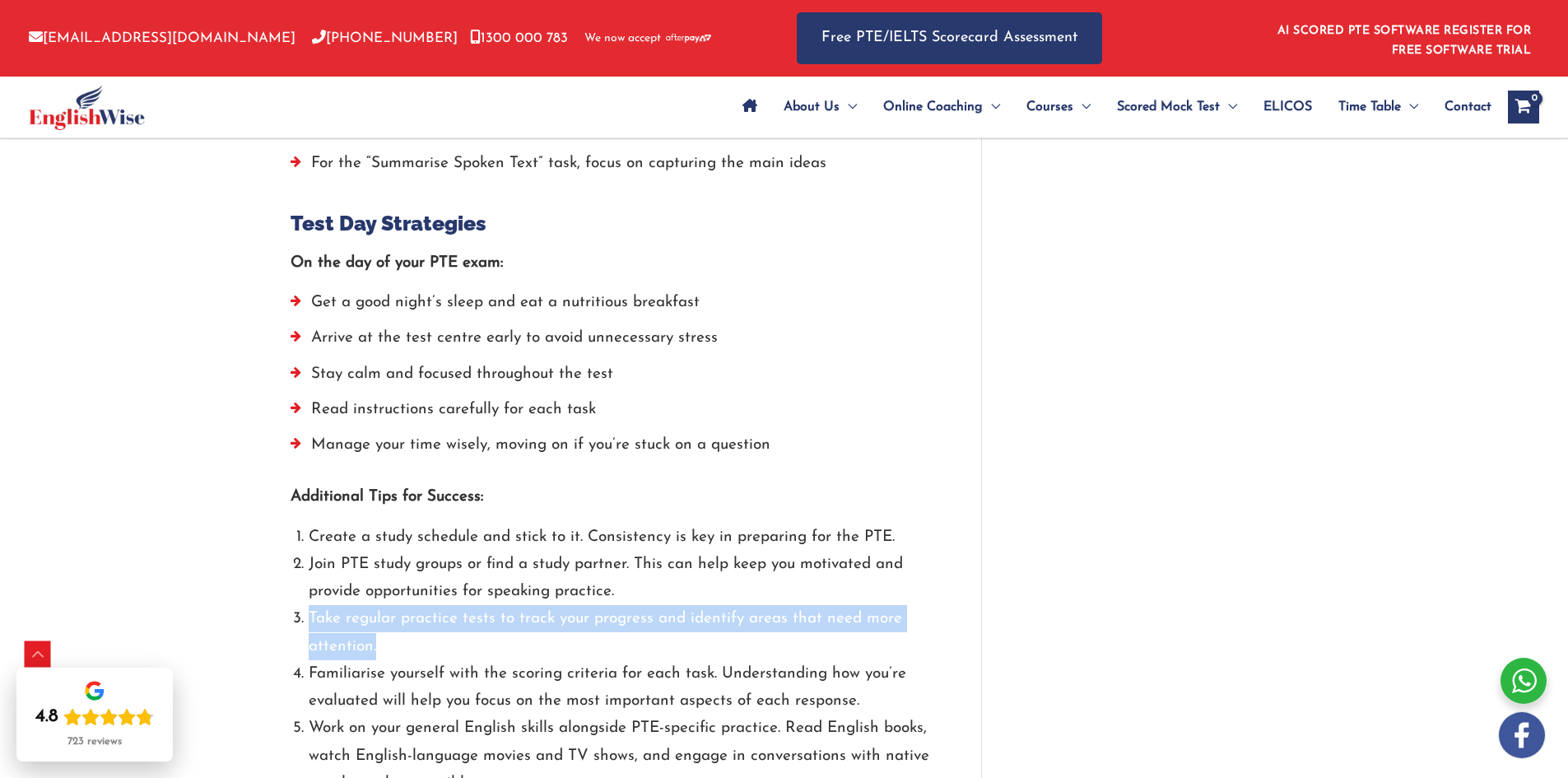
scroll to position [3623, 0]
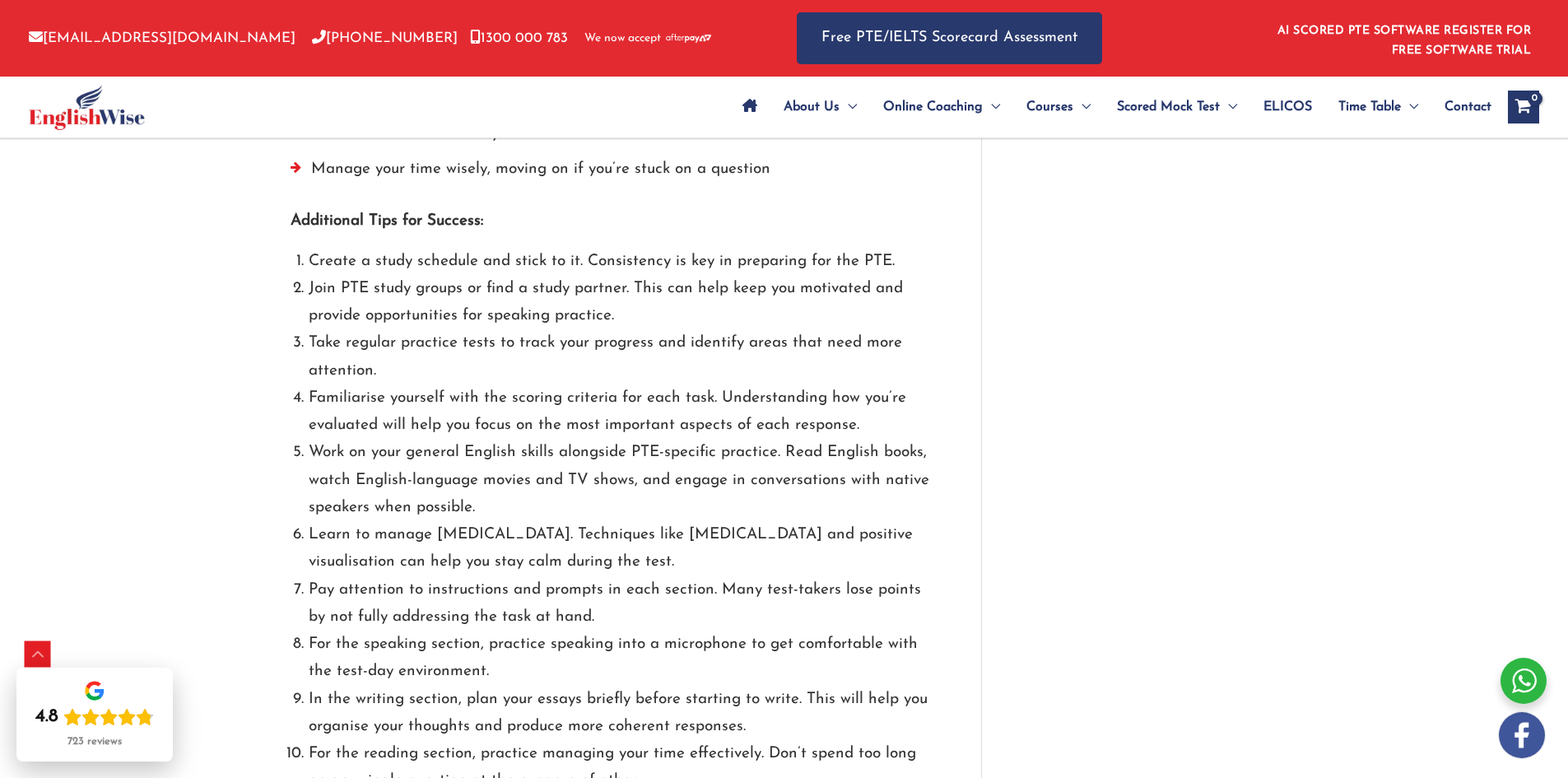
click at [702, 686] on li "In the writing section, plan your essays briefly before starting to write. This…" at bounding box center [620, 713] width 623 height 55
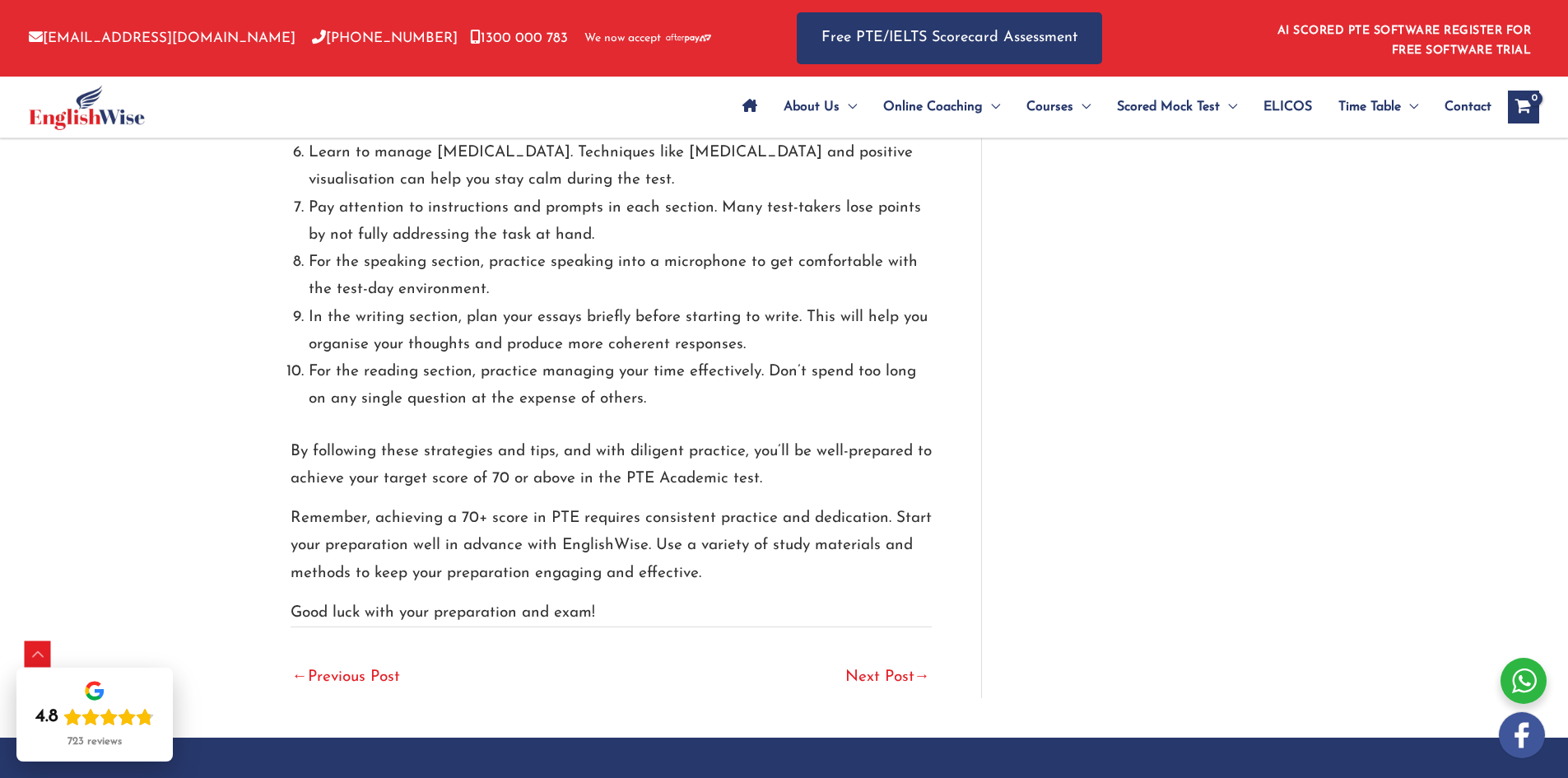
scroll to position [4283, 0]
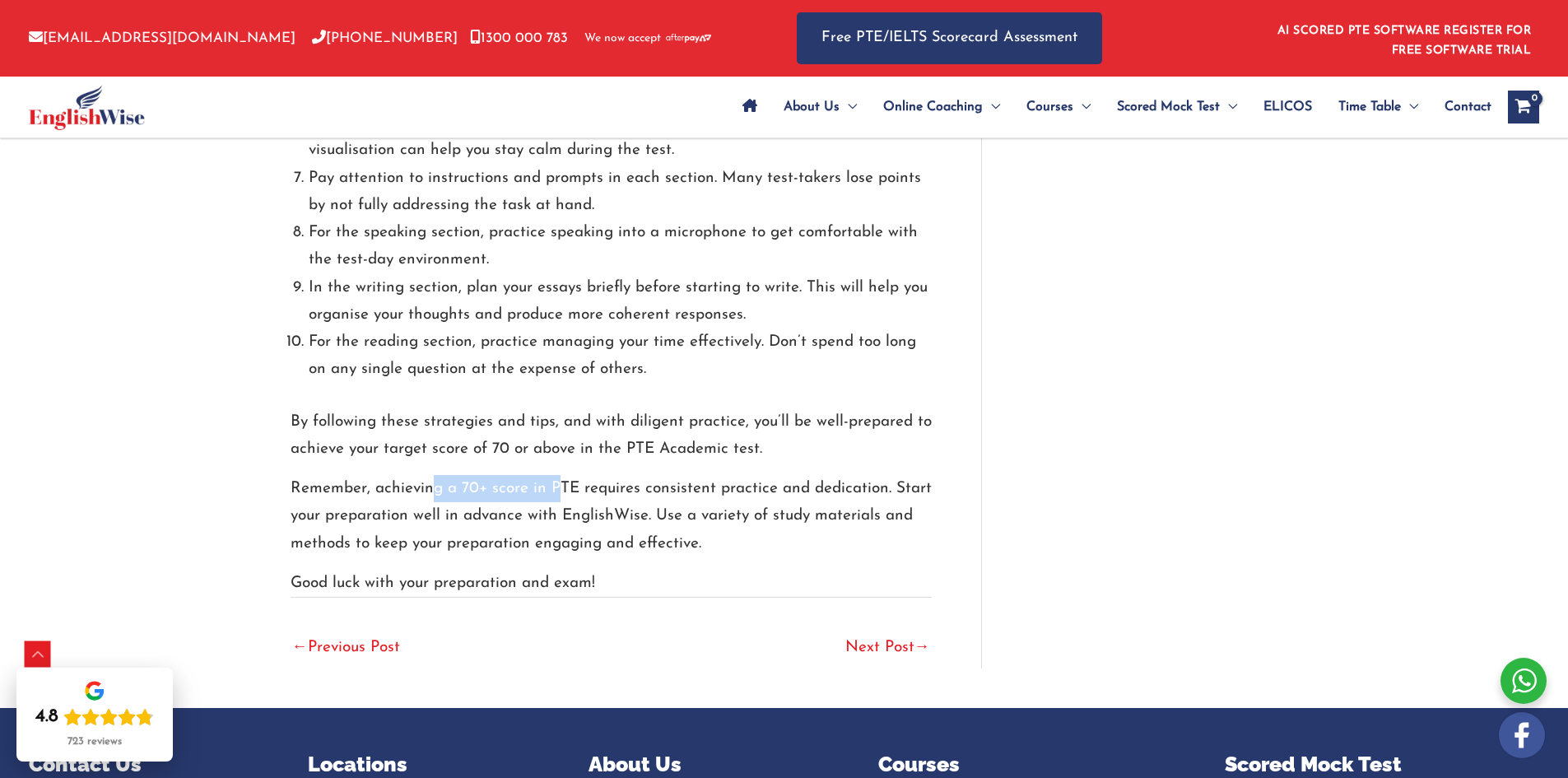
drag, startPoint x: 525, startPoint y: 443, endPoint x: 596, endPoint y: 443, distance: 71.0
click at [584, 443] on div "By following these strategies and tips, and with diligent practice, you’ll be w…" at bounding box center [611, 503] width 642 height 189
click at [621, 445] on div "By following these strategies and tips, and with diligent practice, you’ll be w…" at bounding box center [611, 503] width 642 height 189
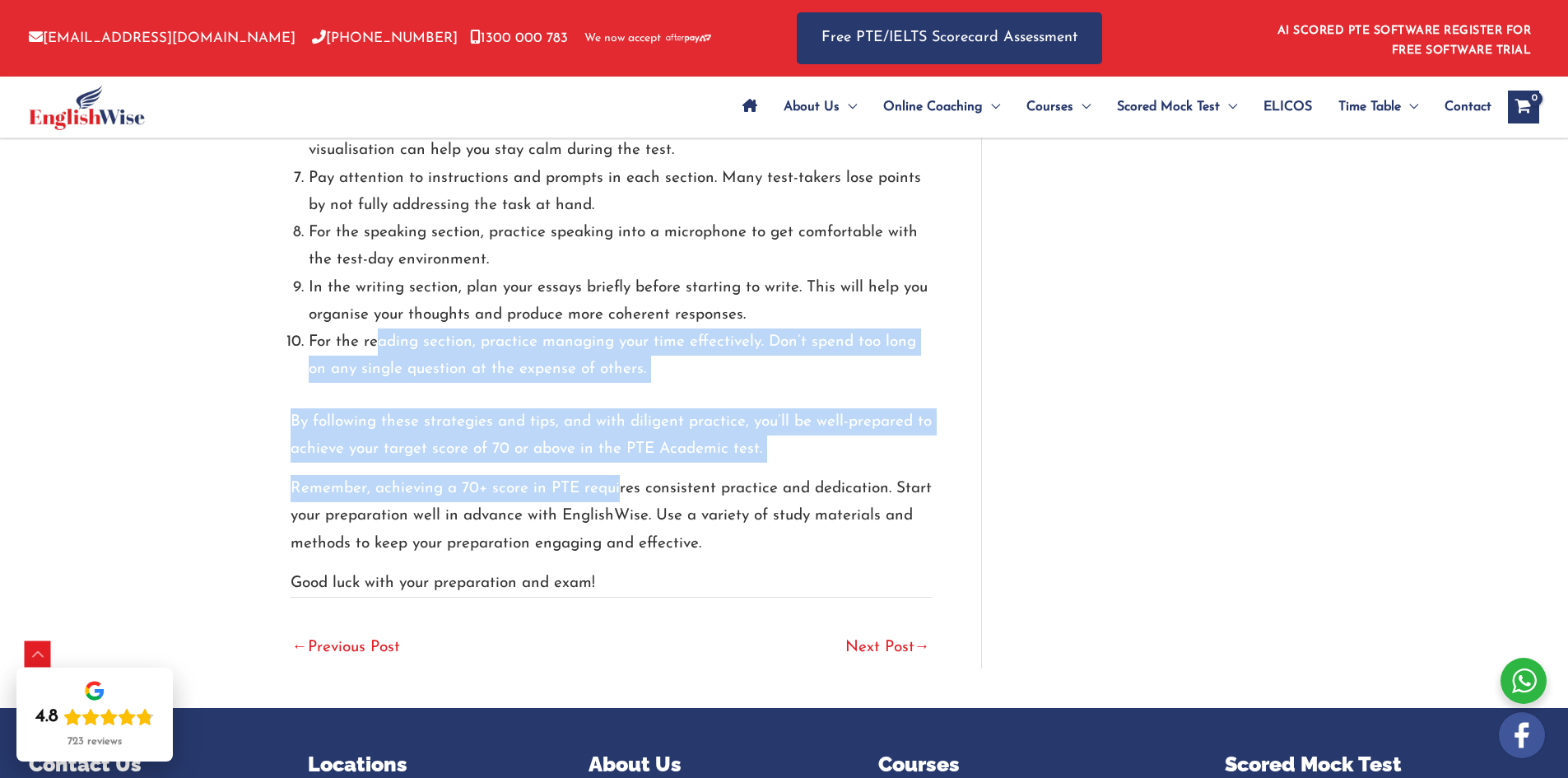
drag, startPoint x: 588, startPoint y: 425, endPoint x: 364, endPoint y: 306, distance: 253.6
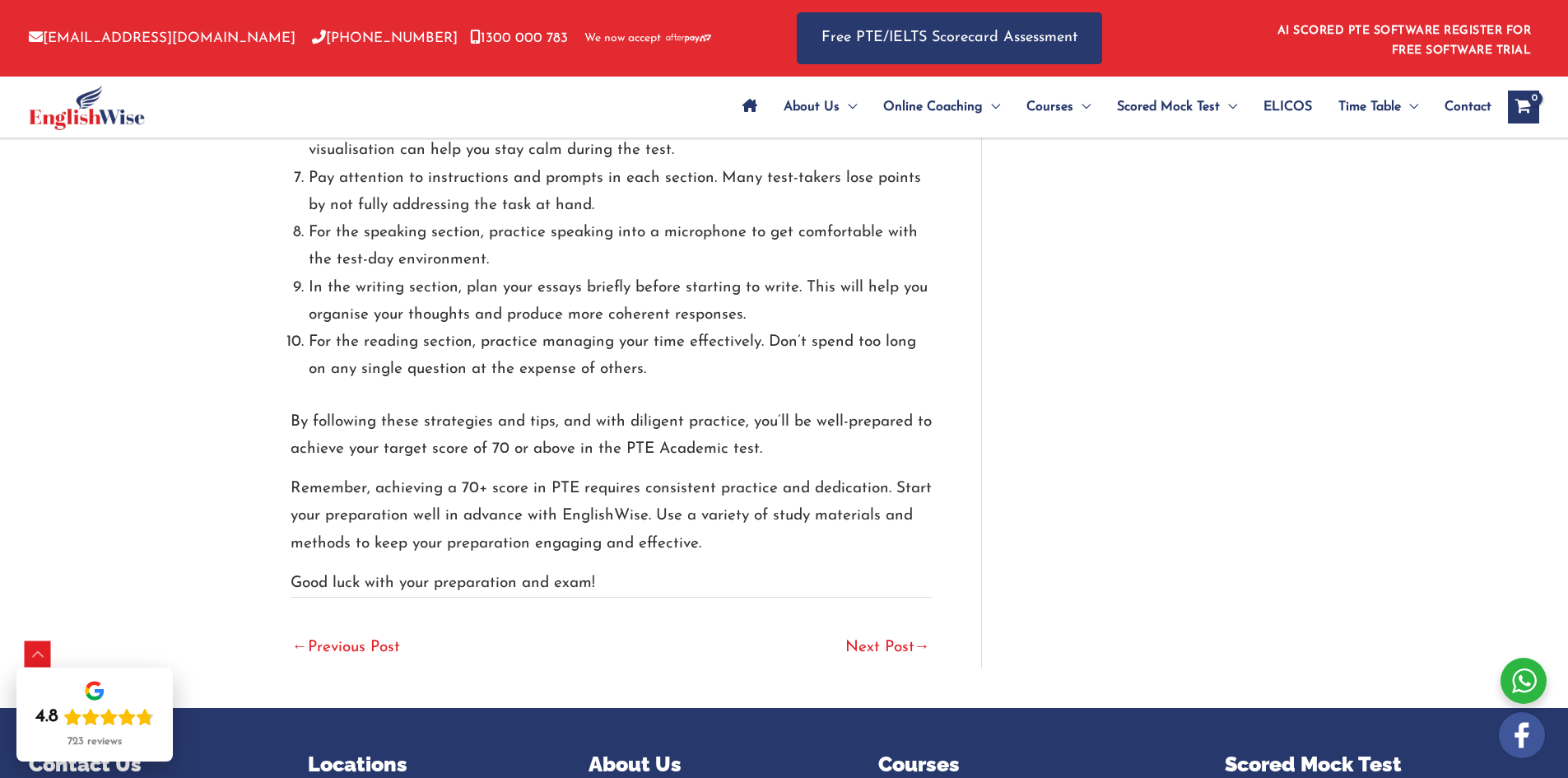
click at [356, 329] on li "For the reading section, practice managing your time effectively. Don’t spend t…" at bounding box center [620, 356] width 623 height 55
drag, startPoint x: 460, startPoint y: 309, endPoint x: 791, endPoint y: 309, distance: 331.0
click at [721, 329] on li "For the reading section, practice managing your time effectively. Don’t spend t…" at bounding box center [620, 356] width 623 height 55
click at [795, 329] on li "For the reading section, practice managing your time effectively. Don’t spend t…" at bounding box center [620, 356] width 623 height 55
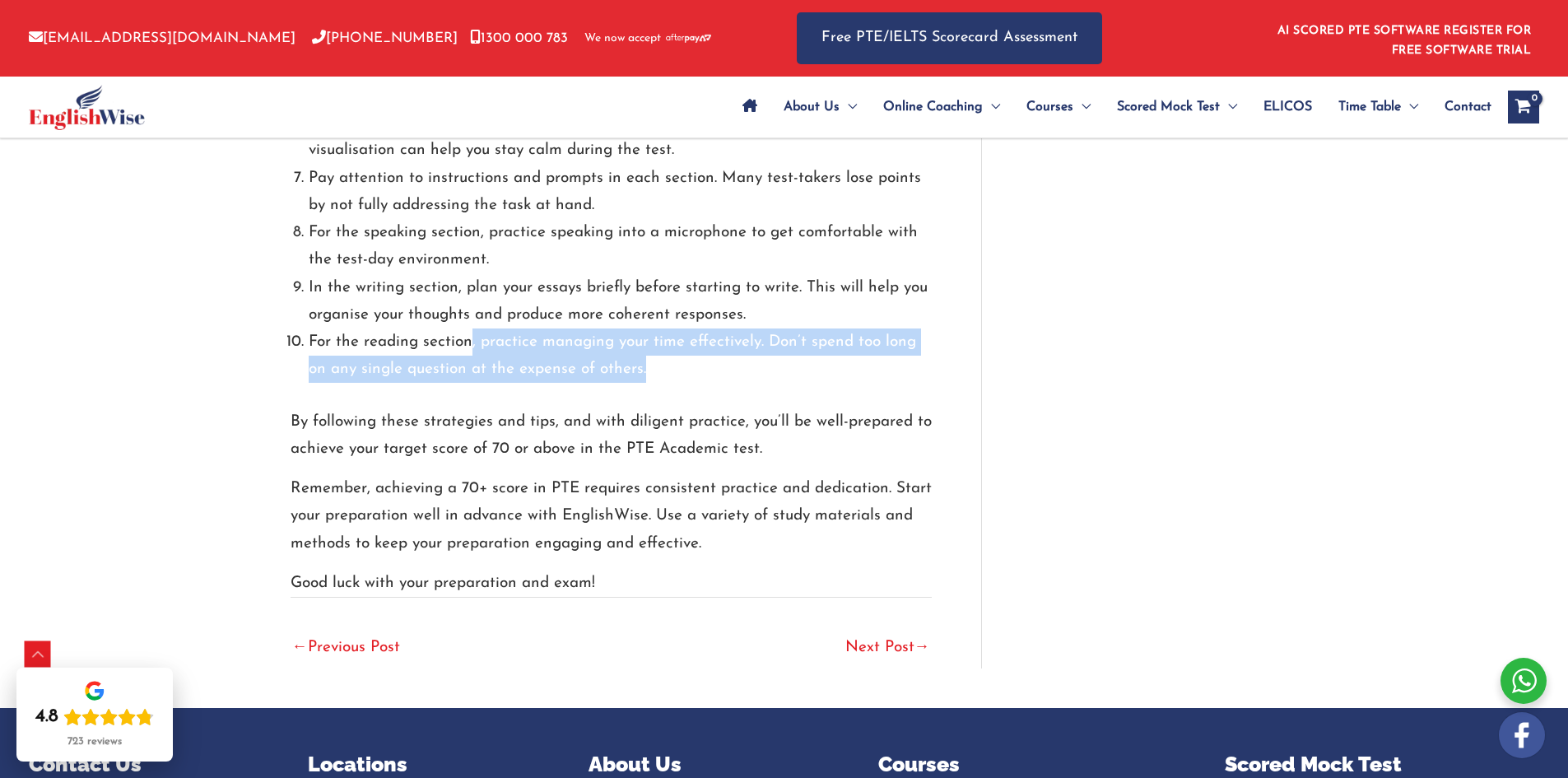
drag, startPoint x: 745, startPoint y: 332, endPoint x: 433, endPoint y: 296, distance: 314.1
click at [441, 298] on ol "Create a study schedule and stick to it. Consistency is key in preparing for th…" at bounding box center [620, 110] width 623 height 548
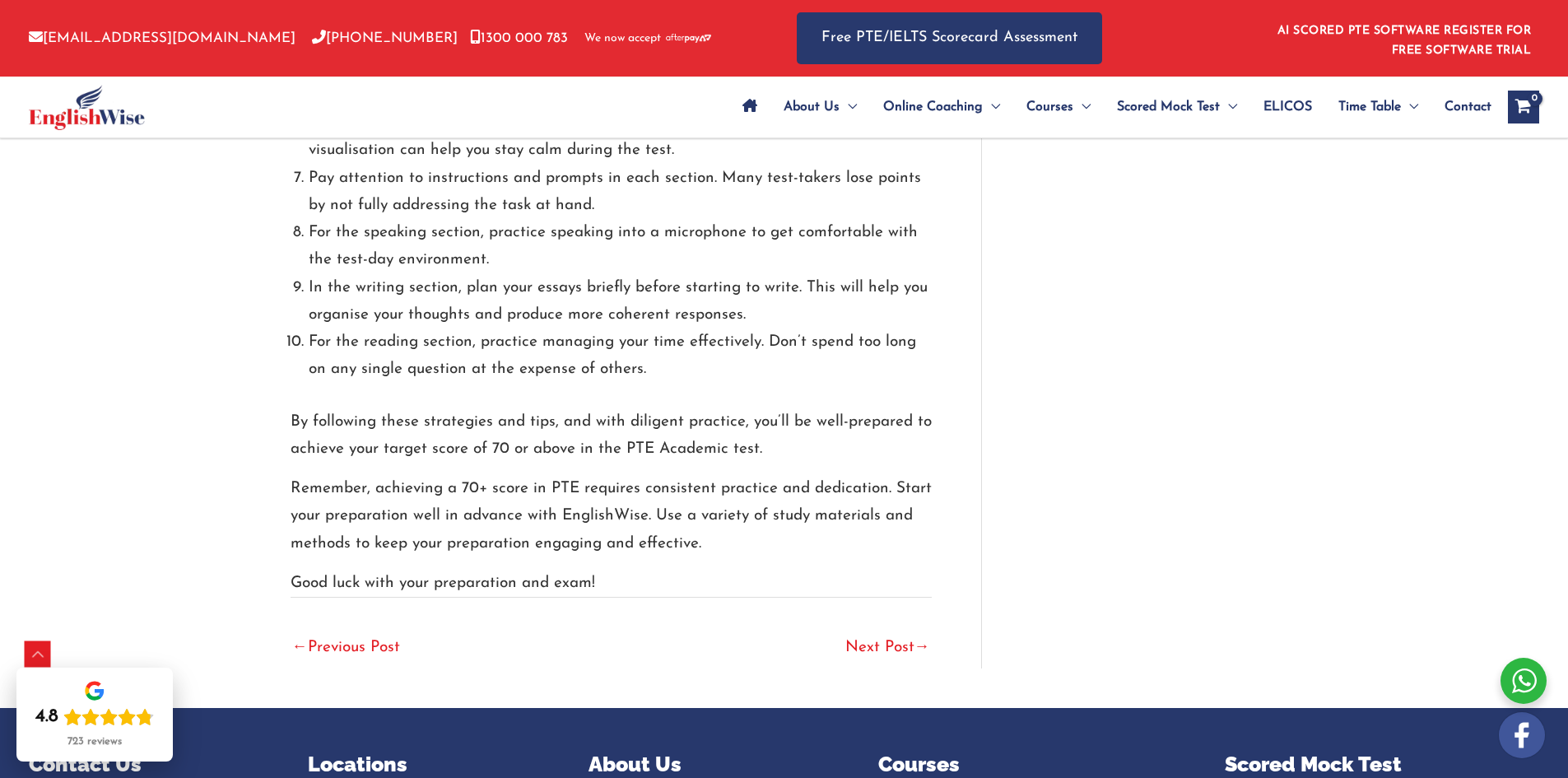
click at [432, 296] on li "In the writing section, plan your essays briefly before starting to write. This…" at bounding box center [620, 301] width 623 height 55
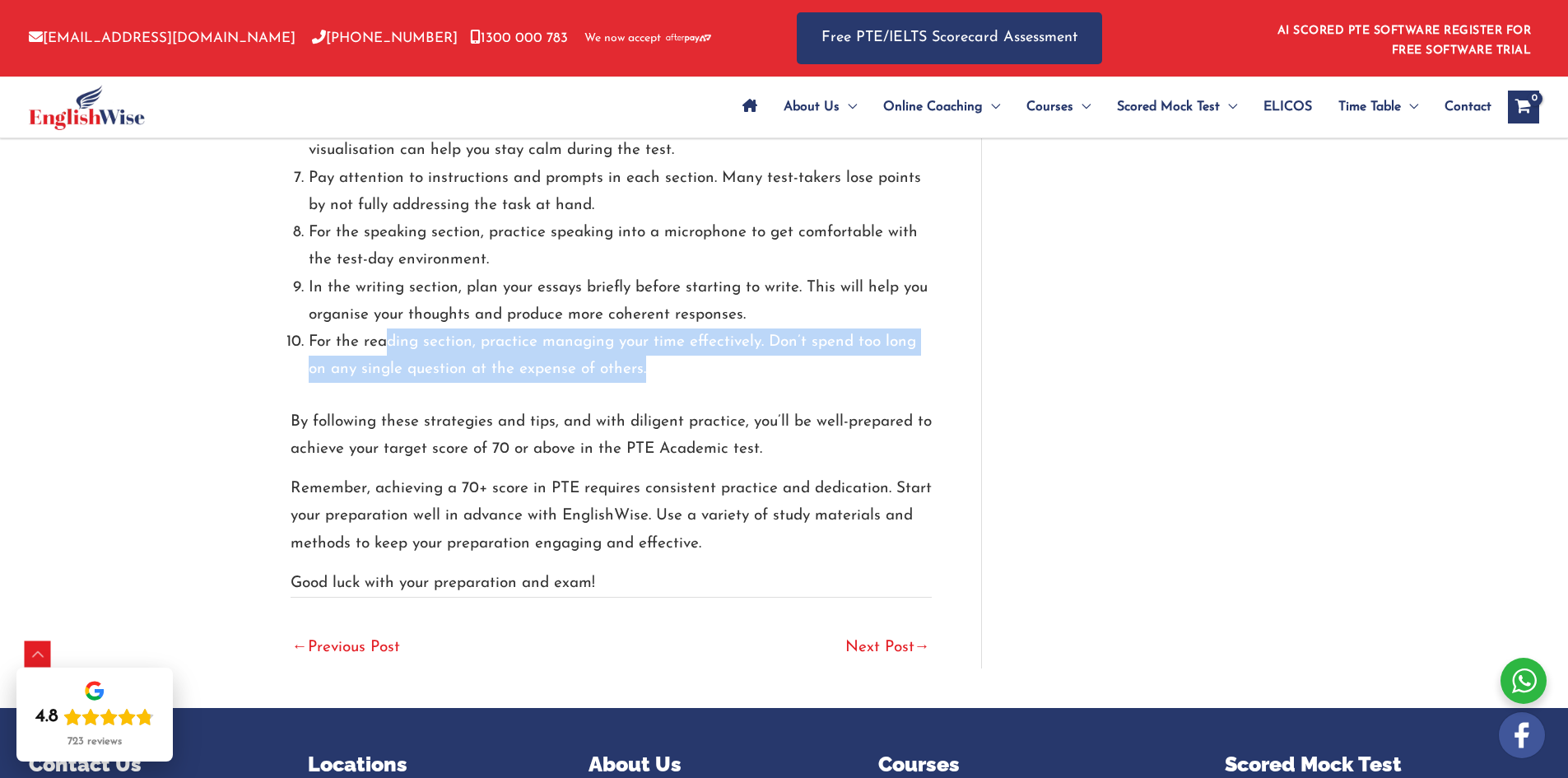
drag, startPoint x: 384, startPoint y: 310, endPoint x: 848, endPoint y: 340, distance: 465.0
click at [801, 340] on li "For the reading section, practice managing your time effectively. Don’t spend t…" at bounding box center [620, 356] width 623 height 55
click at [848, 340] on li "For the reading section, practice managing your time effectively. Don’t spend t…" at bounding box center [620, 356] width 623 height 55
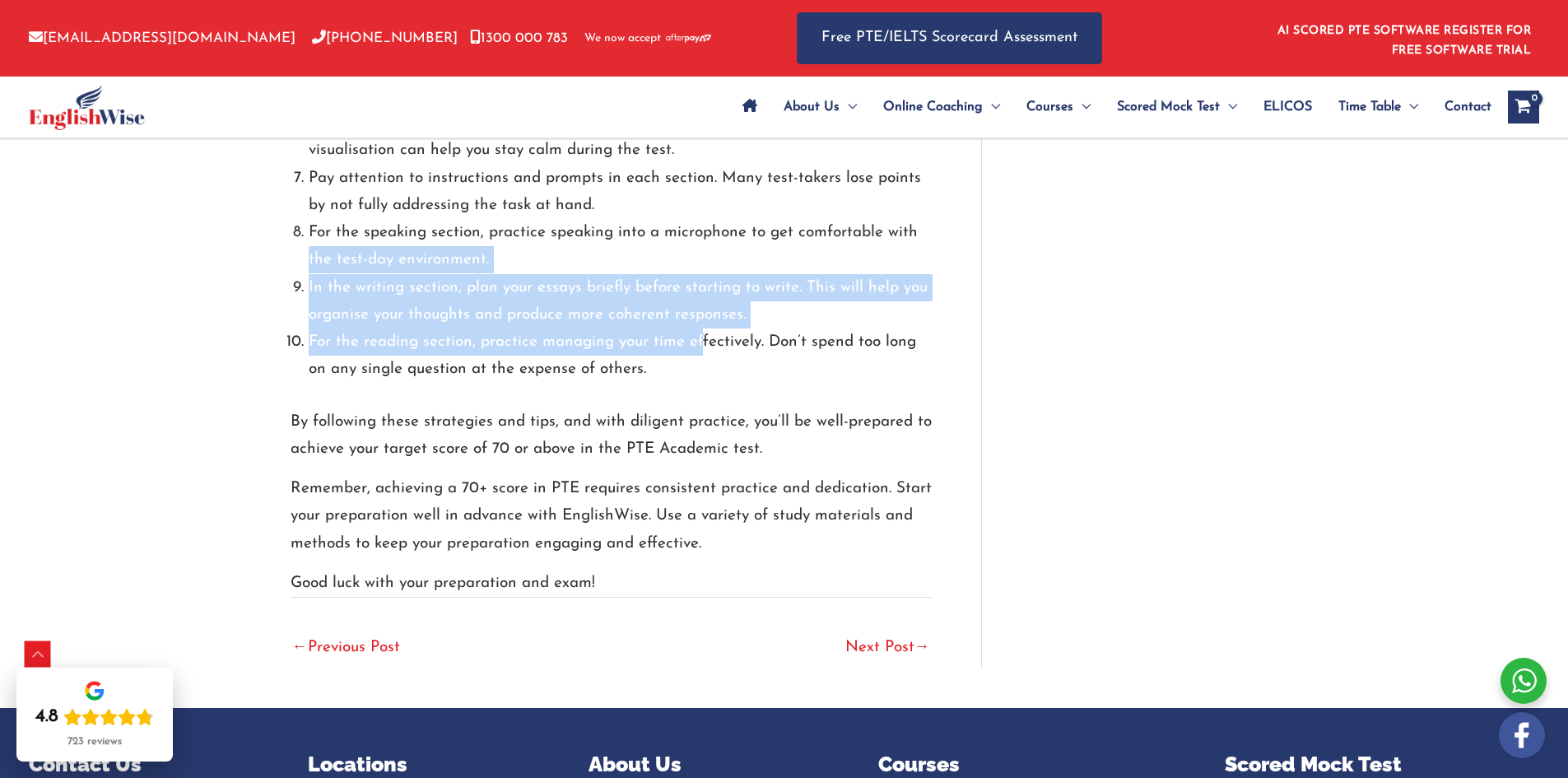
drag, startPoint x: 686, startPoint y: 322, endPoint x: 296, endPoint y: 240, distance: 398.5
click at [296, 240] on div "Additional Tips for Success: Create a study schedule and stick to it. Consisten…" at bounding box center [611, 89] width 642 height 587
click at [318, 274] on li "In the writing section, plan your essays briefly before starting to write. This…" at bounding box center [620, 301] width 623 height 55
drag, startPoint x: 359, startPoint y: 257, endPoint x: 790, endPoint y: 306, distance: 433.8
click at [786, 306] on ol "Create a study schedule and stick to it. Consistency is key in preparing for th…" at bounding box center [620, 110] width 623 height 548
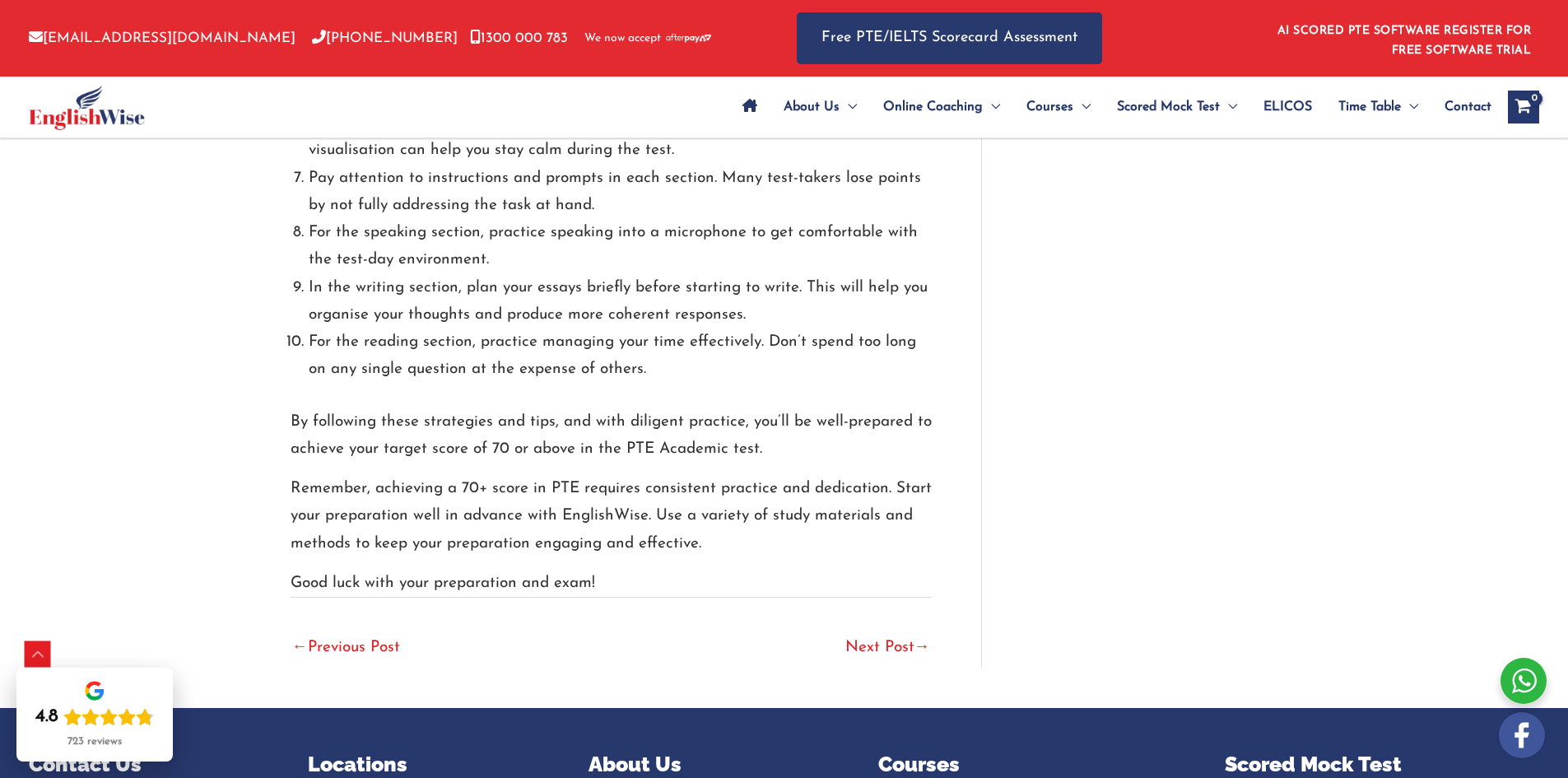
click at [811, 329] on li "For the reading section, practice managing your time effectively. Don’t spend t…" at bounding box center [620, 356] width 623 height 55
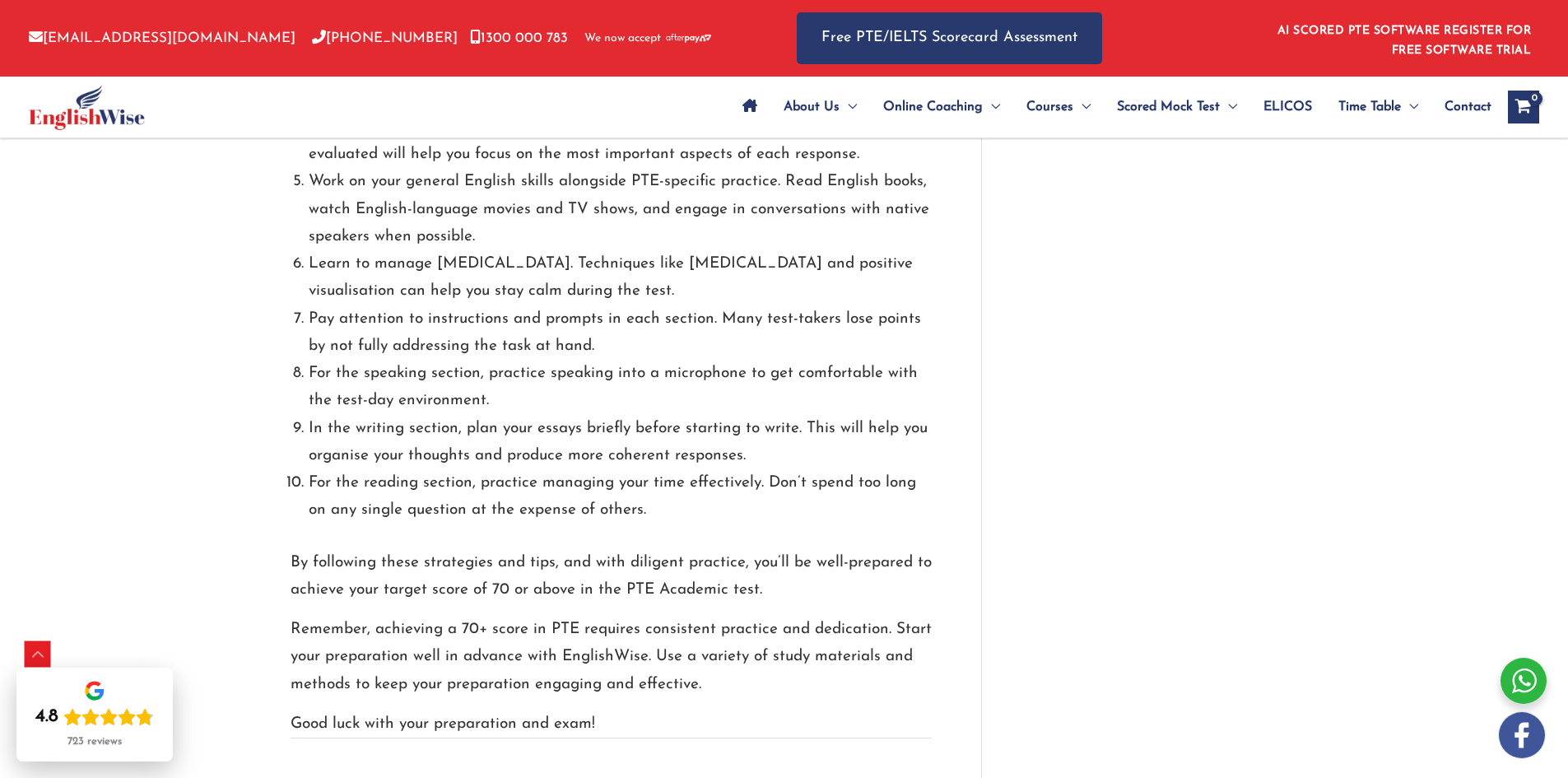
scroll to position [4118, 0]
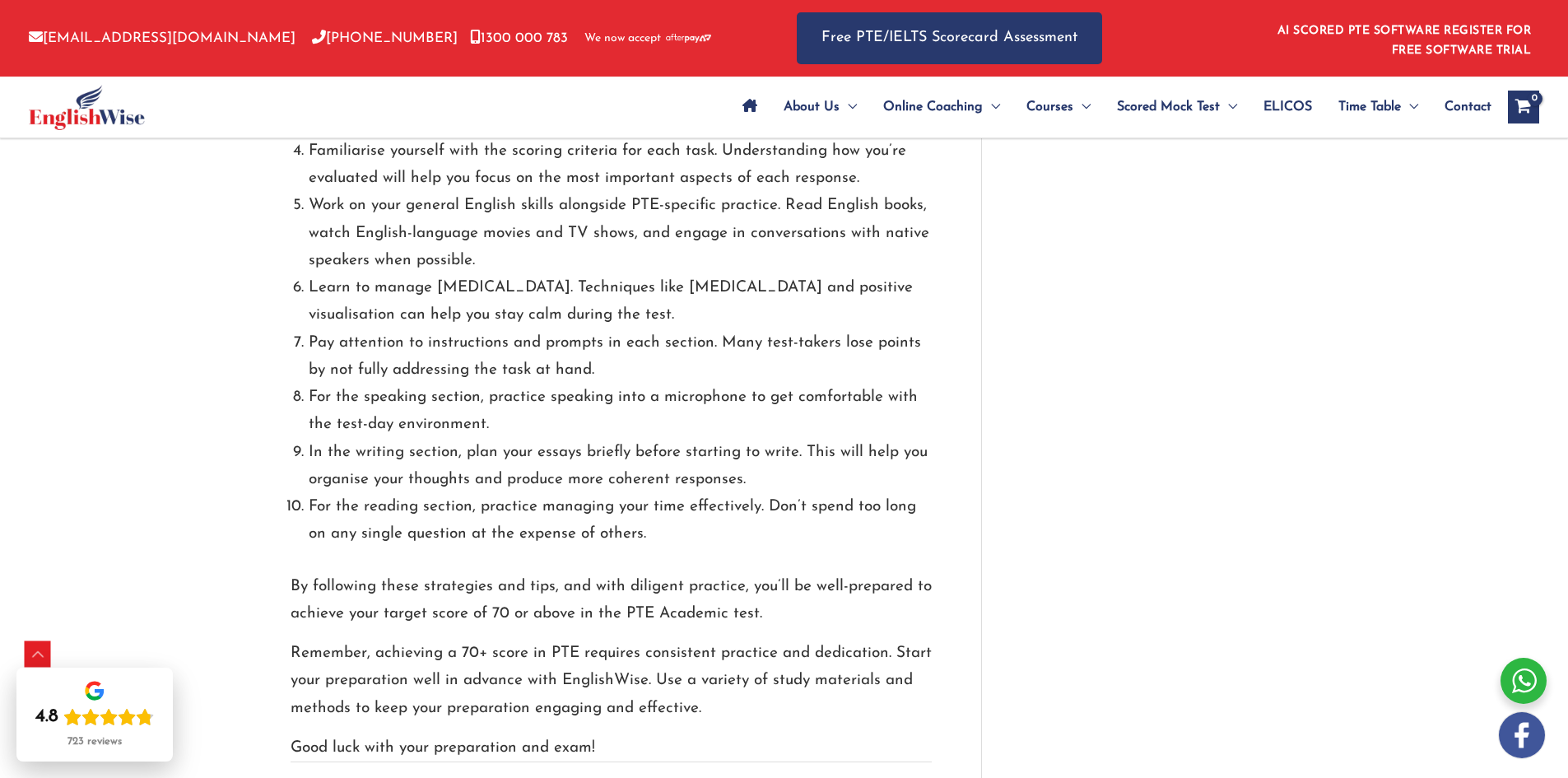
drag, startPoint x: 442, startPoint y: 322, endPoint x: 641, endPoint y: 347, distance: 200.6
click at [614, 342] on li "Pay attention to instructions and prompts in each section. Many test-takers los…" at bounding box center [620, 357] width 623 height 55
click at [649, 349] on li "Pay attention to instructions and prompts in each section. Many test-takers los…" at bounding box center [620, 357] width 623 height 55
drag, startPoint x: 559, startPoint y: 367, endPoint x: 247, endPoint y: 365, distance: 312.0
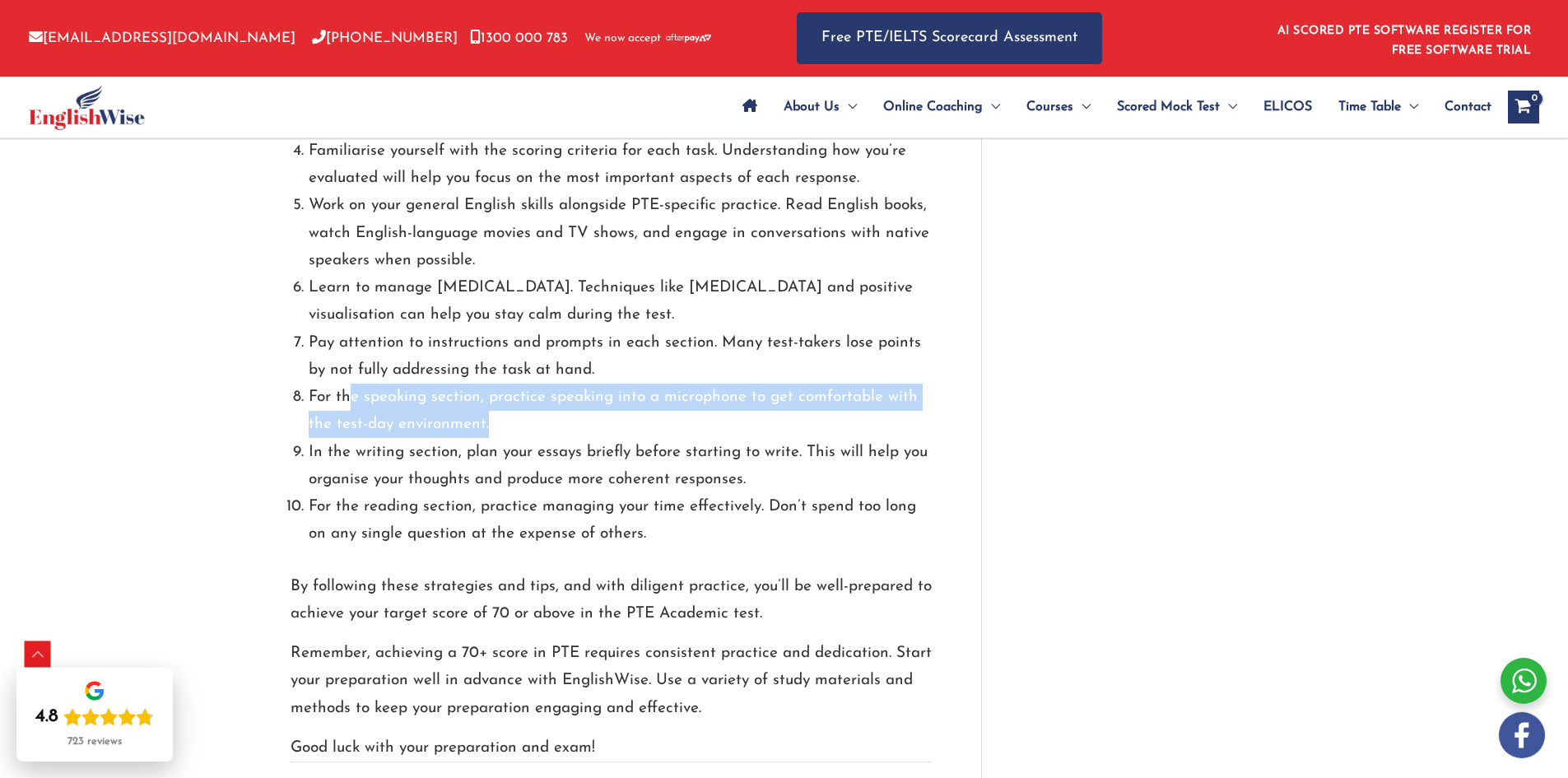
drag, startPoint x: 354, startPoint y: 364, endPoint x: 569, endPoint y: 413, distance: 220.5
click at [543, 408] on li "For the speaking section, practice speaking into a microphone to get comfortabl…" at bounding box center [620, 411] width 623 height 55
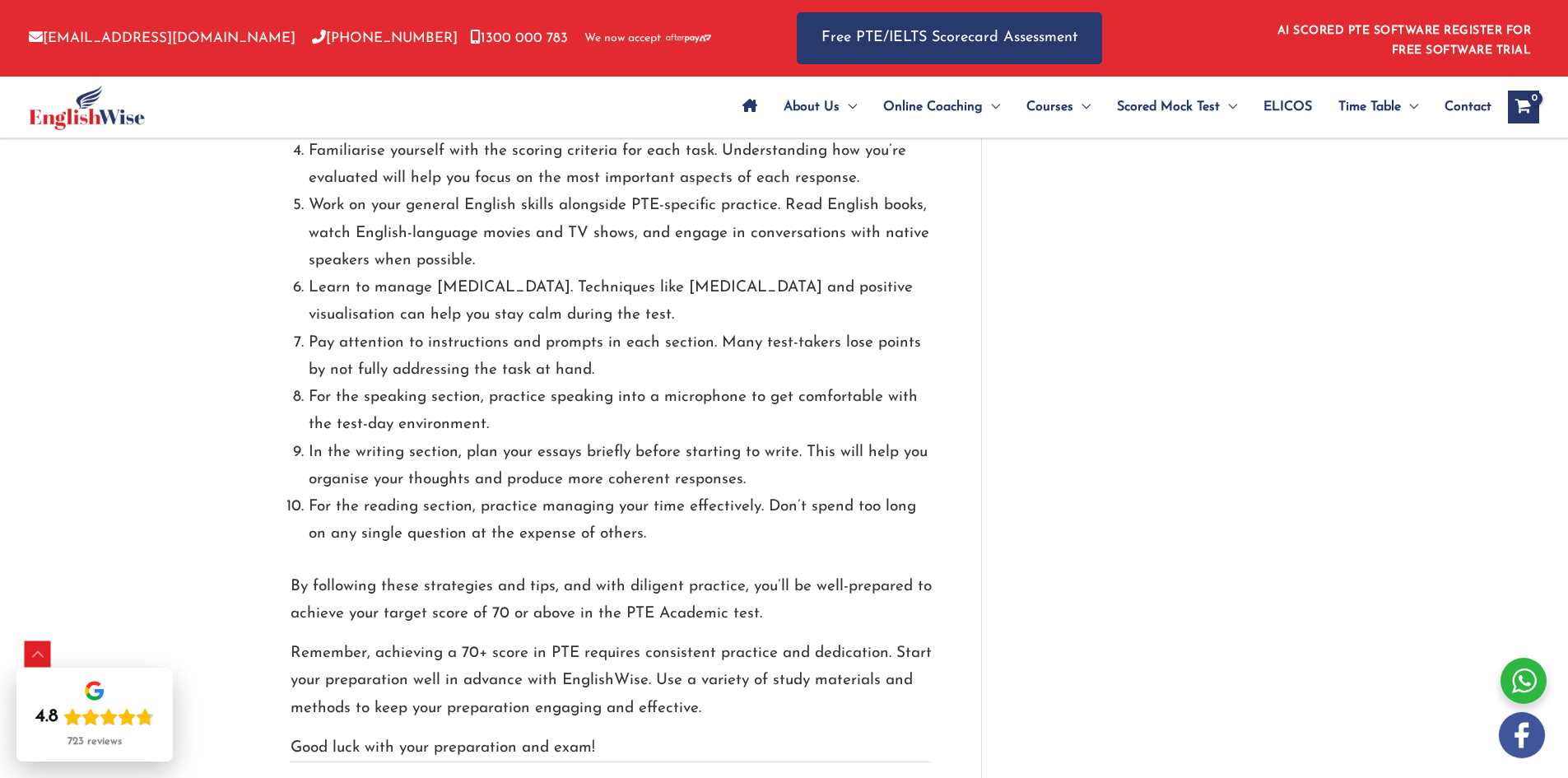
click at [569, 439] on li "In the writing section, plan your essays briefly before starting to write. This…" at bounding box center [620, 467] width 623 height 55
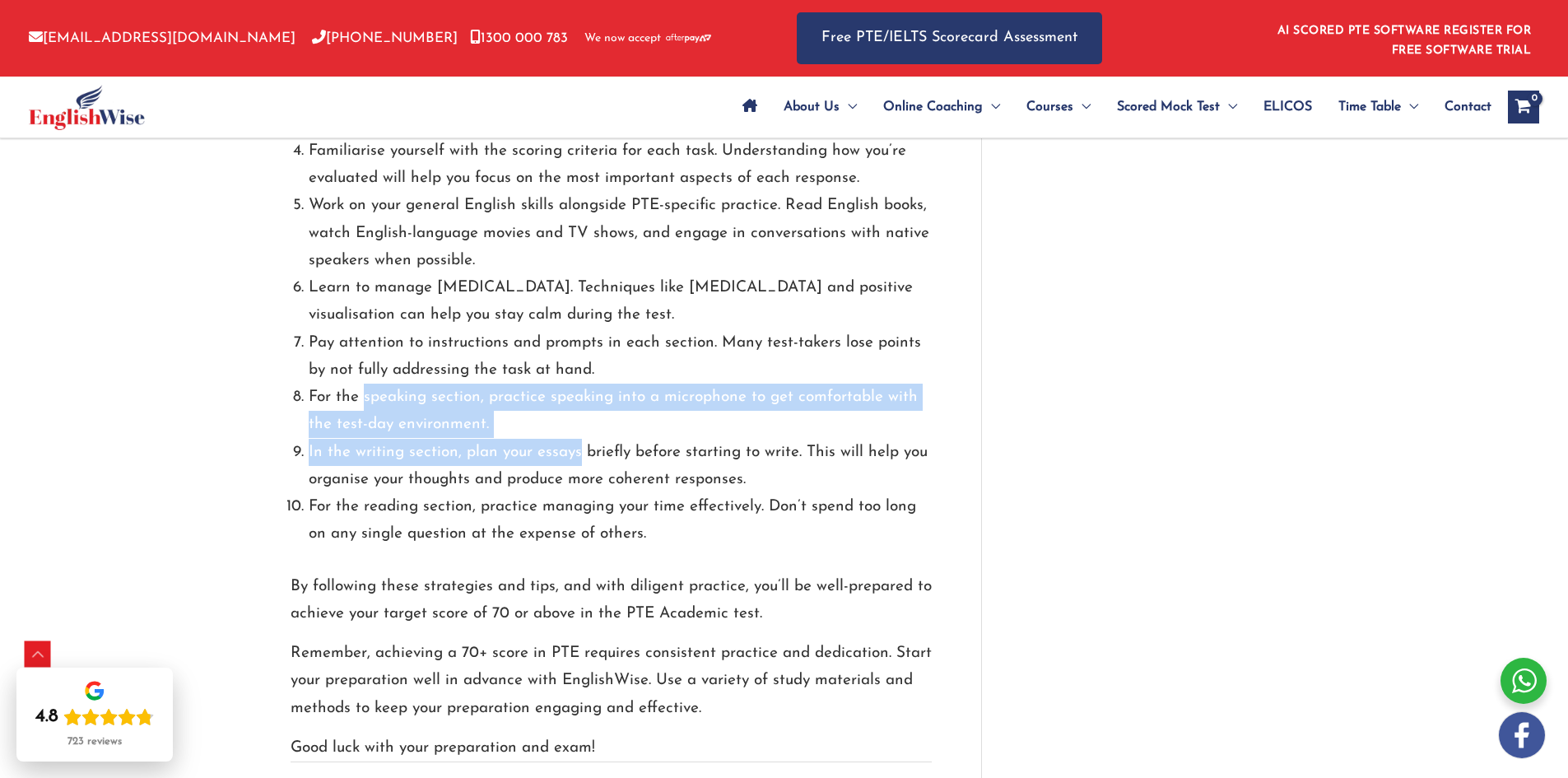
drag, startPoint x: 569, startPoint y: 413, endPoint x: 381, endPoint y: 359, distance: 195.6
click at [383, 359] on ol "Create a study schedule and stick to it. Consistency is key in preparing for th…" at bounding box center [620, 275] width 623 height 548
click at [381, 384] on li "For the speaking section, practice speaking into a microphone to get comfortabl…" at bounding box center [620, 411] width 623 height 55
drag, startPoint x: 362, startPoint y: 368, endPoint x: 653, endPoint y: 428, distance: 297.1
click at [617, 423] on ol "Create a study schedule and stick to it. Consistency is key in preparing for th…" at bounding box center [620, 275] width 623 height 548
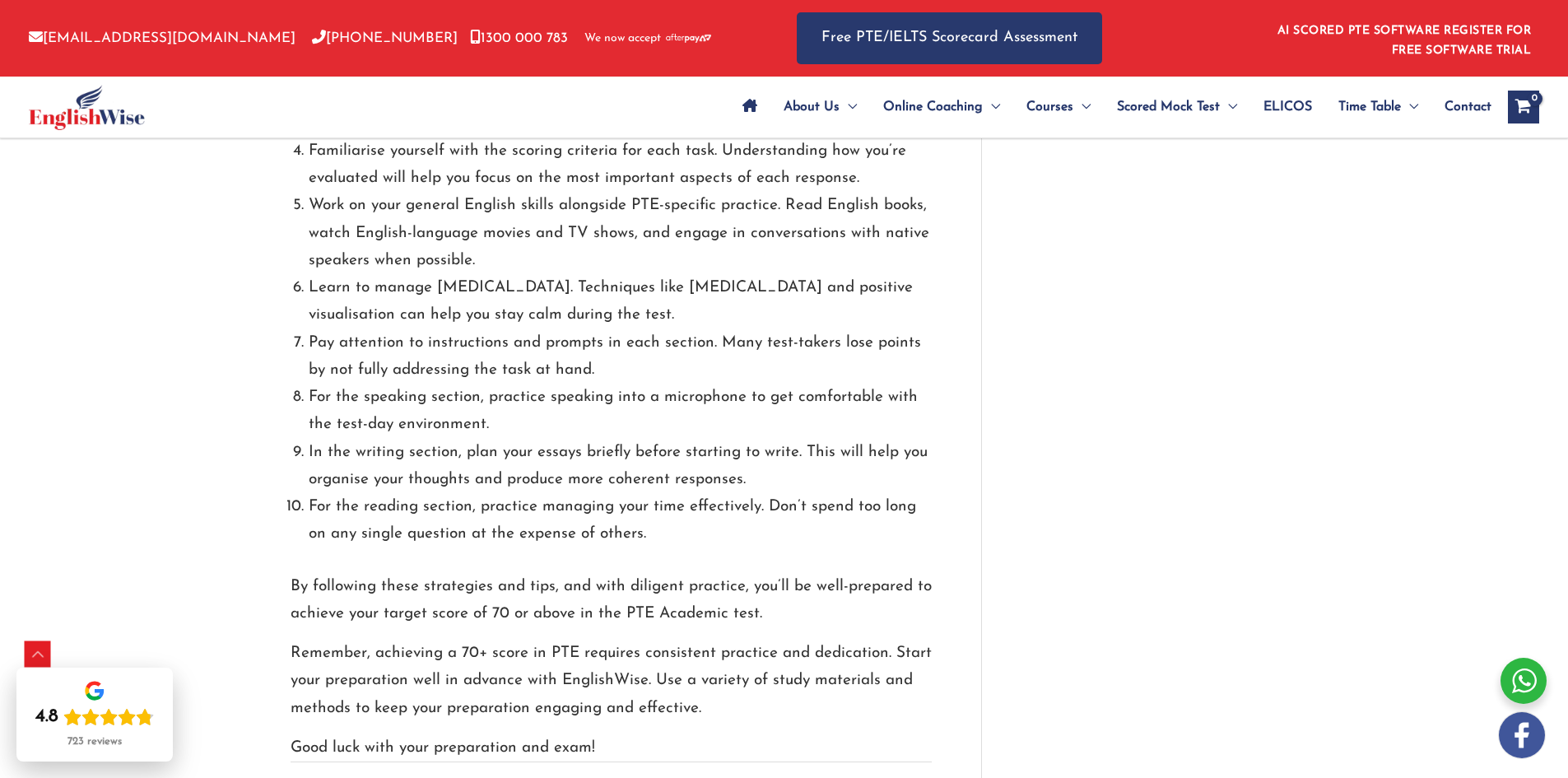
click at [654, 439] on li "In the writing section, plan your essays briefly before starting to write. This…" at bounding box center [620, 467] width 623 height 55
drag, startPoint x: 569, startPoint y: 575, endPoint x: 604, endPoint y: 575, distance: 35.0
click at [584, 575] on p "By following these strategies and tips, and with diligent practice, you’ll be w…" at bounding box center [611, 600] width 642 height 55
click at [604, 575] on p "By following these strategies and tips, and with diligent practice, you’ll be w…" at bounding box center [611, 600] width 642 height 55
